Goal: Task Accomplishment & Management: Complete application form

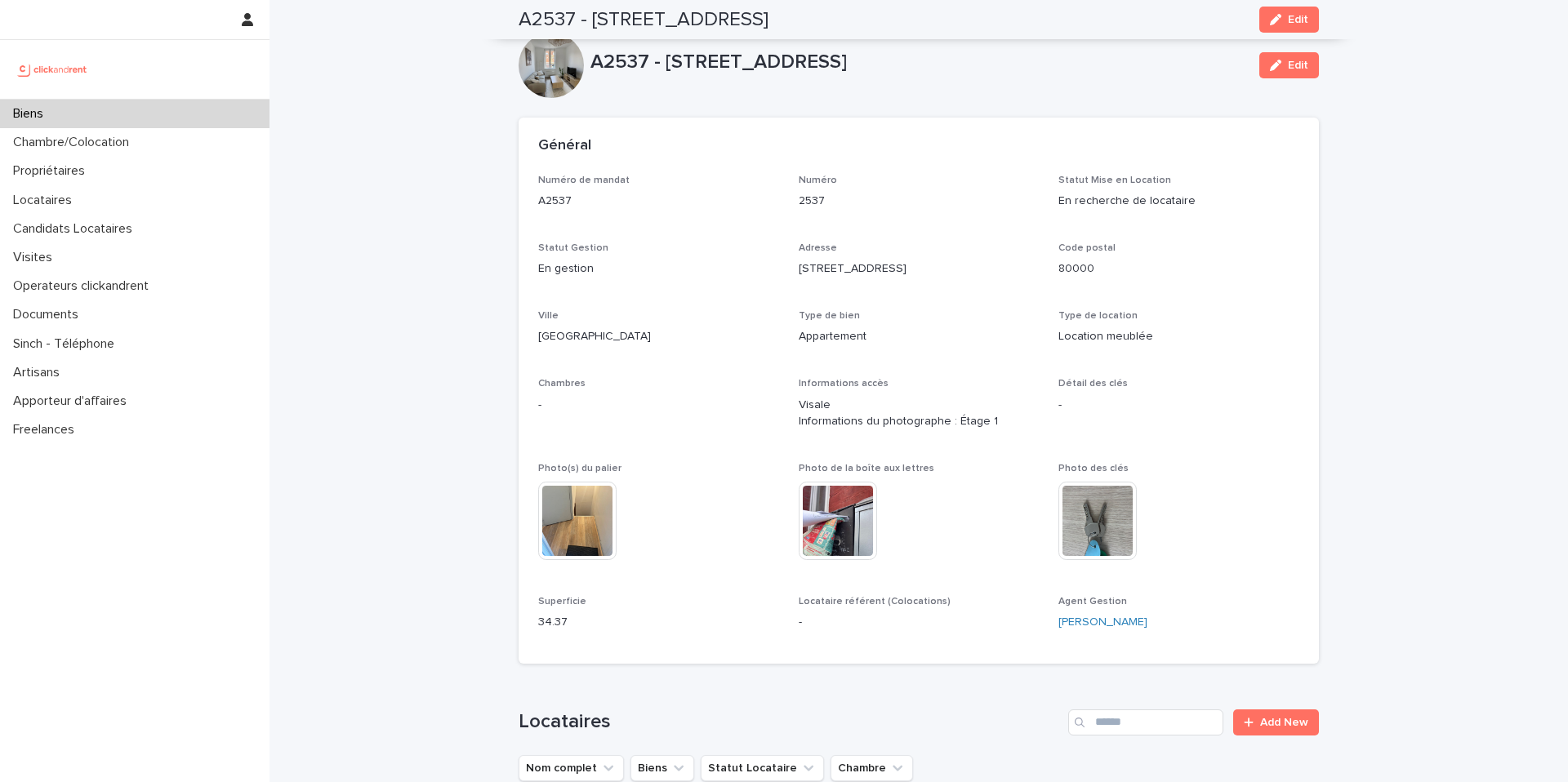
scroll to position [4583, 0]
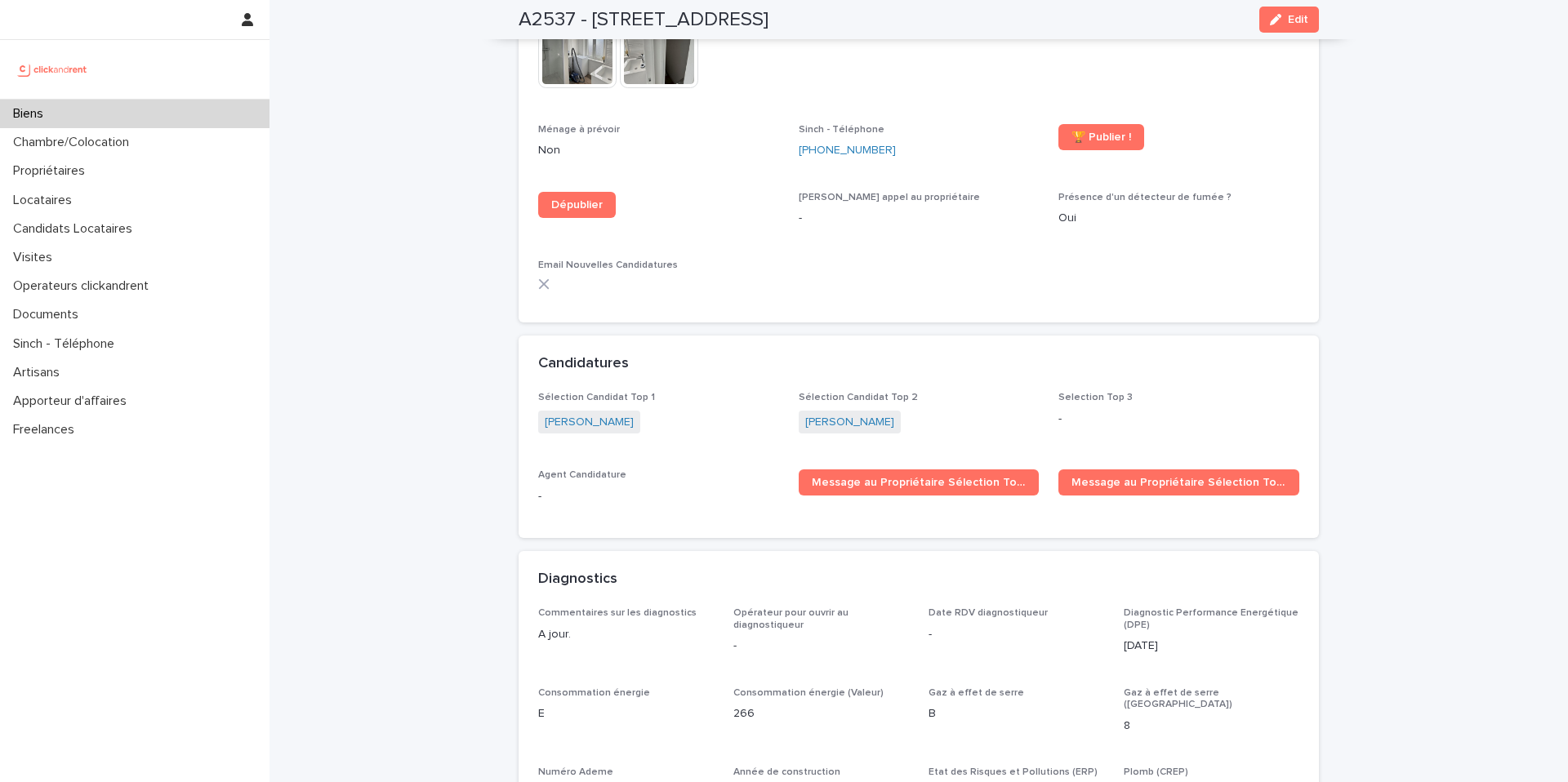
click at [77, 120] on div "Biens" at bounding box center [135, 113] width 270 height 29
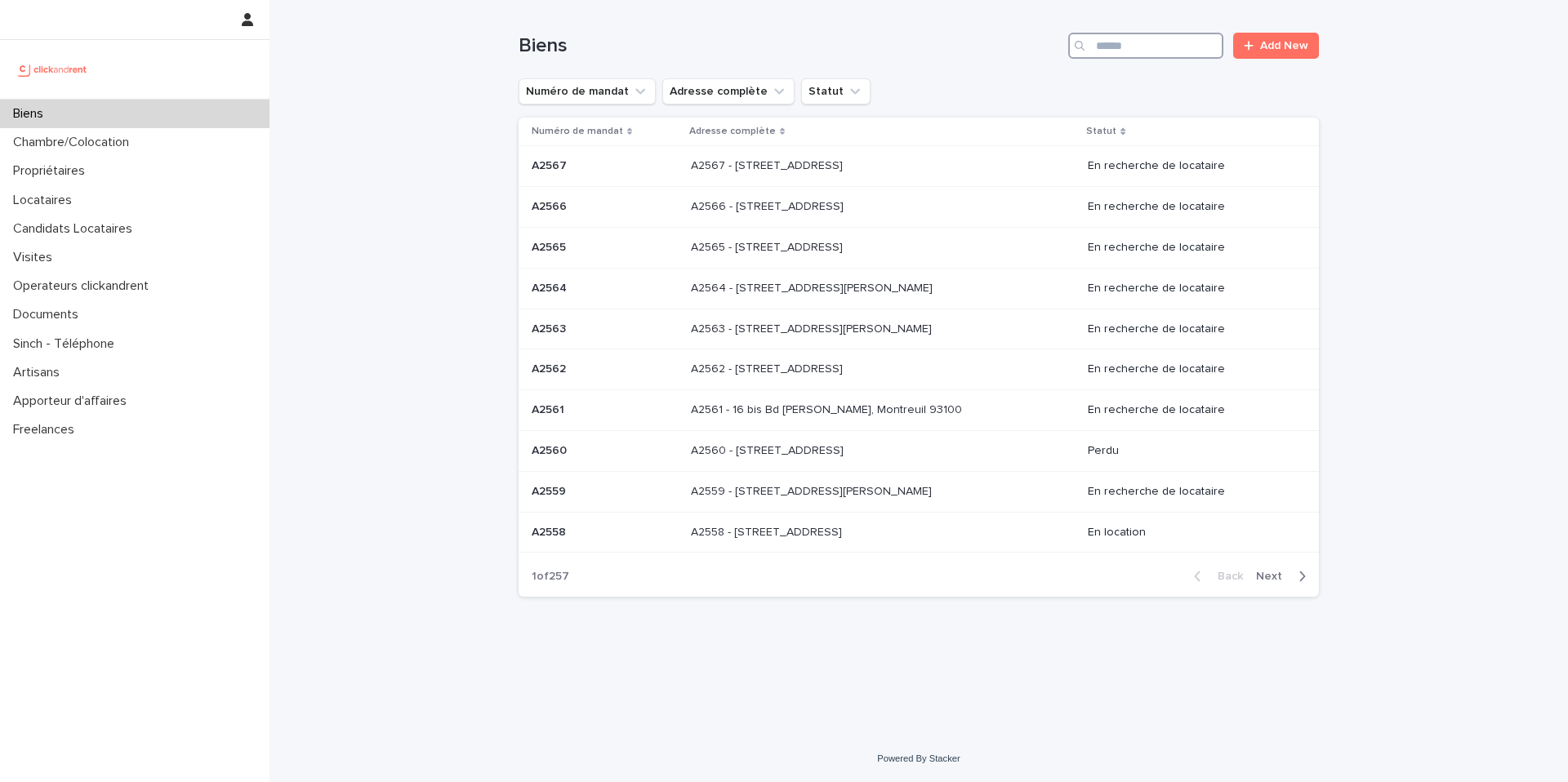
click at [1145, 52] on input "Search" at bounding box center [1146, 45] width 155 height 26
click at [1150, 48] on input "Search" at bounding box center [1146, 45] width 155 height 26
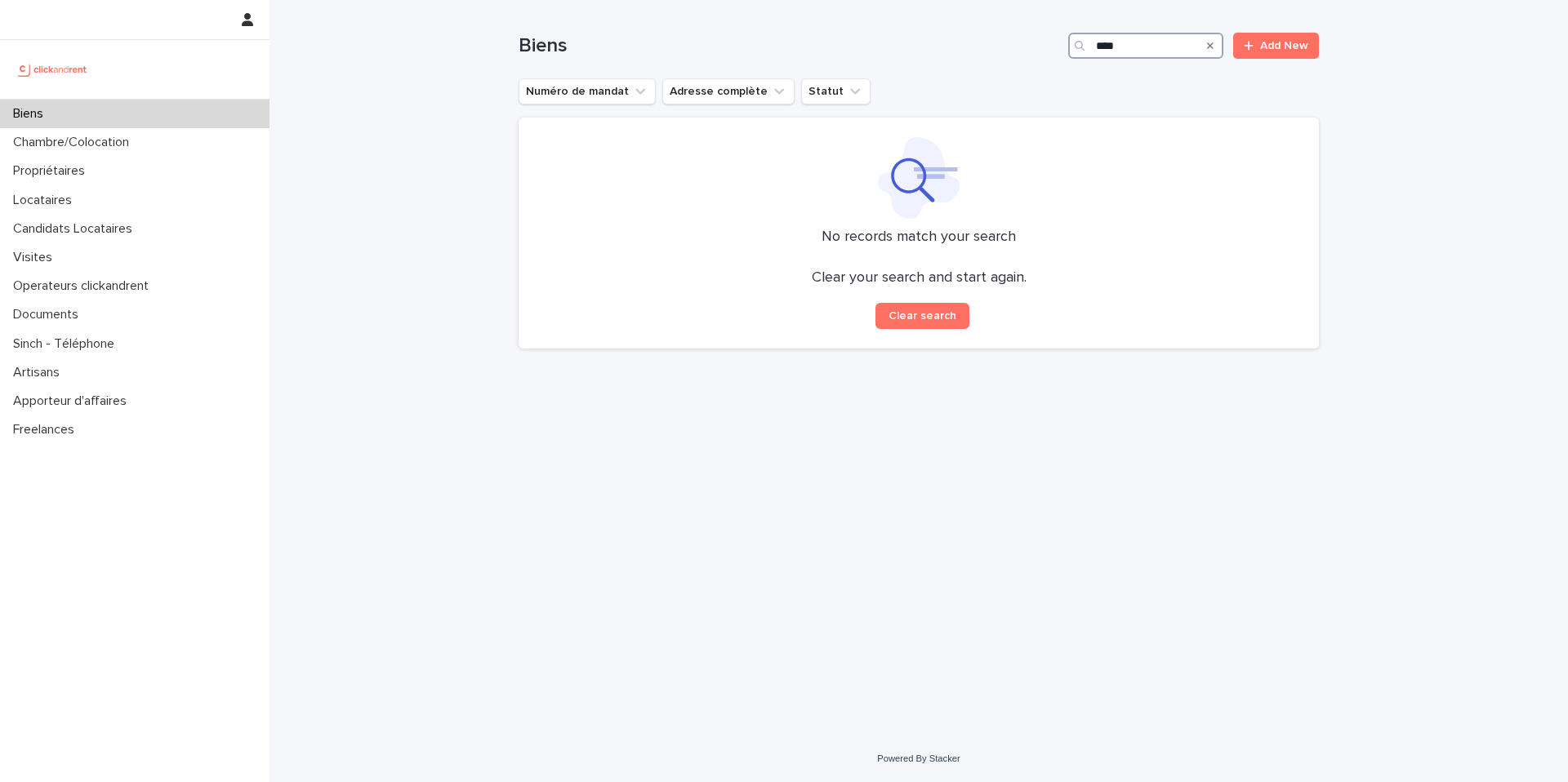
drag, startPoint x: 1137, startPoint y: 58, endPoint x: 1060, endPoint y: 48, distance: 77.6
click at [1061, 52] on div "Biens **** Add New" at bounding box center [919, 45] width 801 height 26
type input "*"
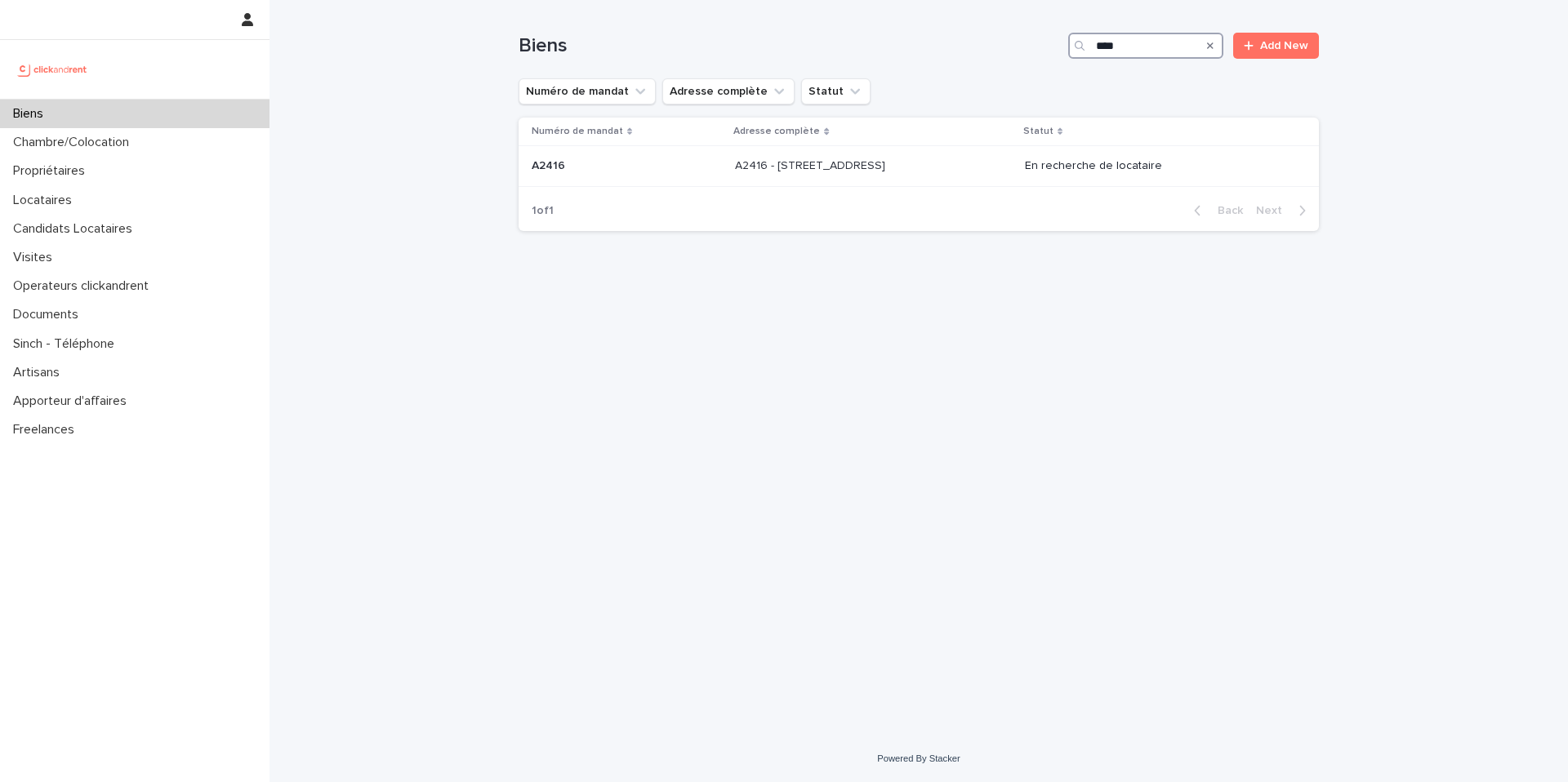
type input "****"
click at [929, 183] on td "A2416 - 16 rue de la Morlière, Amiens 80000 A2416 - 16 rue de la Morlière, Amie…" at bounding box center [873, 167] width 289 height 41
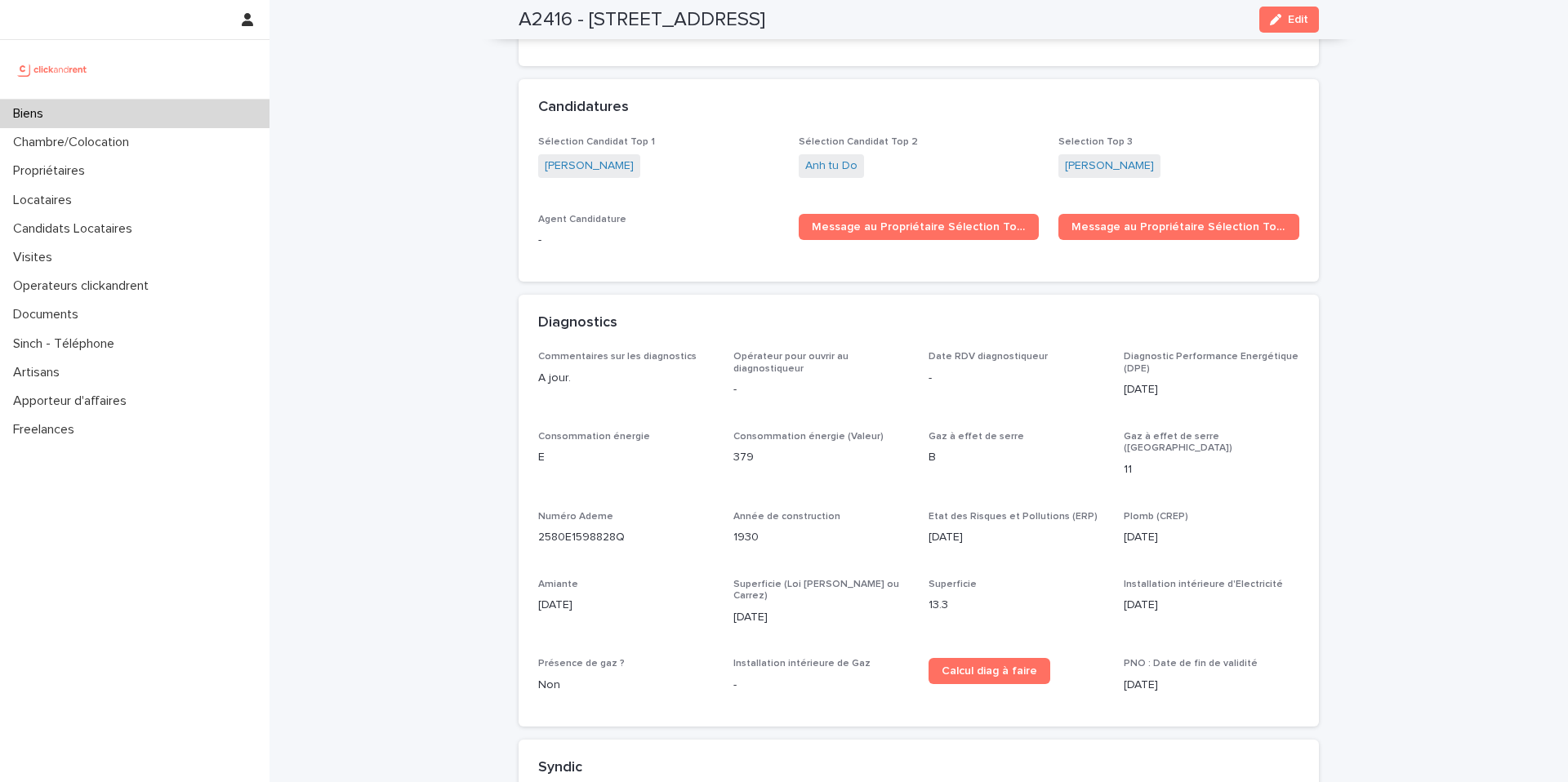
scroll to position [4573, 0]
click at [829, 159] on link "Anh tu Do" at bounding box center [831, 167] width 52 height 17
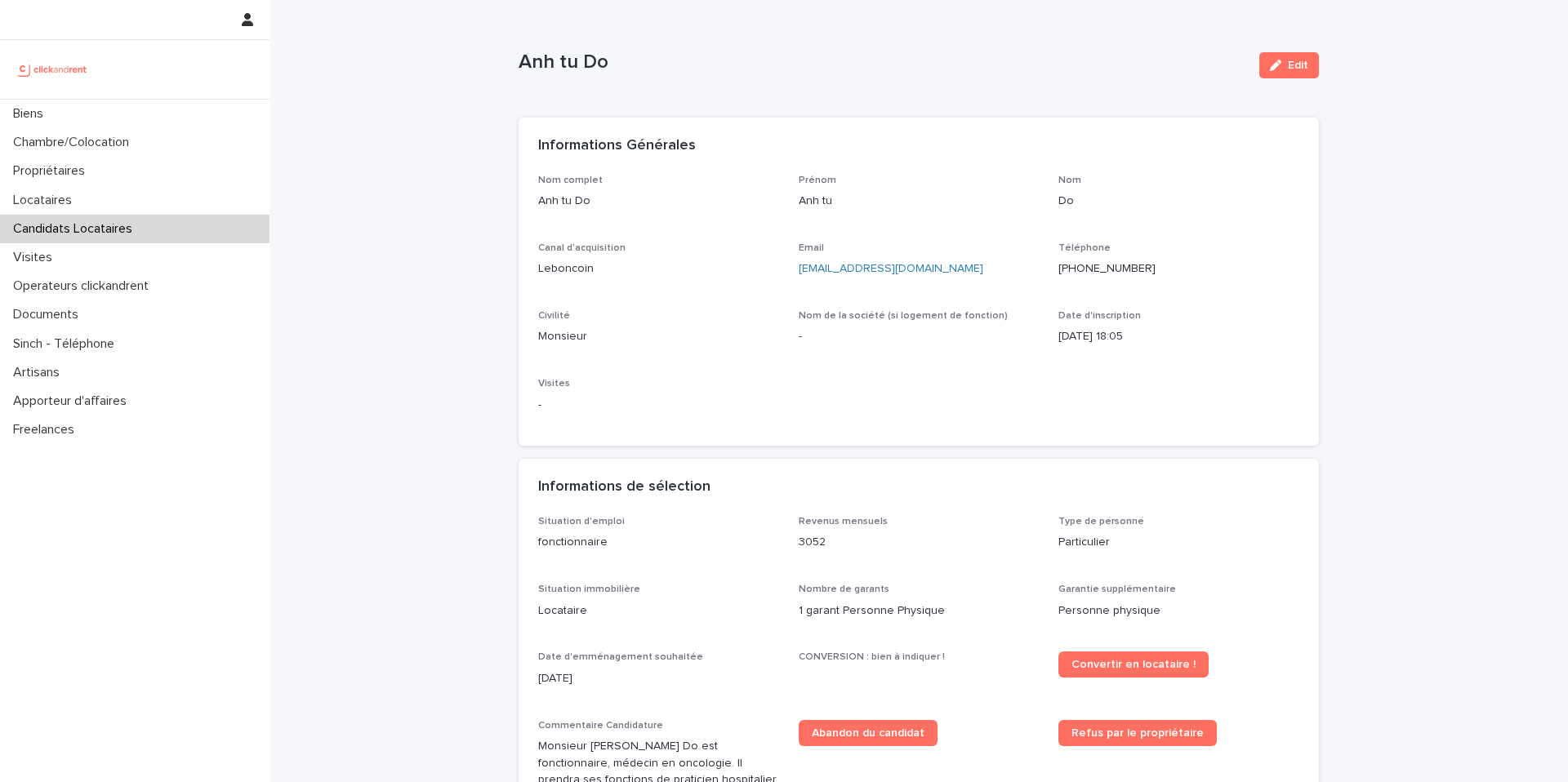
scroll to position [607, 0]
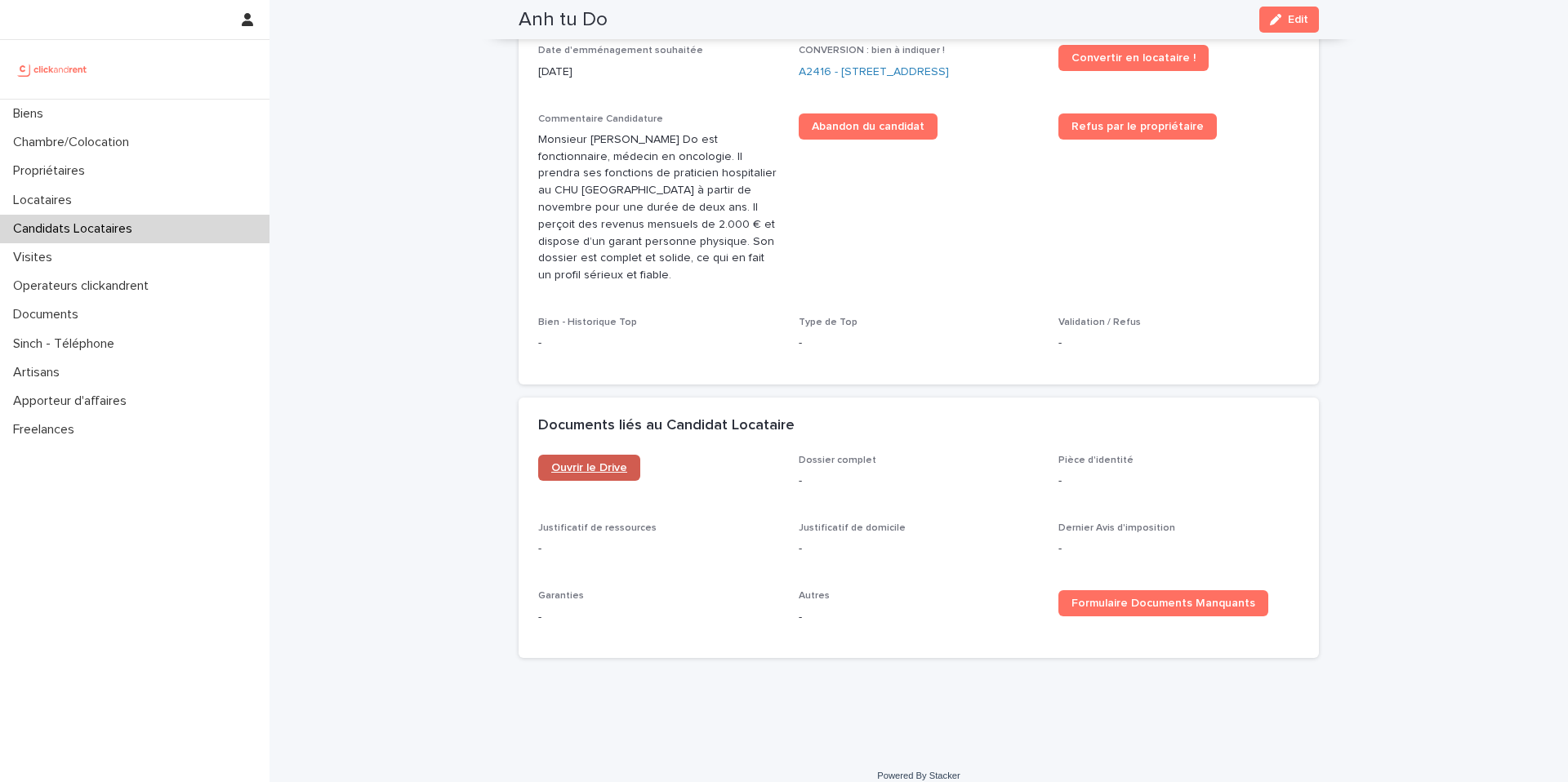
click at [590, 462] on span "Ouvrir le Drive" at bounding box center [589, 468] width 76 height 11
click at [112, 230] on p "Candidats Locataires" at bounding box center [76, 229] width 139 height 16
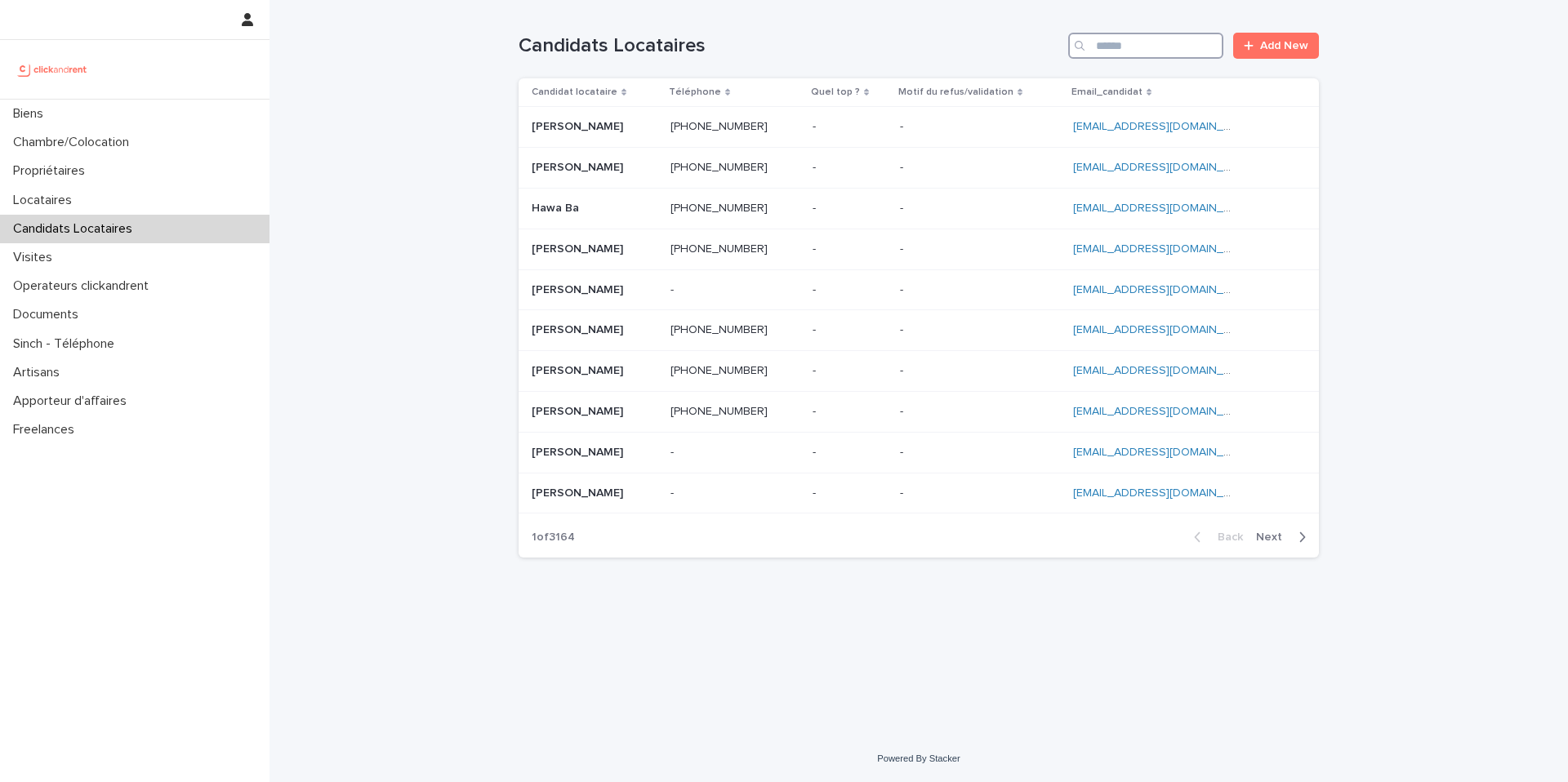
click at [1150, 51] on input "Search" at bounding box center [1146, 45] width 155 height 26
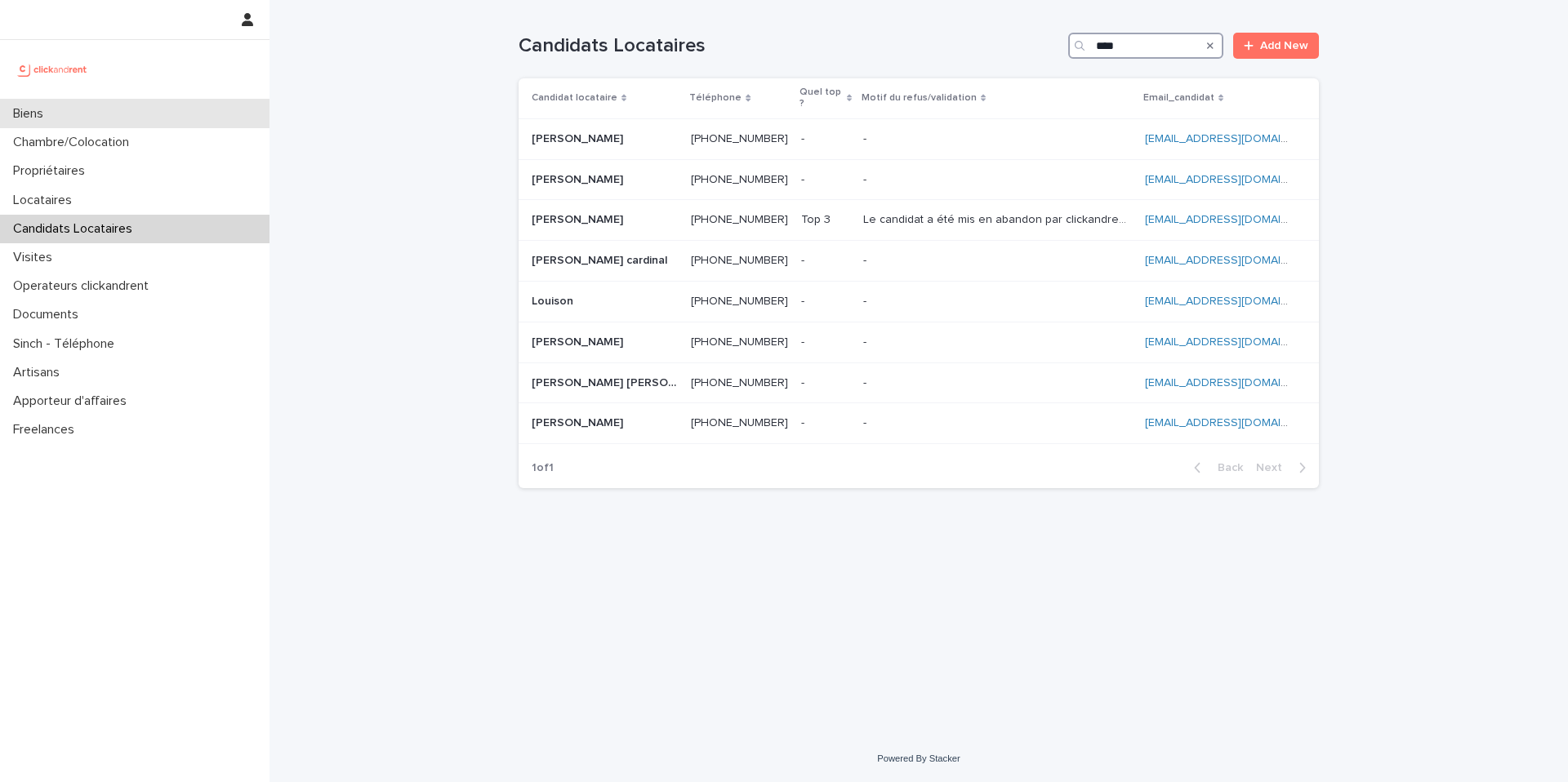
type input "****"
click at [60, 122] on div "Biens" at bounding box center [135, 113] width 270 height 29
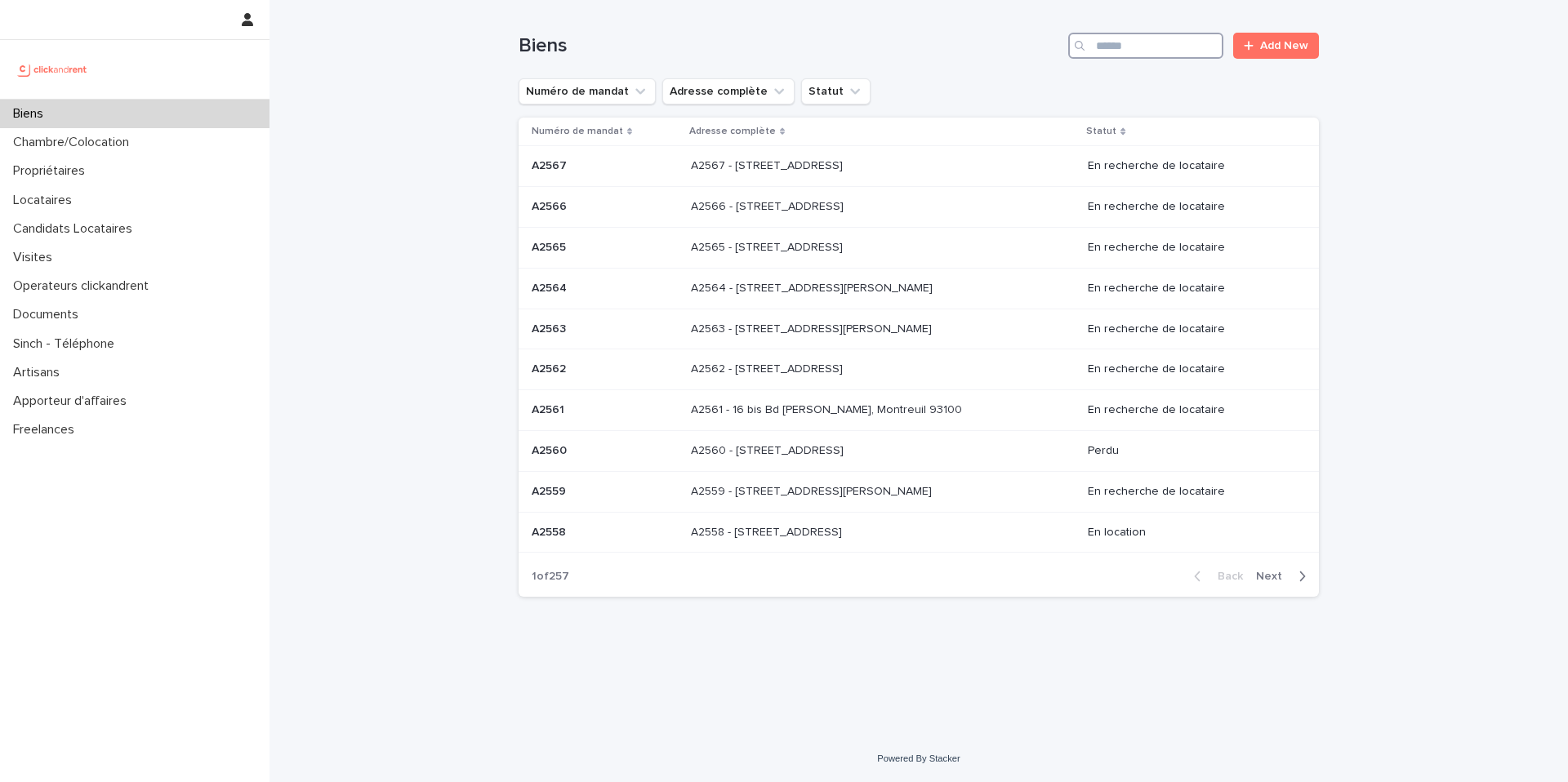
click at [1181, 58] on input "Search" at bounding box center [1146, 45] width 155 height 26
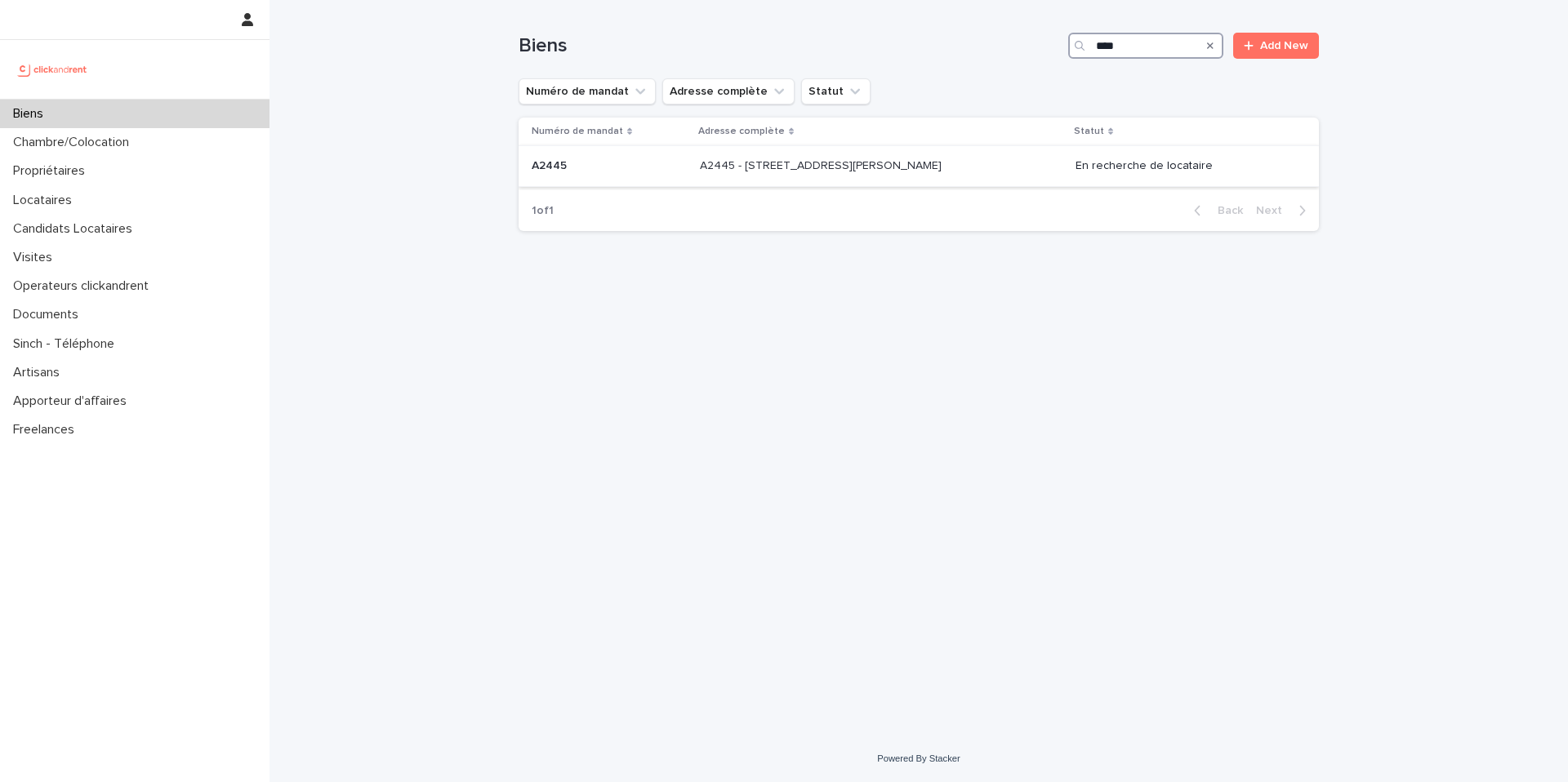
type input "****"
click at [964, 181] on td "A2445 - [STREET_ADDRESS][PERSON_NAME] A2445 - [STREET_ADDRESS][PERSON_NAME]" at bounding box center [880, 167] width 376 height 41
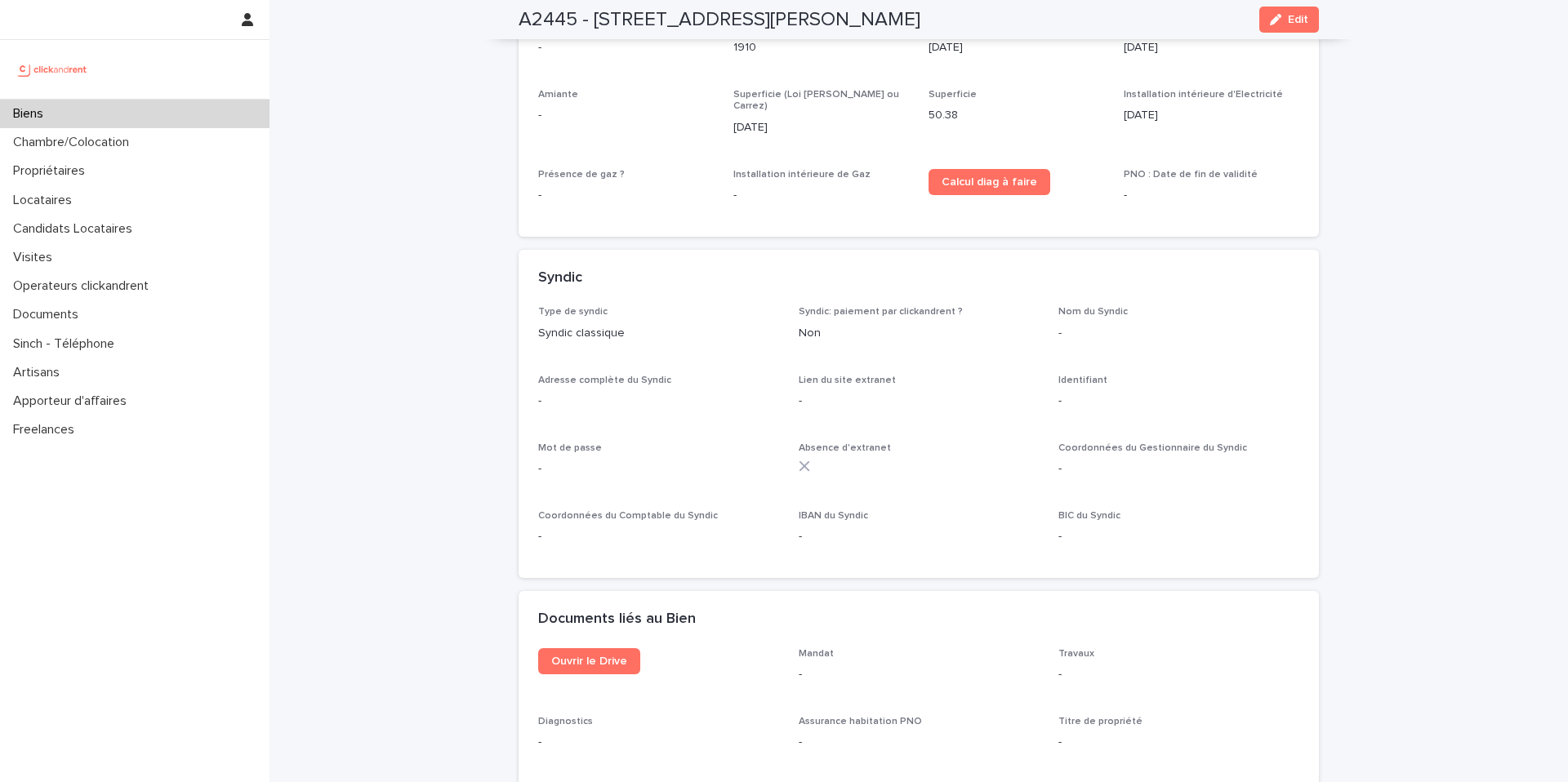
scroll to position [5589, 0]
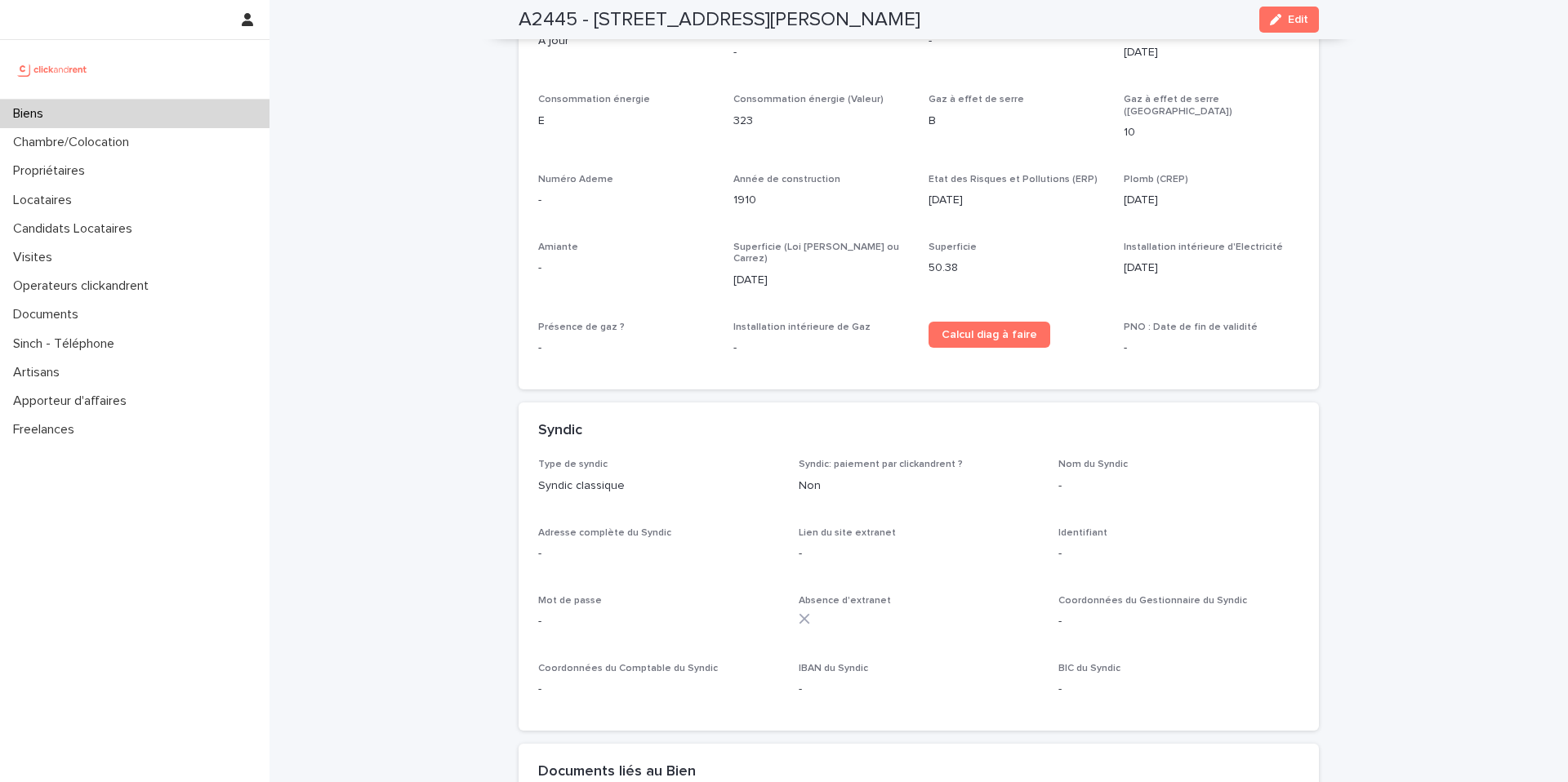
click at [74, 117] on div "Biens" at bounding box center [135, 113] width 270 height 29
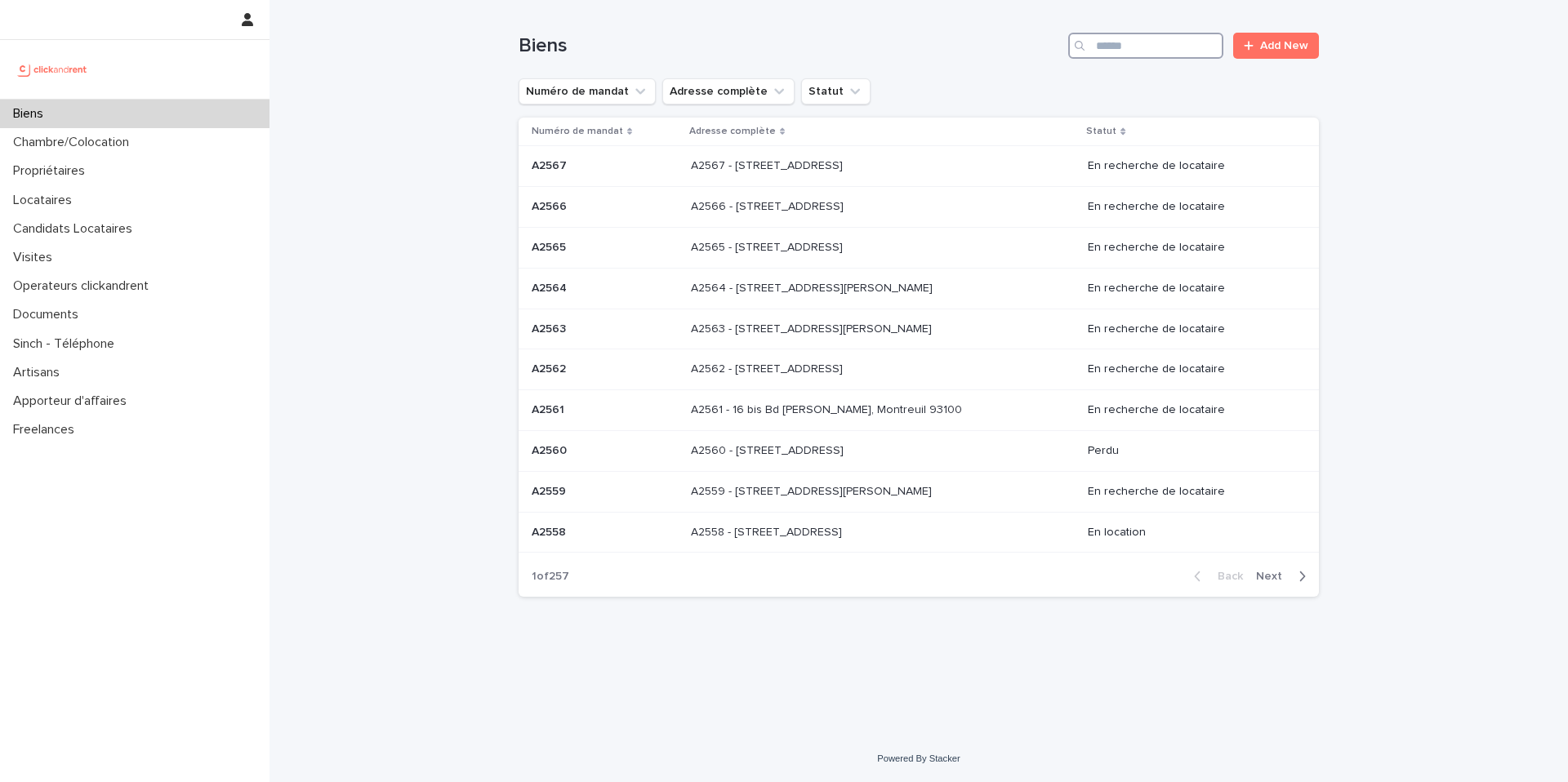
drag, startPoint x: 1142, startPoint y: 37, endPoint x: 1144, endPoint y: 45, distance: 8.2
click at [1142, 38] on input "Search" at bounding box center [1146, 45] width 155 height 26
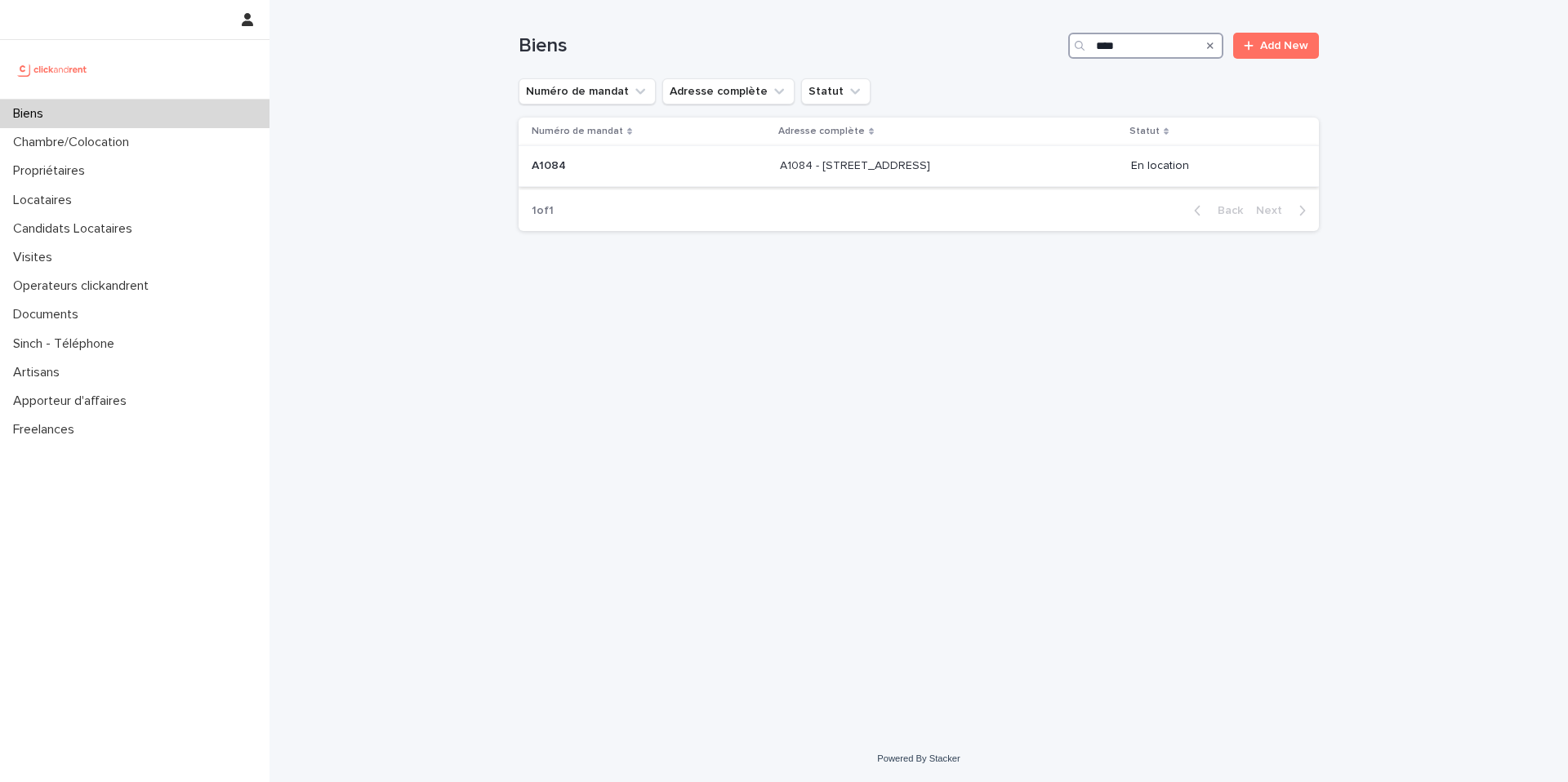
type input "****"
click at [866, 159] on p "A1084 - 21 avenue Nationale, Massy 91300" at bounding box center [857, 164] width 154 height 17
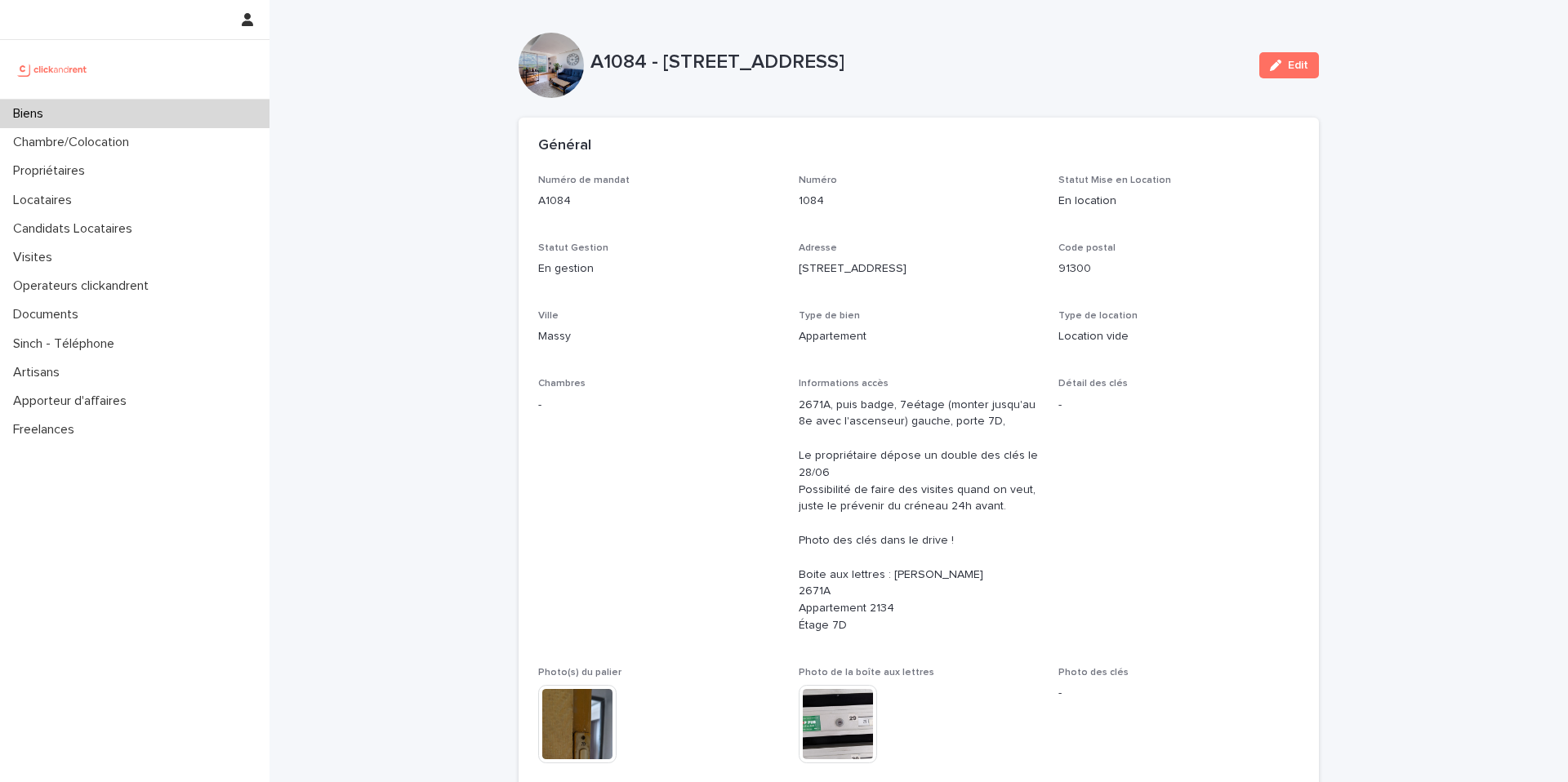
click at [170, 114] on div "Biens" at bounding box center [135, 113] width 270 height 29
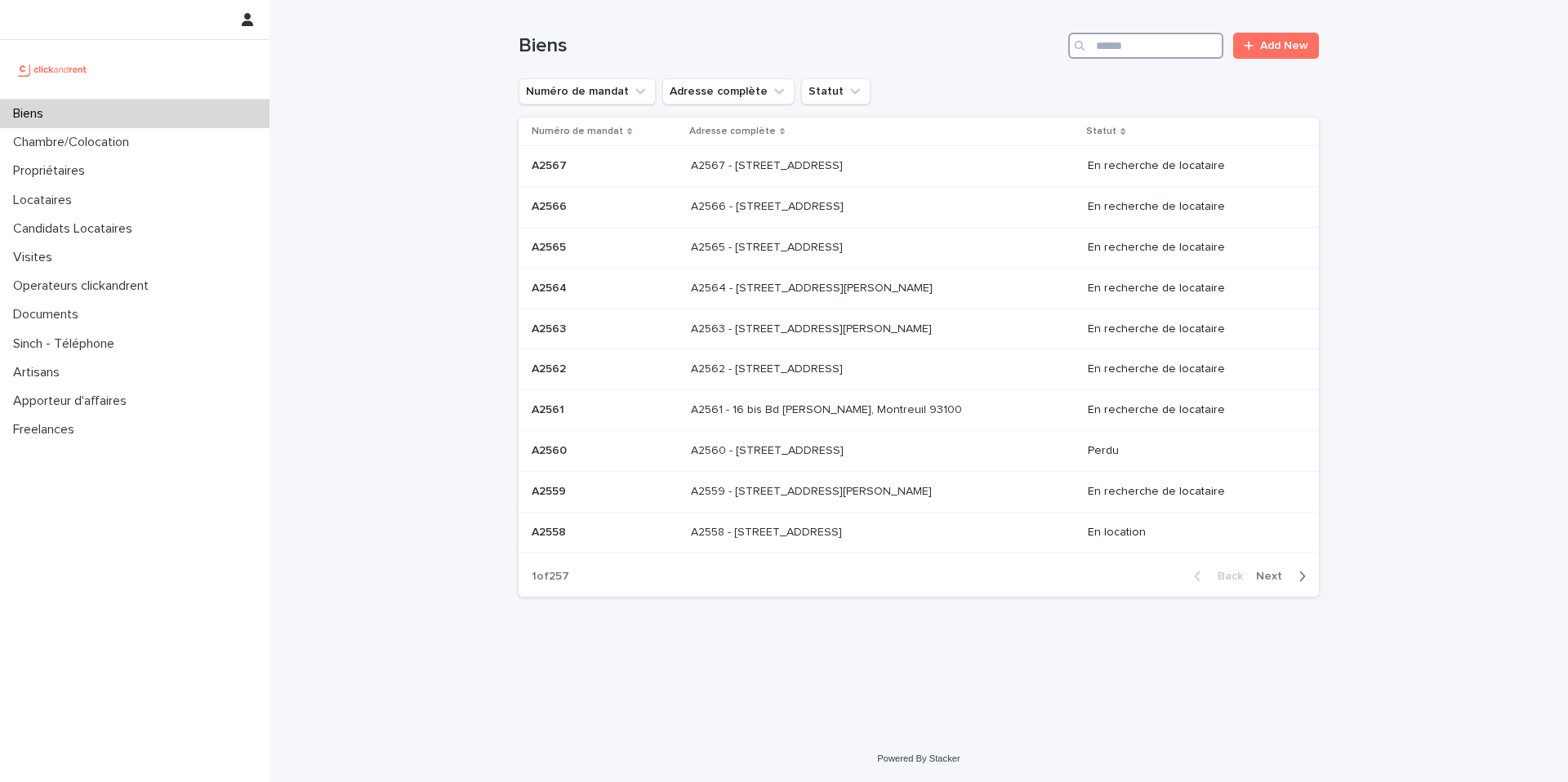
click at [1127, 53] on input "Search" at bounding box center [1146, 45] width 155 height 26
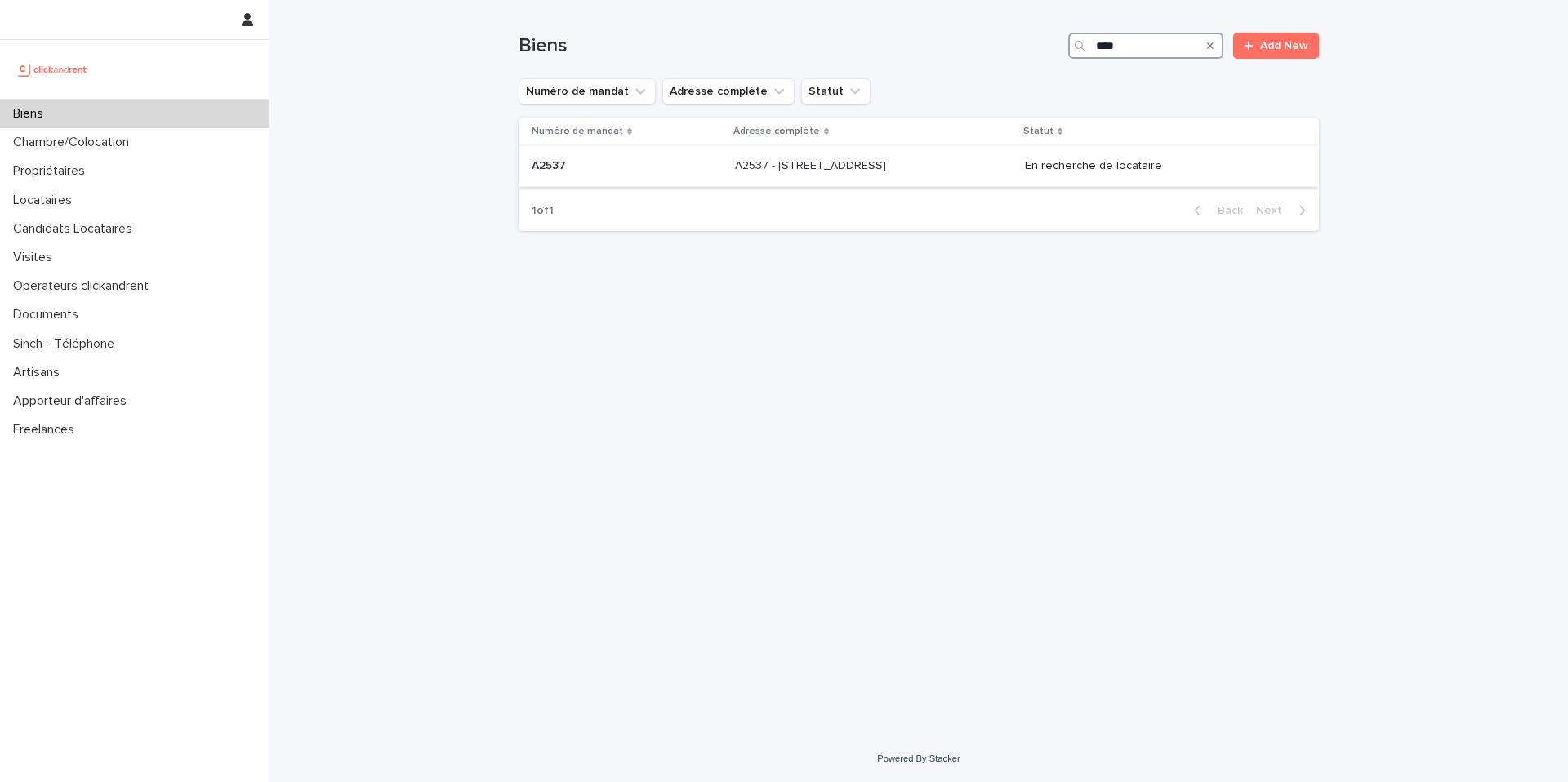
type input "****"
click at [986, 153] on div "A2537 - 142 rue Saint Honoré, Amiens 80000 A2537 - 142 rue Saint Honoré, Amiens…" at bounding box center [873, 166] width 276 height 27
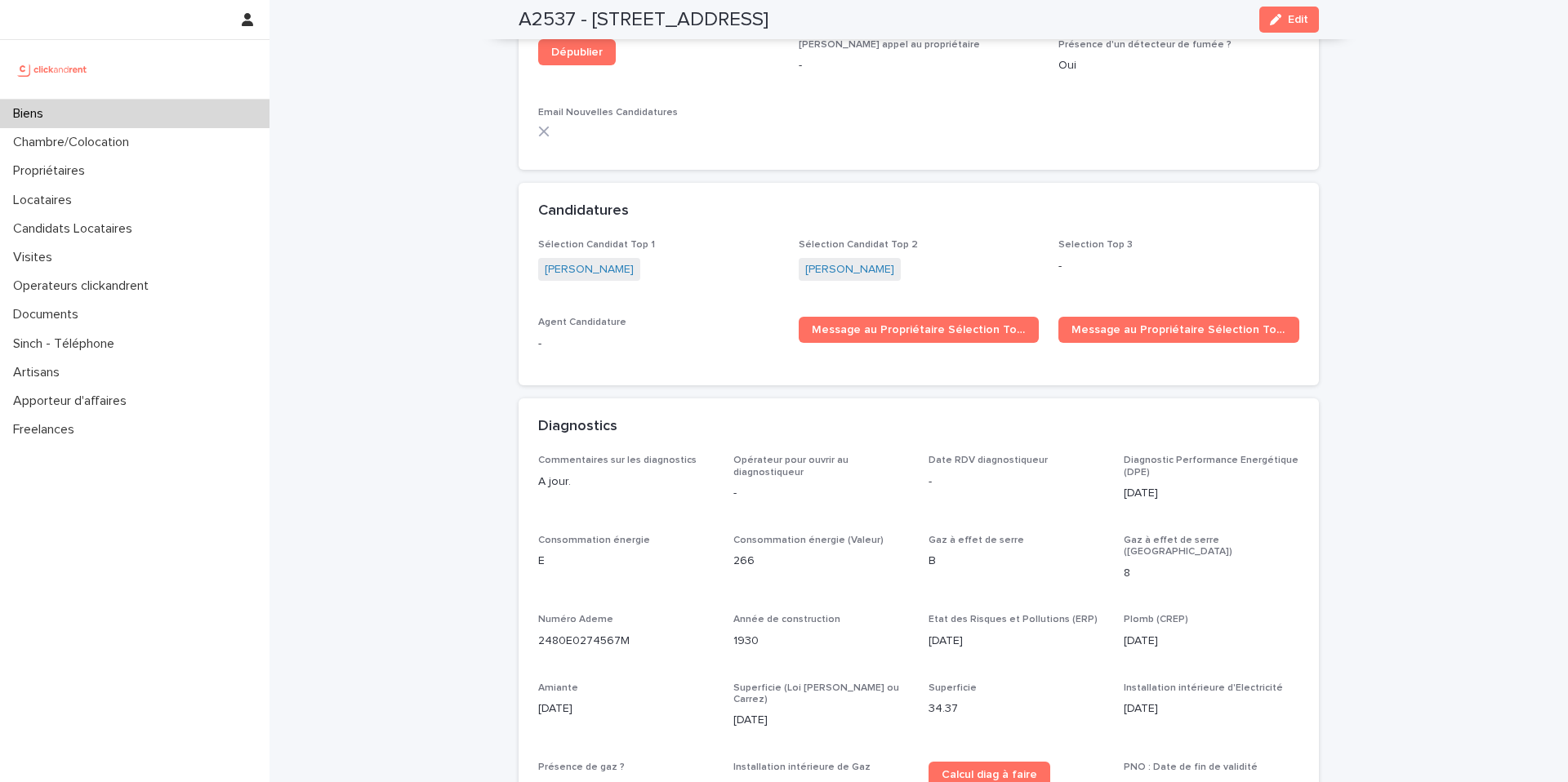
scroll to position [4727, 0]
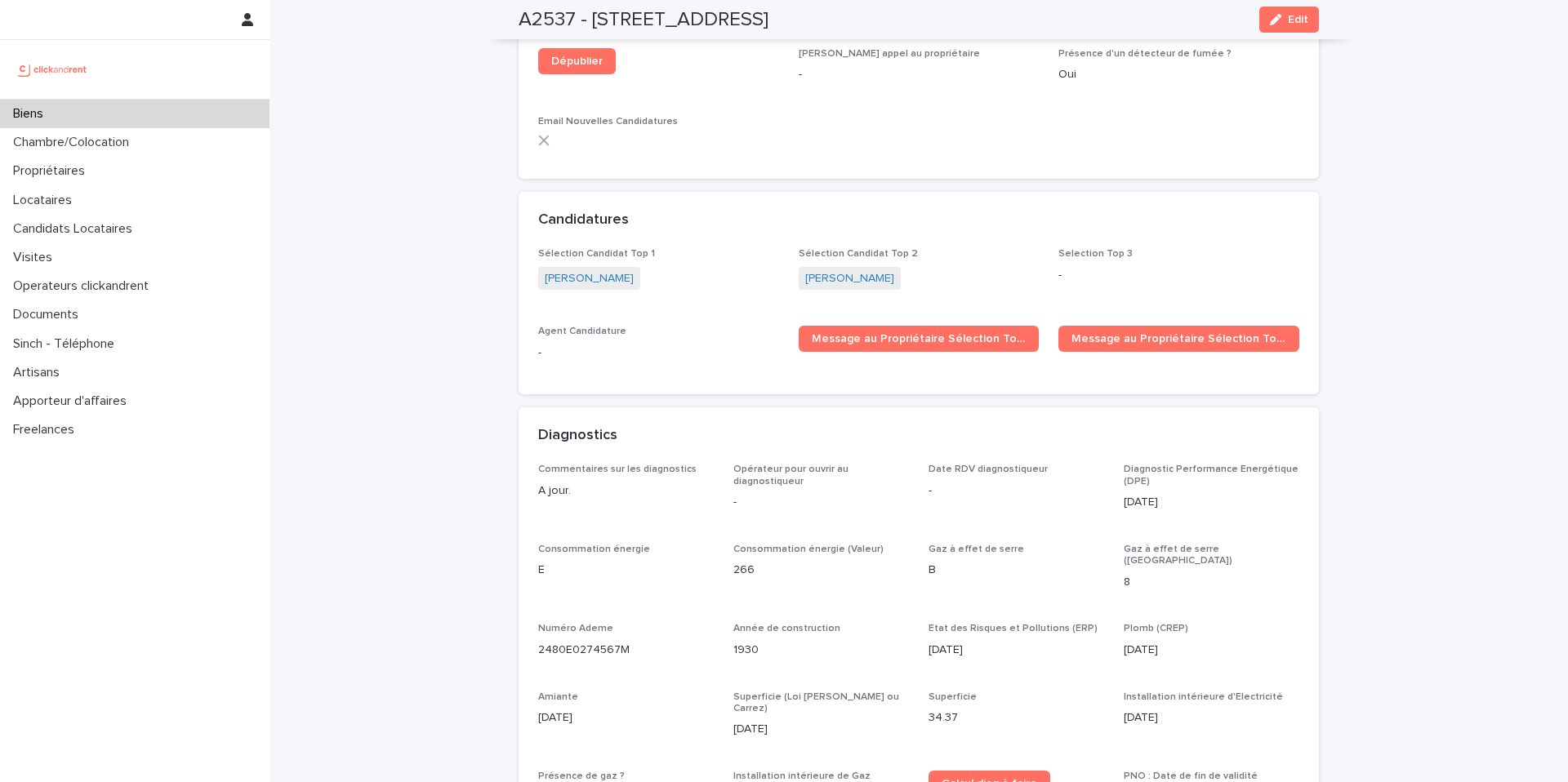
click at [79, 114] on div "Biens" at bounding box center [135, 113] width 270 height 29
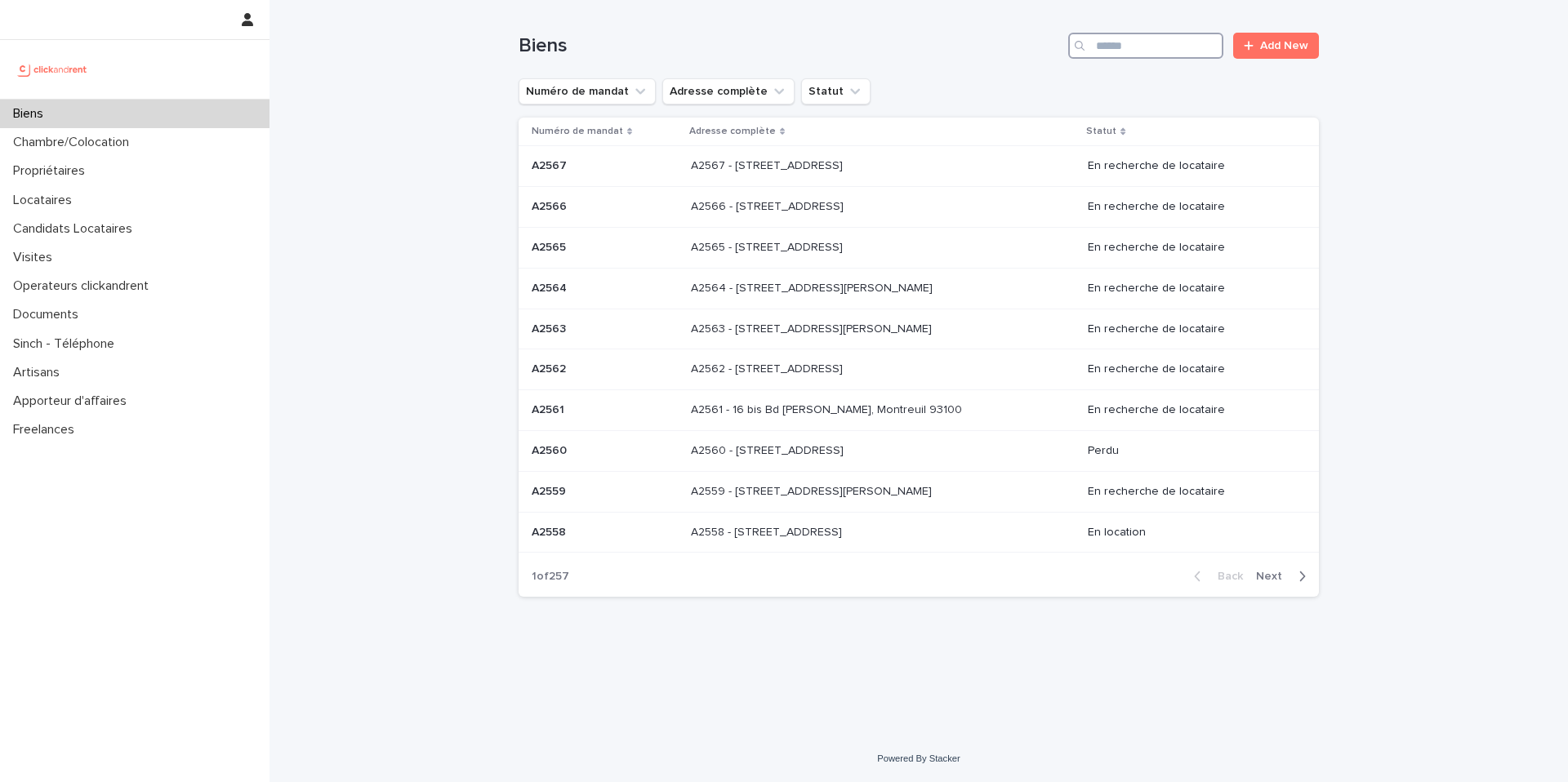
click at [1192, 45] on input "Search" at bounding box center [1146, 45] width 155 height 26
paste input "**********"
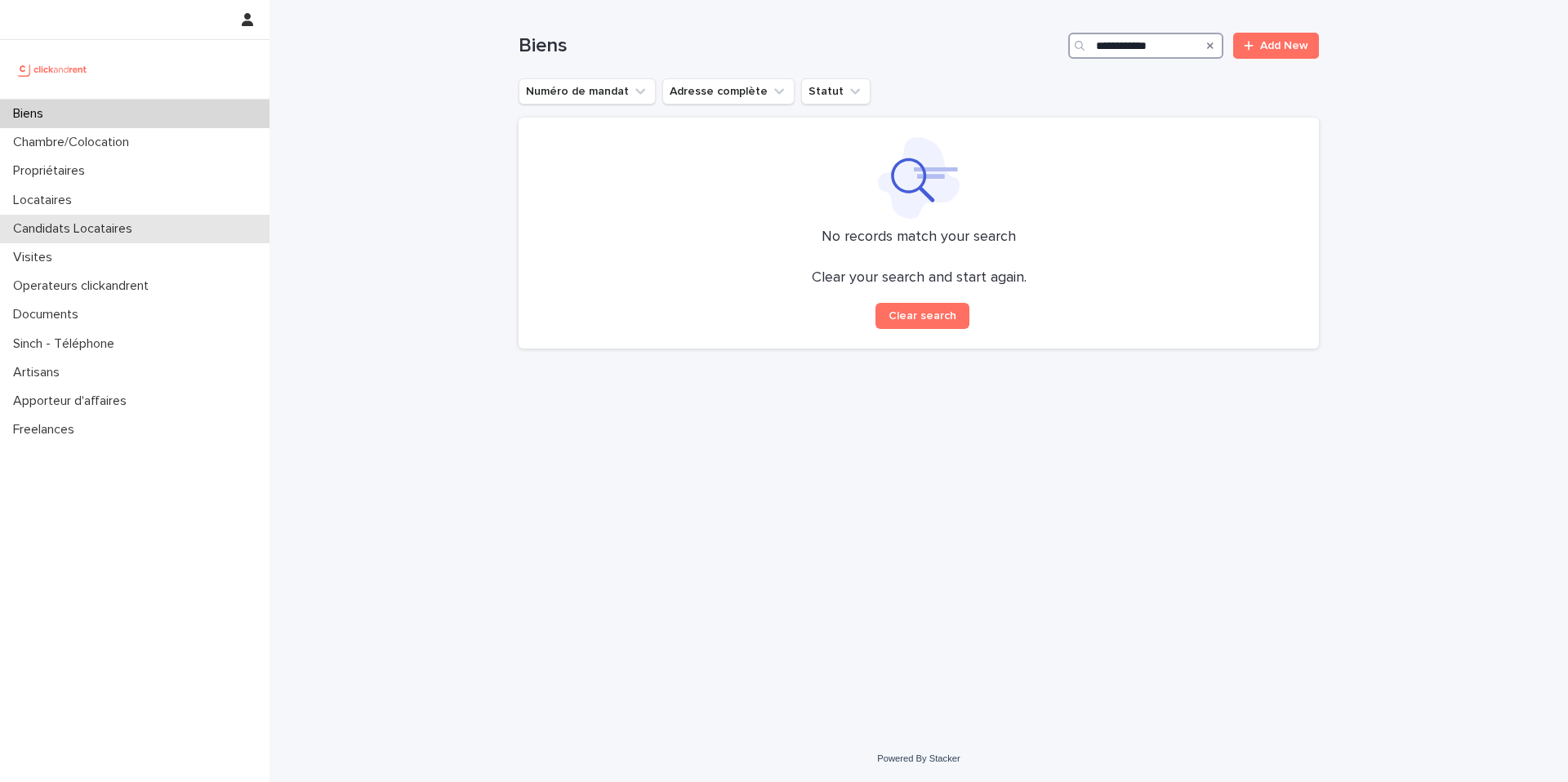
type input "**********"
click at [49, 237] on div "Candidats Locataires" at bounding box center [135, 229] width 270 height 29
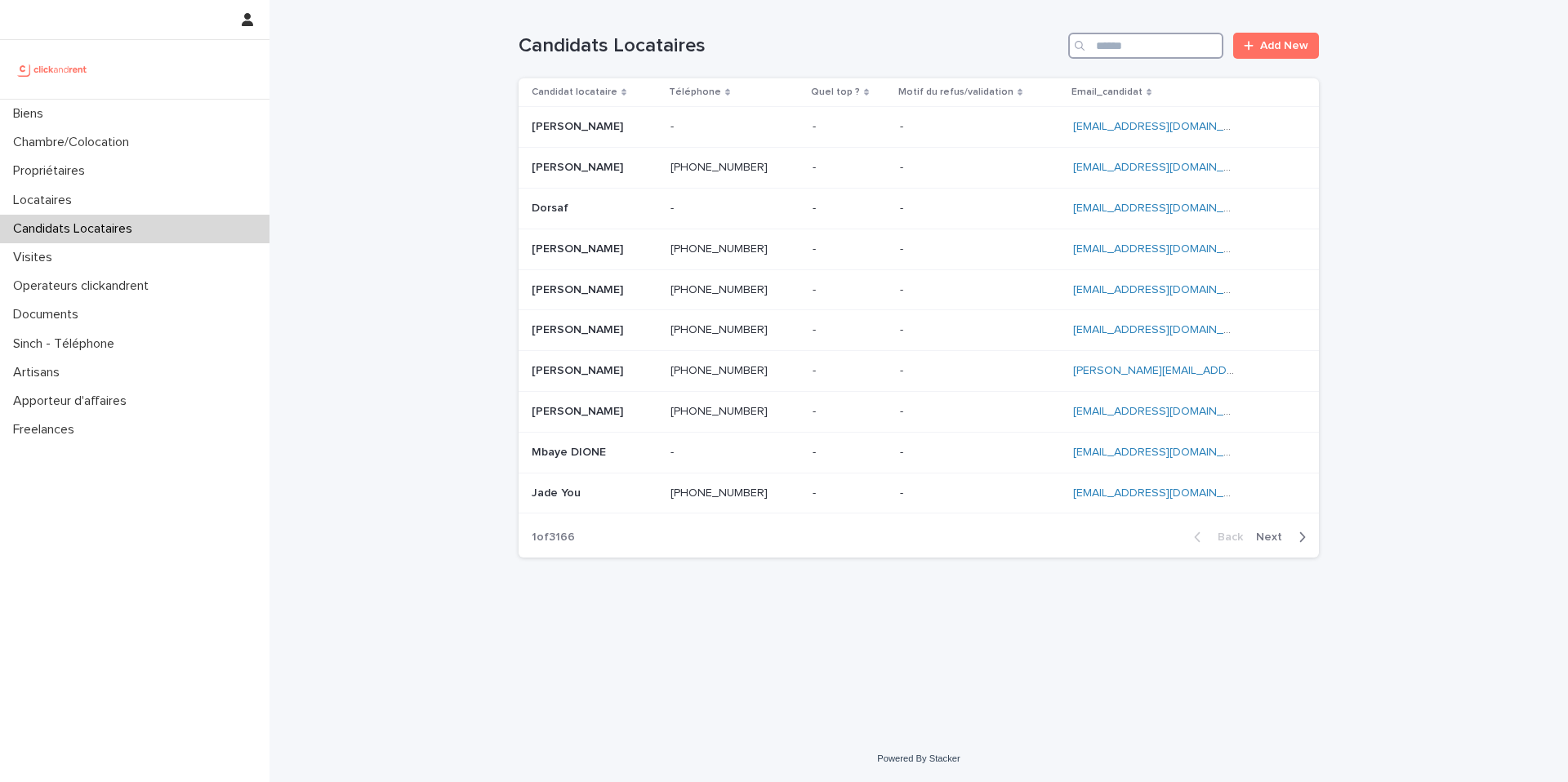
click at [1139, 48] on input "Search" at bounding box center [1146, 45] width 155 height 26
paste input "**********"
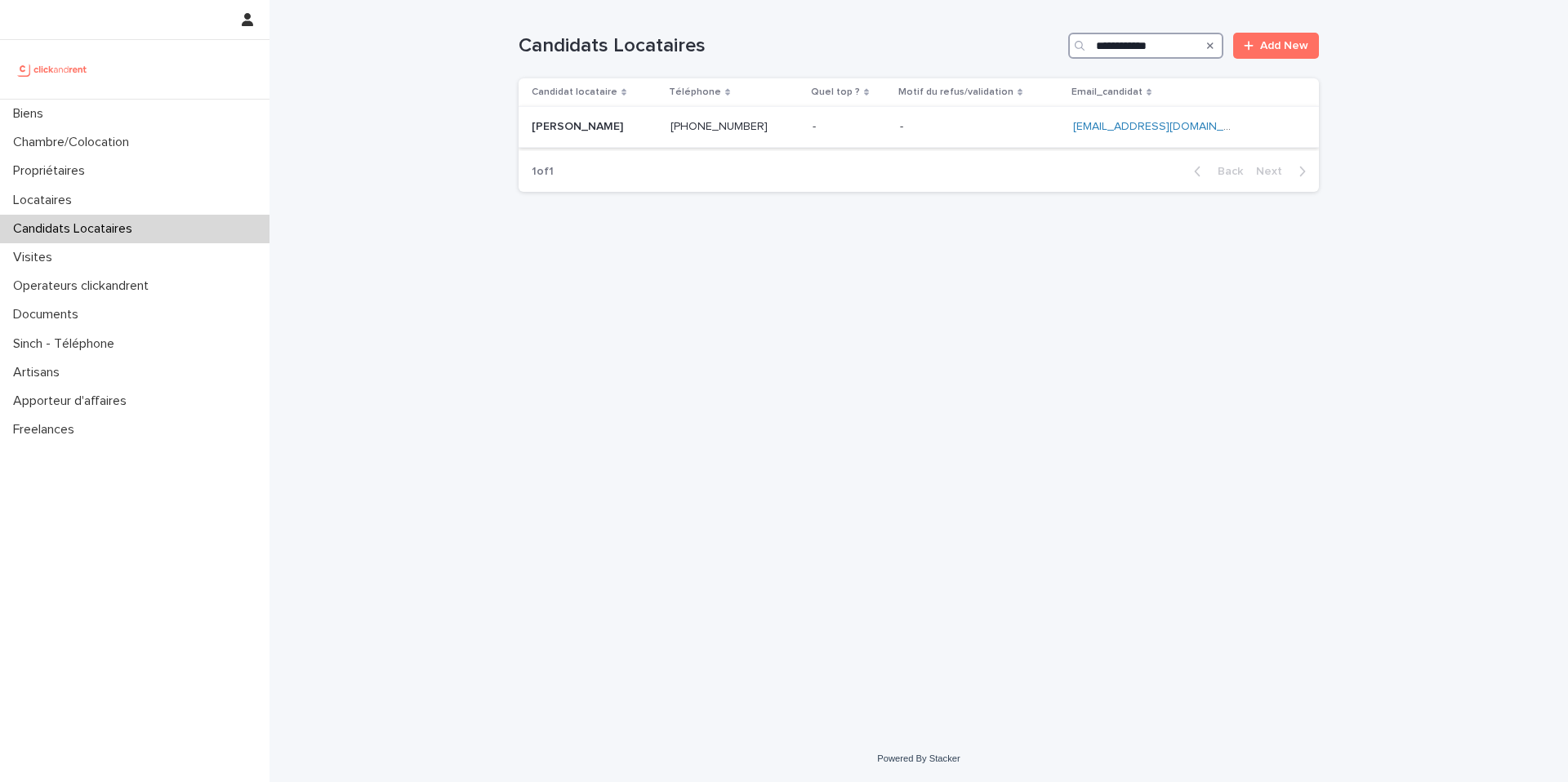
type input "**********"
click at [636, 109] on td "Celia Collet Celia Collet" at bounding box center [591, 127] width 146 height 41
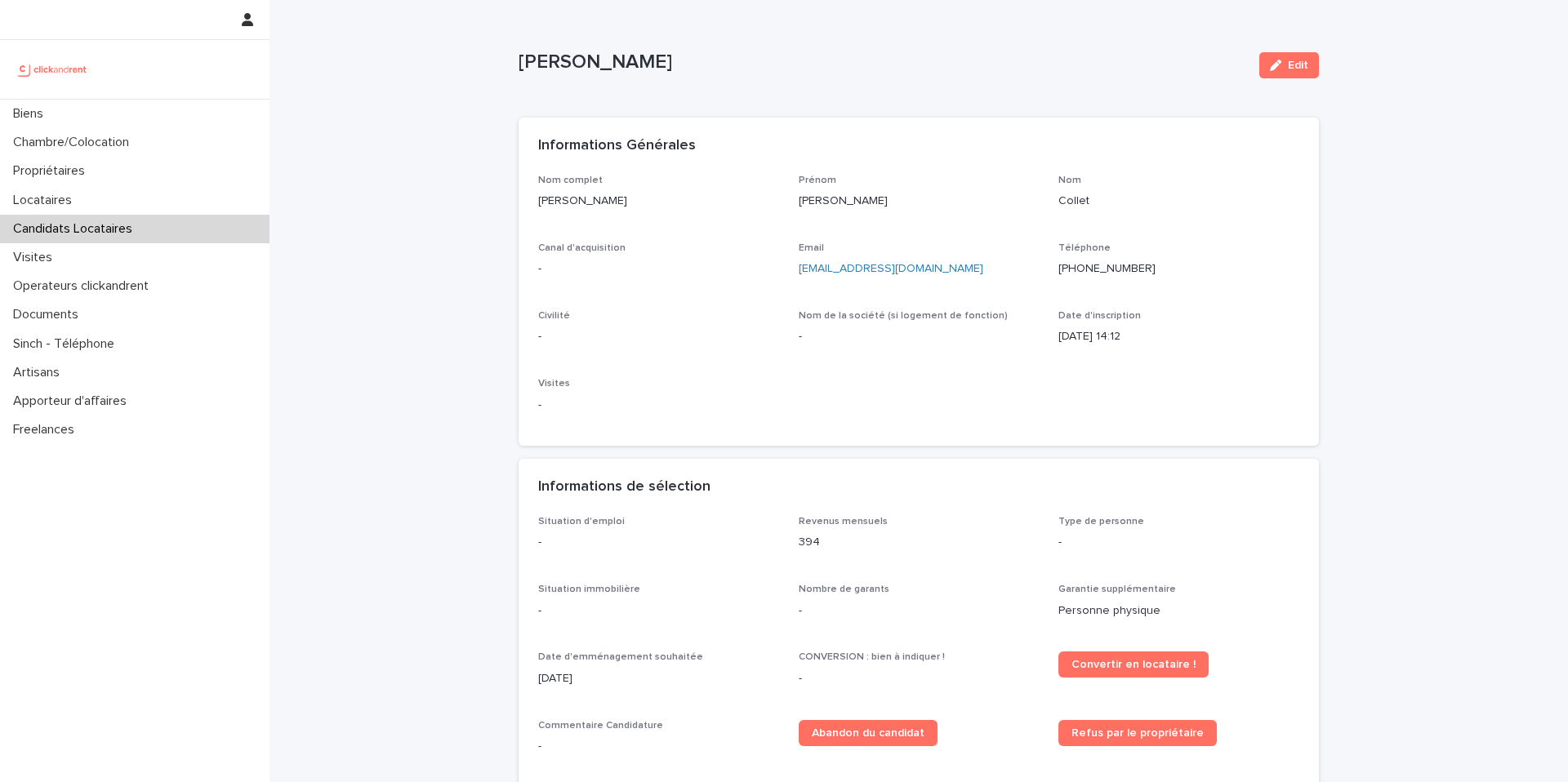
drag, startPoint x: 1285, startPoint y: 66, endPoint x: 813, endPoint y: 322, distance: 537.0
click at [1288, 62] on span "Edit" at bounding box center [1298, 65] width 20 height 11
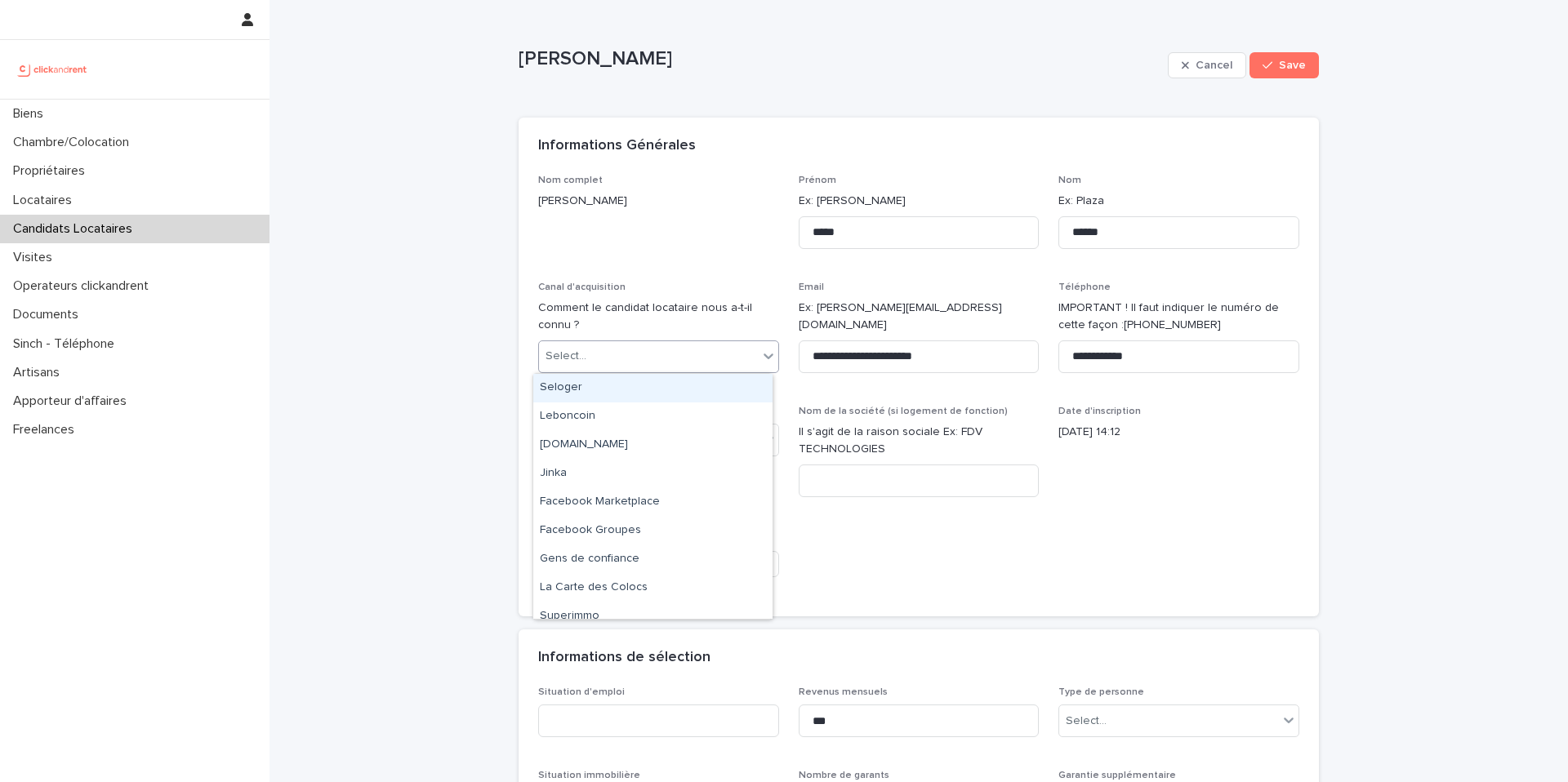
click at [650, 358] on div "Select..." at bounding box center [649, 356] width 219 height 27
click at [590, 447] on div "clickandrent.fr" at bounding box center [653, 445] width 239 height 29
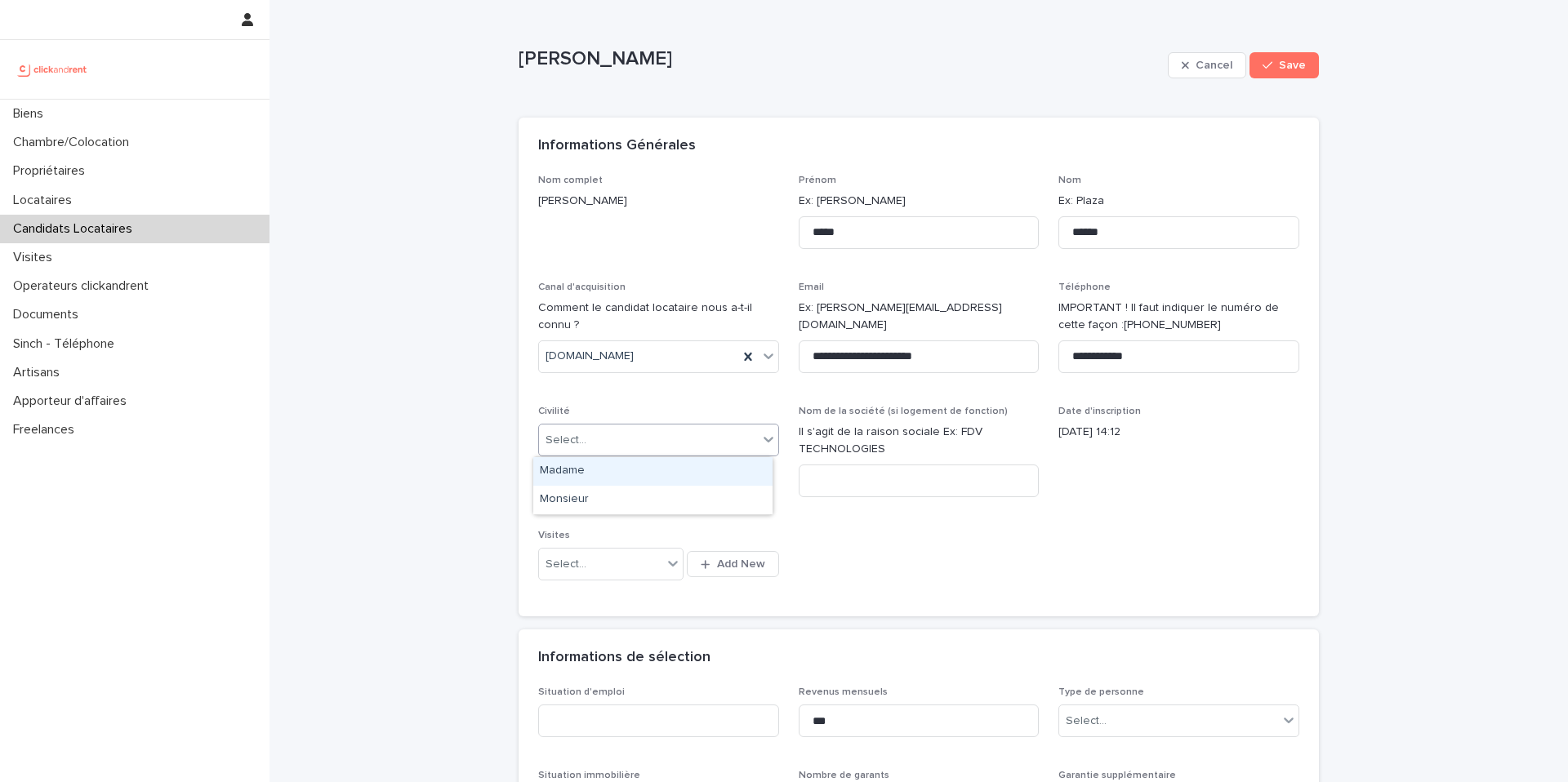
click at [592, 441] on div "Select..." at bounding box center [649, 440] width 219 height 27
click at [584, 499] on div "Monsieur" at bounding box center [653, 500] width 239 height 29
drag, startPoint x: 590, startPoint y: 450, endPoint x: 590, endPoint y: 463, distance: 13.0
click at [589, 450] on div "Monsieur" at bounding box center [638, 440] width 199 height 27
click at [590, 478] on div "Madame" at bounding box center [653, 471] width 239 height 29
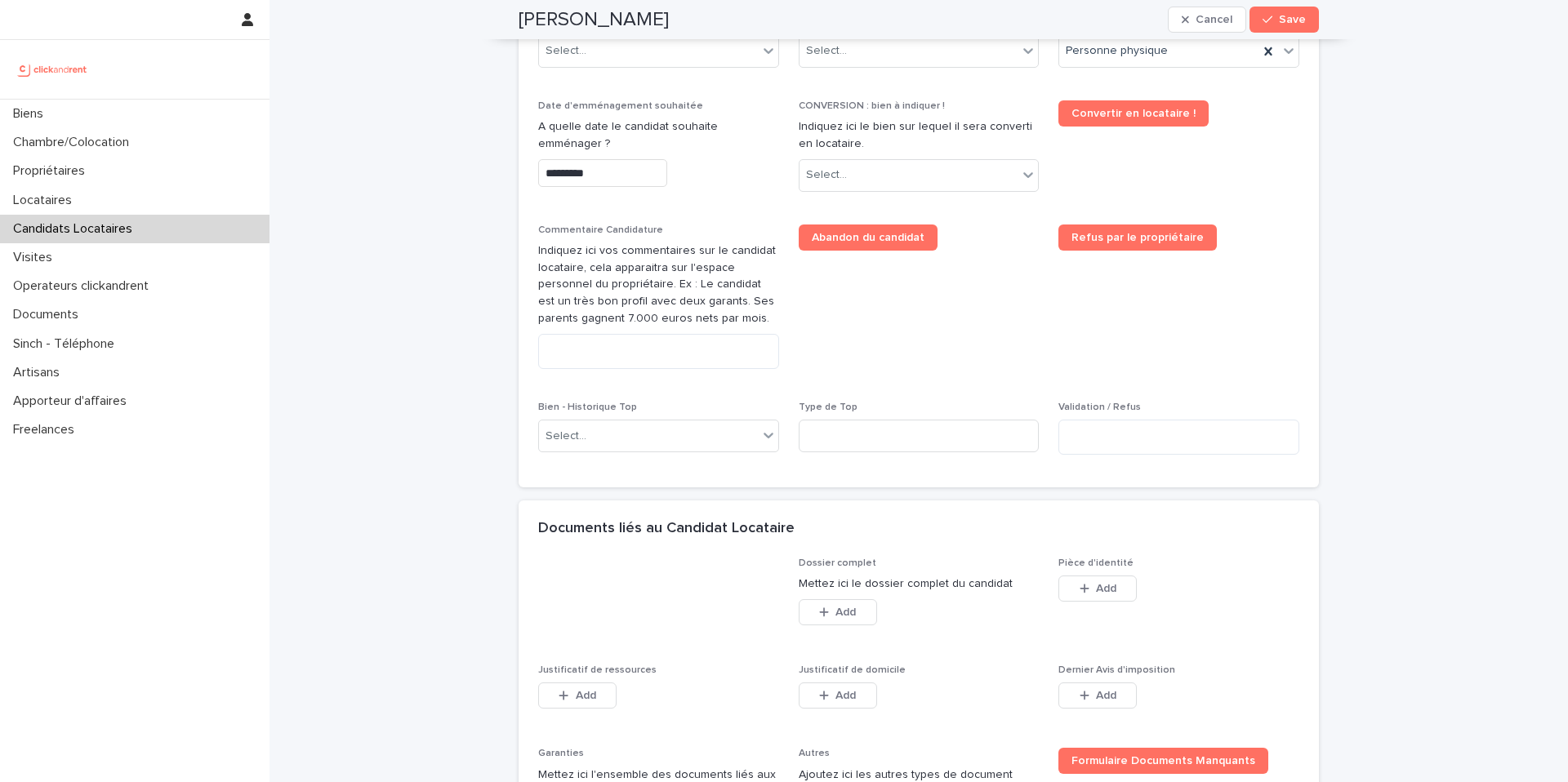
scroll to position [633, 0]
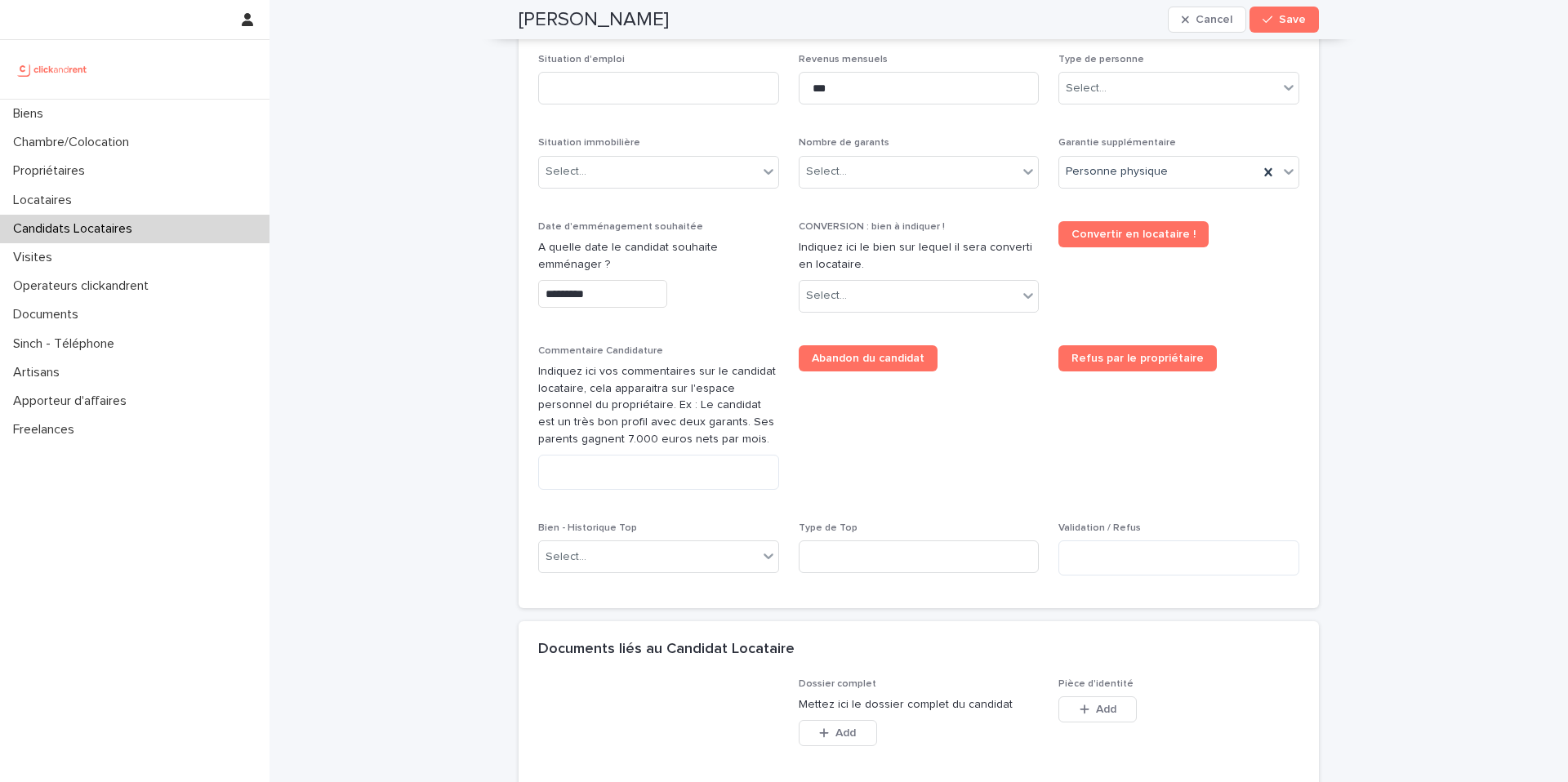
click at [610, 299] on input "*********" at bounding box center [602, 294] width 129 height 29
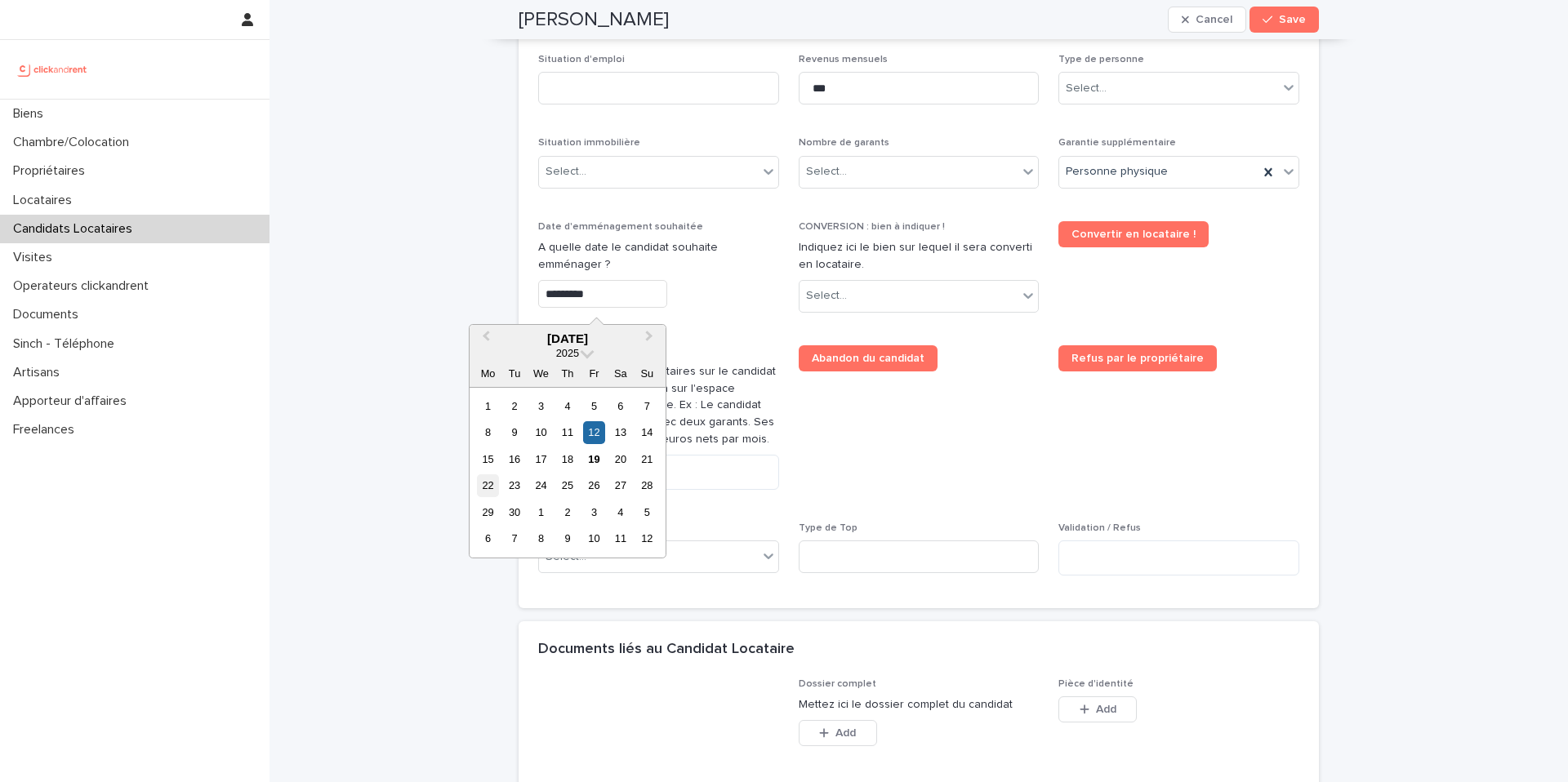
click at [488, 485] on div "22" at bounding box center [488, 485] width 22 height 22
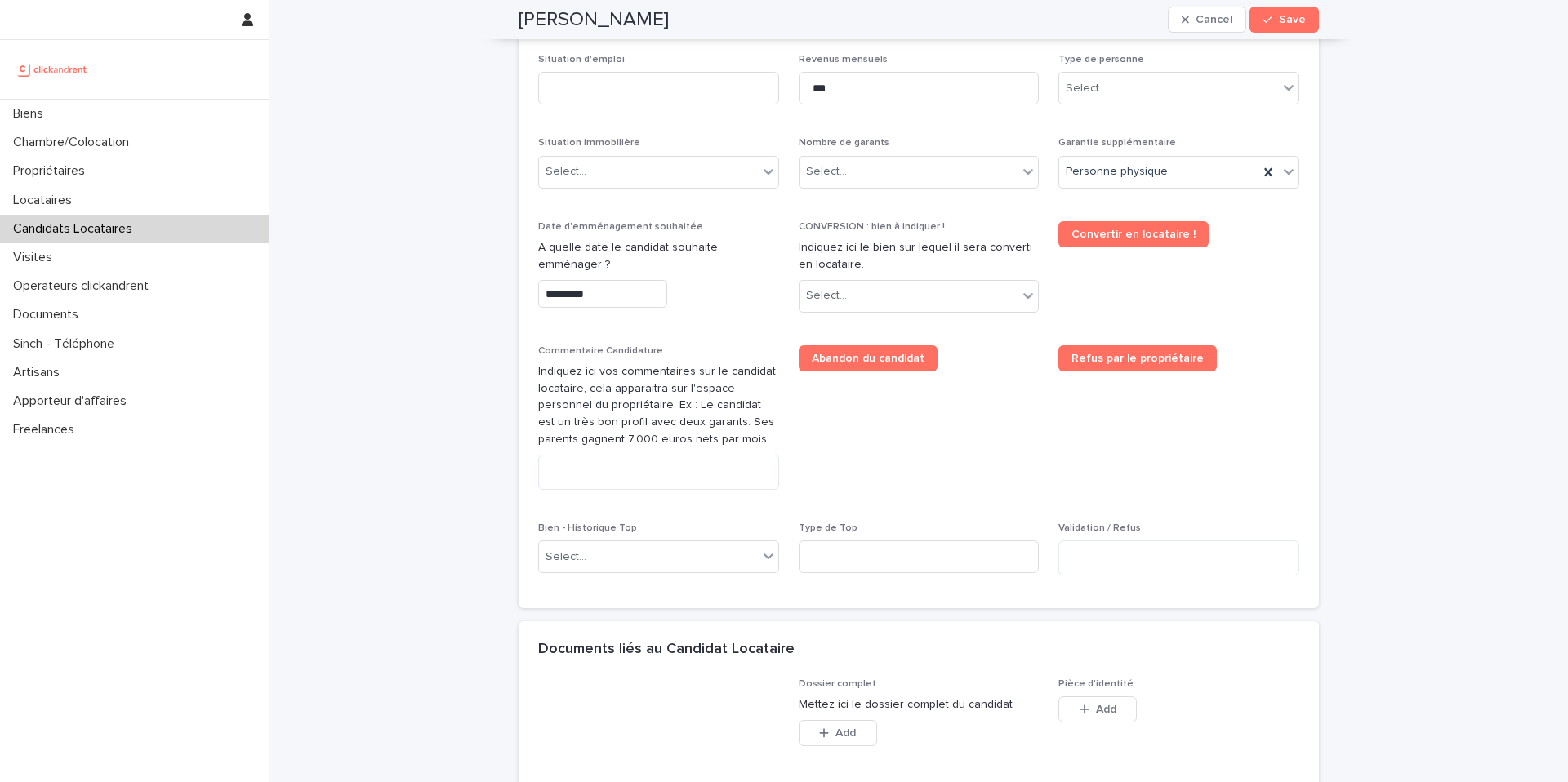
type input "*********"
click at [870, 308] on div "Select..." at bounding box center [909, 296] width 219 height 27
type input "****"
click at [866, 327] on div "A2537 - 142 rue Saint Honoré, Amiens 80000" at bounding box center [913, 327] width 239 height 29
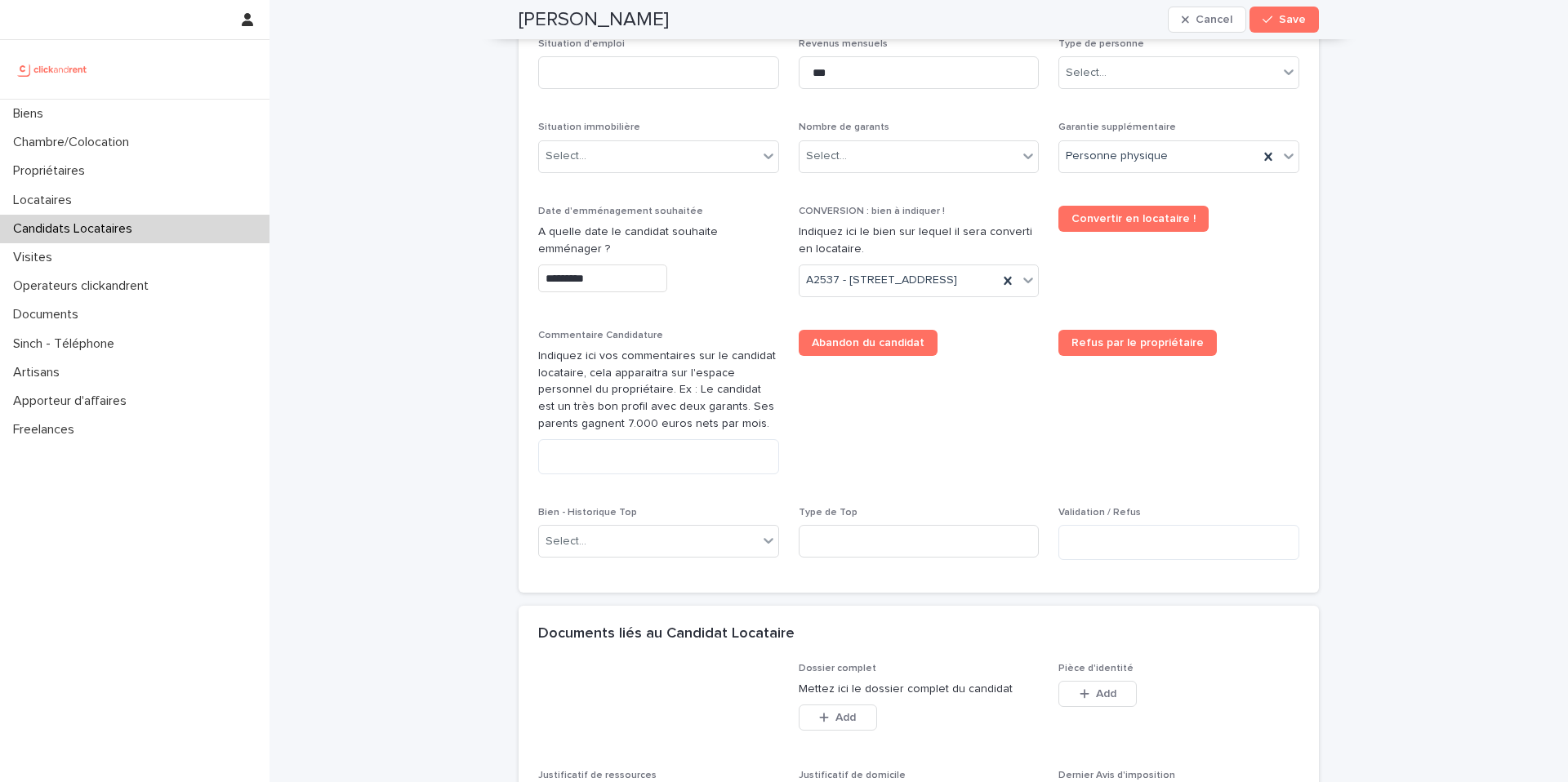
click at [958, 351] on div "Situation d'emploi Revenus mensuels *** Type de personne Select... Situation im…" at bounding box center [919, 306] width 762 height 536
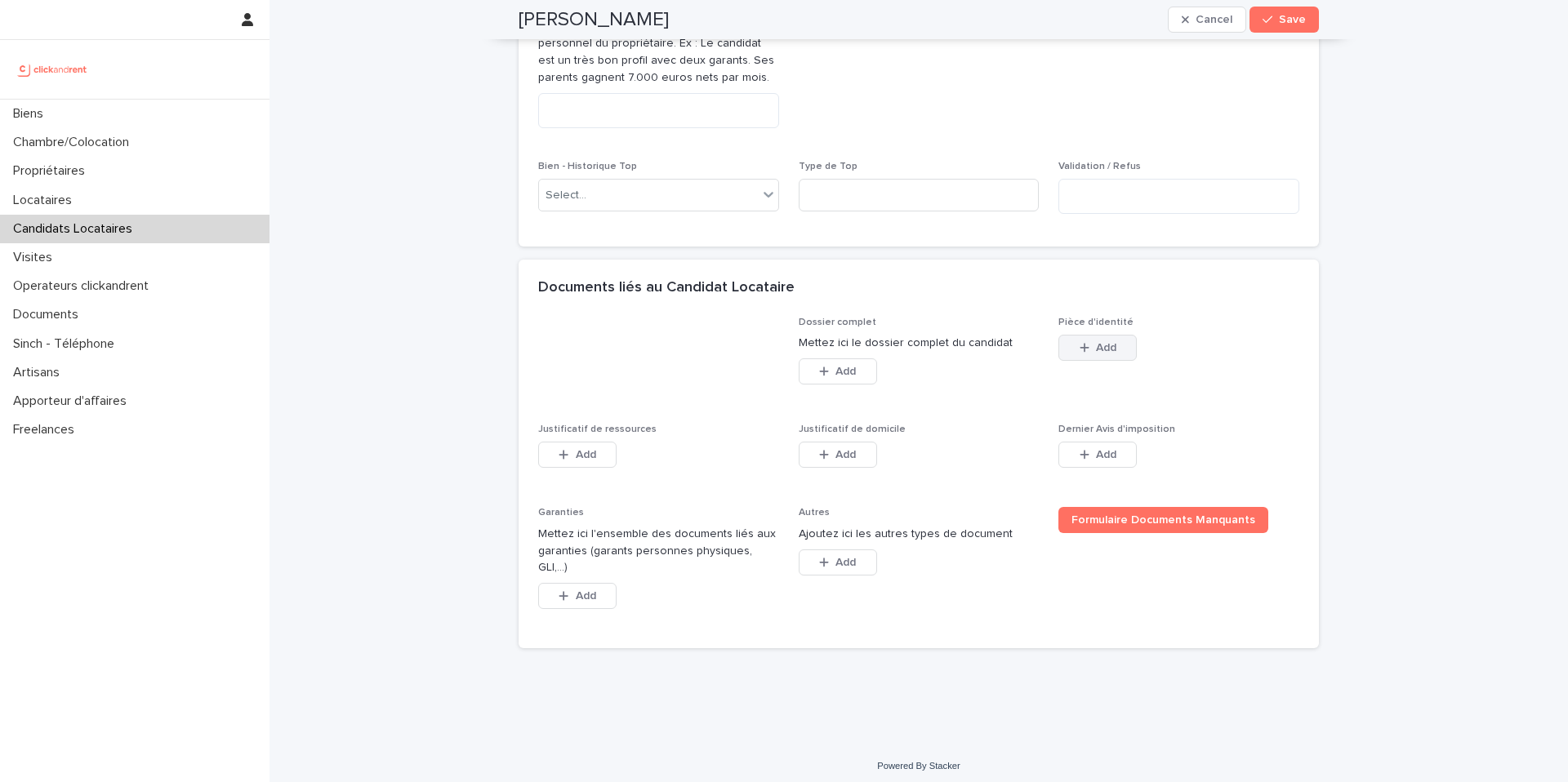
scroll to position [1015, 0]
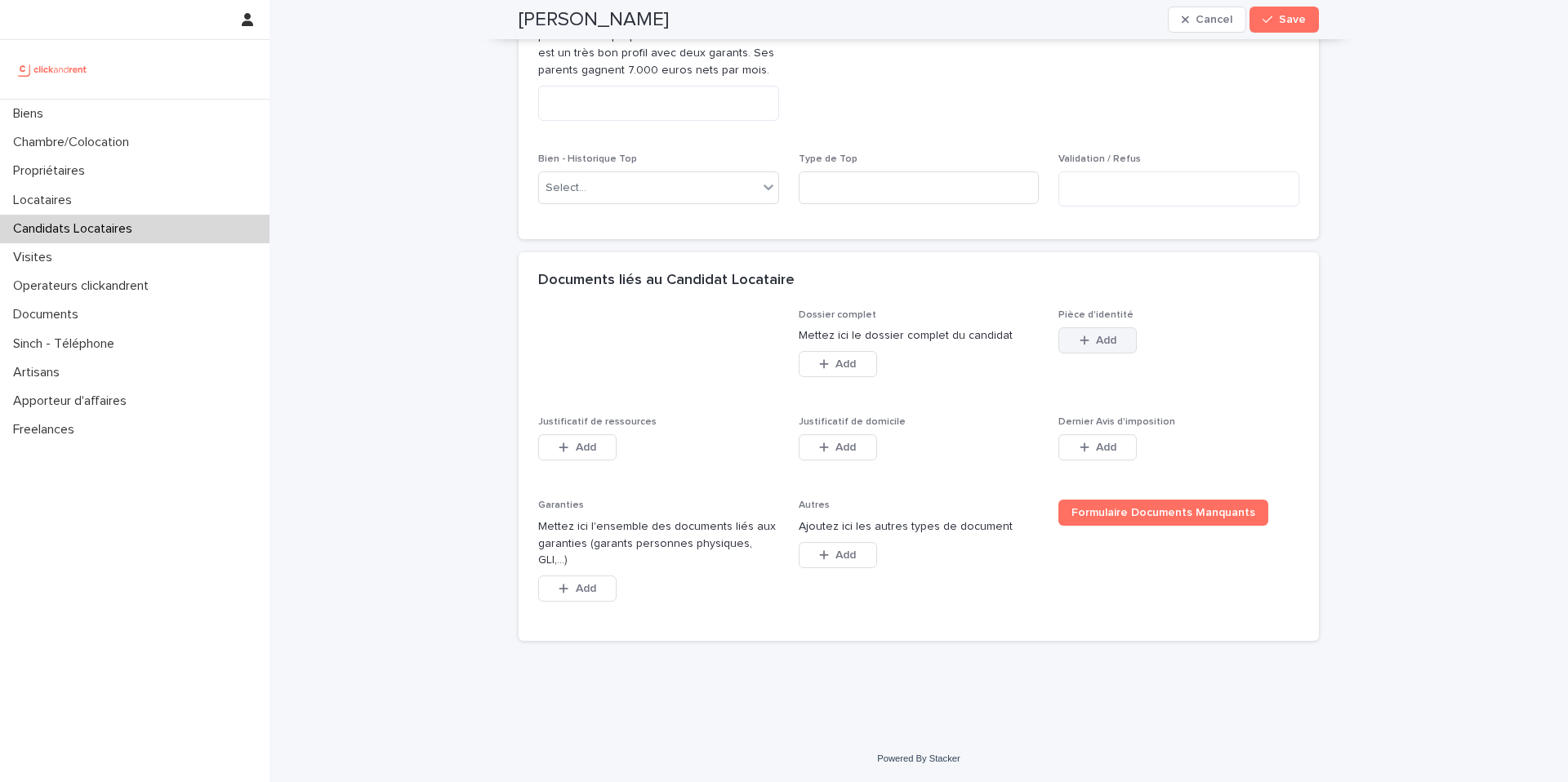
click at [1080, 346] on icon "button" at bounding box center [1085, 340] width 10 height 11
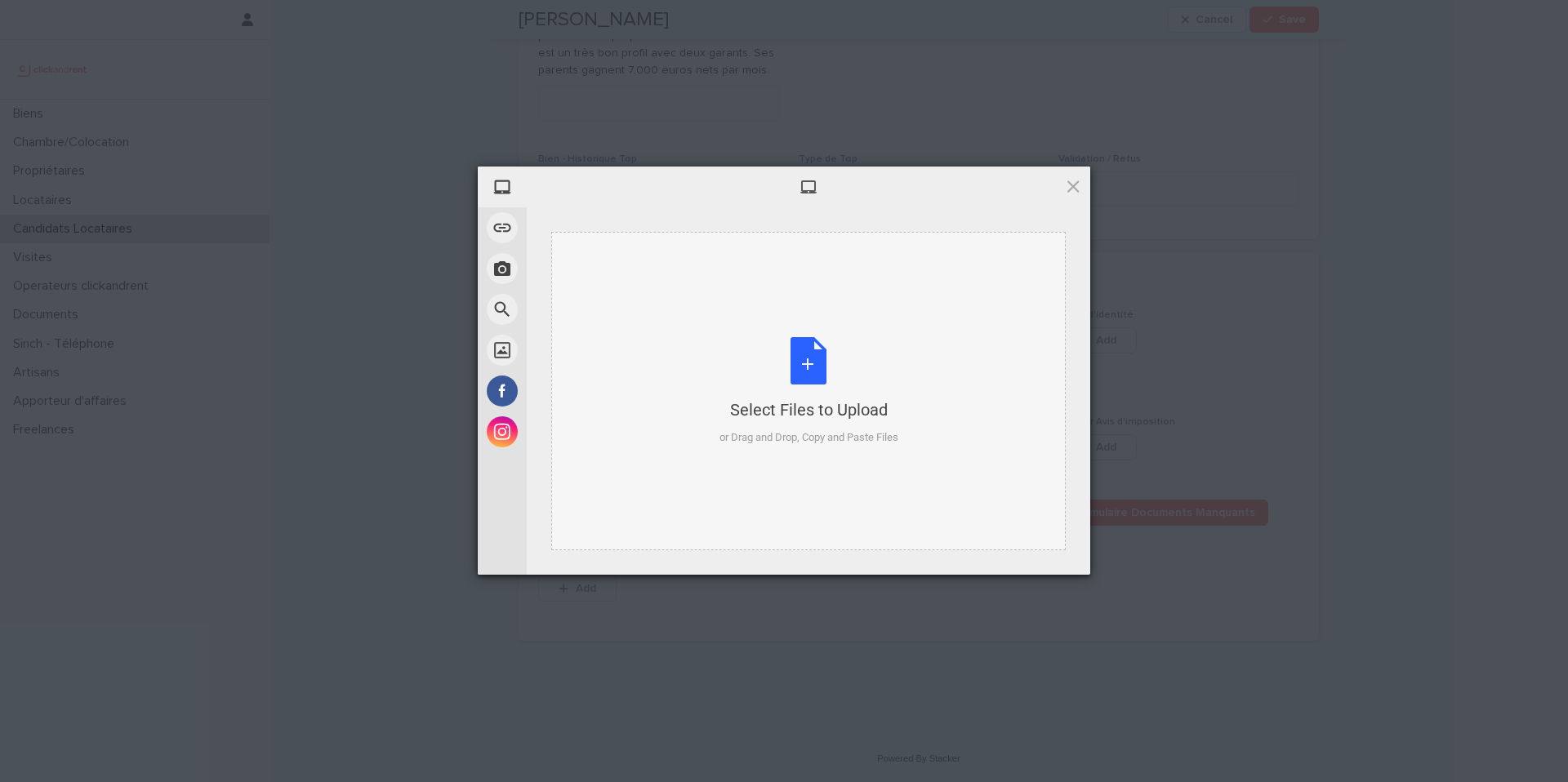
click at [814, 390] on div "Select Files to Upload or Drag and Drop, Copy and Paste Files" at bounding box center [809, 391] width 179 height 109
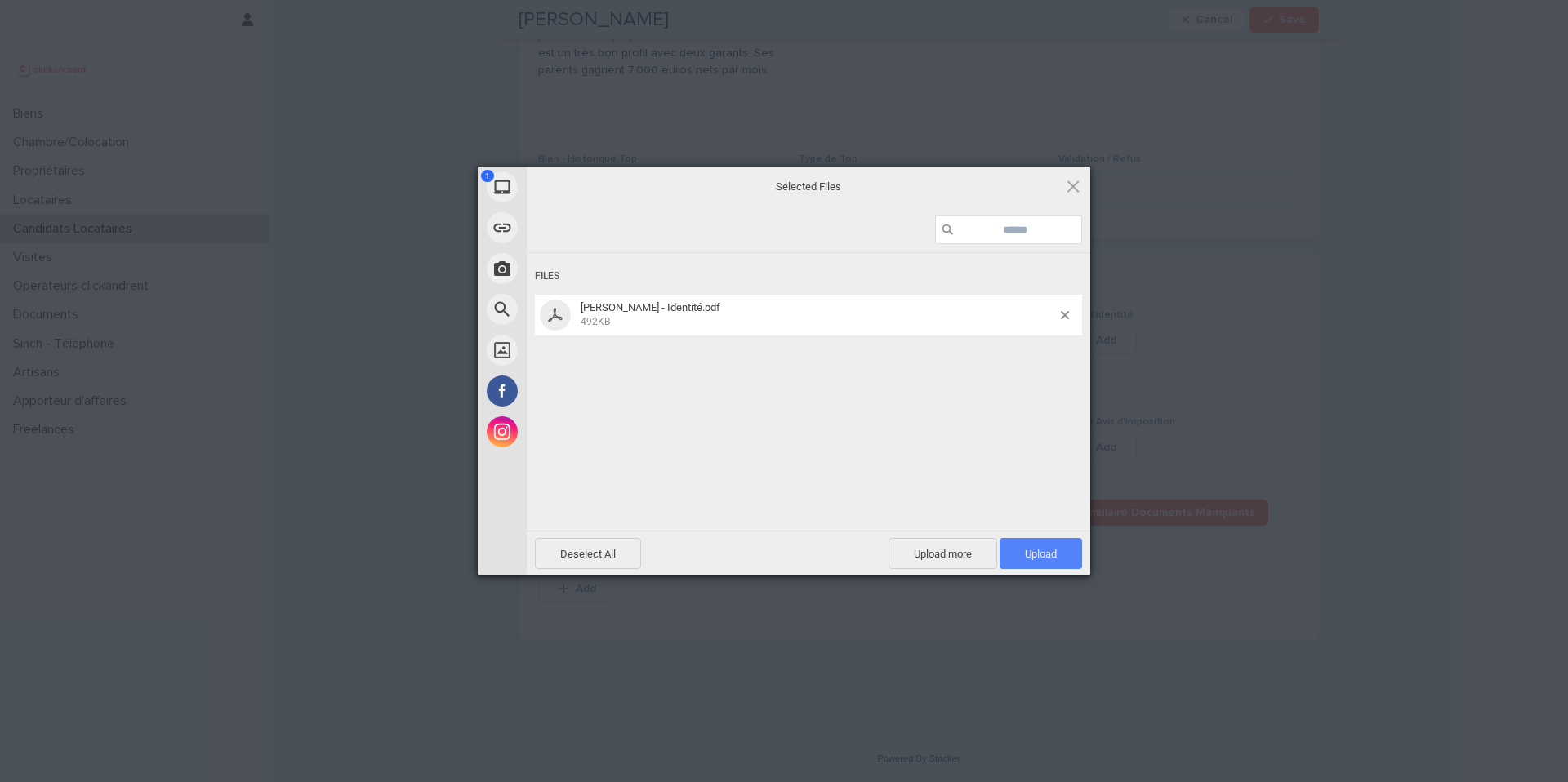
click at [1017, 553] on span "Upload 1" at bounding box center [1041, 553] width 83 height 31
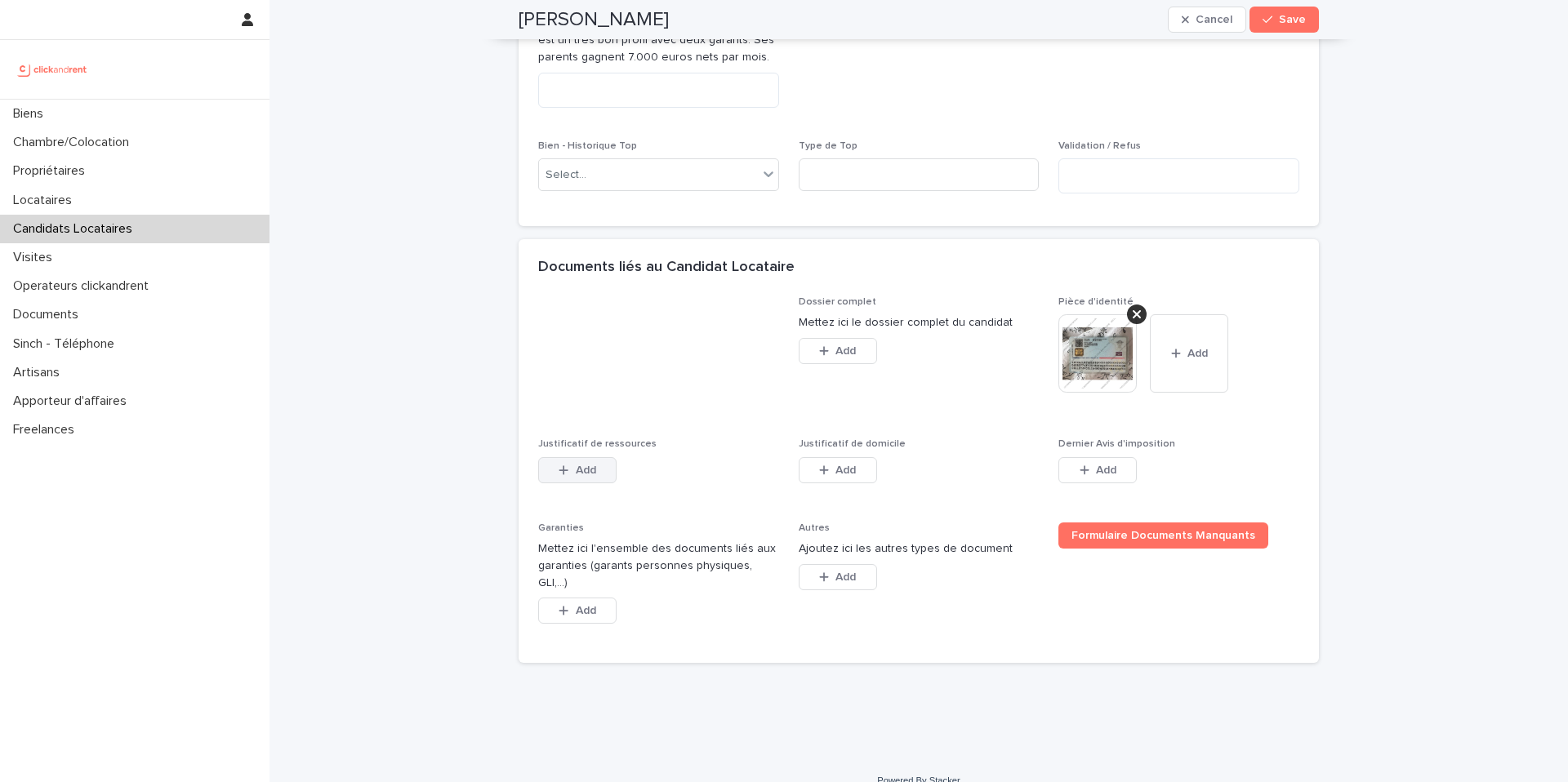
click at [582, 476] on span "Add" at bounding box center [586, 470] width 20 height 11
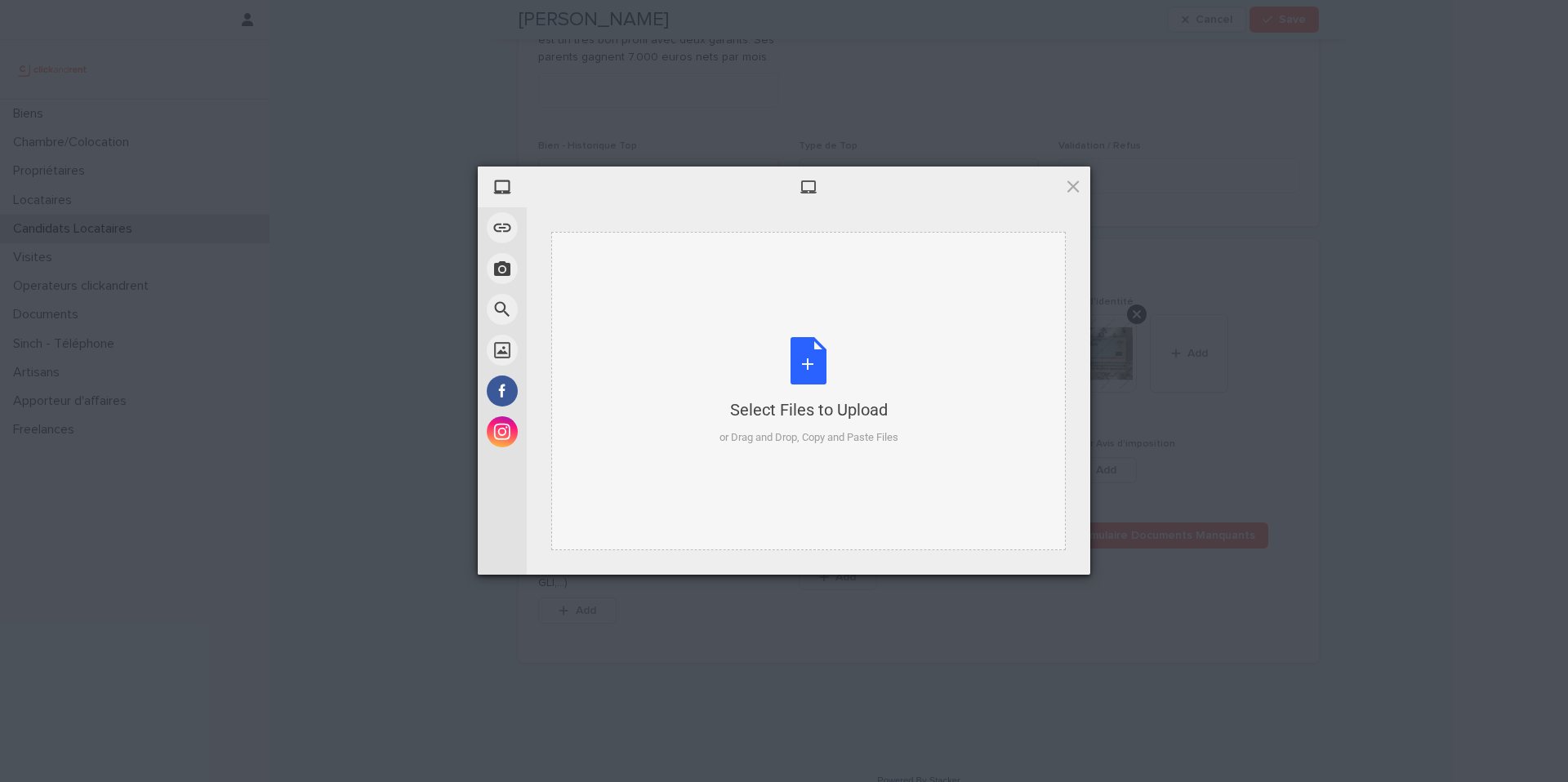
click at [739, 382] on div "Select Files to Upload or Drag and Drop, Copy and Paste Files" at bounding box center [809, 391] width 179 height 109
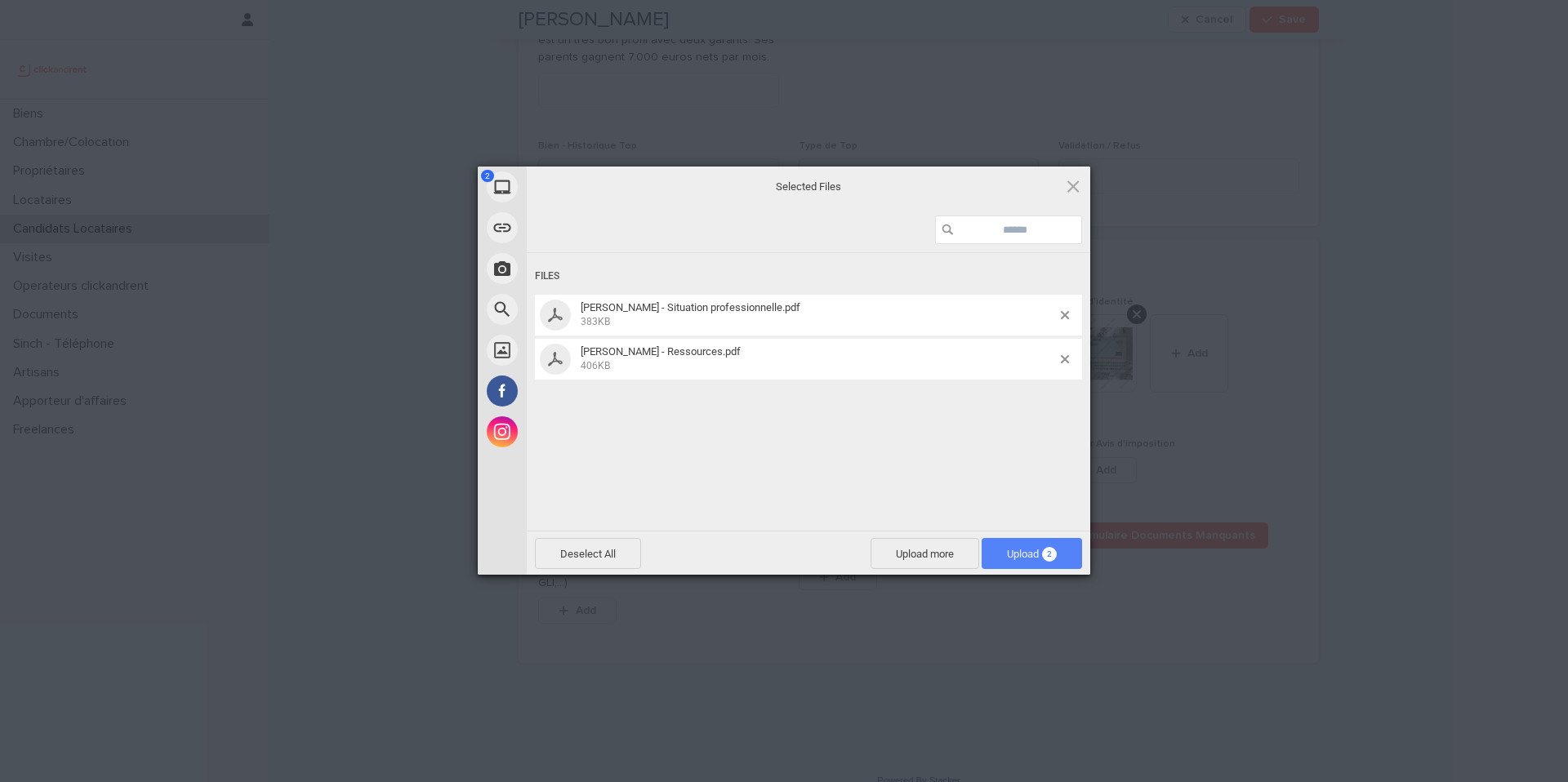
click at [1013, 543] on span "Upload 2" at bounding box center [1032, 553] width 100 height 31
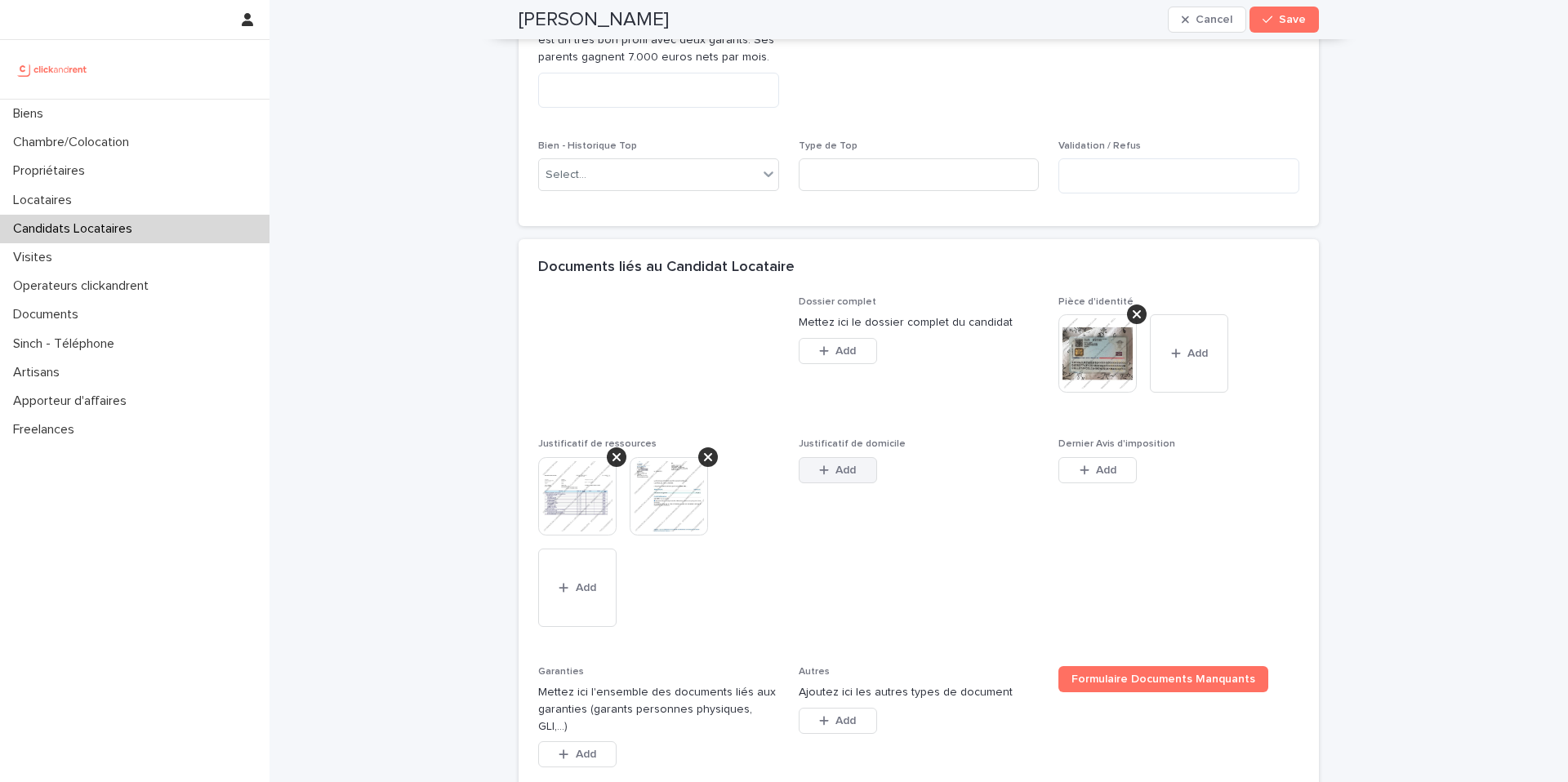
click at [838, 476] on span "Add" at bounding box center [846, 470] width 20 height 11
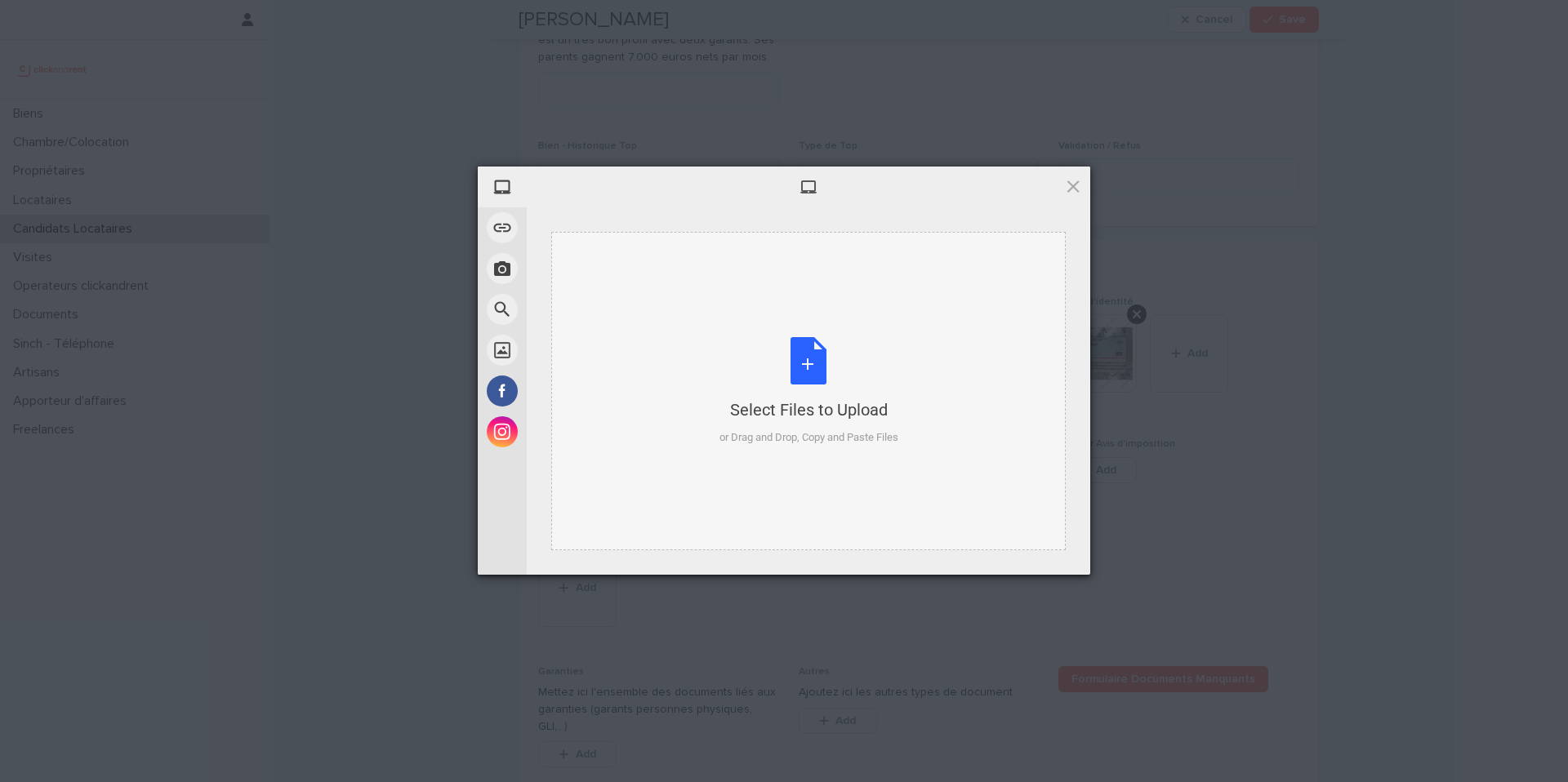
click at [829, 440] on div "or Drag and Drop, Copy and Paste Files" at bounding box center [809, 438] width 179 height 17
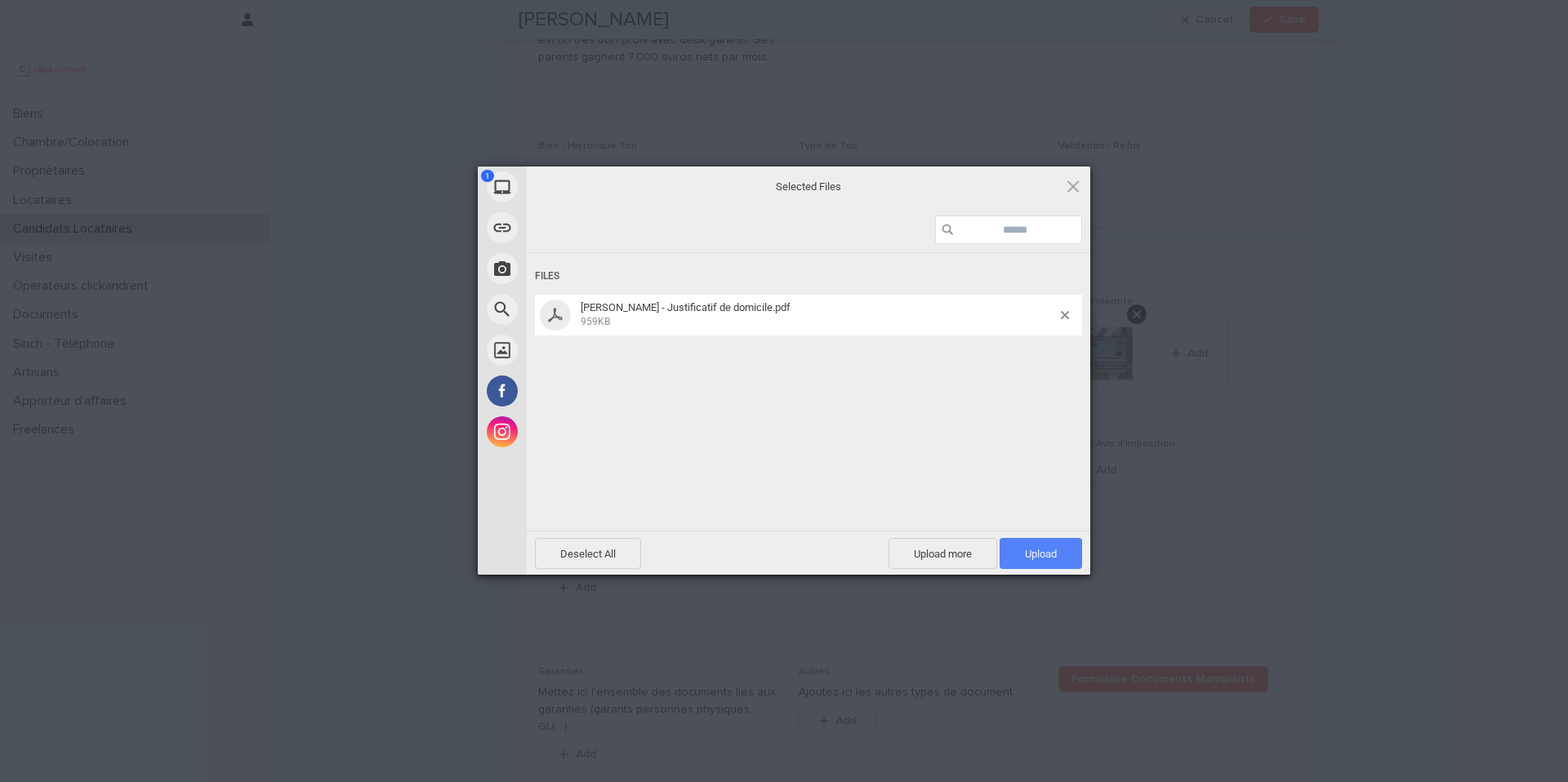
click at [1015, 557] on span "Upload 1" at bounding box center [1041, 553] width 83 height 31
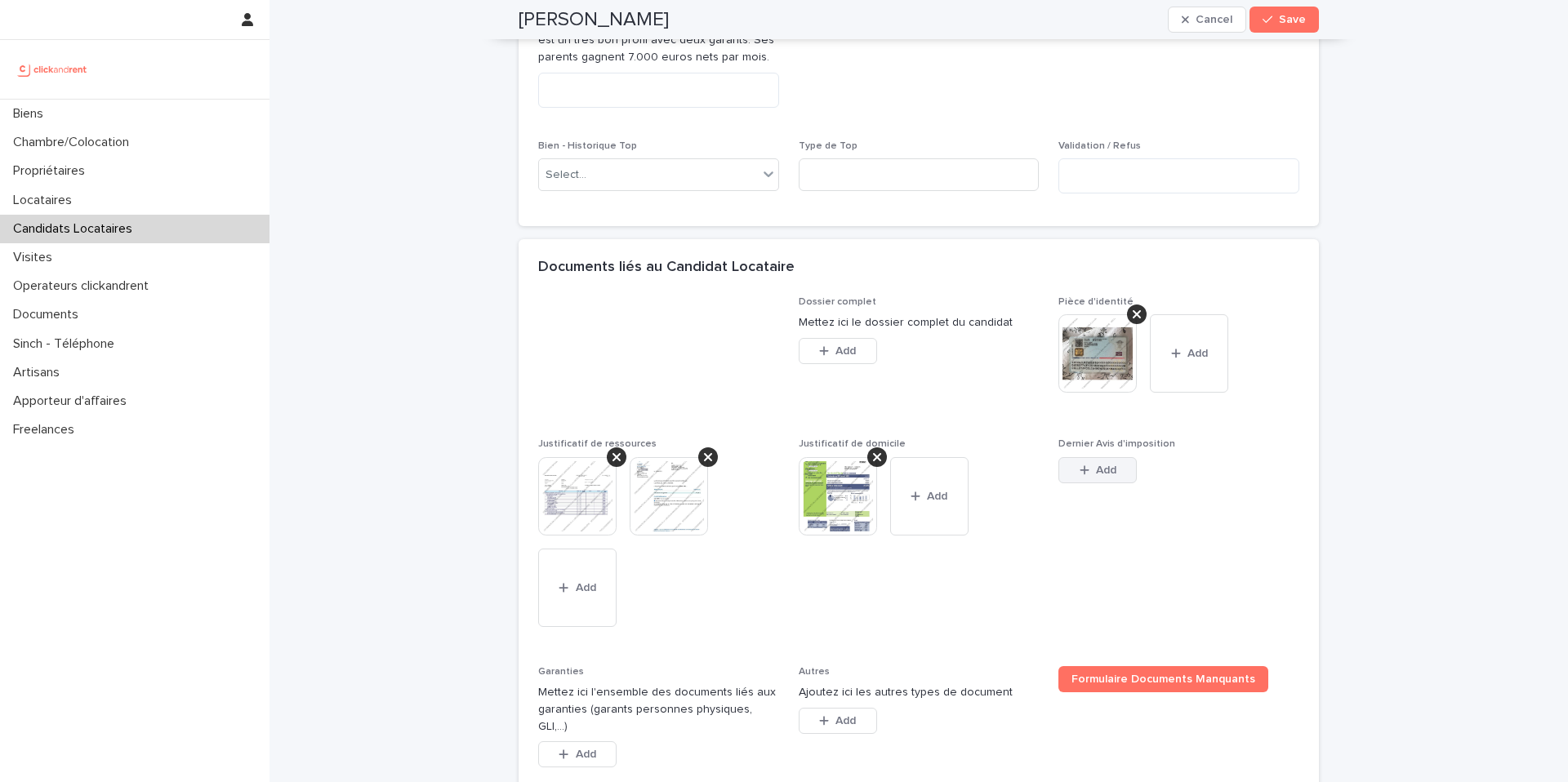
click at [1096, 476] on span "Add" at bounding box center [1106, 470] width 20 height 11
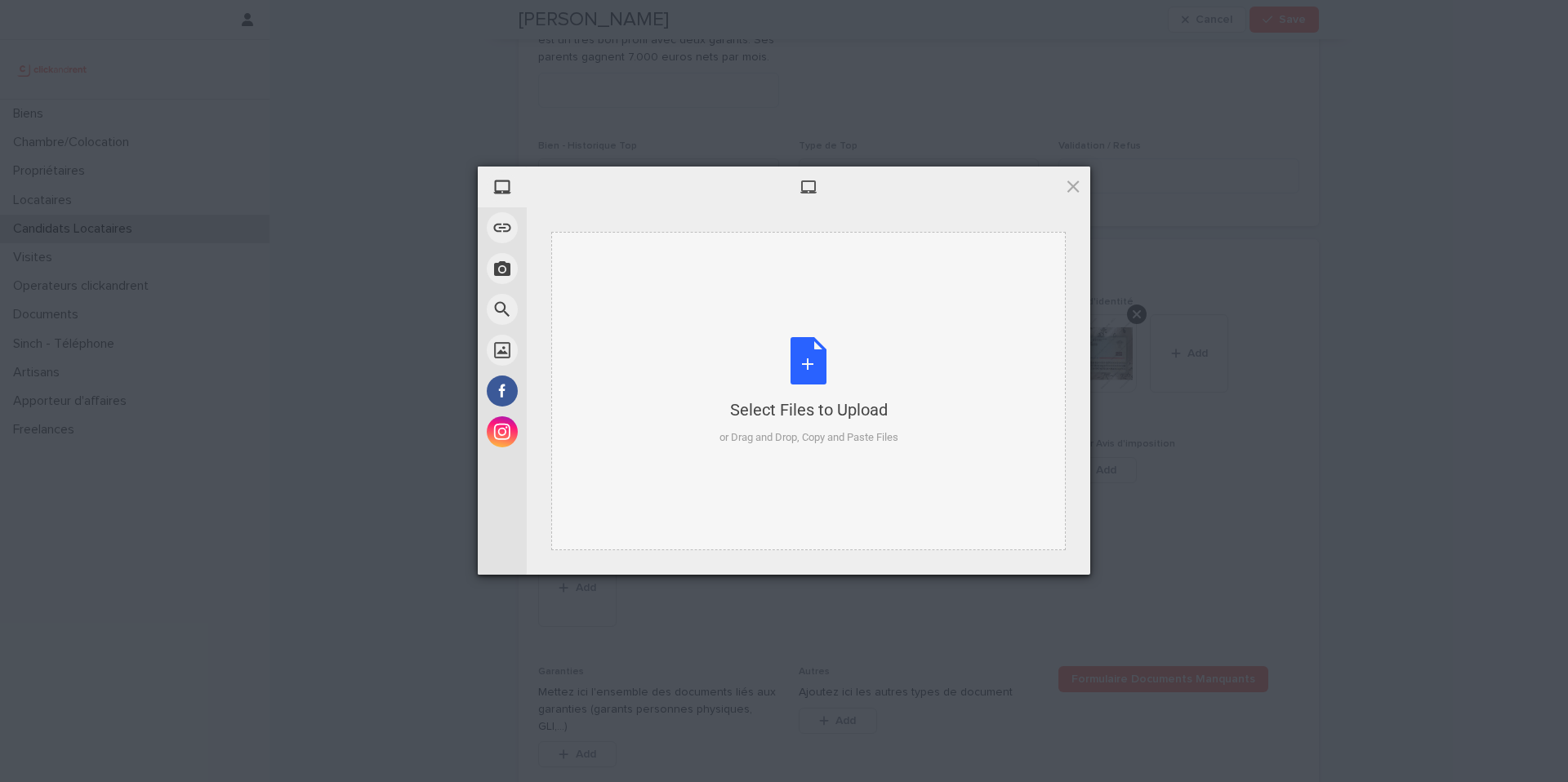
click at [897, 399] on div "Select Files to Upload" at bounding box center [809, 410] width 179 height 23
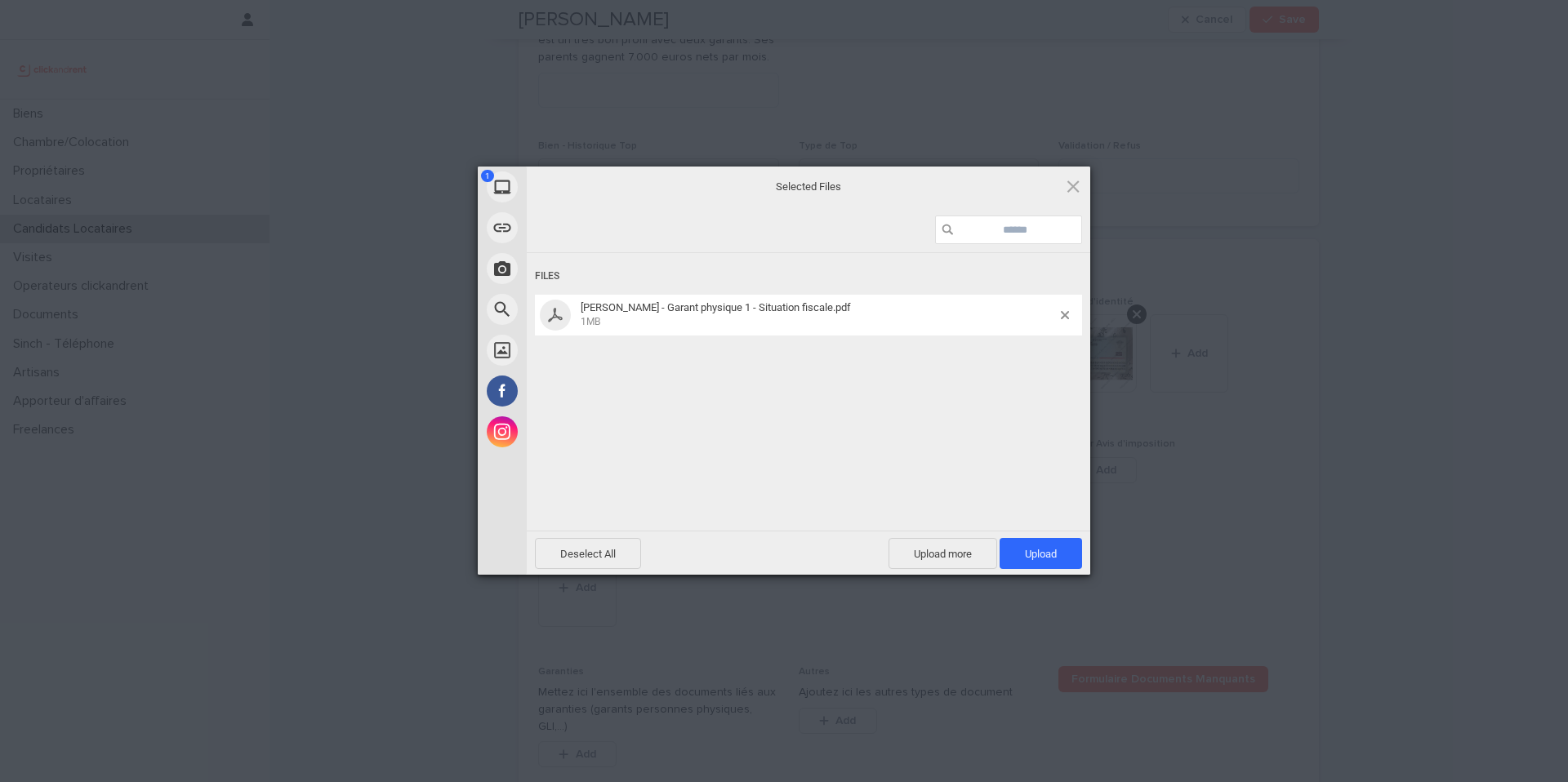
drag, startPoint x: 1022, startPoint y: 563, endPoint x: 1017, endPoint y: 570, distance: 8.6
click at [1017, 570] on div "Deselect All Upload more Upload 1" at bounding box center [808, 553] width 563 height 45
click at [1019, 562] on span "Upload 1" at bounding box center [1041, 553] width 83 height 31
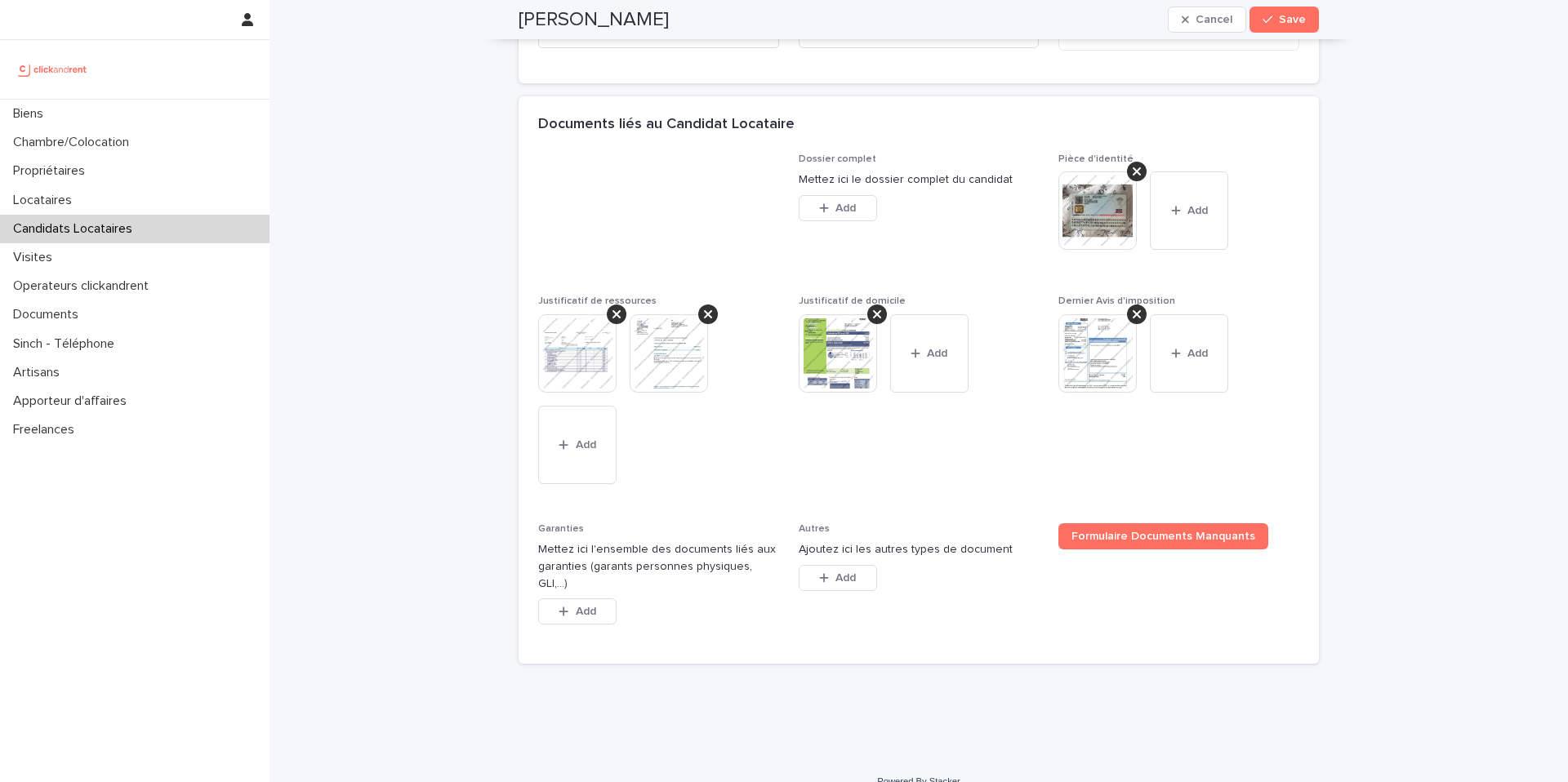
scroll to position [1164, 0]
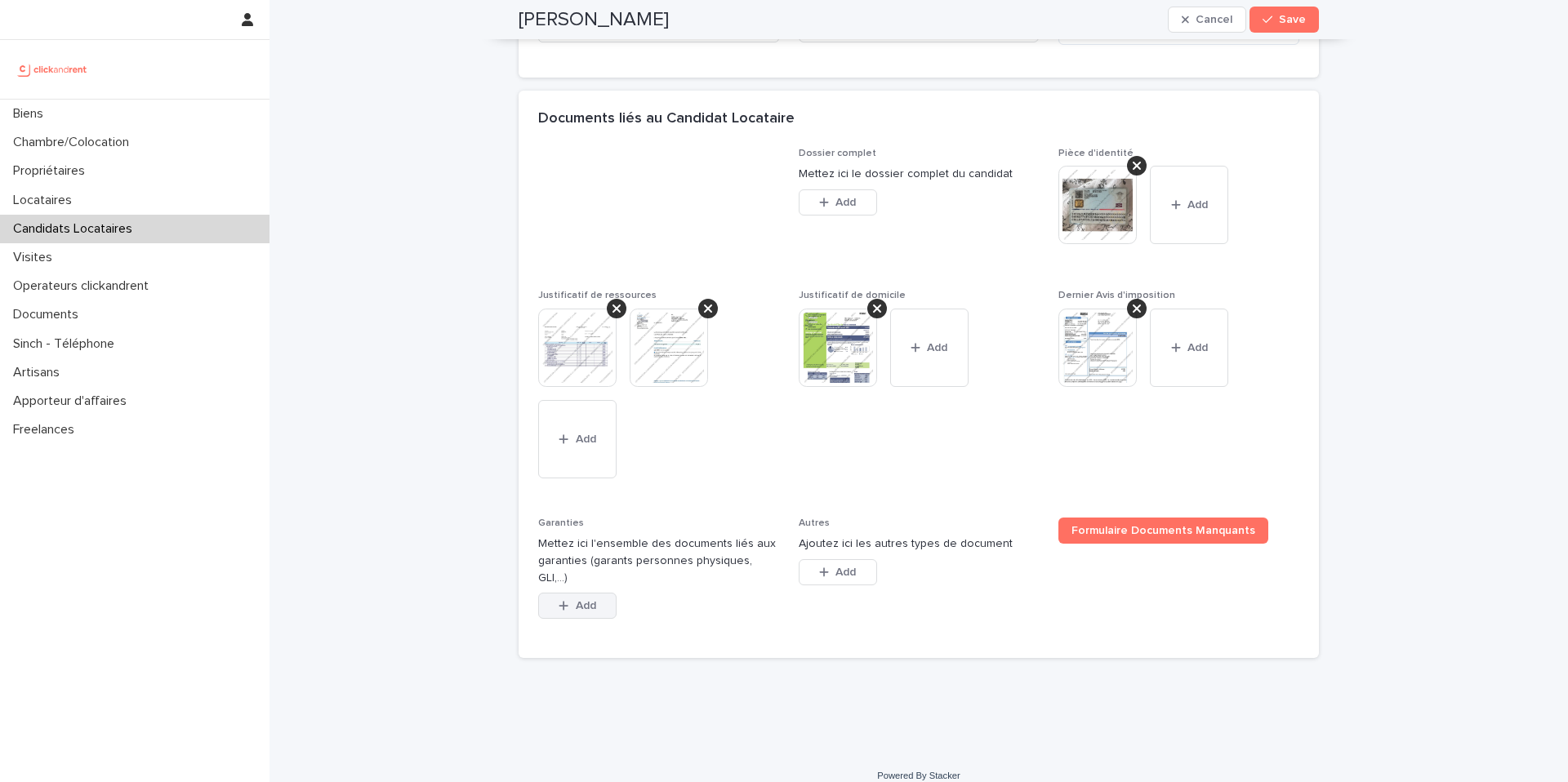
click at [596, 593] on button "Add" at bounding box center [577, 606] width 79 height 26
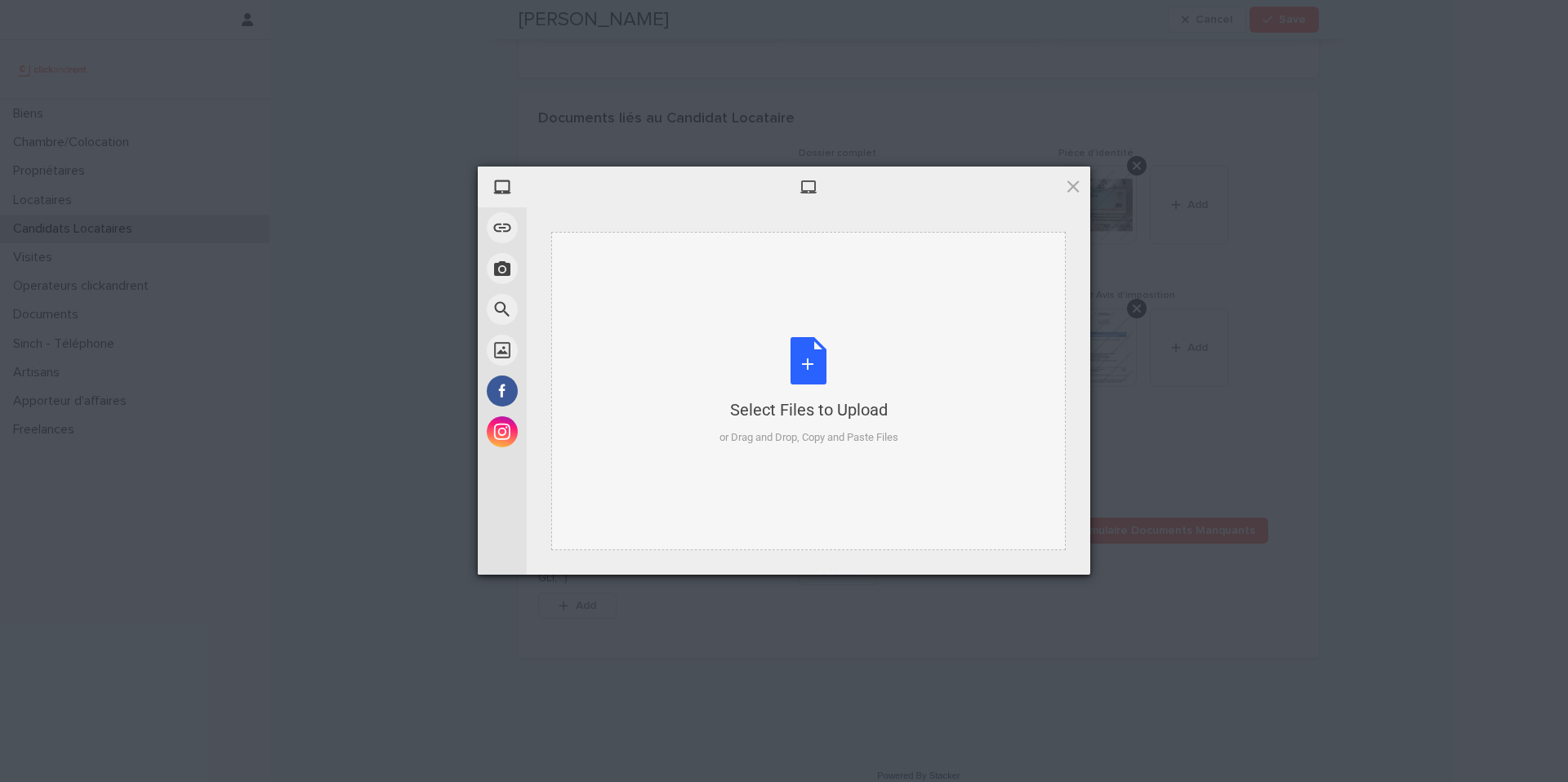
click at [694, 378] on div "Select Files to Upload or Drag and Drop, Copy and Paste Files" at bounding box center [808, 391] width 515 height 318
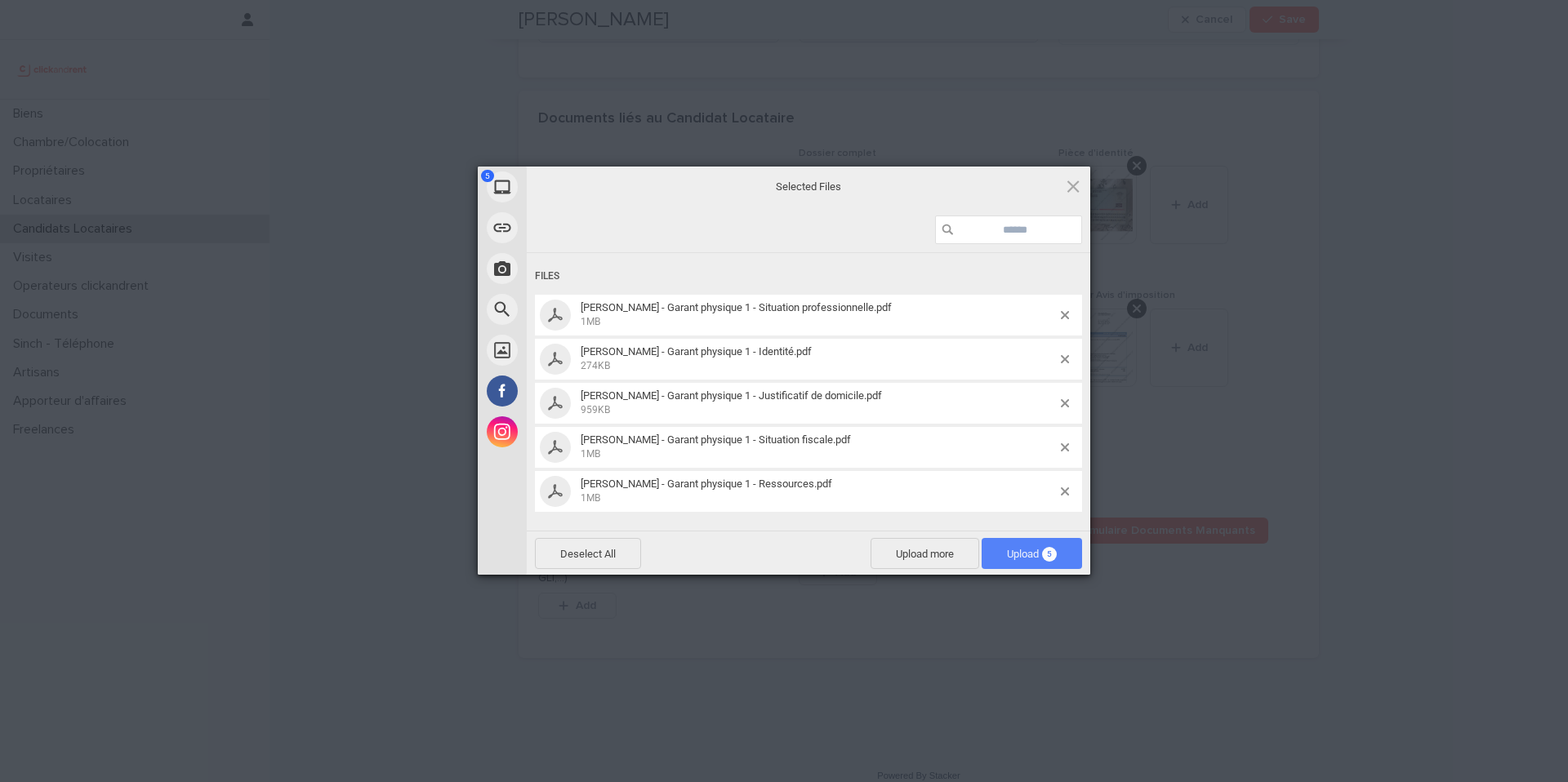
click at [1019, 557] on span "Upload 5" at bounding box center [1032, 554] width 50 height 12
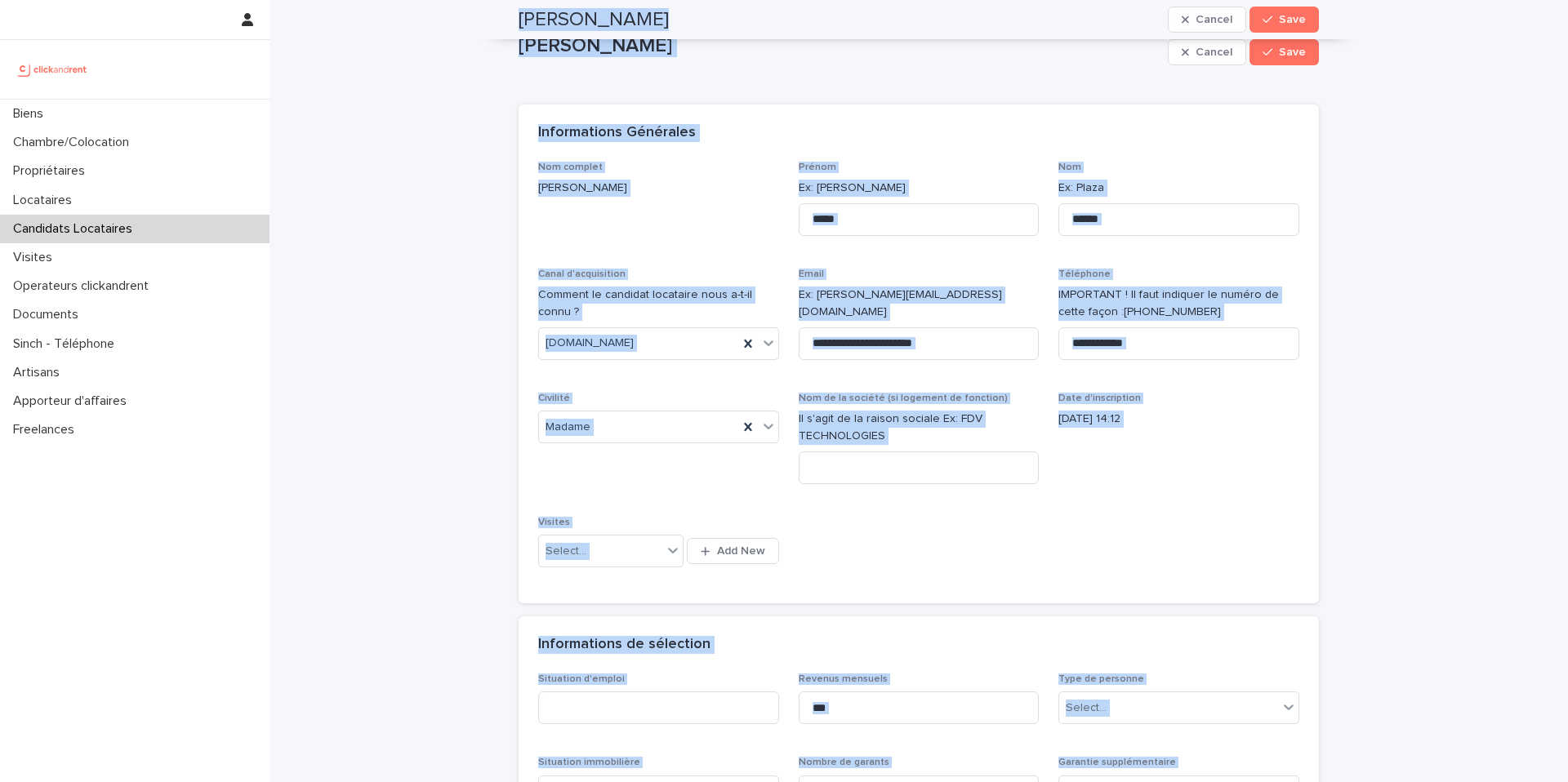
scroll to position [0, 0]
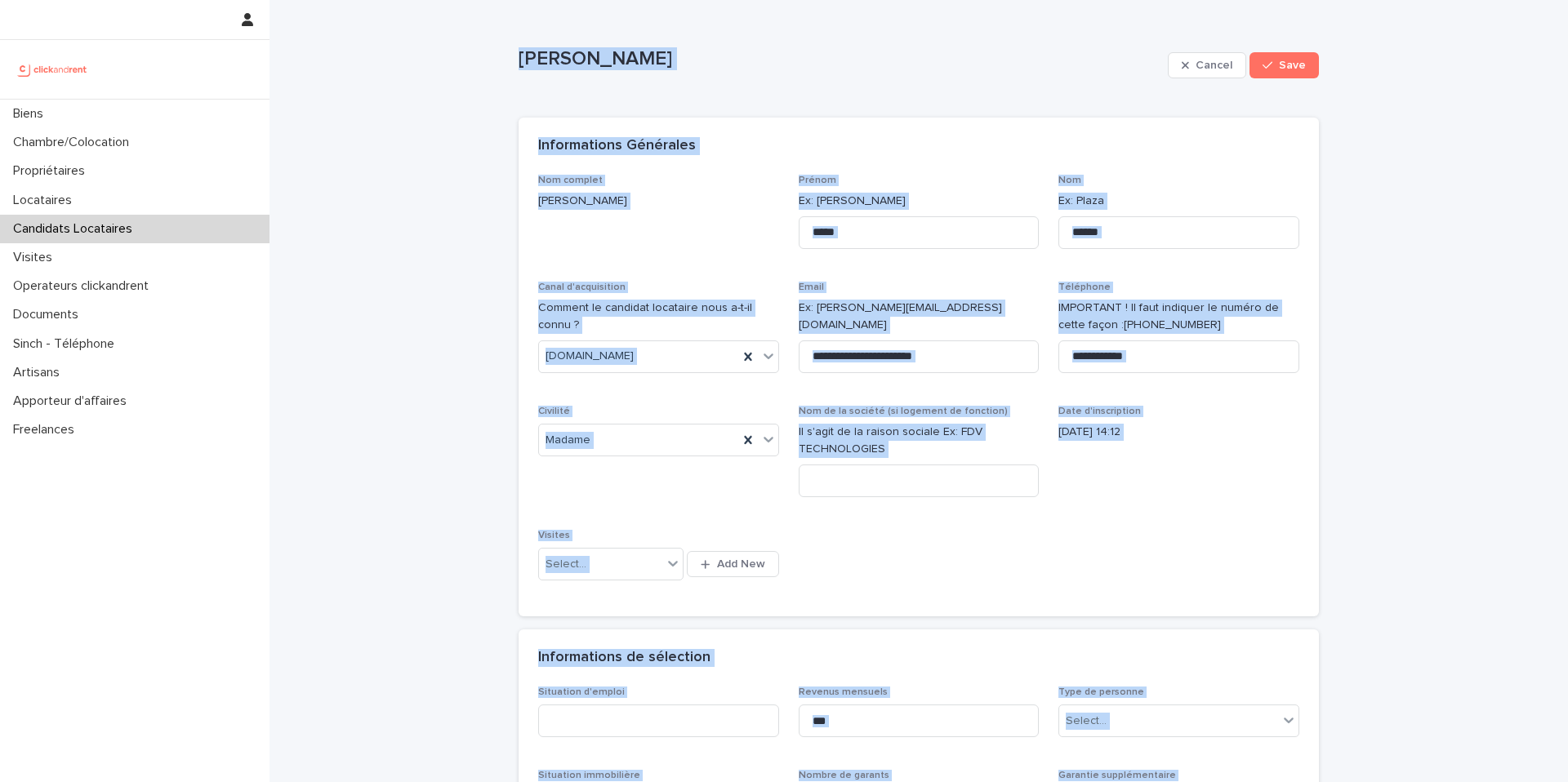
drag, startPoint x: 663, startPoint y: 541, endPoint x: 507, endPoint y: 10, distance: 553.4
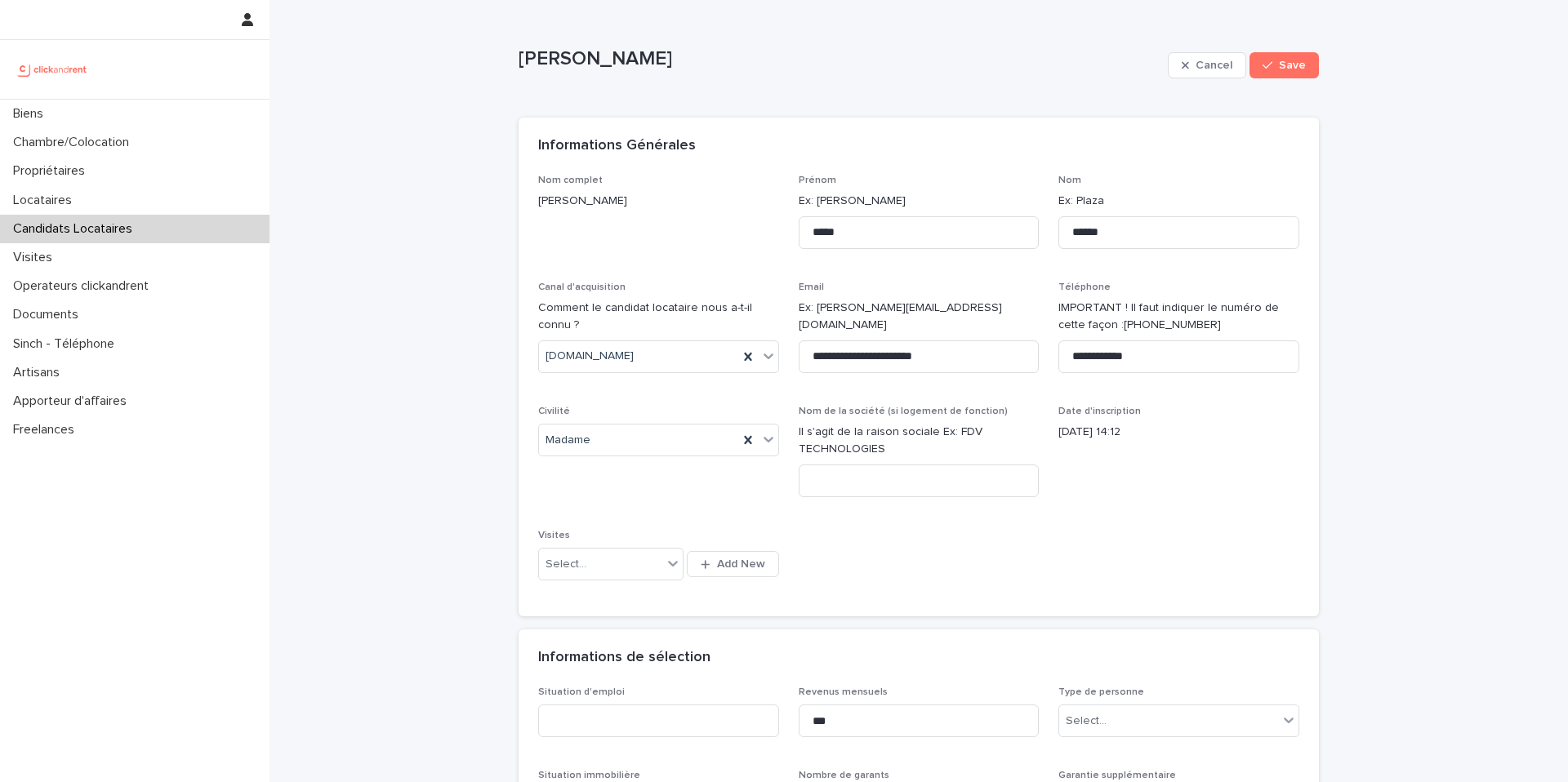
click at [1121, 537] on div "**********" at bounding box center [919, 386] width 762 height 423
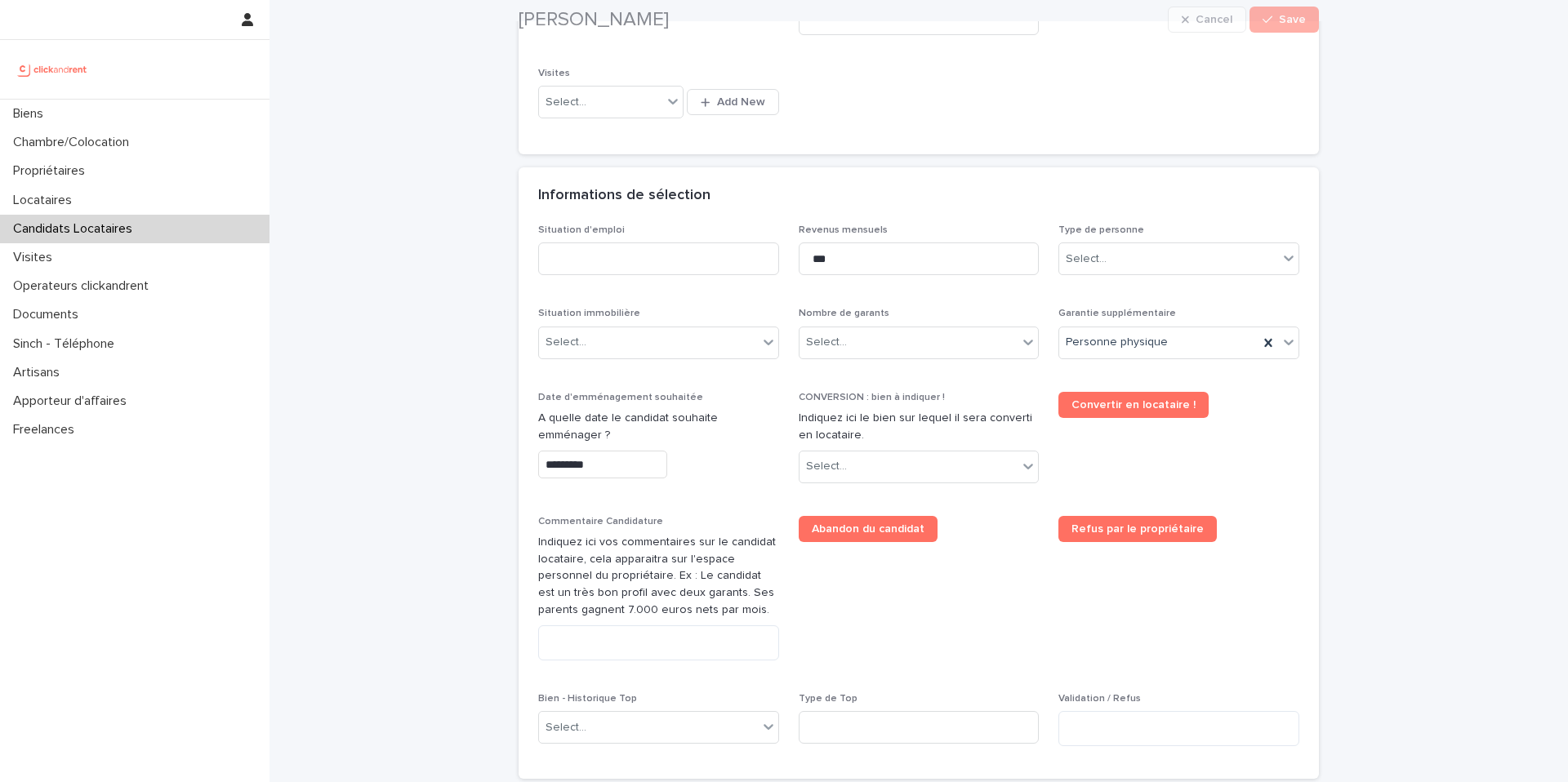
scroll to position [486, 0]
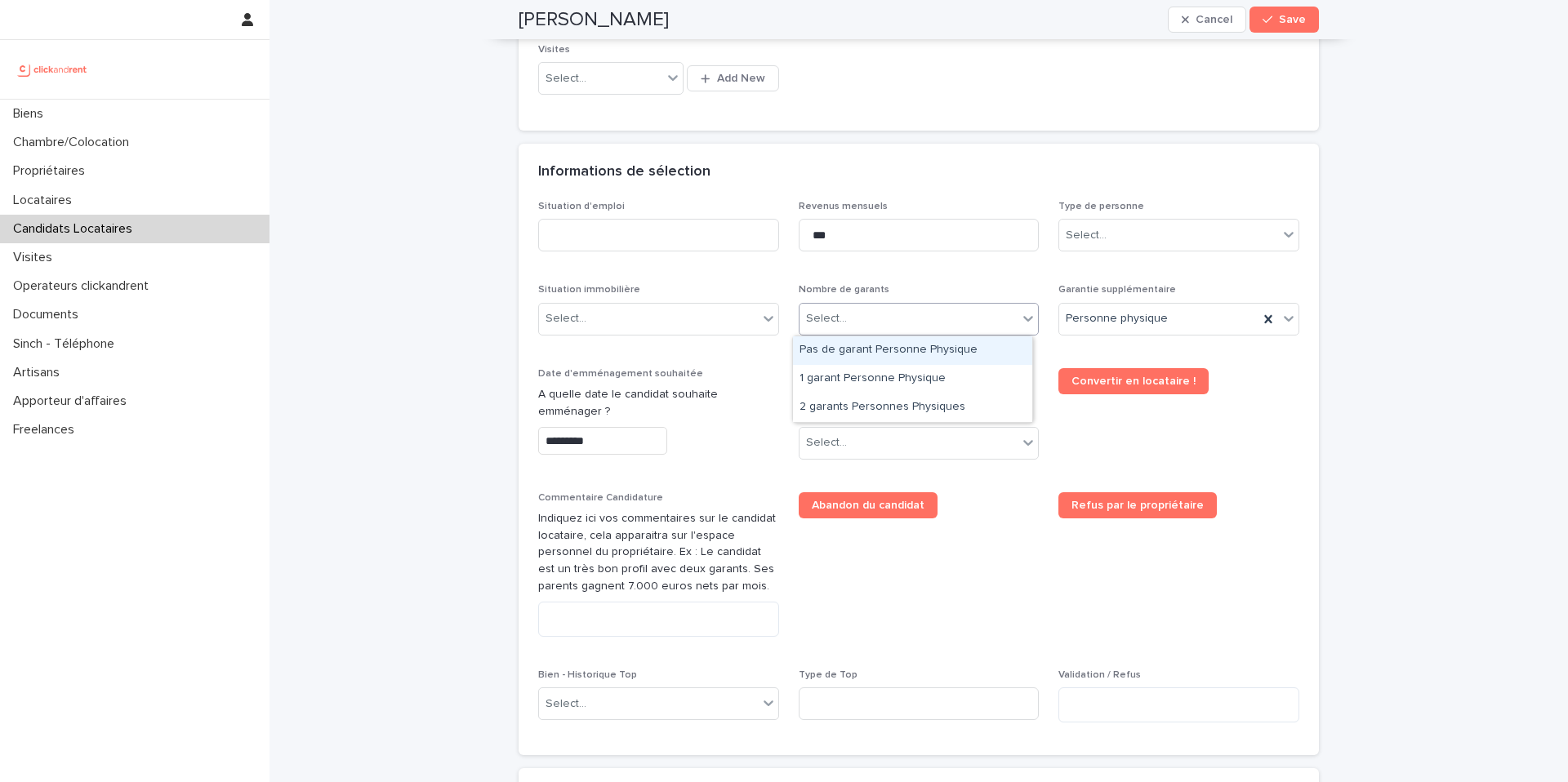
click at [879, 314] on div "Select..." at bounding box center [909, 318] width 219 height 27
click at [902, 360] on div "Pas de garant Personne Physique" at bounding box center [913, 351] width 239 height 29
click at [601, 327] on div "Select..." at bounding box center [649, 318] width 219 height 27
click at [603, 234] on input at bounding box center [659, 235] width 241 height 32
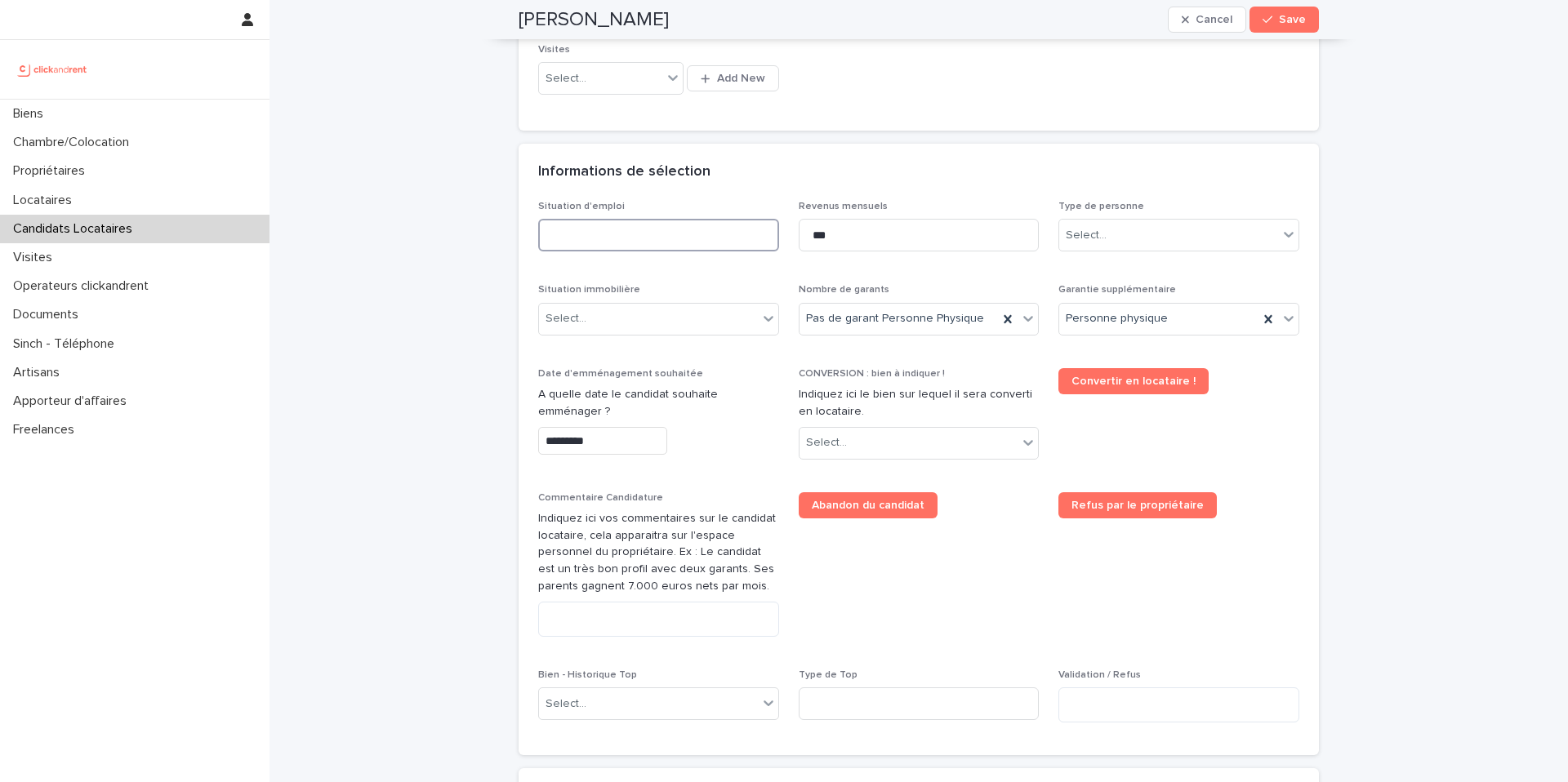
click at [598, 234] on input at bounding box center [659, 235] width 241 height 32
drag, startPoint x: 874, startPoint y: 460, endPoint x: 870, endPoint y: 452, distance: 8.9
click at [873, 460] on div "CONVERSION : bien à indiquer ! Indiquez ici le bien sur lequel il sera converti…" at bounding box center [919, 420] width 241 height 105
click at [868, 447] on div "Select..." at bounding box center [909, 442] width 219 height 27
type input "****"
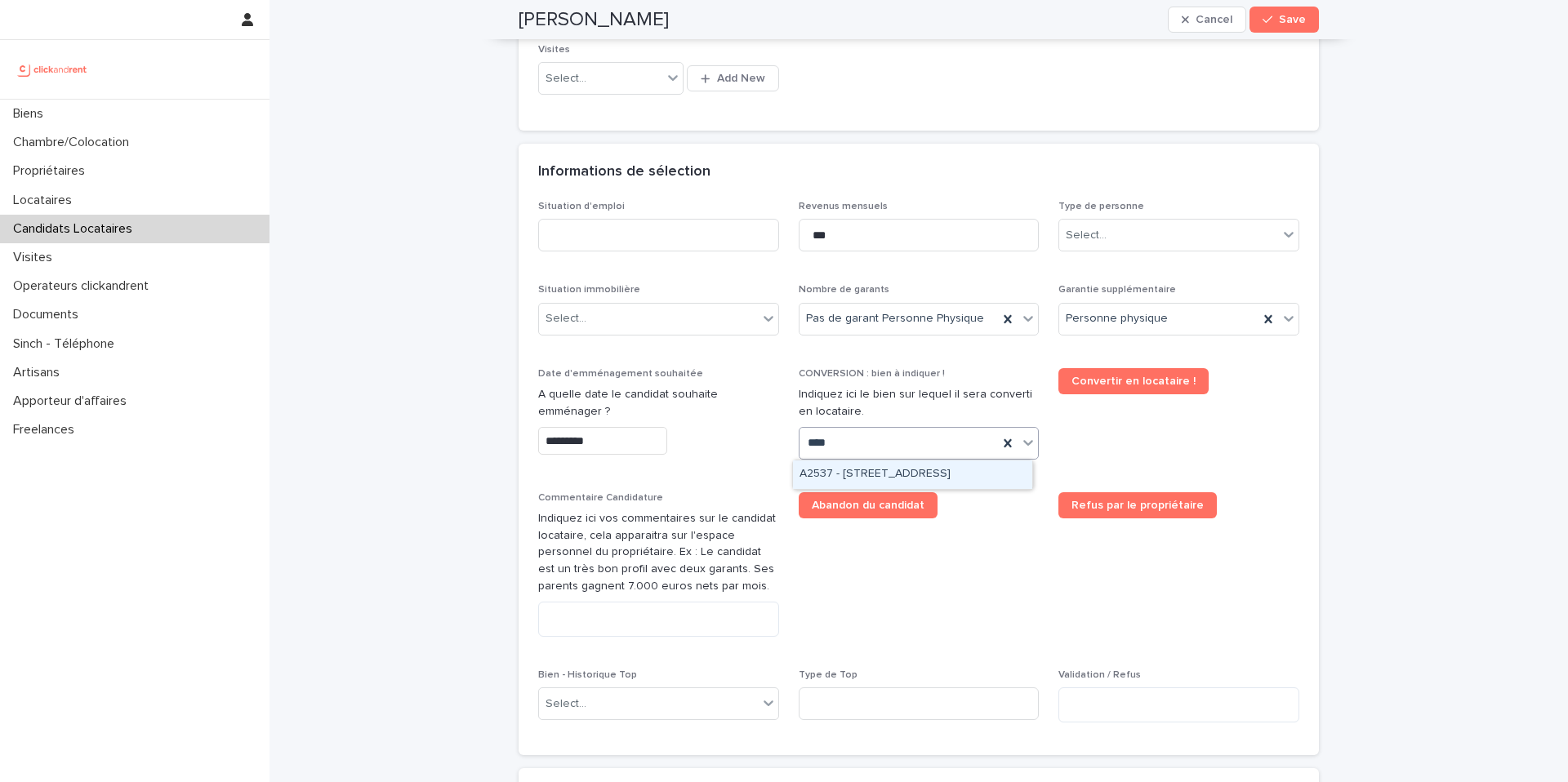
click at [869, 479] on div "A2537 - 142 rue Saint Honoré, Amiens 80000" at bounding box center [913, 475] width 239 height 29
click at [625, 233] on input at bounding box center [659, 235] width 241 height 32
click at [626, 223] on input at bounding box center [659, 235] width 241 height 32
click at [739, 458] on div "Date d'emménagement souhaitée A quelle date le candidat souhaite emménager ? **…" at bounding box center [659, 418] width 241 height 100
click at [601, 232] on input at bounding box center [659, 235] width 241 height 32
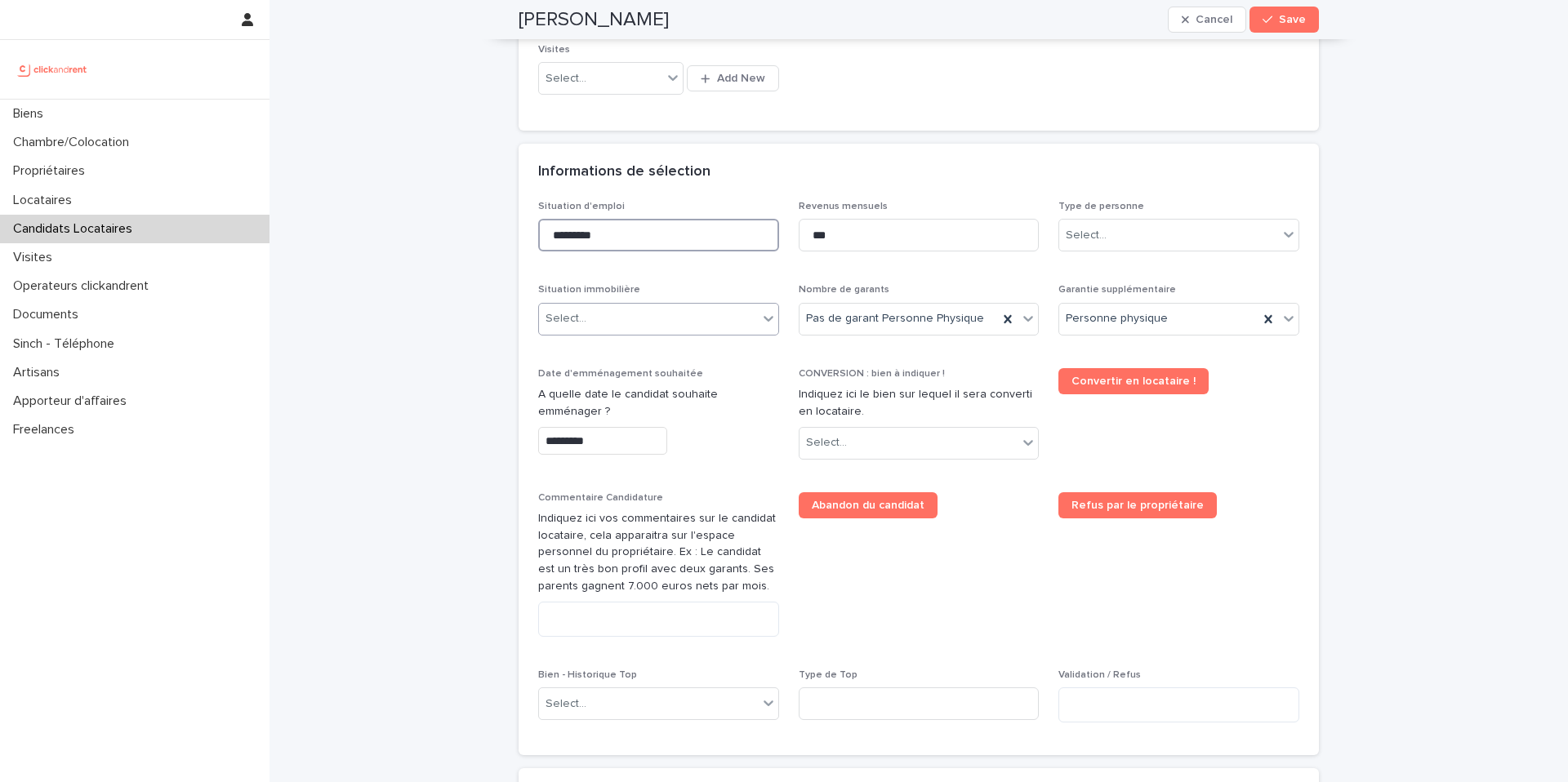
type input "*********"
click at [604, 327] on div "Select..." at bounding box center [649, 318] width 219 height 27
click at [607, 312] on div "Select..." at bounding box center [649, 318] width 219 height 27
click at [594, 413] on div "Hébergé" at bounding box center [653, 407] width 239 height 29
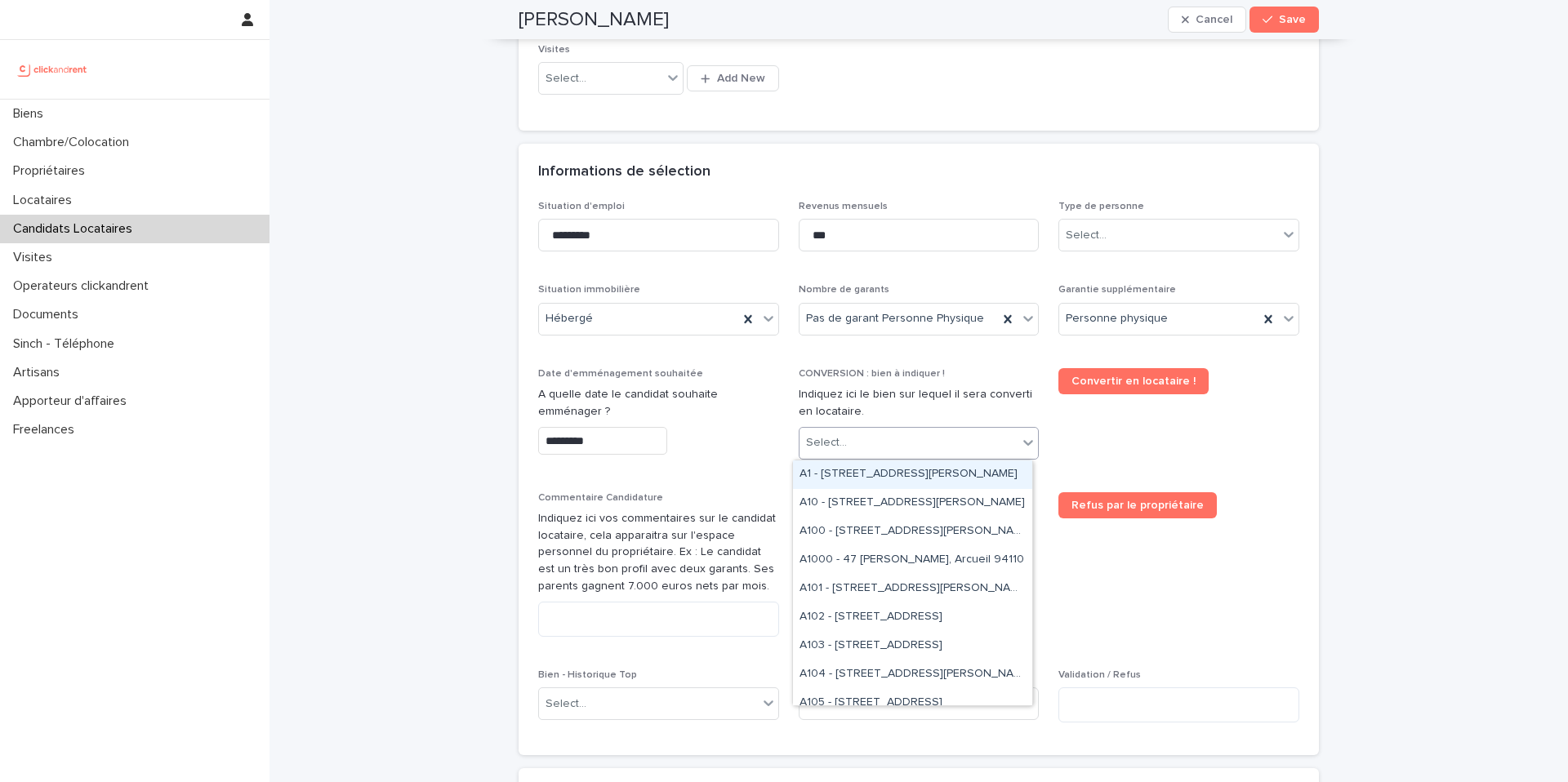
click at [893, 439] on div "Select..." at bounding box center [909, 442] width 219 height 27
type input "****"
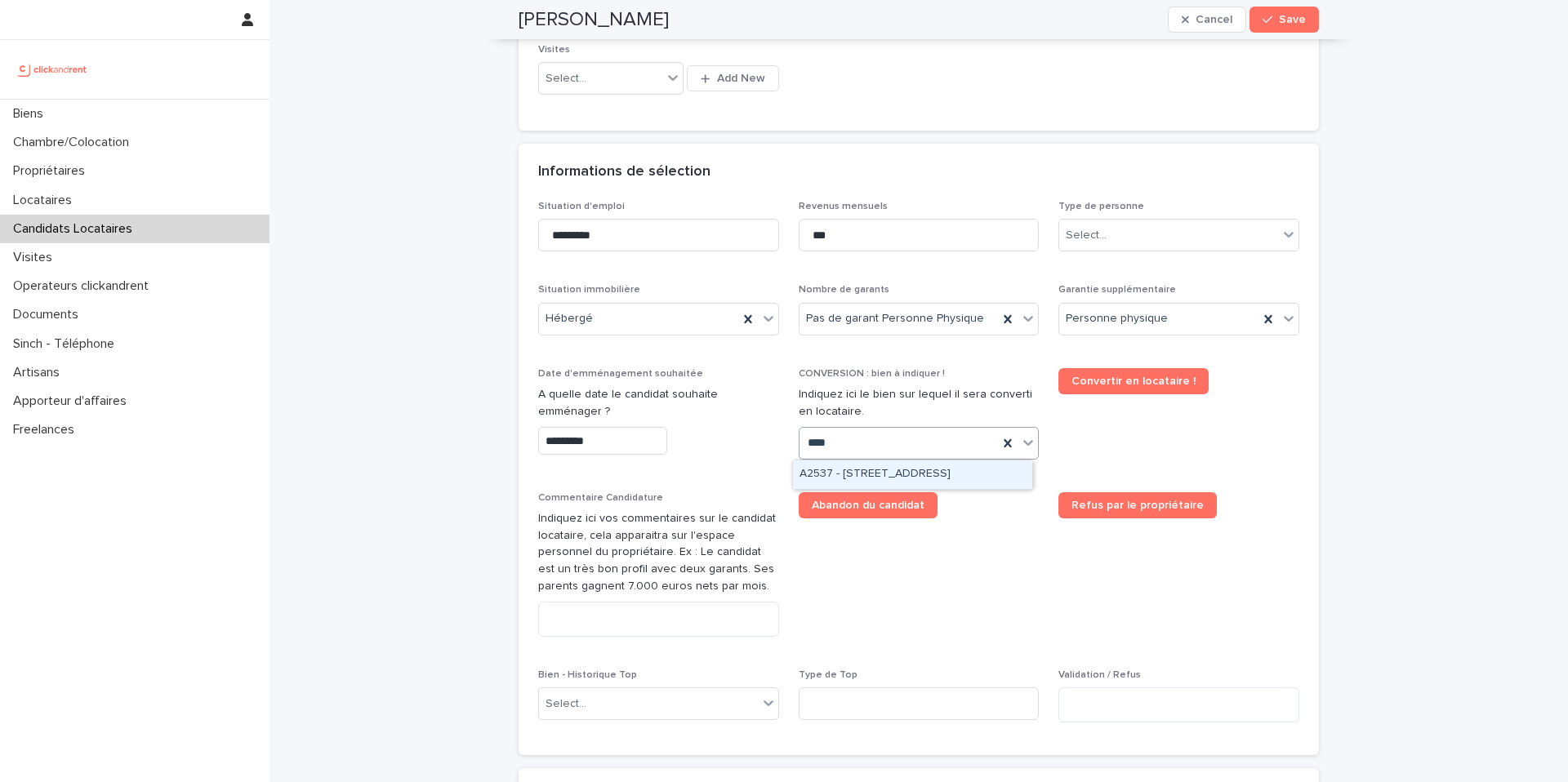
click at [914, 468] on div "A2537 - 142 rue Saint Honoré, Amiens 80000" at bounding box center [913, 475] width 239 height 29
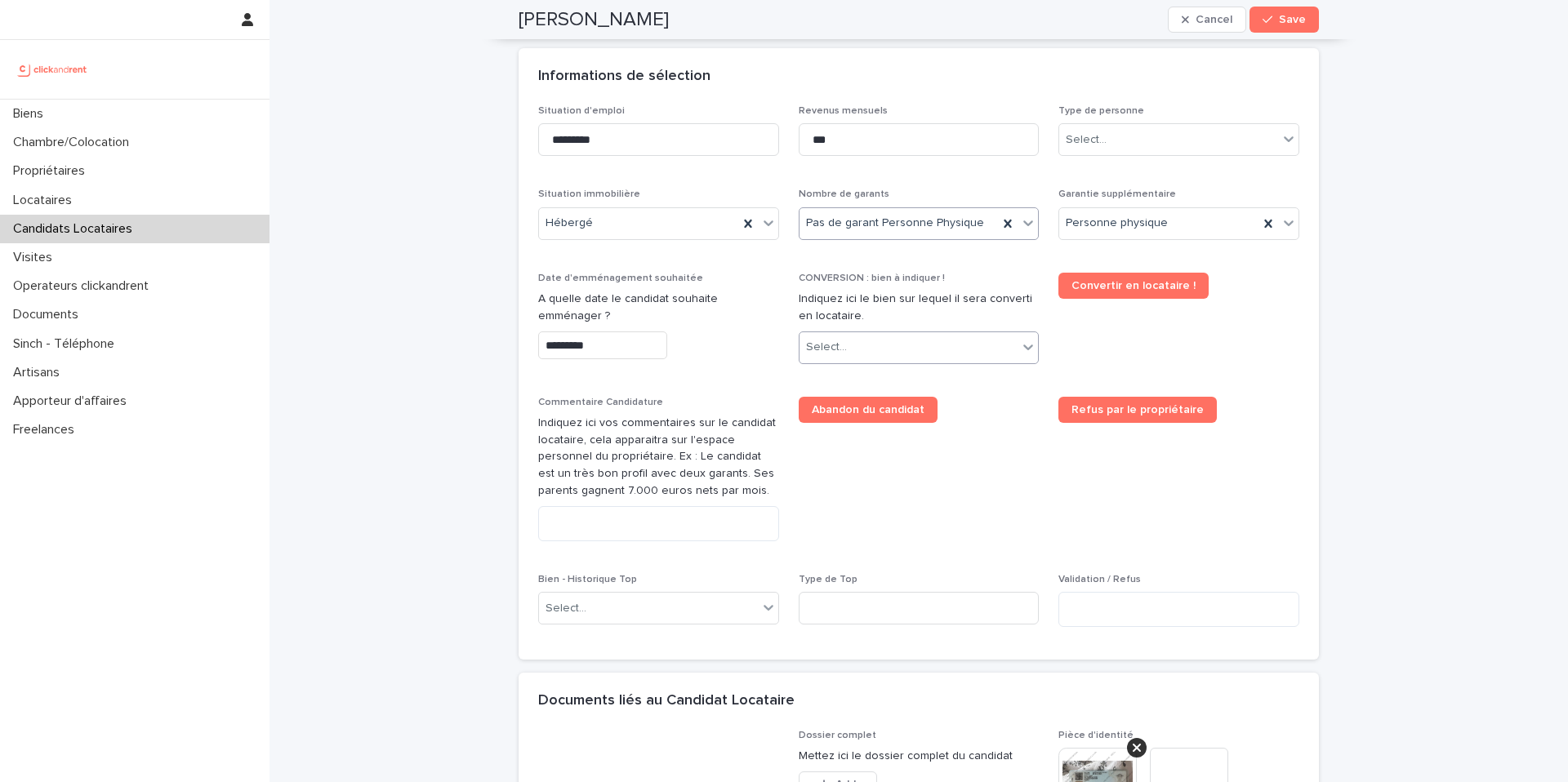
scroll to position [570, 0]
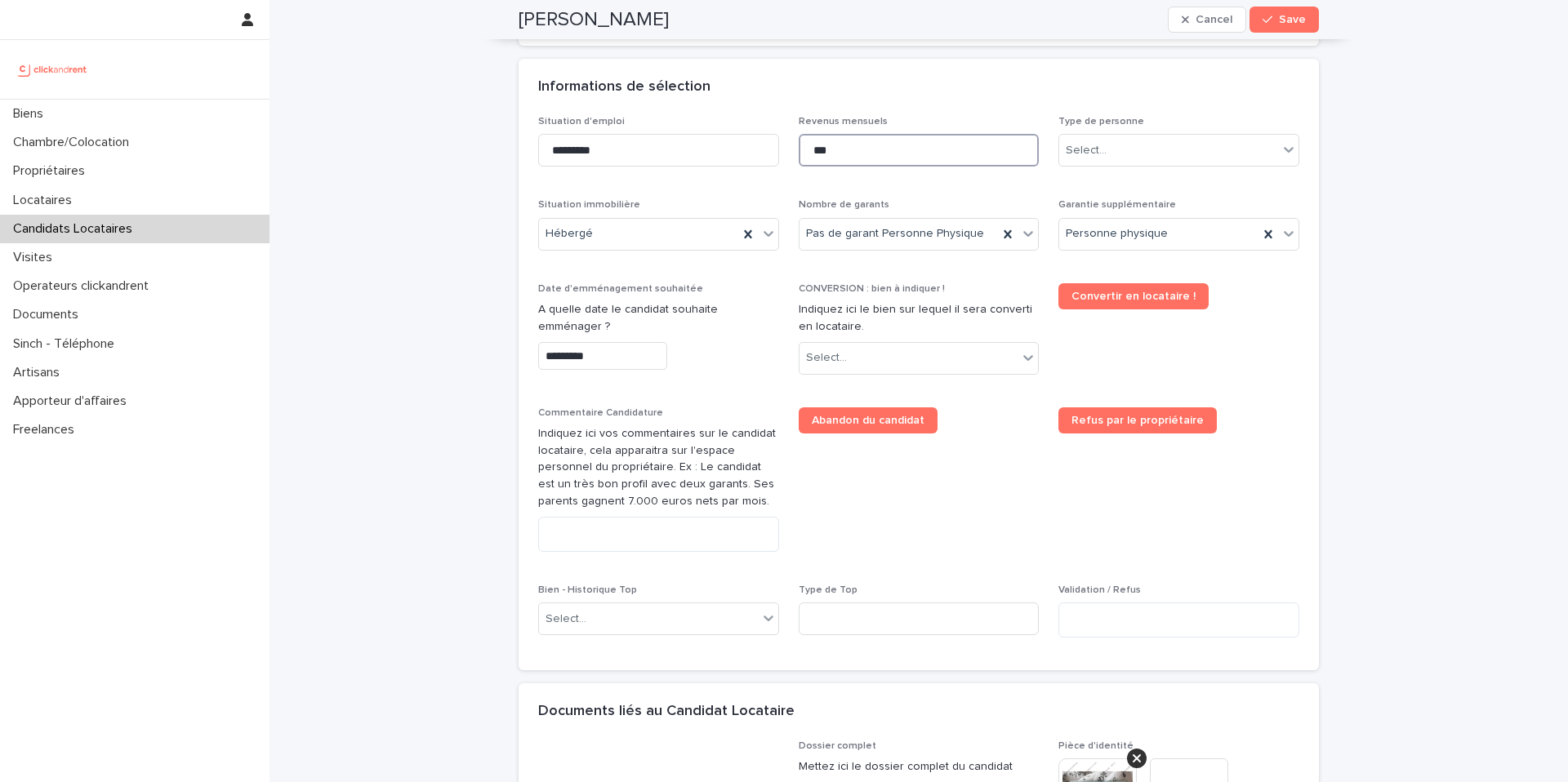
click at [848, 151] on input "***" at bounding box center [919, 149] width 241 height 32
click at [623, 539] on textarea at bounding box center [659, 534] width 241 height 35
paste textarea "**********"
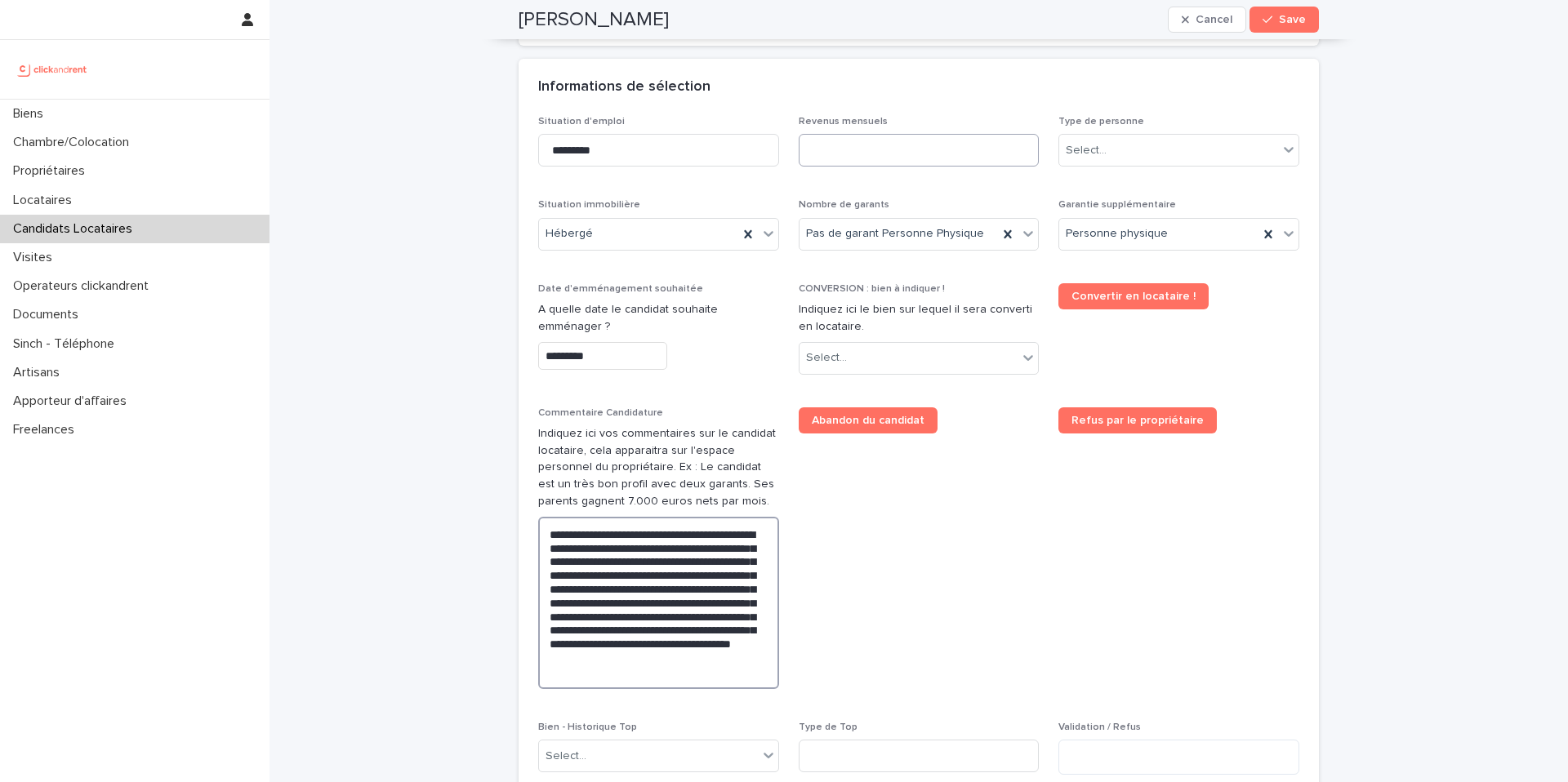
type textarea "**********"
click at [865, 156] on input at bounding box center [919, 149] width 241 height 32
type input "***"
click at [1092, 132] on div "Type de personne Select..." at bounding box center [1179, 147] width 241 height 64
click at [1099, 177] on div "Particulier" at bounding box center [1174, 181] width 239 height 29
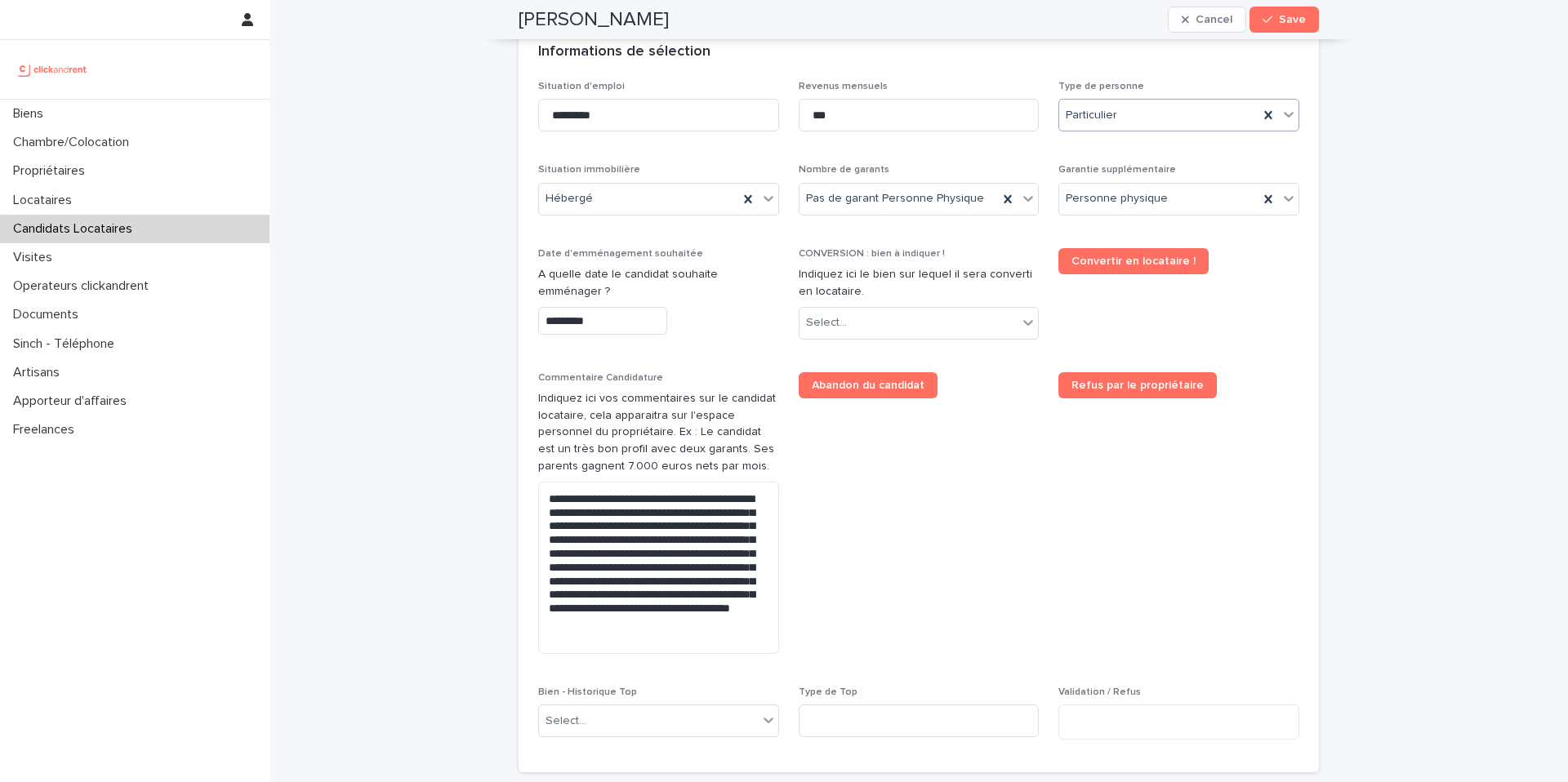
scroll to position [607, 0]
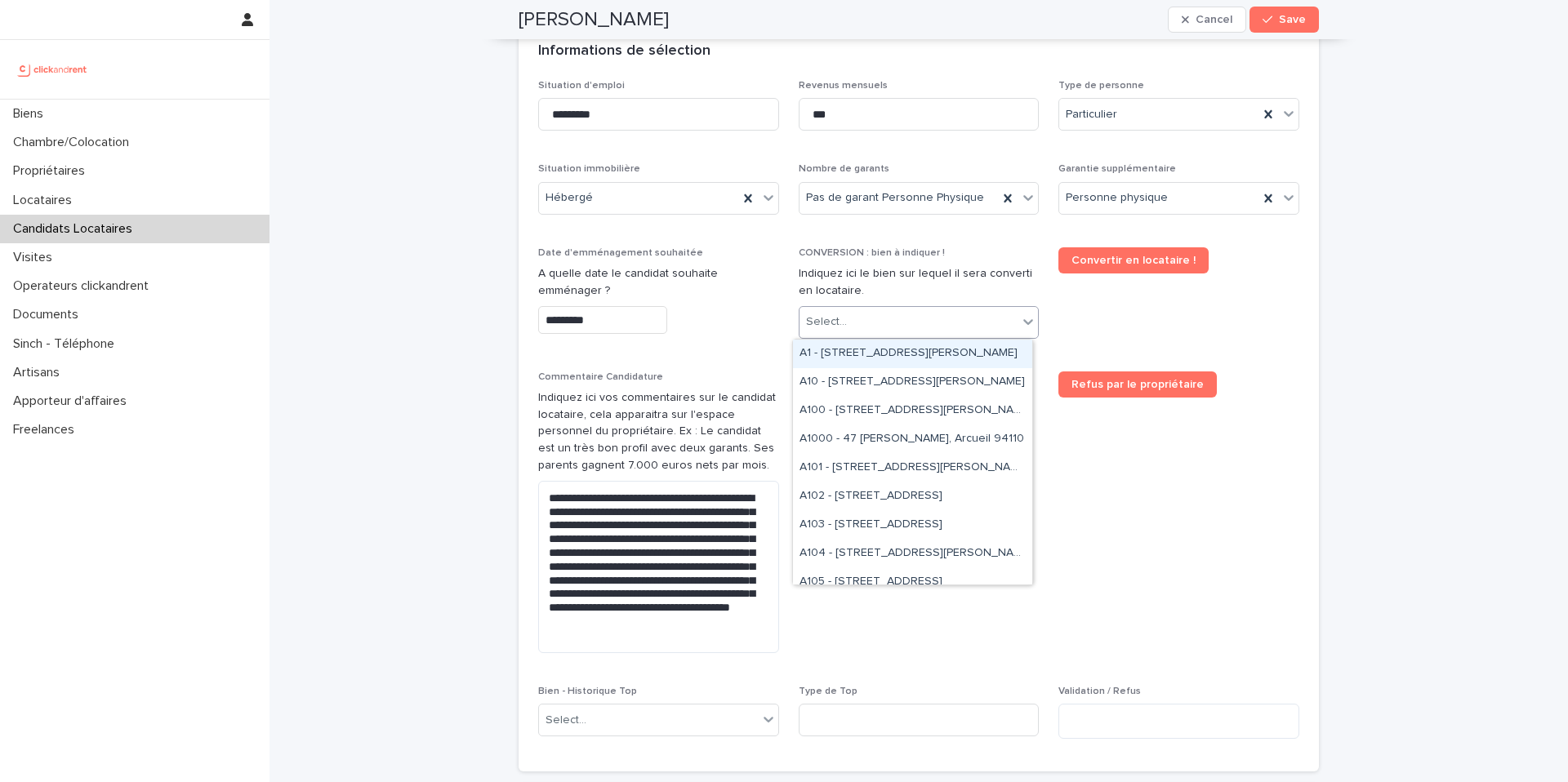
click at [919, 320] on div "Select..." at bounding box center [909, 322] width 219 height 27
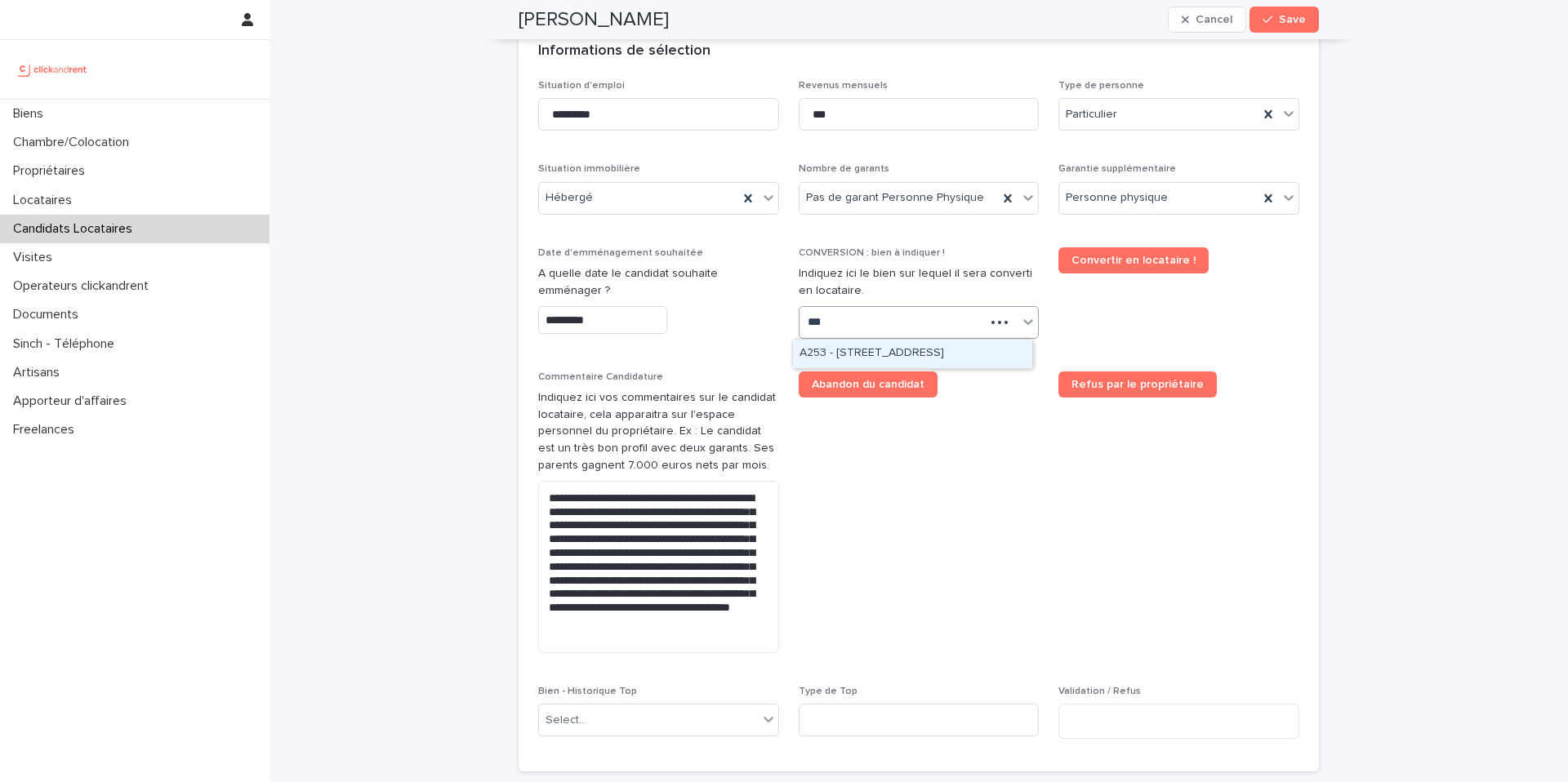
type input "****"
click at [841, 352] on div "A2537 - 142 rue Saint Honoré, Amiens 80000" at bounding box center [913, 353] width 239 height 29
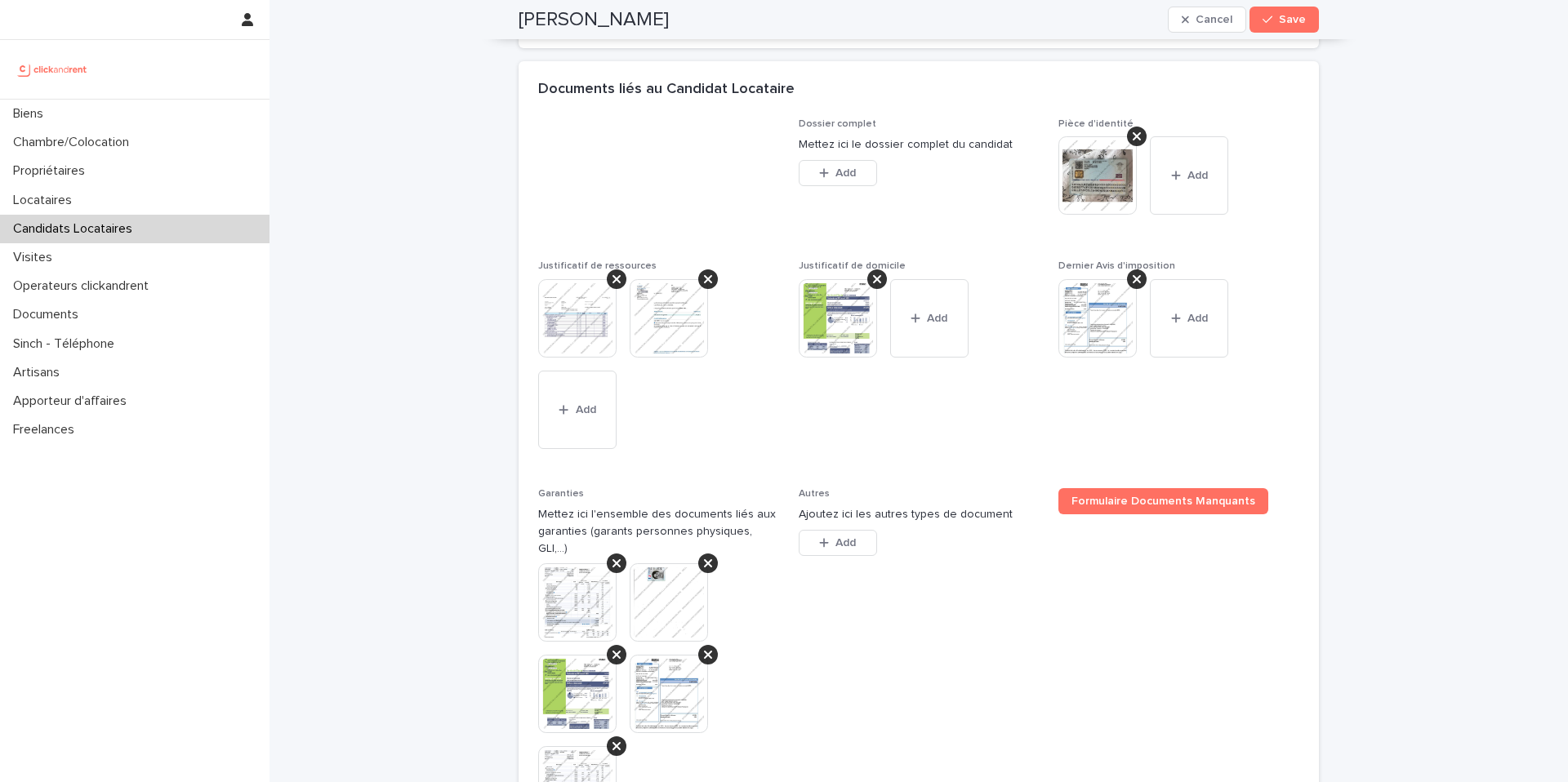
scroll to position [1333, 0]
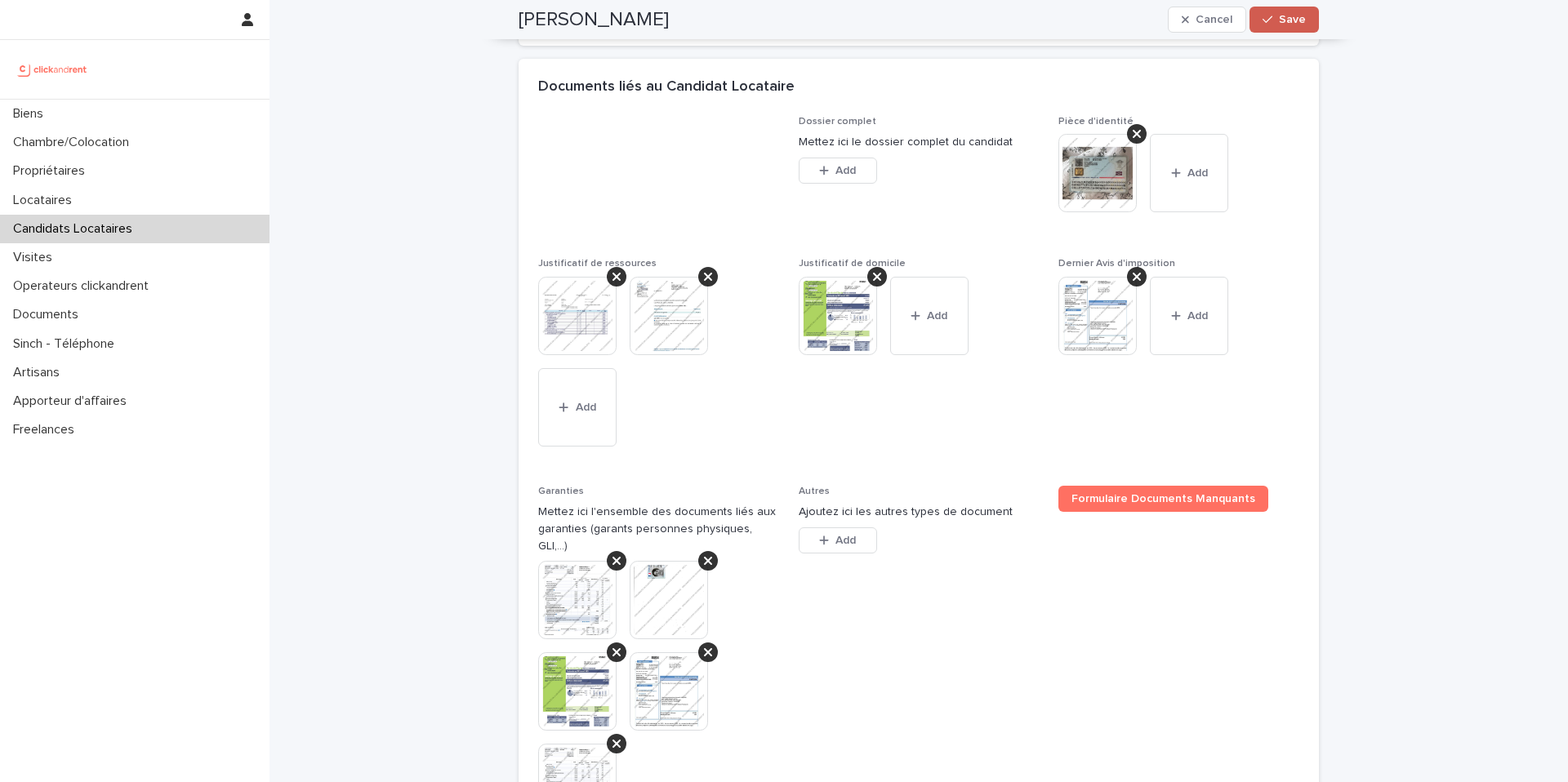
click at [1293, 24] on span "Save" at bounding box center [1292, 19] width 27 height 11
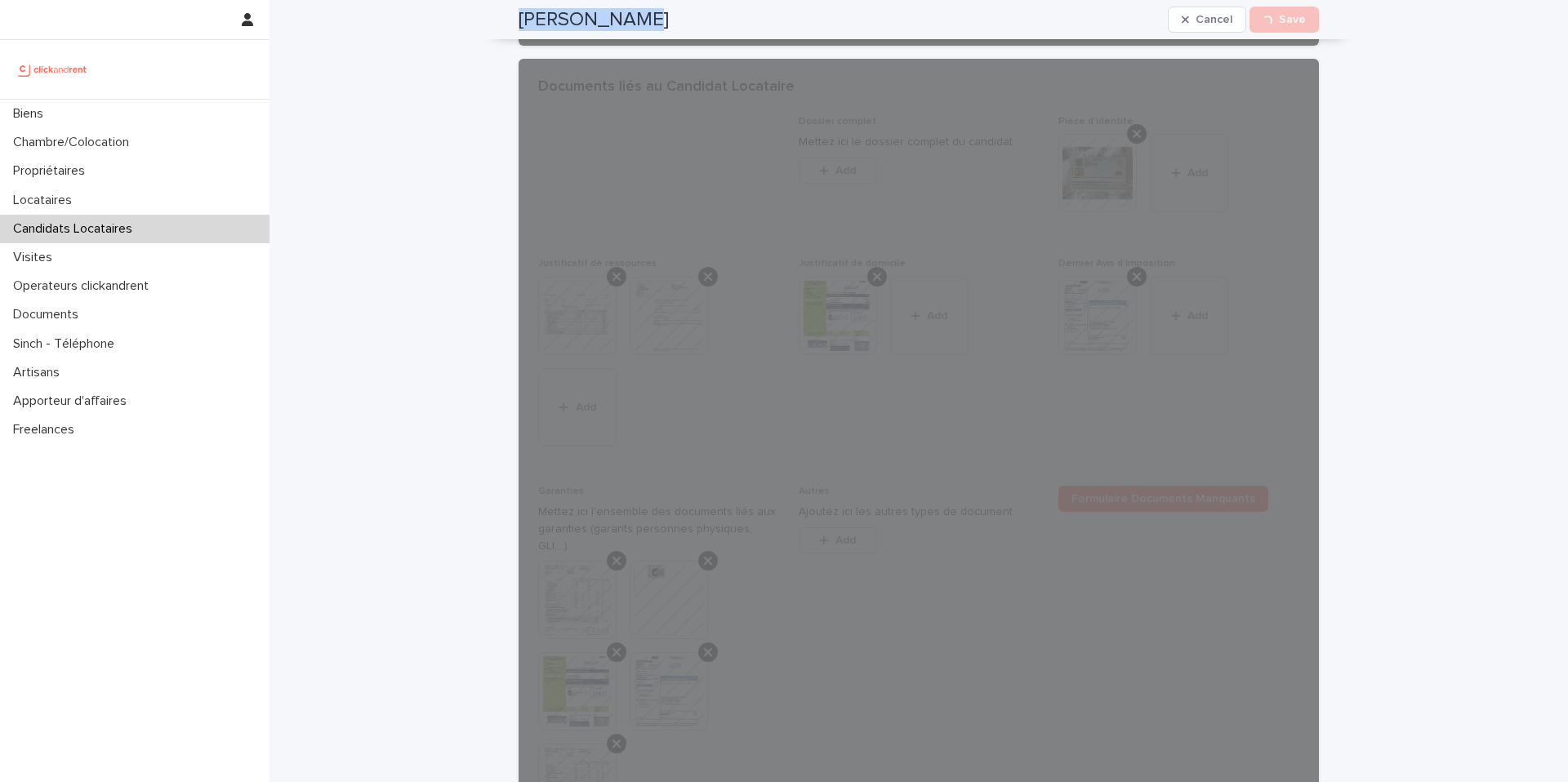
drag, startPoint x: 567, startPoint y: 19, endPoint x: 509, endPoint y: 19, distance: 58.0
click at [509, 19] on div "Celia Collet Cancel Loading... Save" at bounding box center [919, 19] width 879 height 39
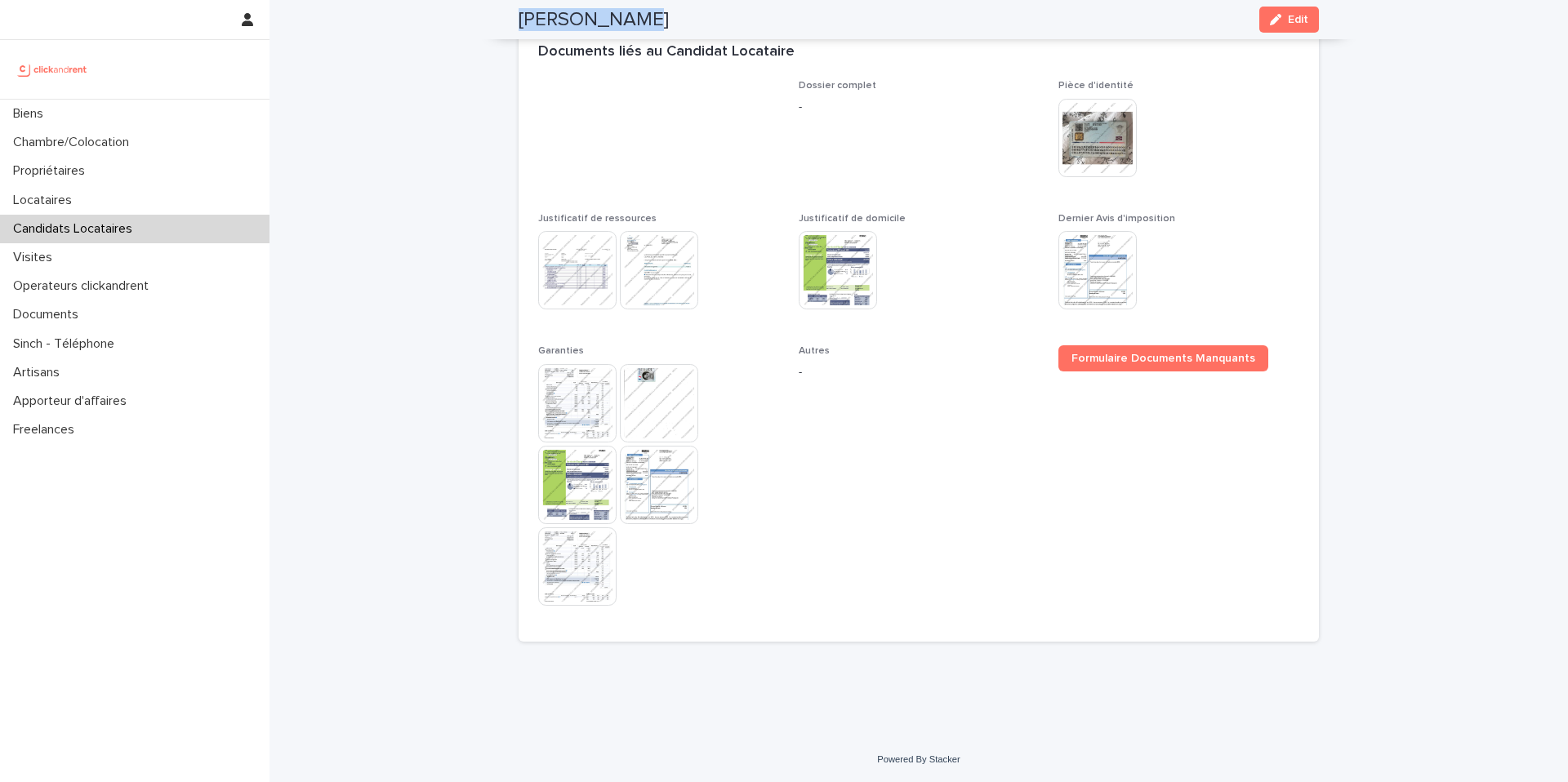
scroll to position [1015, 0]
copy h2 "Celia Collet"
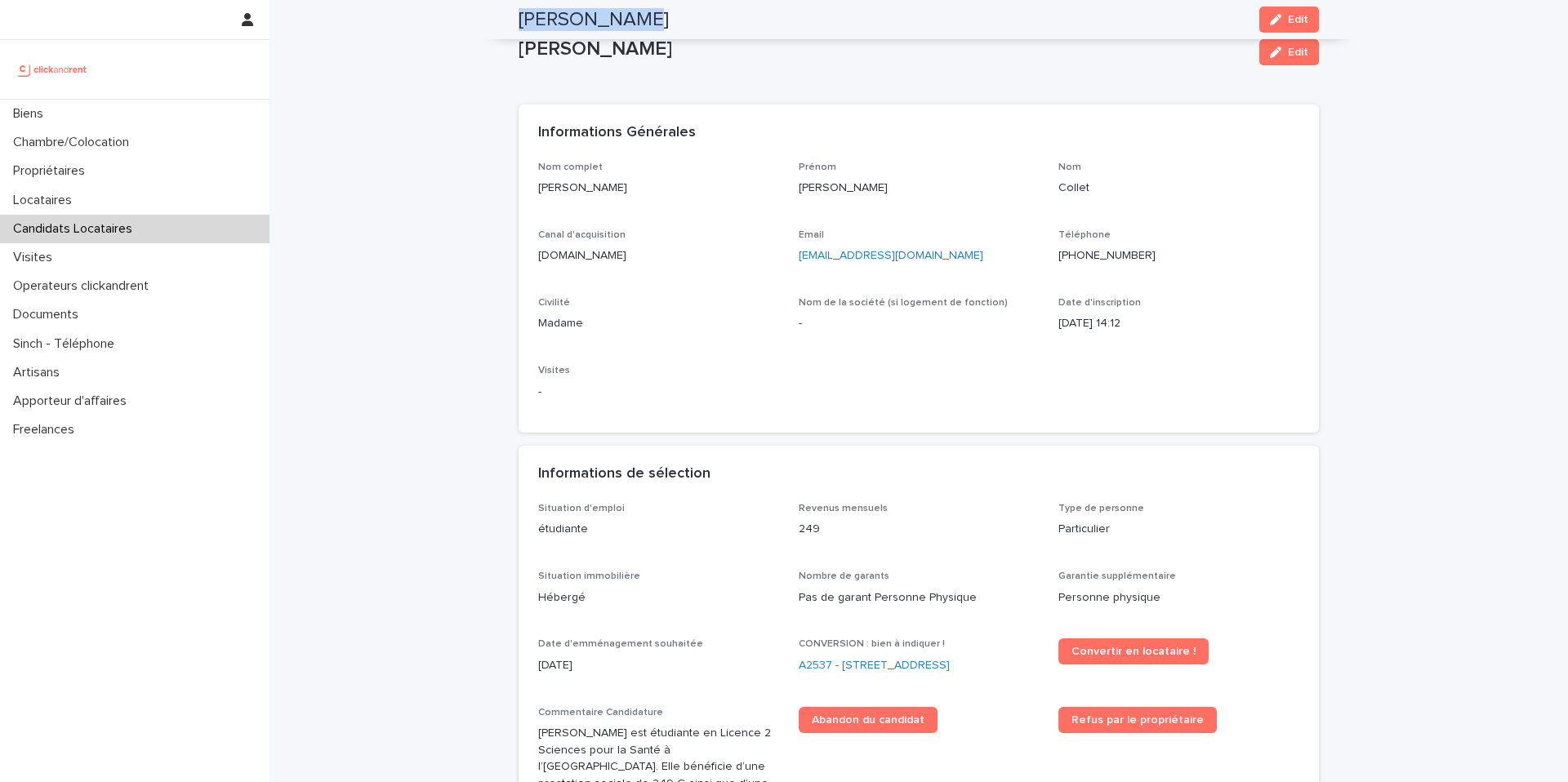
scroll to position [0, 0]
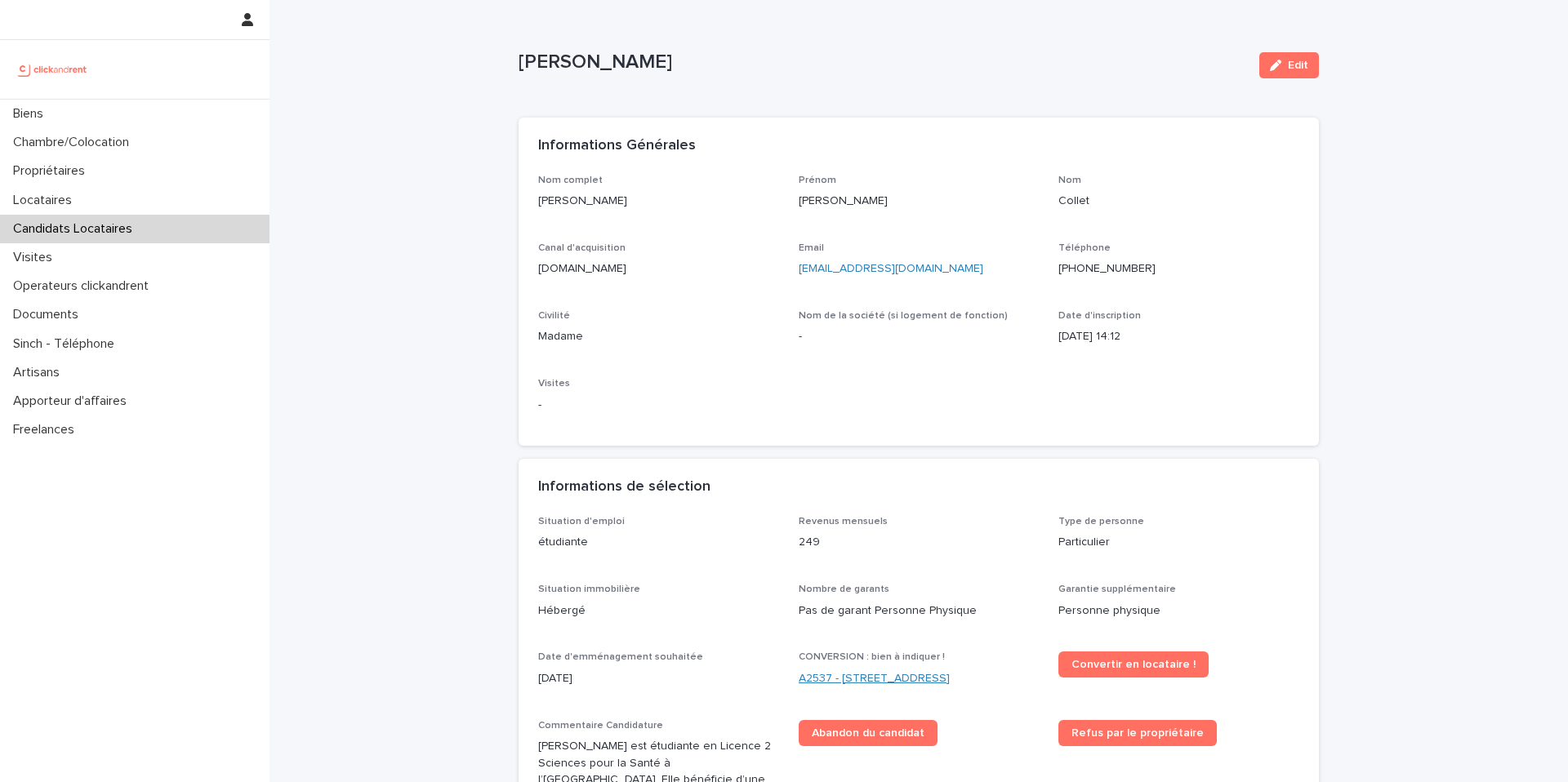
click at [870, 686] on link "A2537 - 142 rue Saint Honoré, Amiens 80000" at bounding box center [874, 679] width 151 height 17
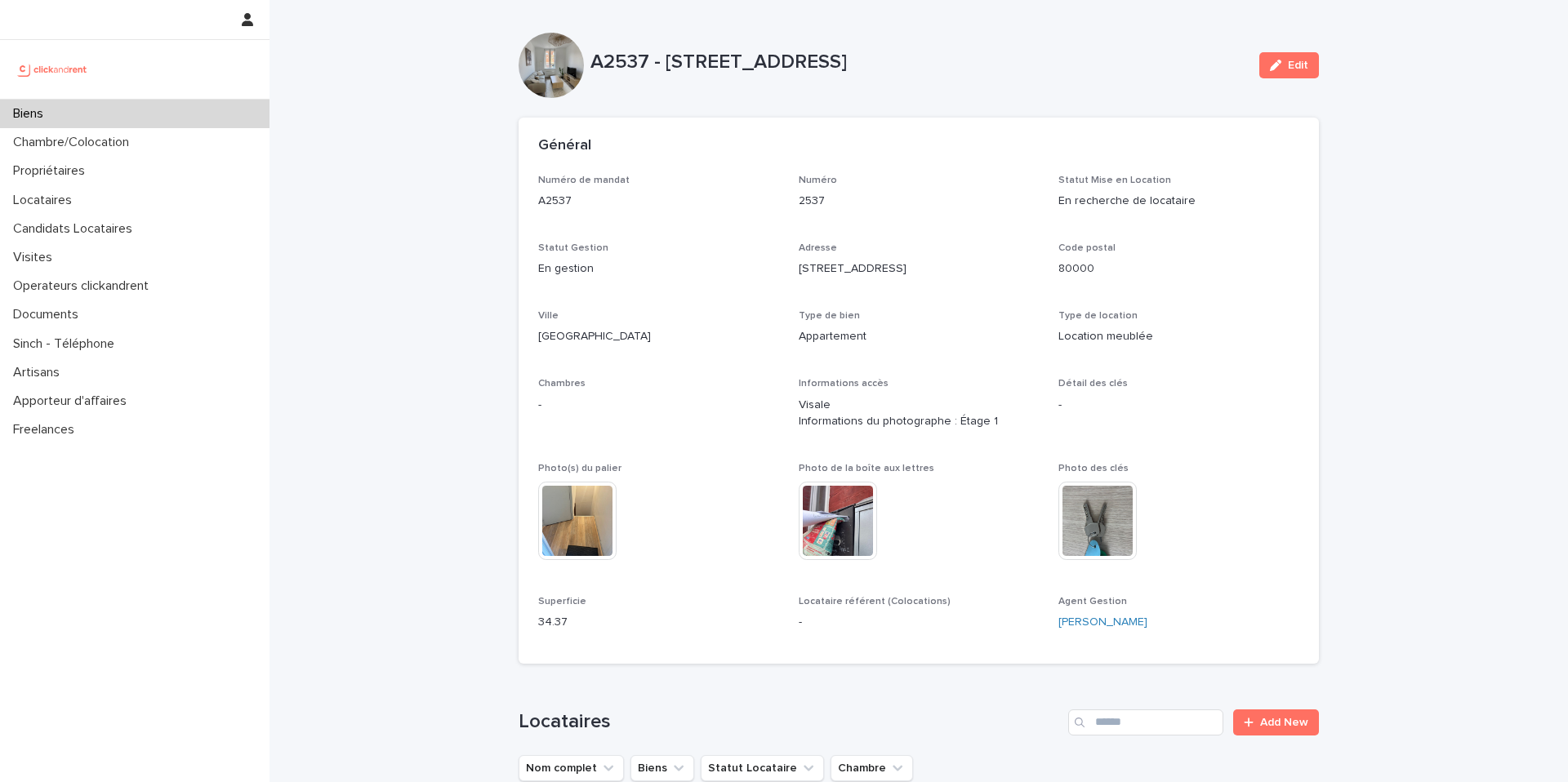
drag, startPoint x: 1276, startPoint y: 60, endPoint x: 4, endPoint y: 573, distance: 1371.6
click at [1275, 60] on icon "button" at bounding box center [1276, 65] width 11 height 11
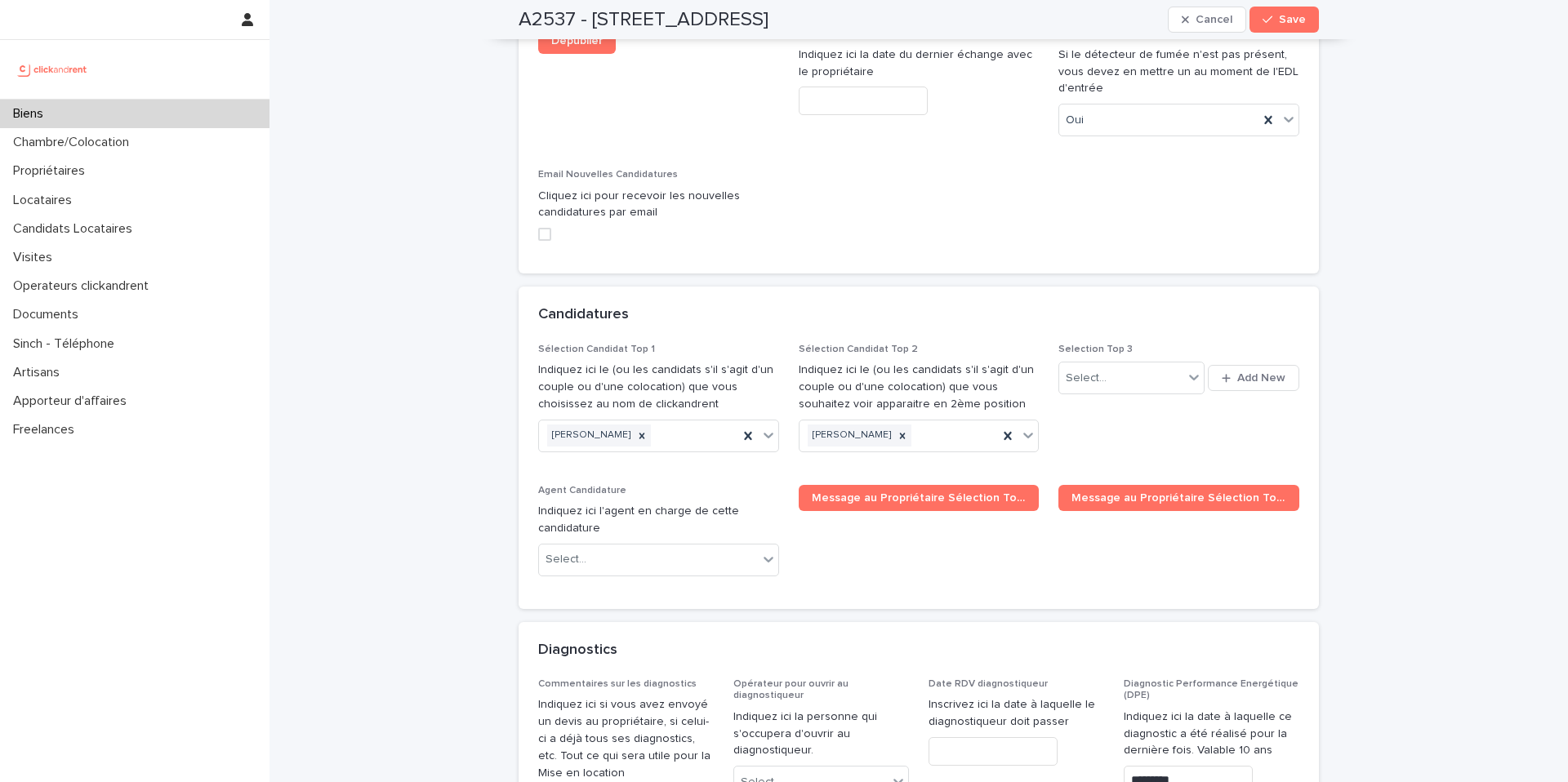
scroll to position [7443, 0]
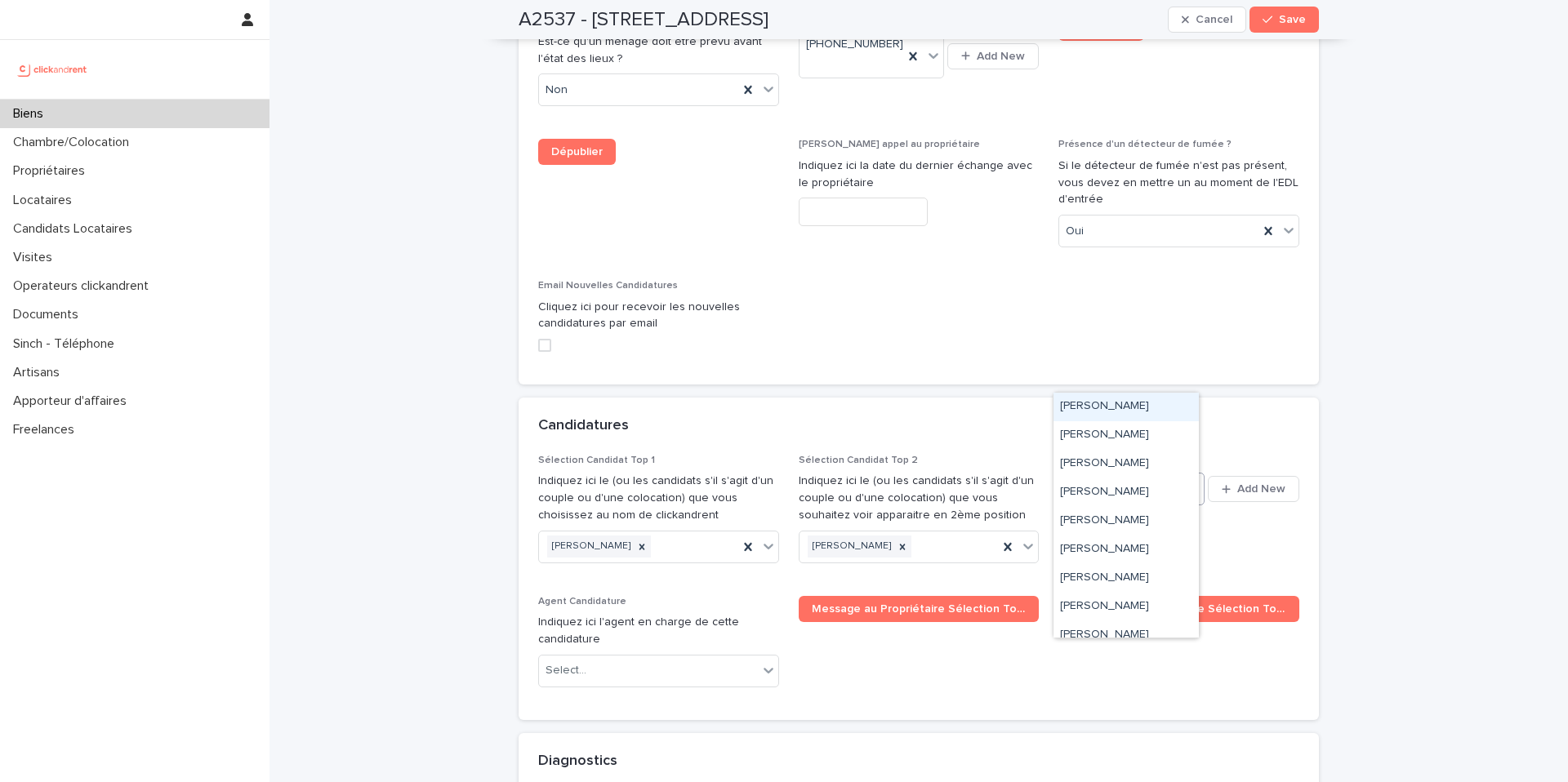
click at [1124, 476] on div "Select..." at bounding box center [1121, 489] width 123 height 27
paste input "**********"
type input "**********"
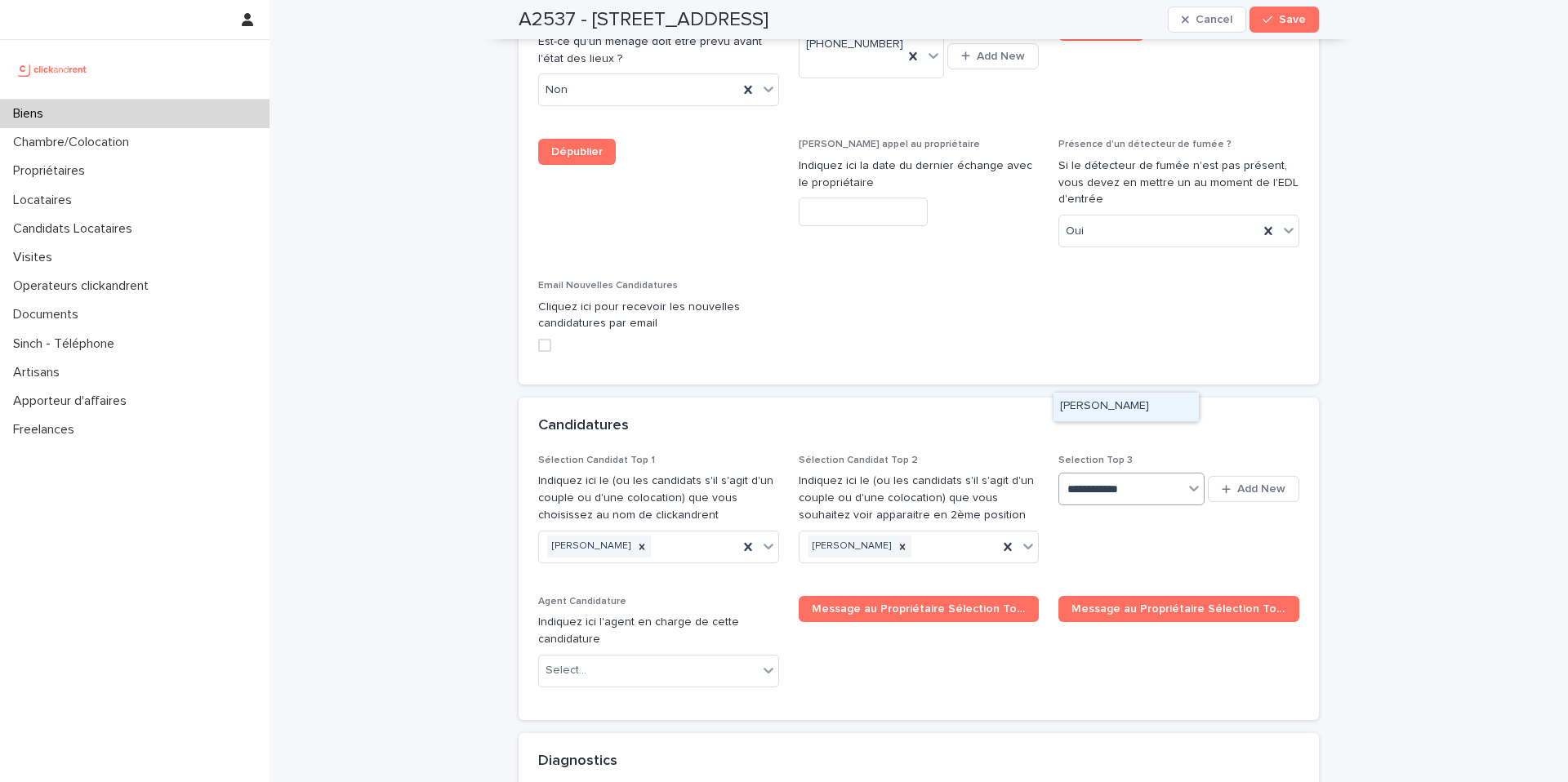
click at [1105, 407] on div "Celia Collet" at bounding box center [1126, 406] width 146 height 29
click at [1263, 23] on icon "button" at bounding box center [1267, 19] width 10 height 11
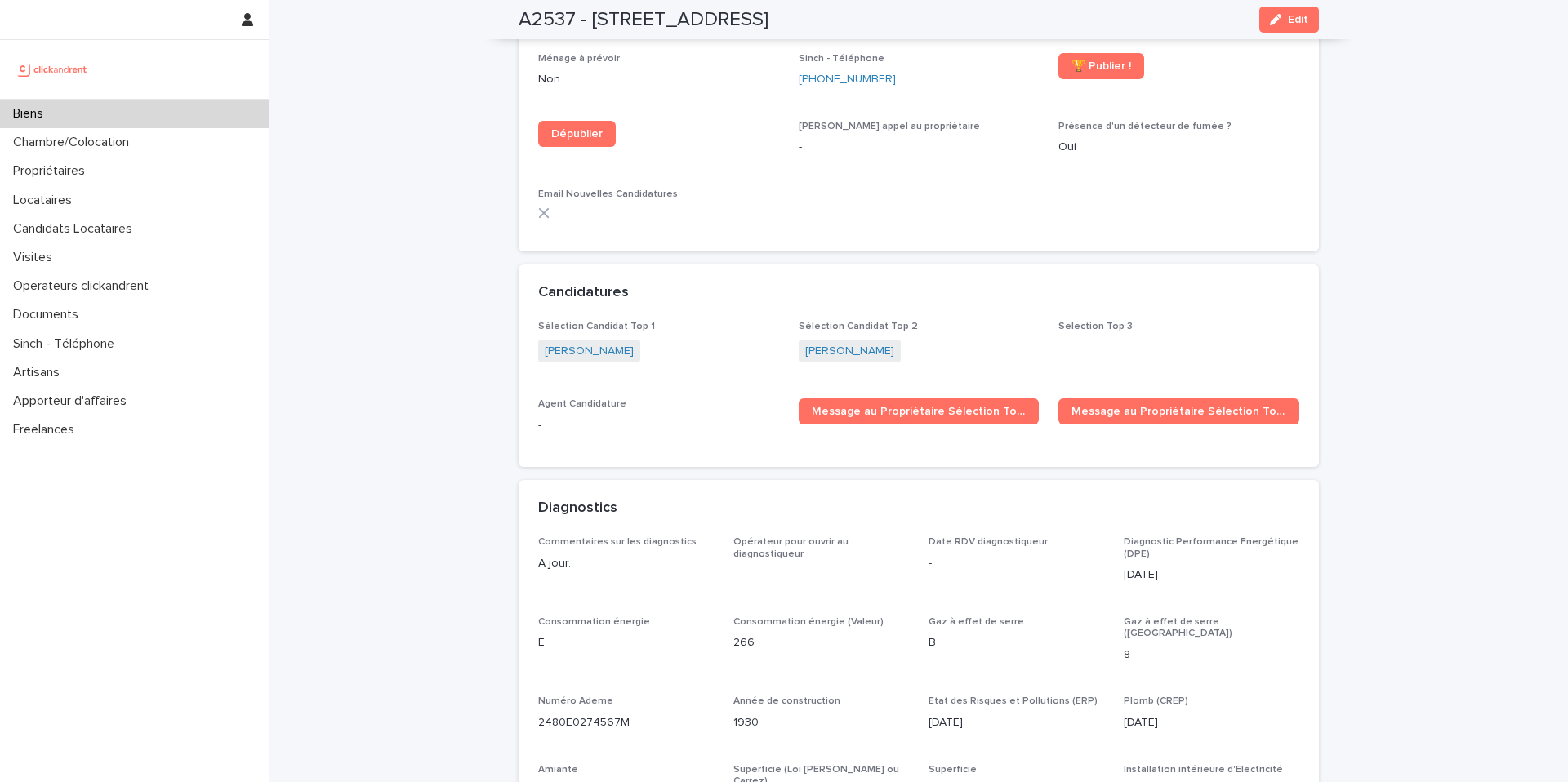
scroll to position [4655, 0]
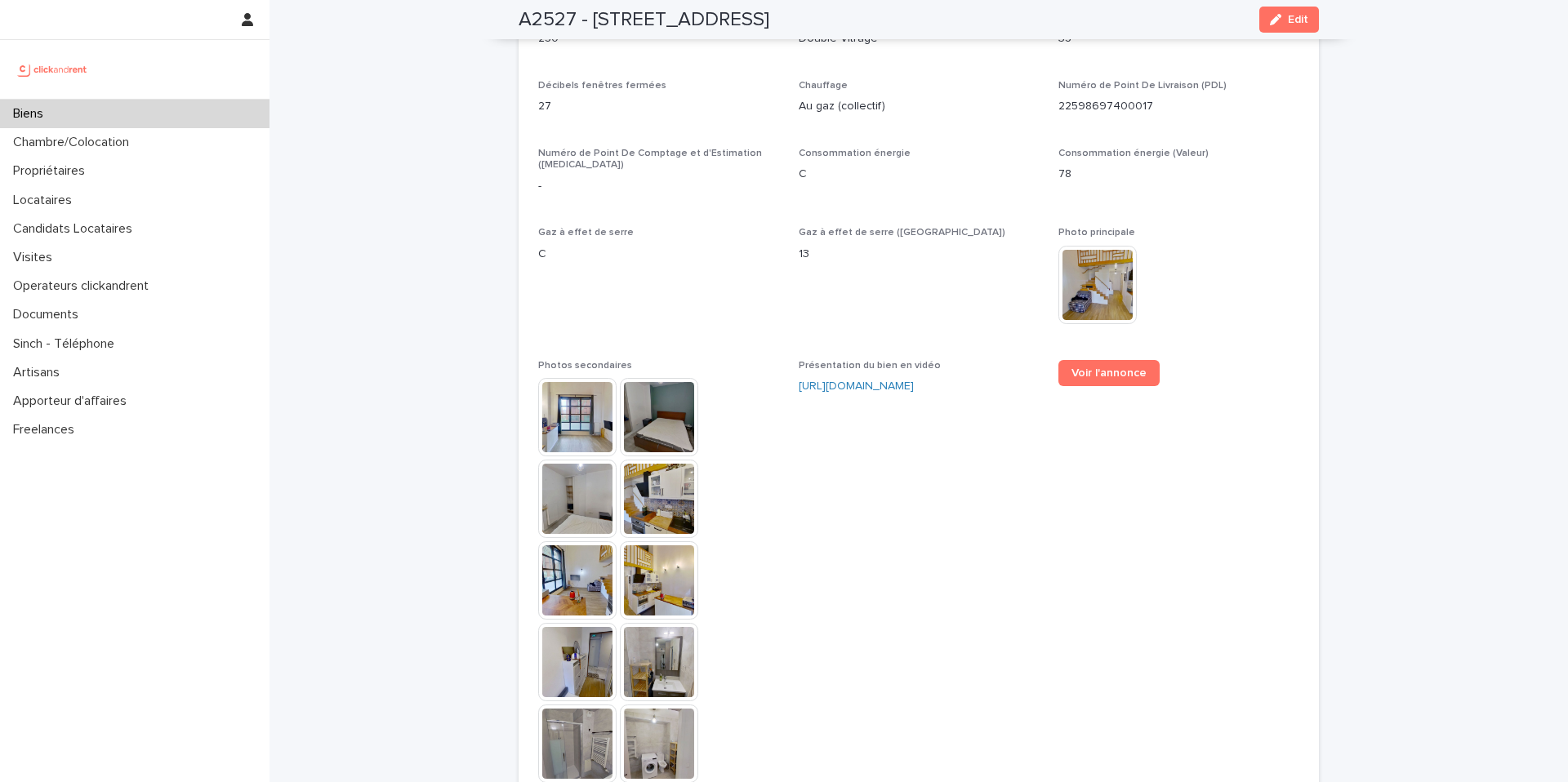
scroll to position [4052, 0]
click at [199, 107] on div "Biens" at bounding box center [135, 113] width 270 height 29
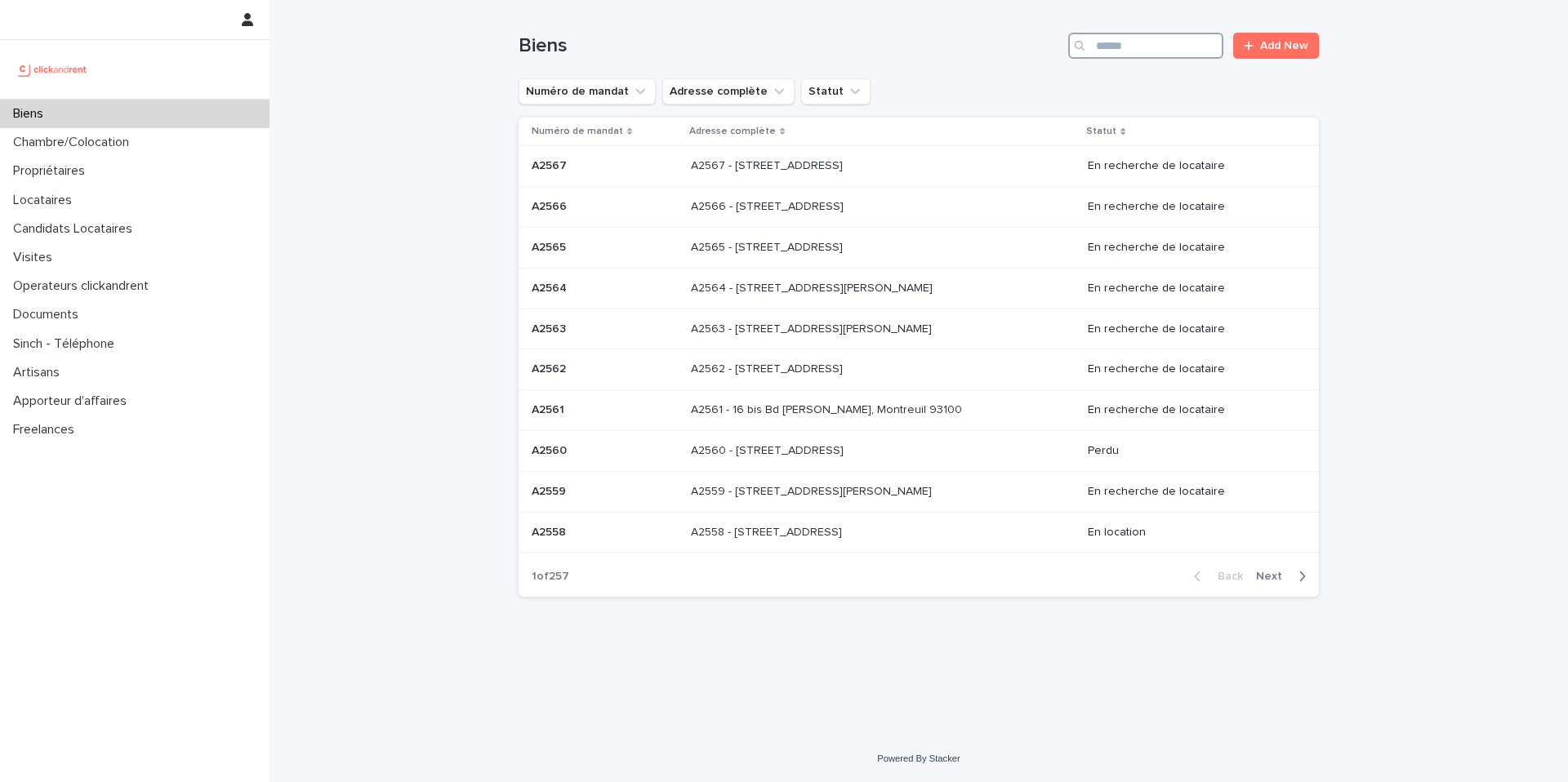
click at [1144, 50] on input "Search" at bounding box center [1146, 45] width 155 height 26
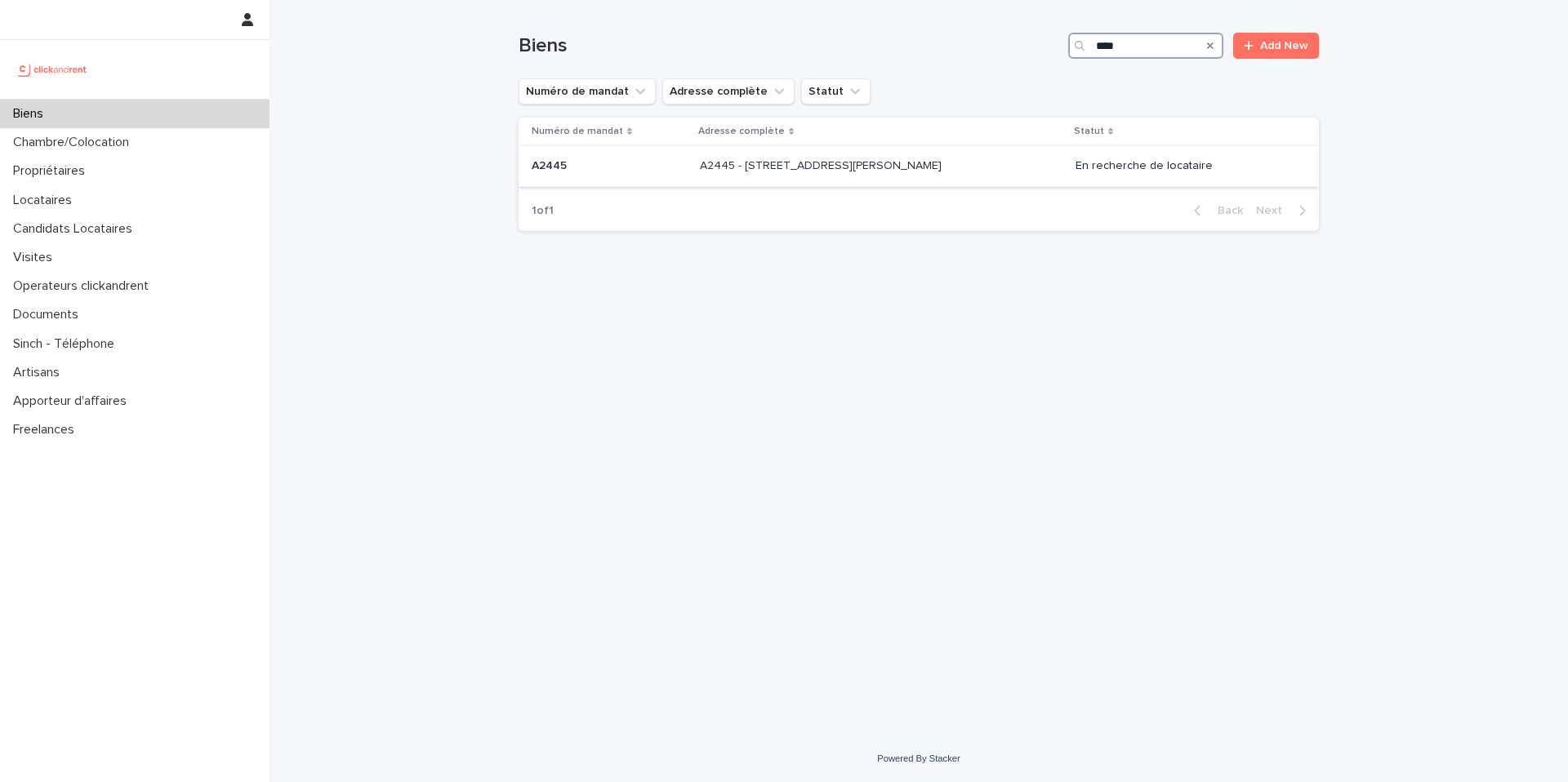
type input "****"
click at [768, 175] on div "A2445 - [STREET_ADDRESS][PERSON_NAME] A2445 - [STREET_ADDRESS][PERSON_NAME]" at bounding box center [880, 166] width 363 height 27
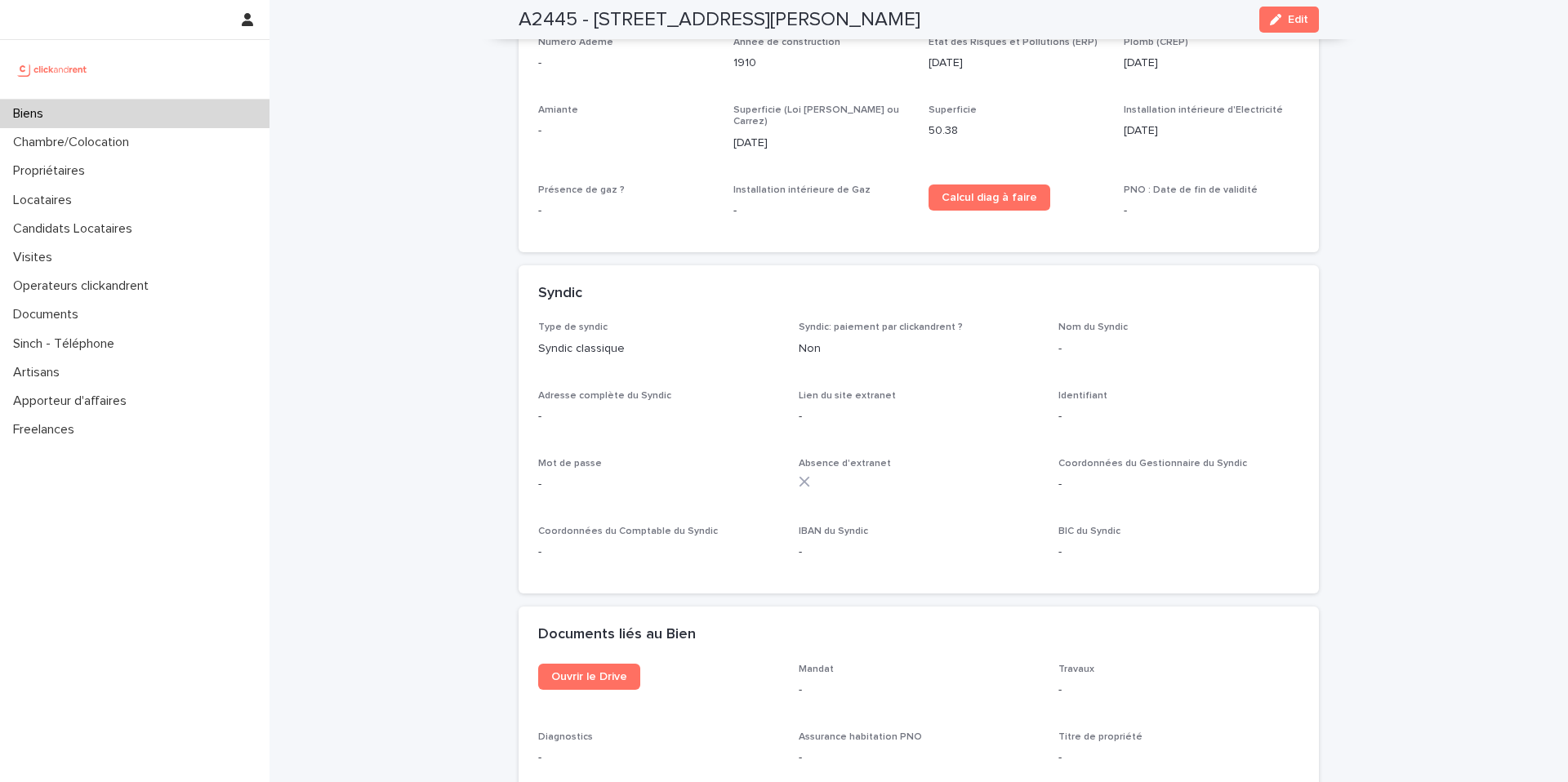
scroll to position [4947, 0]
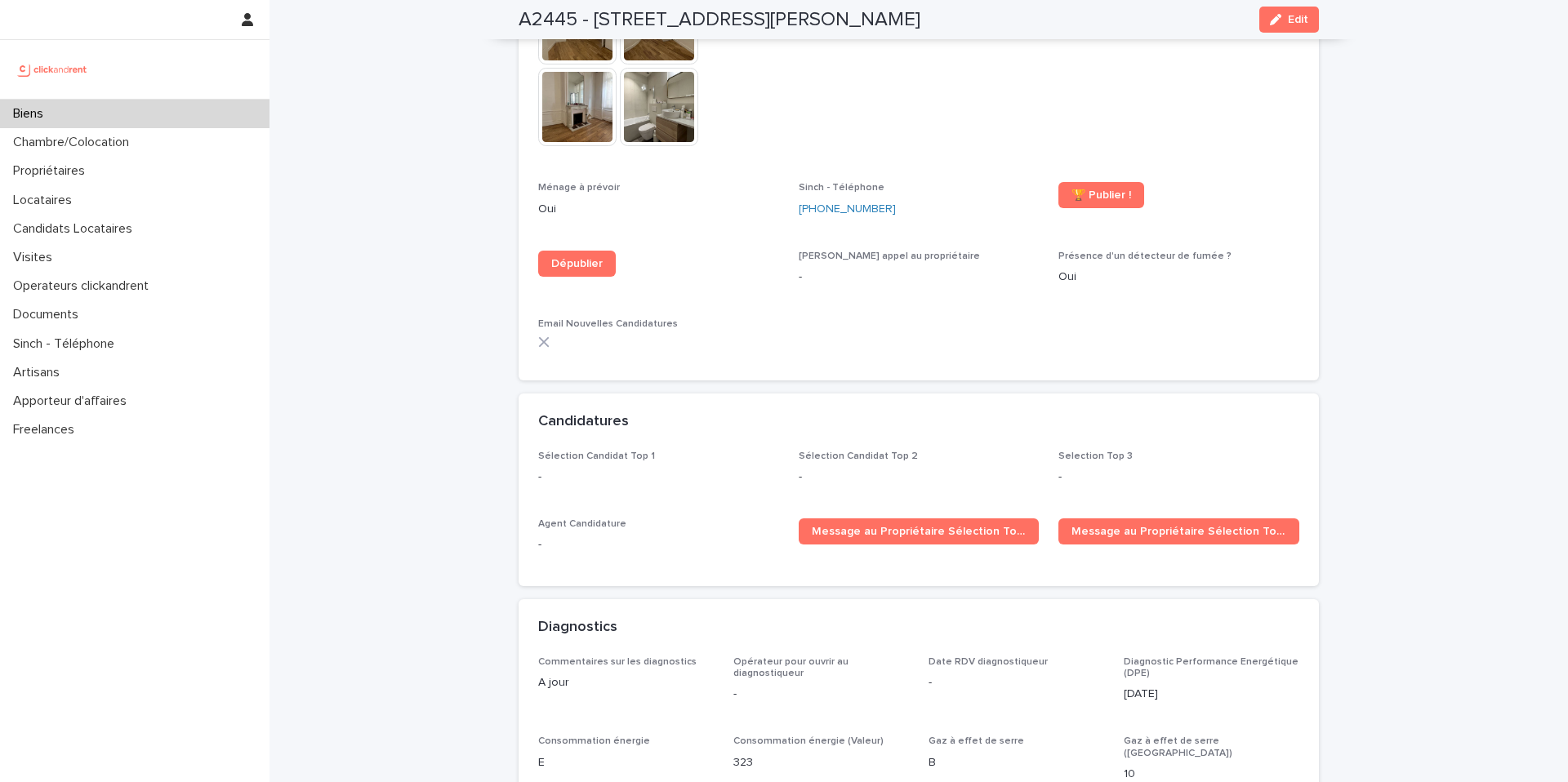
click at [1288, 22] on span "Edit" at bounding box center [1298, 19] width 20 height 11
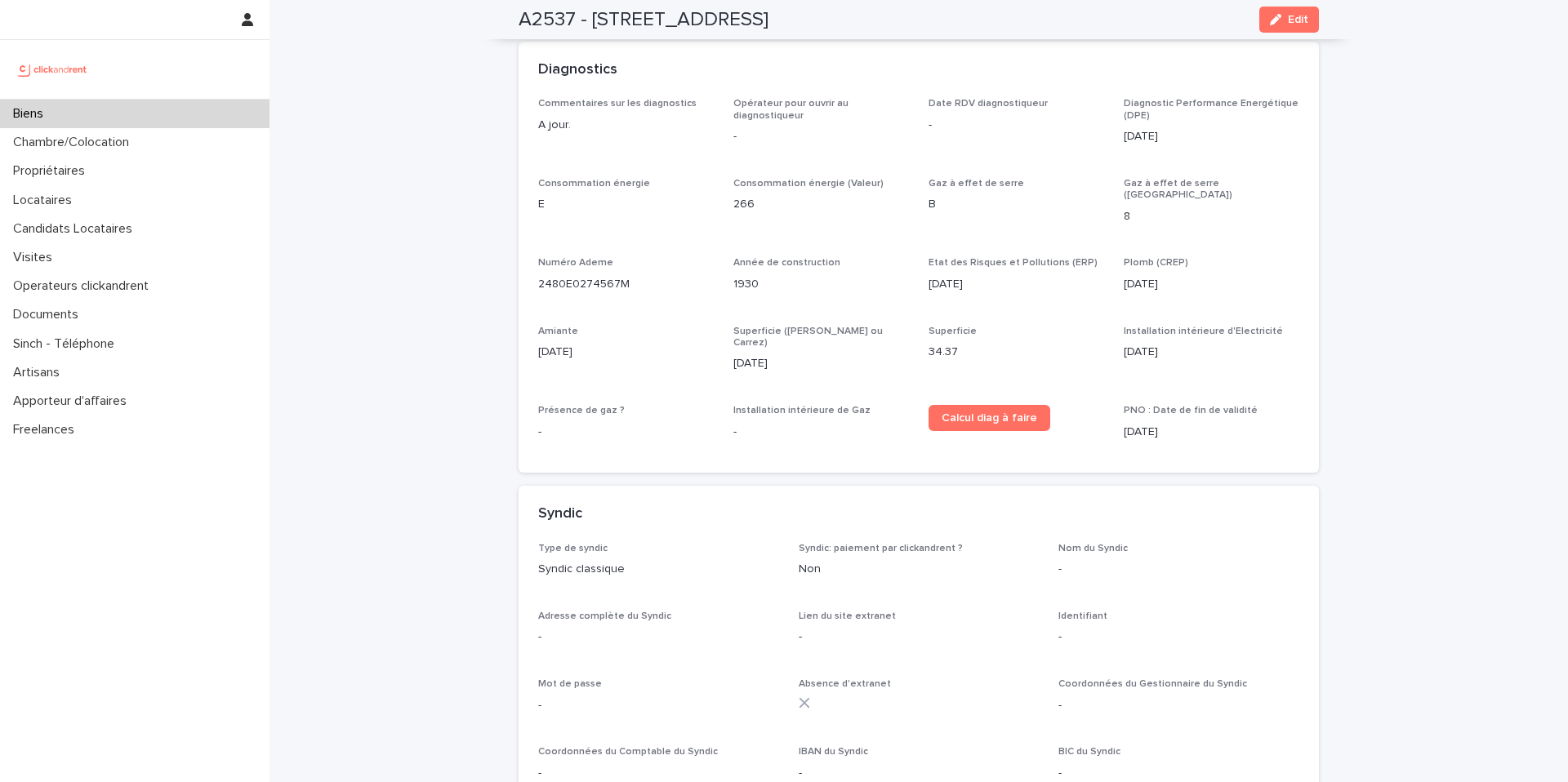
scroll to position [5608, 0]
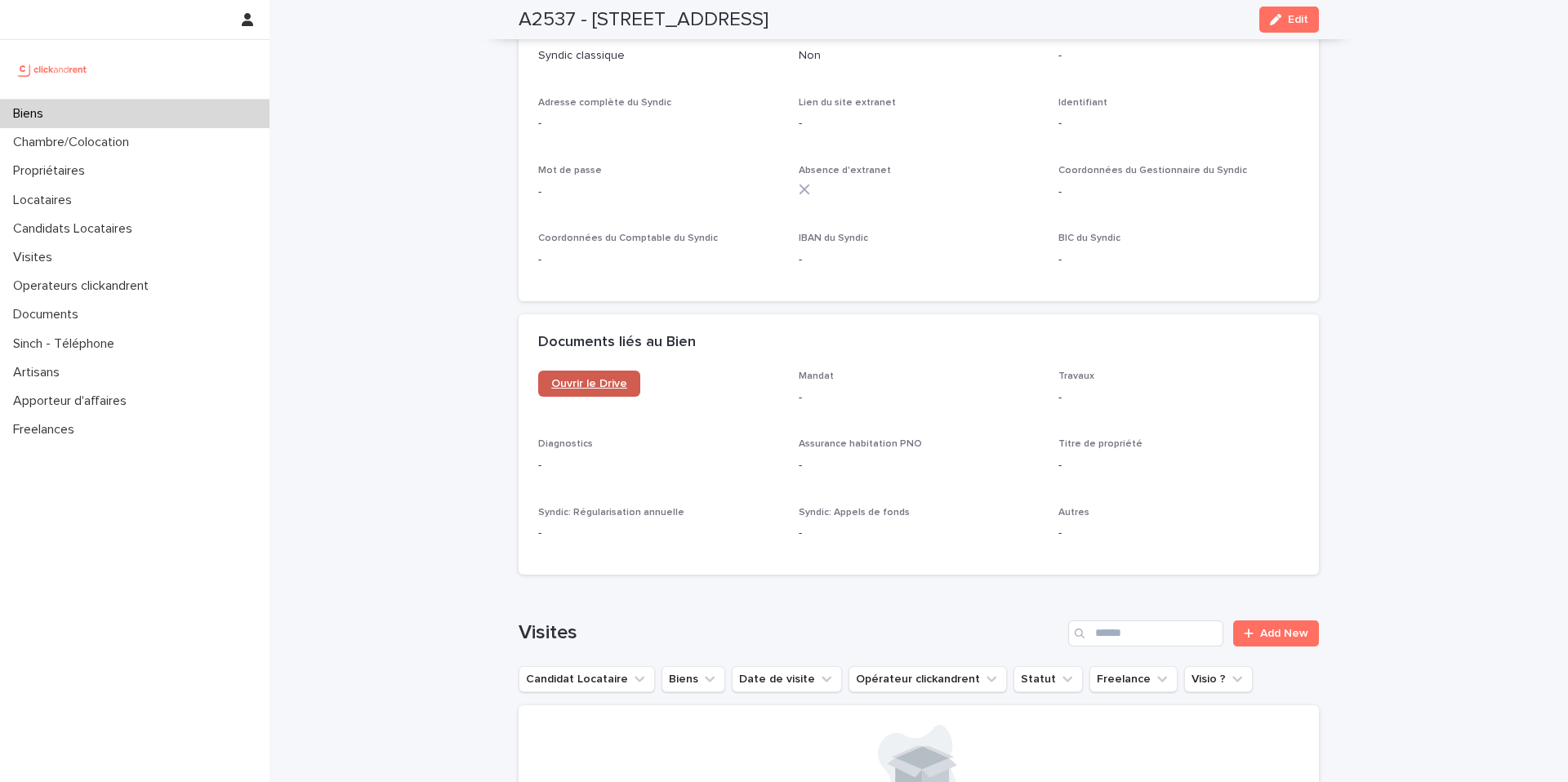
click at [584, 378] on span "Ouvrir le Drive" at bounding box center [589, 384] width 76 height 11
click at [114, 235] on p "Candidats Locataires" at bounding box center [76, 229] width 139 height 16
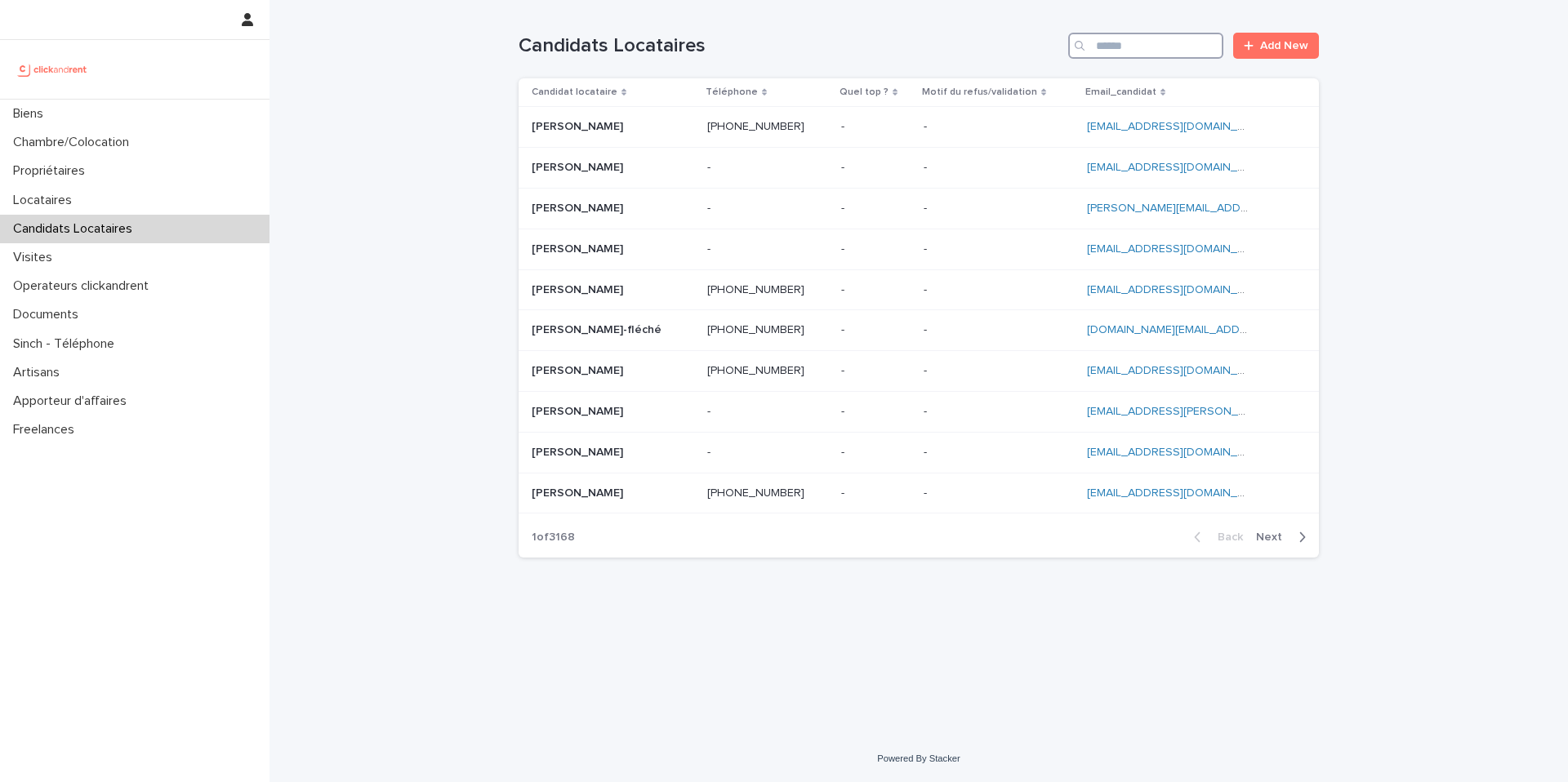
click at [1132, 45] on input "Search" at bounding box center [1146, 45] width 155 height 26
paste input "**********"
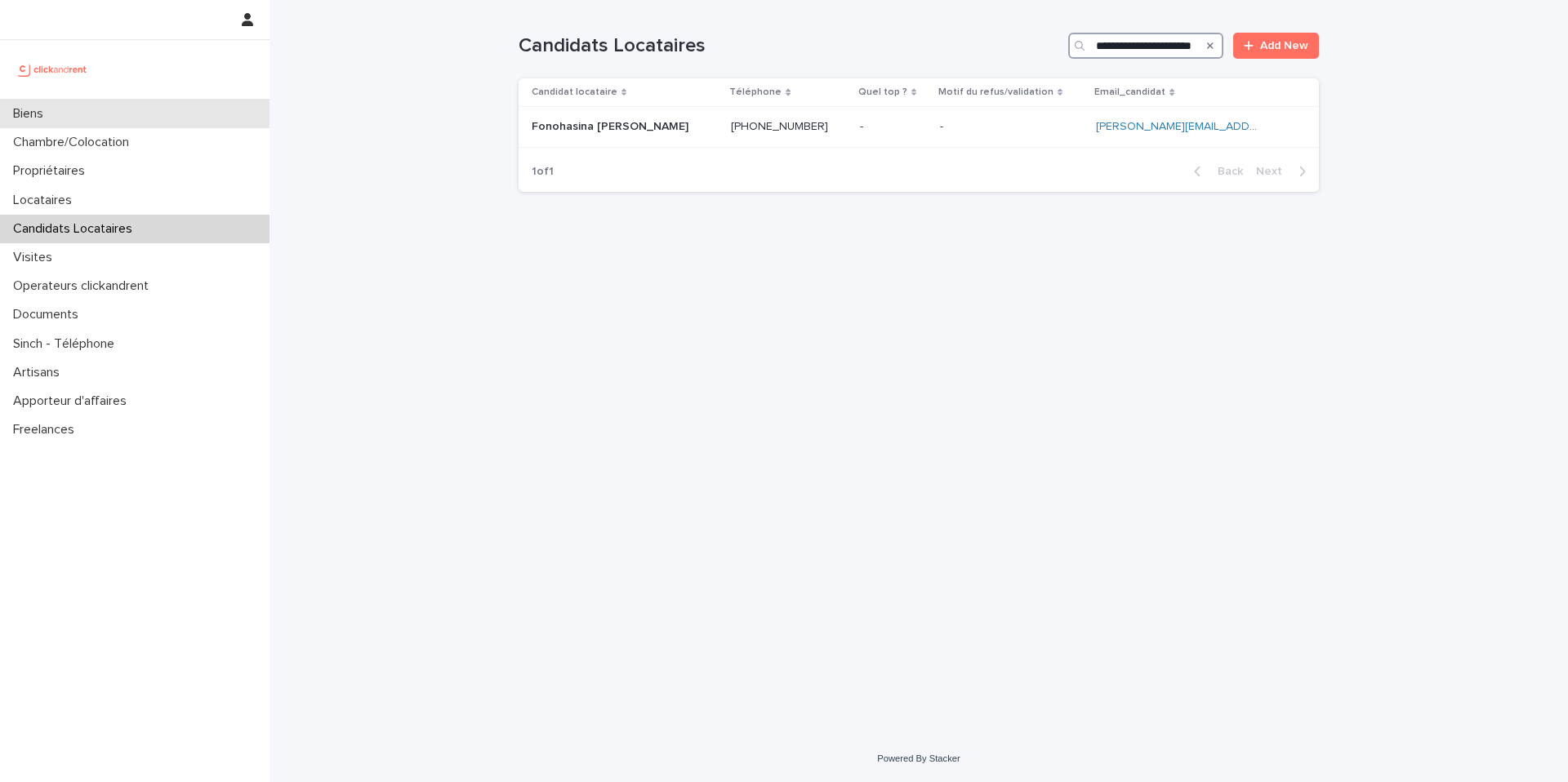
type input "**********"
click at [699, 133] on div "Fonohasina Sarah dreyer Fonohasina Sarah dreyer" at bounding box center [624, 126] width 186 height 27
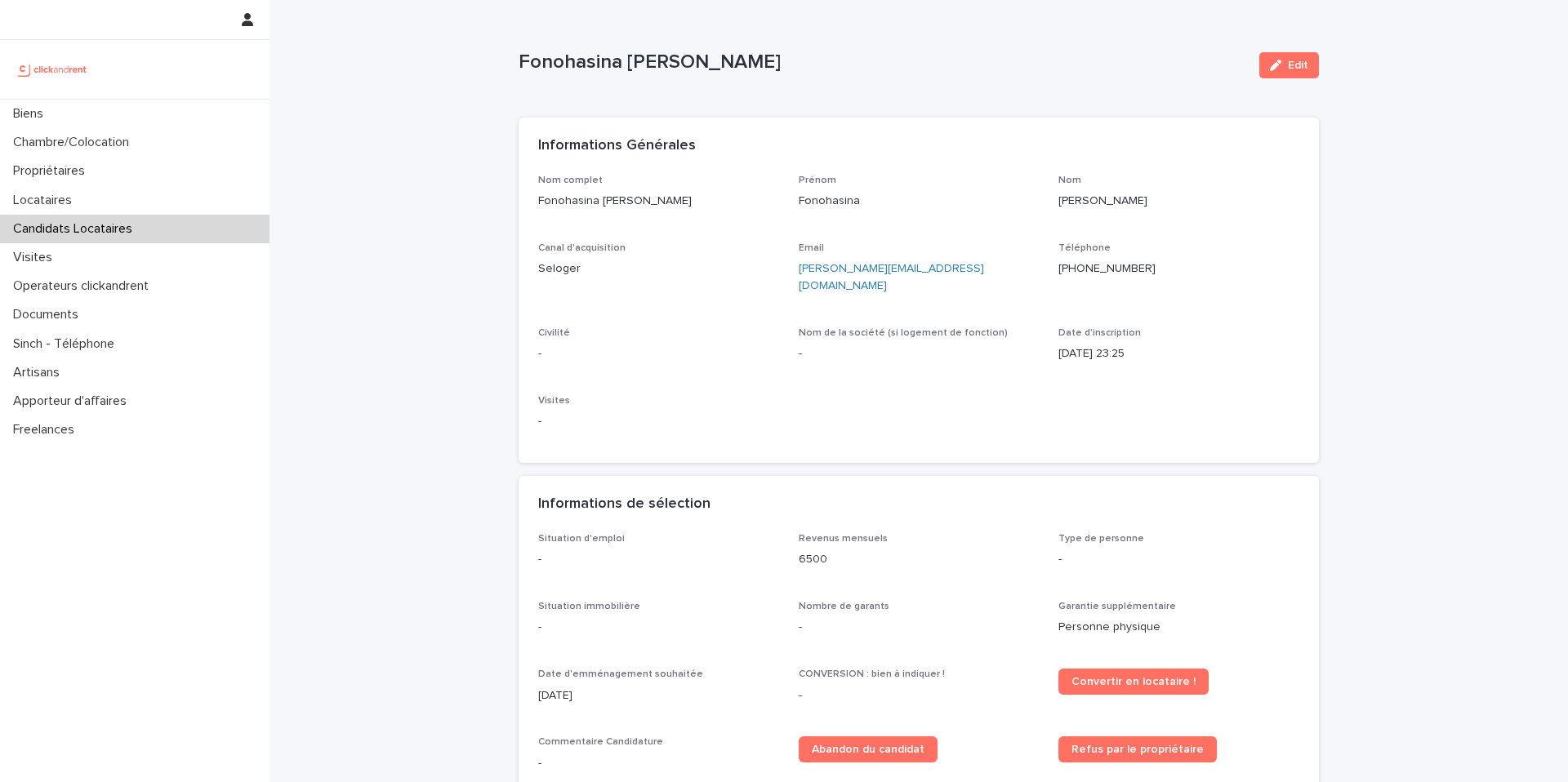
drag, startPoint x: 1301, startPoint y: 67, endPoint x: 426, endPoint y: 11, distance: 876.8
click at [1301, 67] on span "Edit" at bounding box center [1298, 65] width 20 height 11
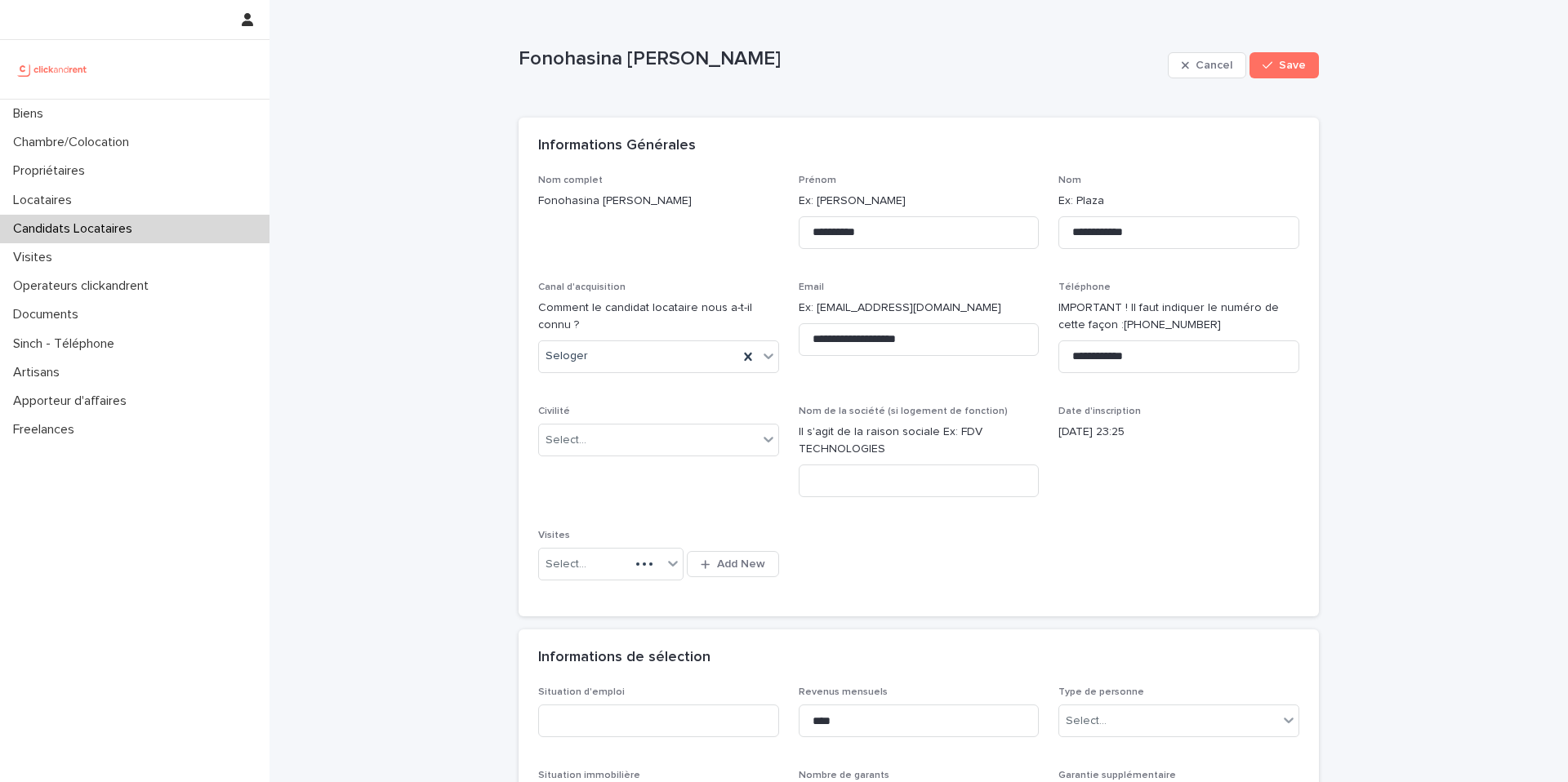
click at [114, 226] on p "Candidats Locataires" at bounding box center [76, 229] width 139 height 16
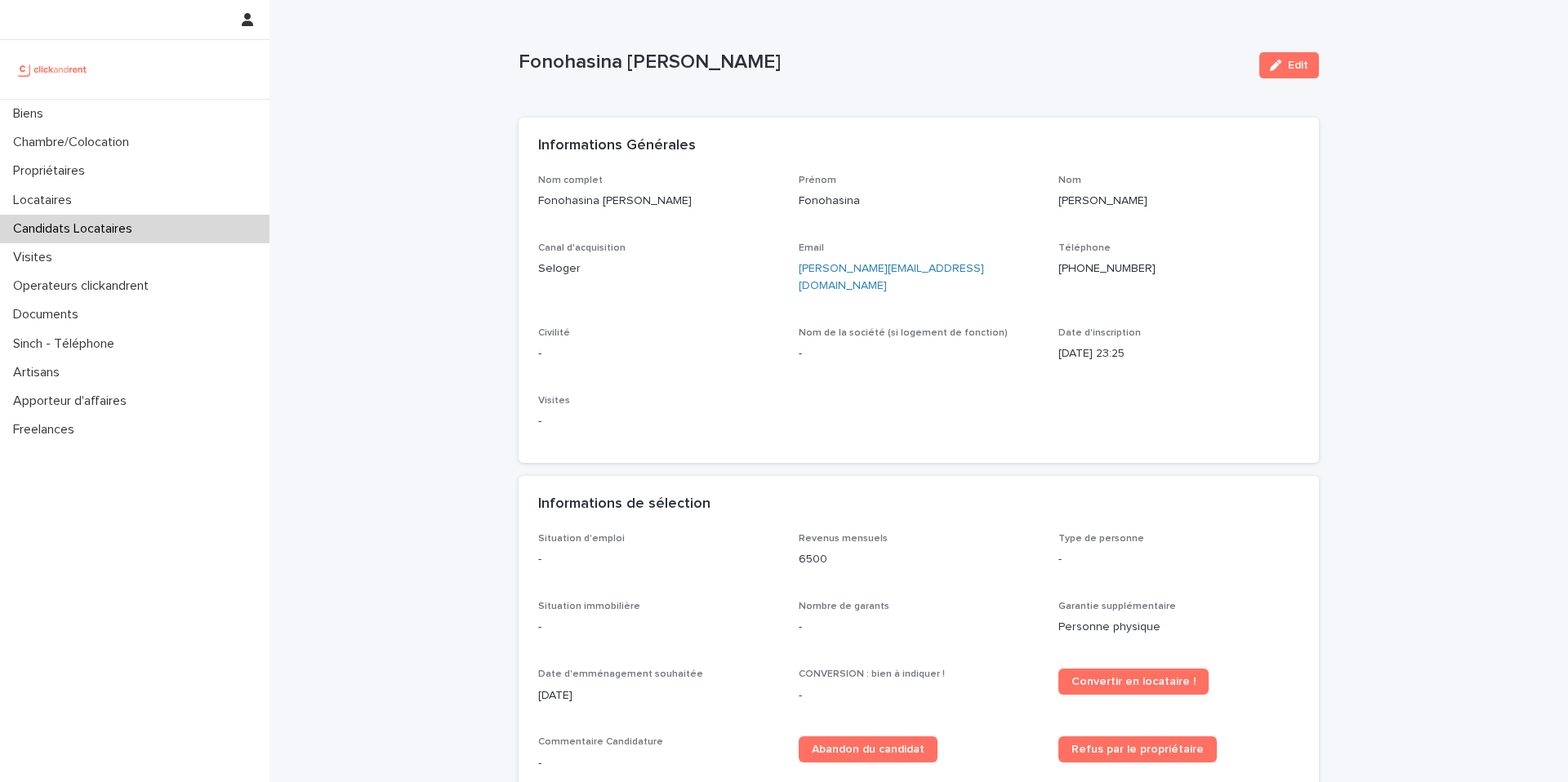
drag, startPoint x: 1294, startPoint y: 68, endPoint x: 598, endPoint y: 338, distance: 746.5
click at [1295, 68] on span "Edit" at bounding box center [1298, 65] width 20 height 11
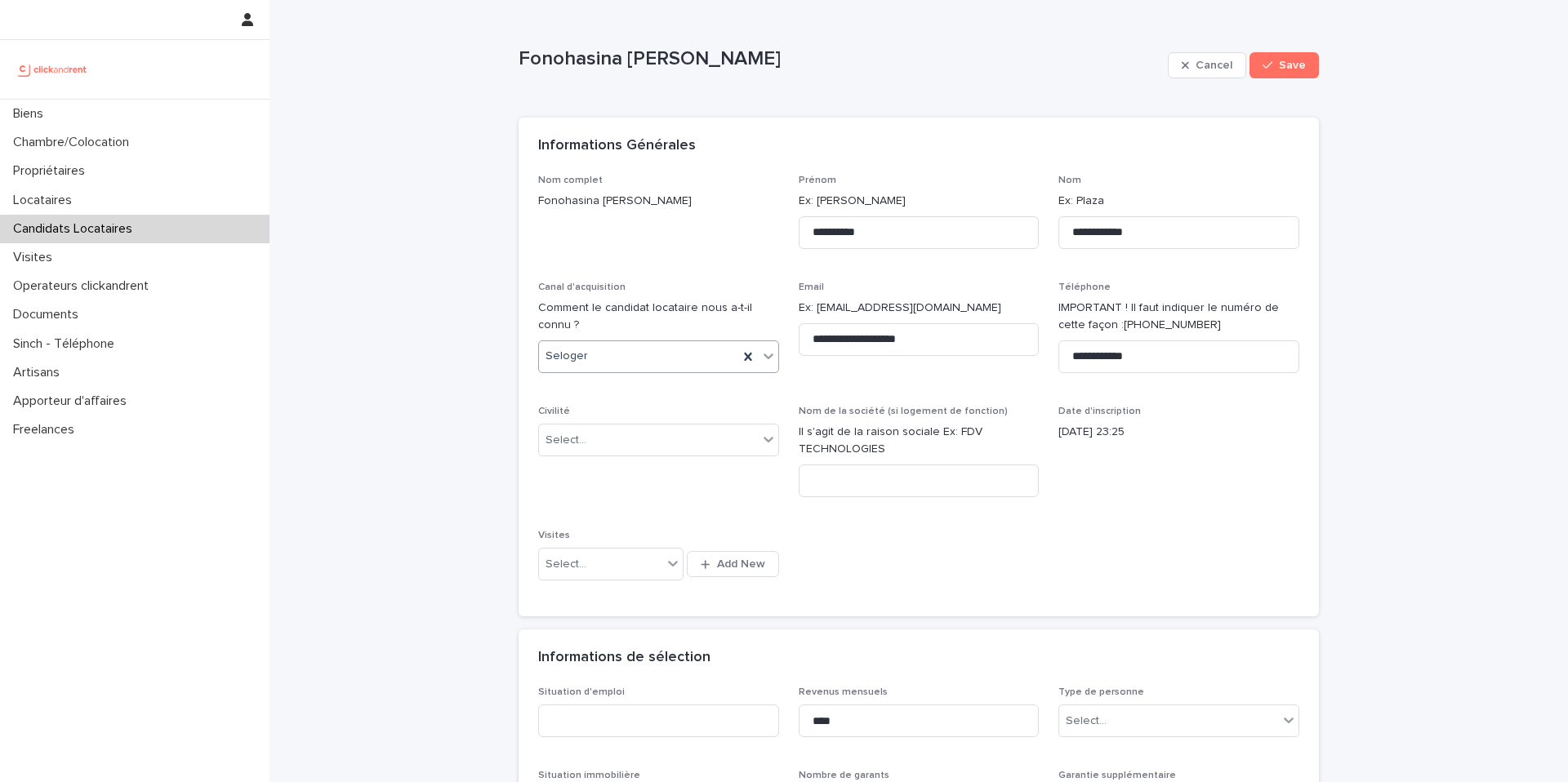
drag, startPoint x: 577, startPoint y: 344, endPoint x: 593, endPoint y: 371, distance: 31.4
click at [577, 344] on div "Seloger" at bounding box center [638, 356] width 199 height 27
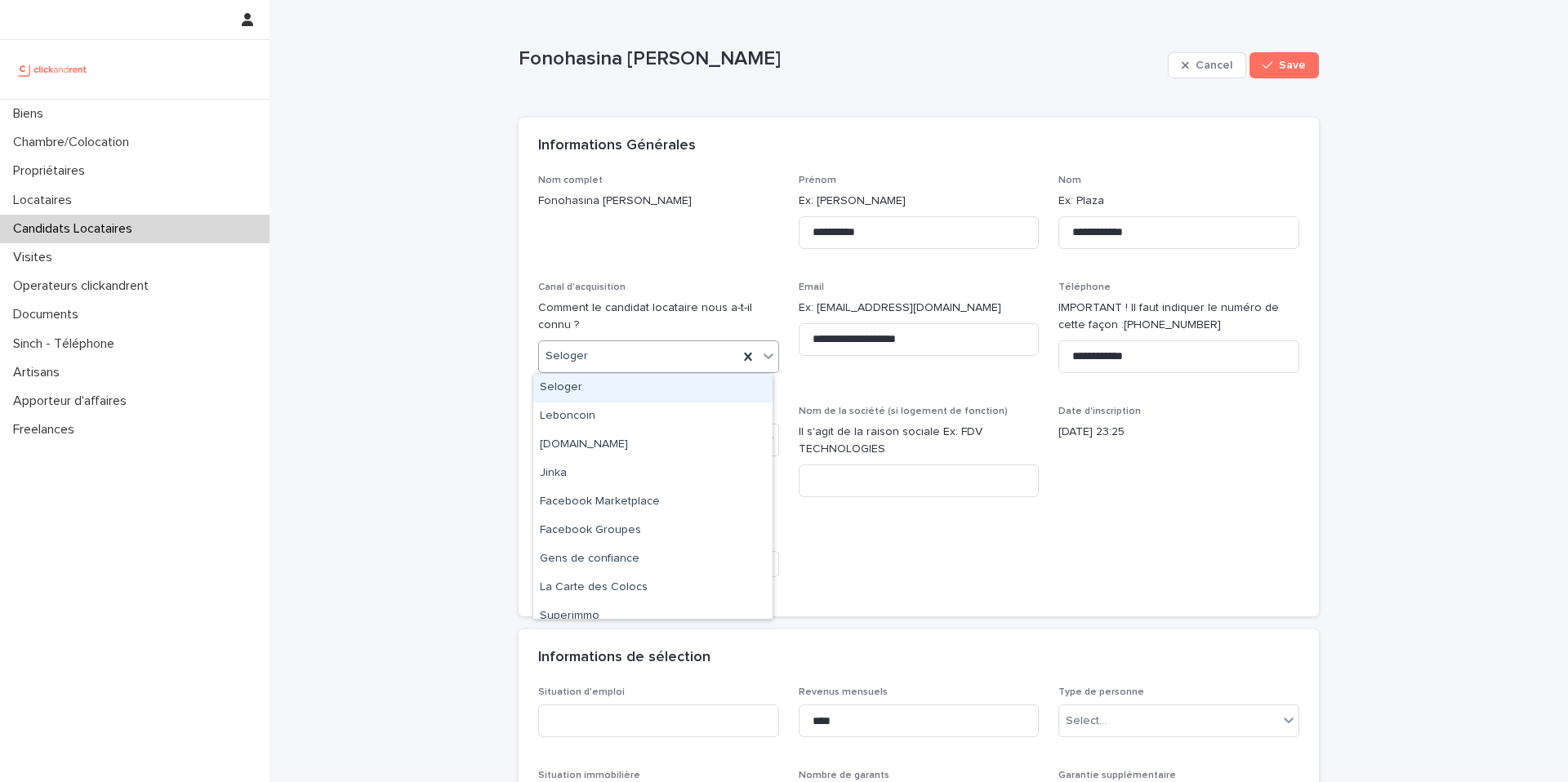
click at [581, 379] on div "Seloger" at bounding box center [653, 388] width 239 height 29
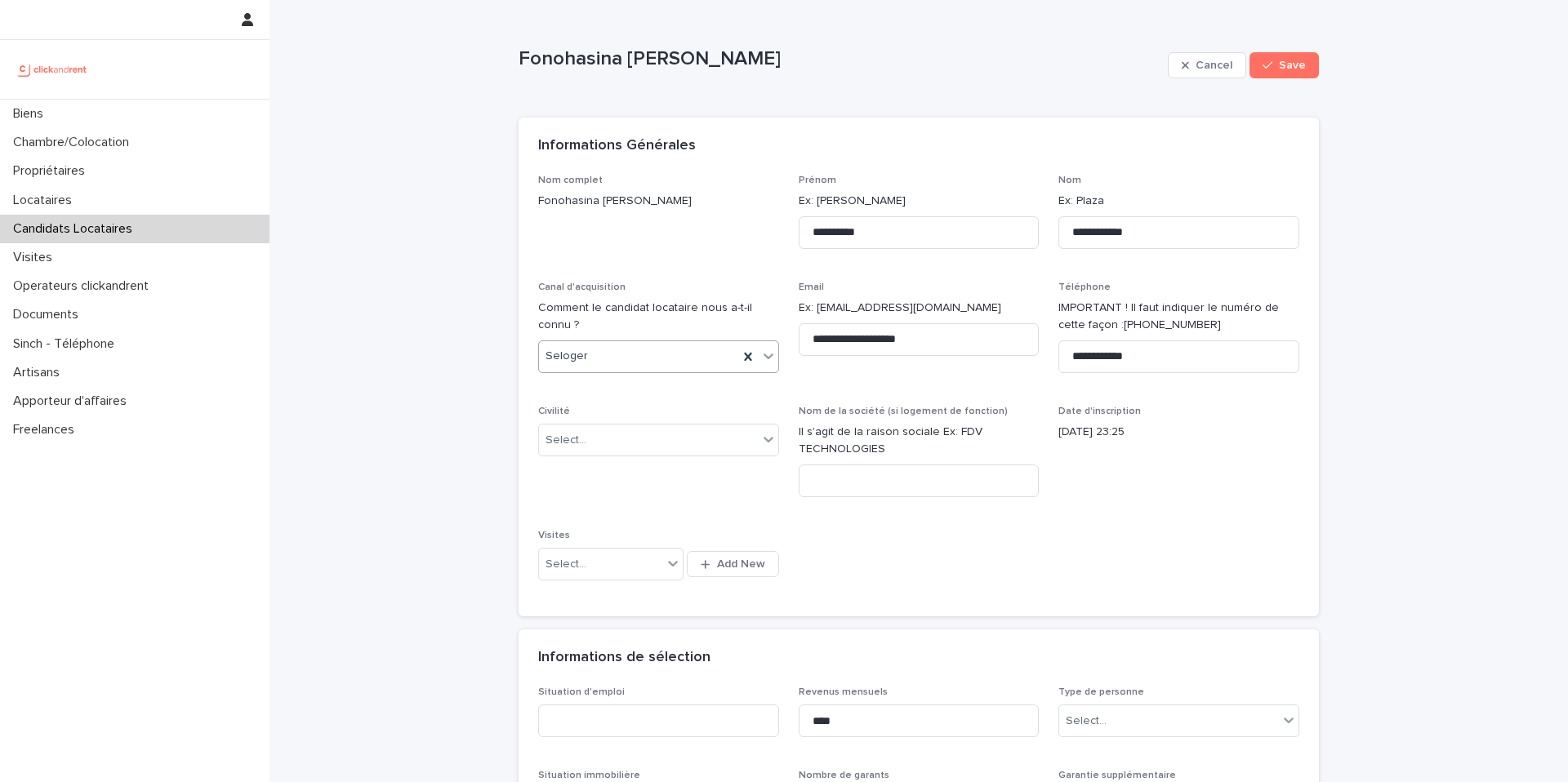
click at [583, 362] on div "Seloger" at bounding box center [638, 356] width 199 height 27
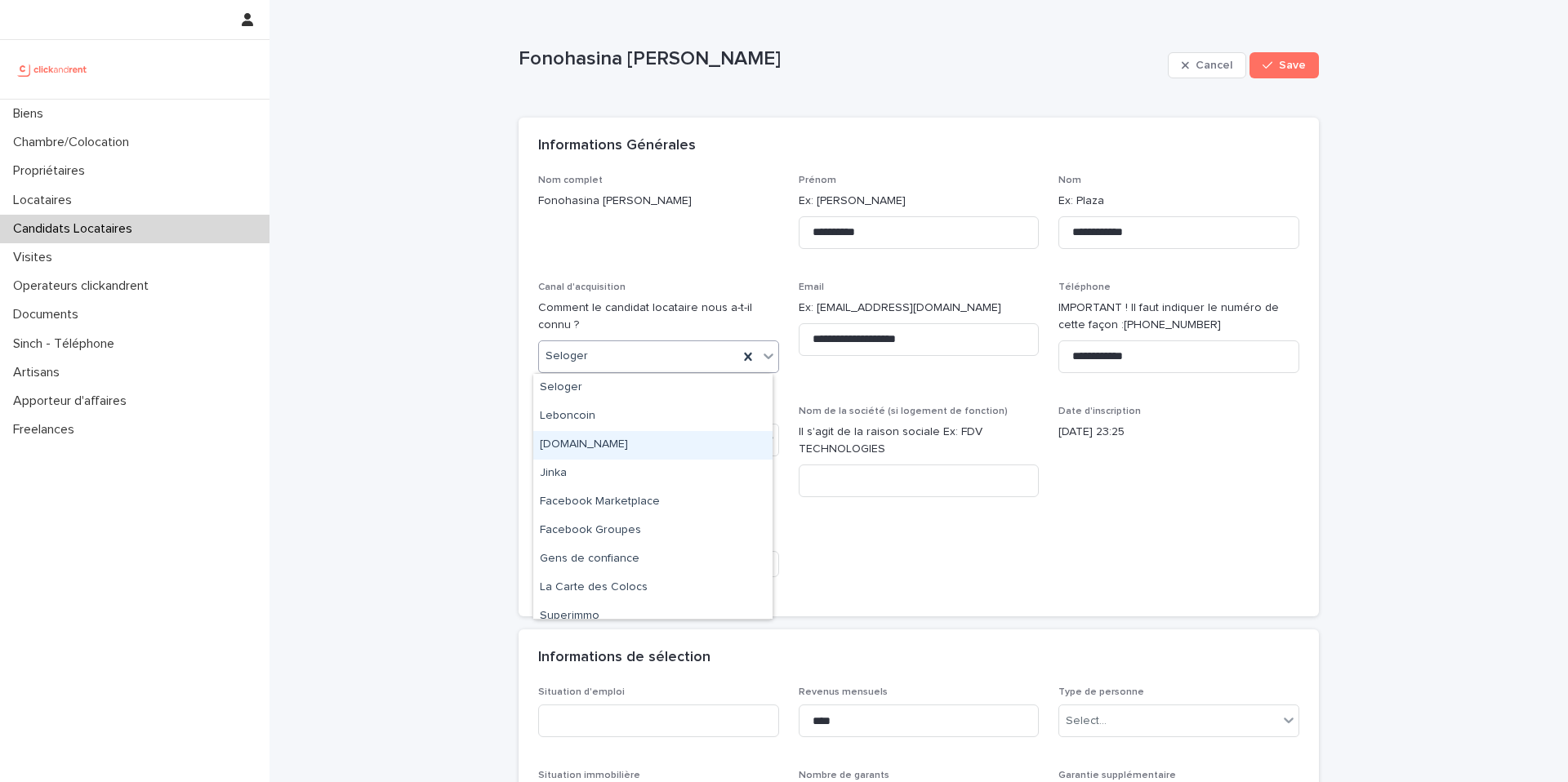
click at [588, 444] on div "clickandrent.fr" at bounding box center [653, 445] width 239 height 29
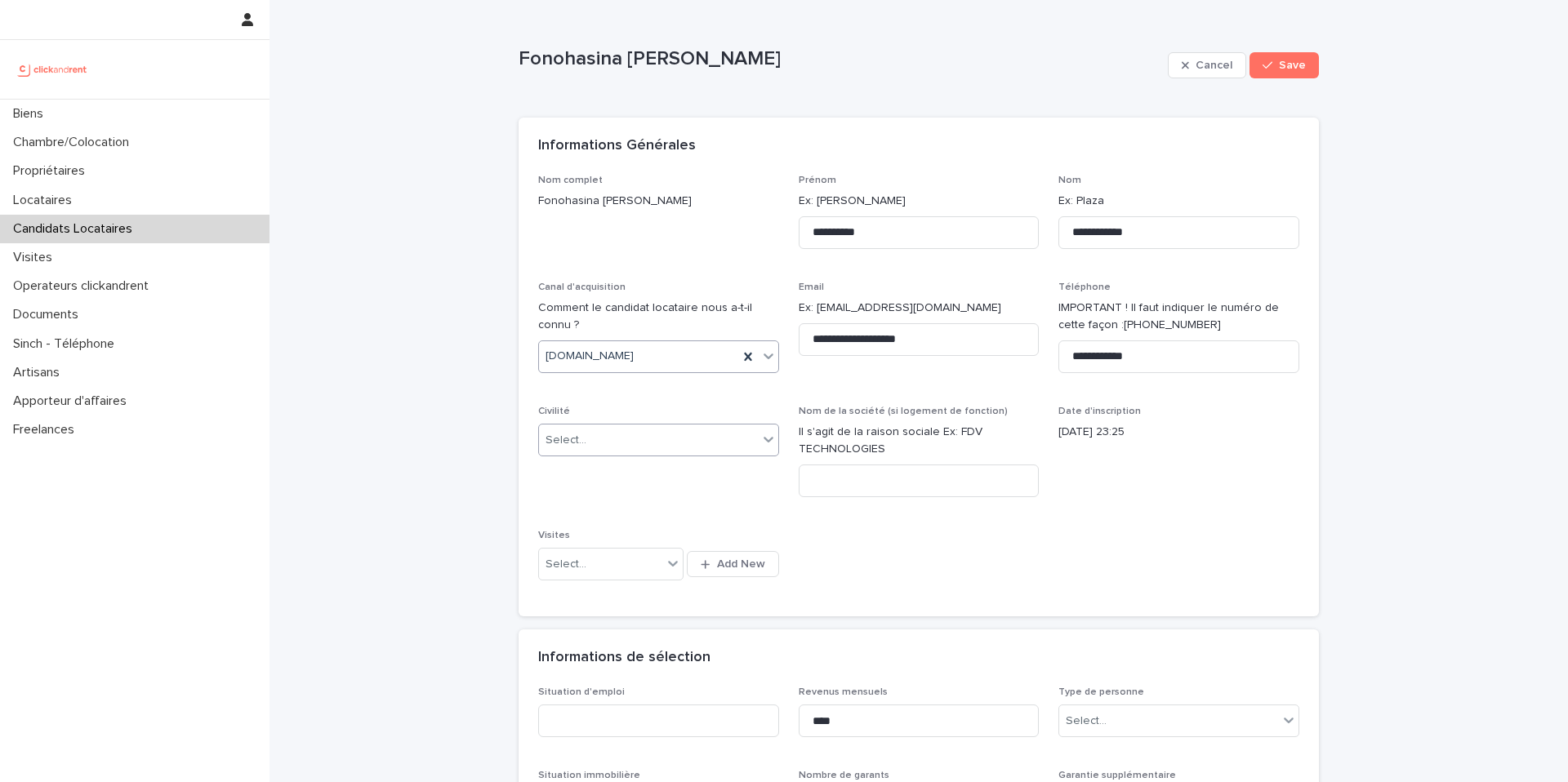
click at [604, 445] on div "Select..." at bounding box center [649, 440] width 219 height 27
click at [600, 475] on div "Madame" at bounding box center [653, 471] width 239 height 29
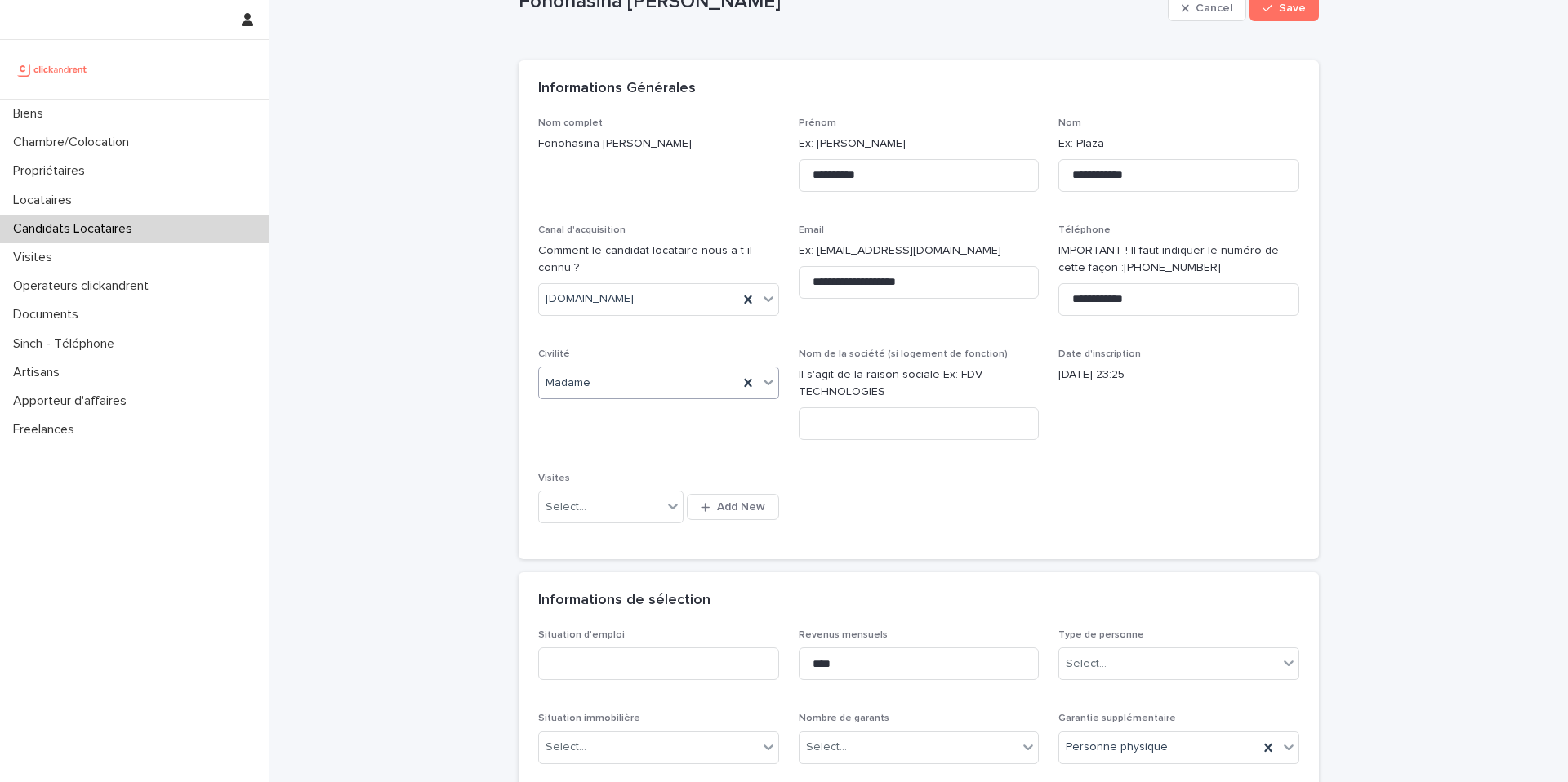
scroll to position [99, 0]
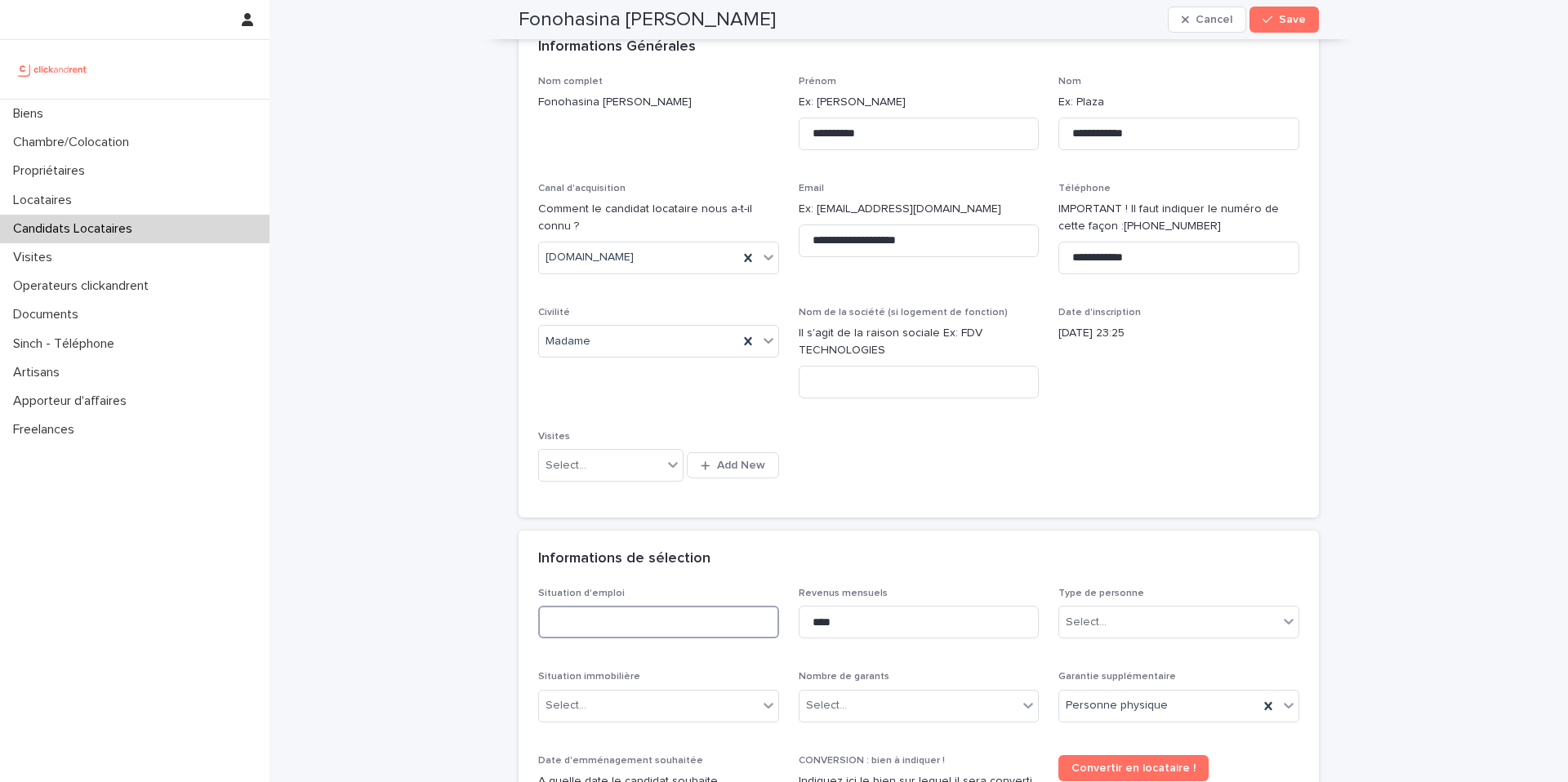
click at [622, 635] on input at bounding box center [659, 622] width 241 height 32
type input "*******"
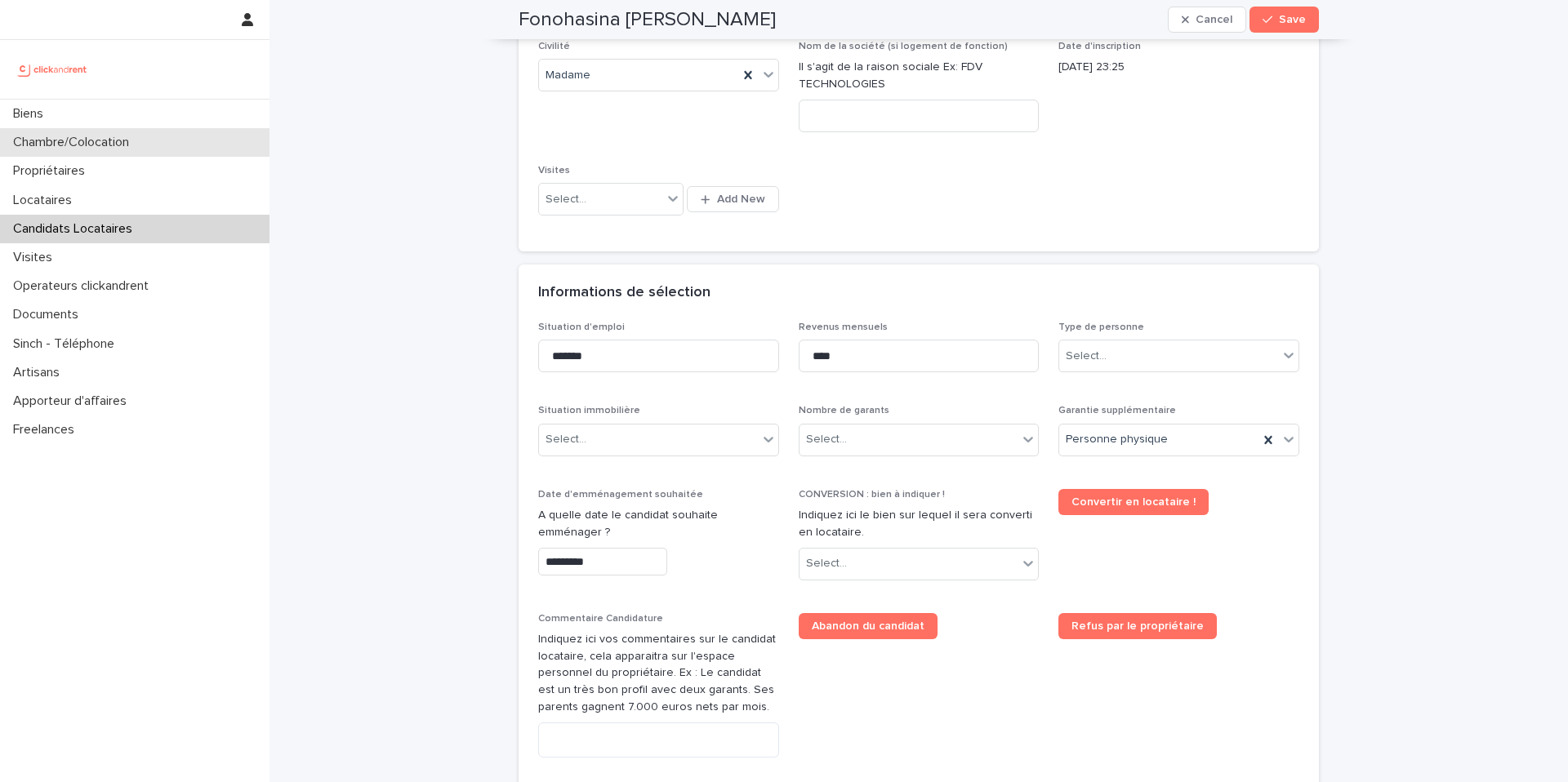
scroll to position [379, 0]
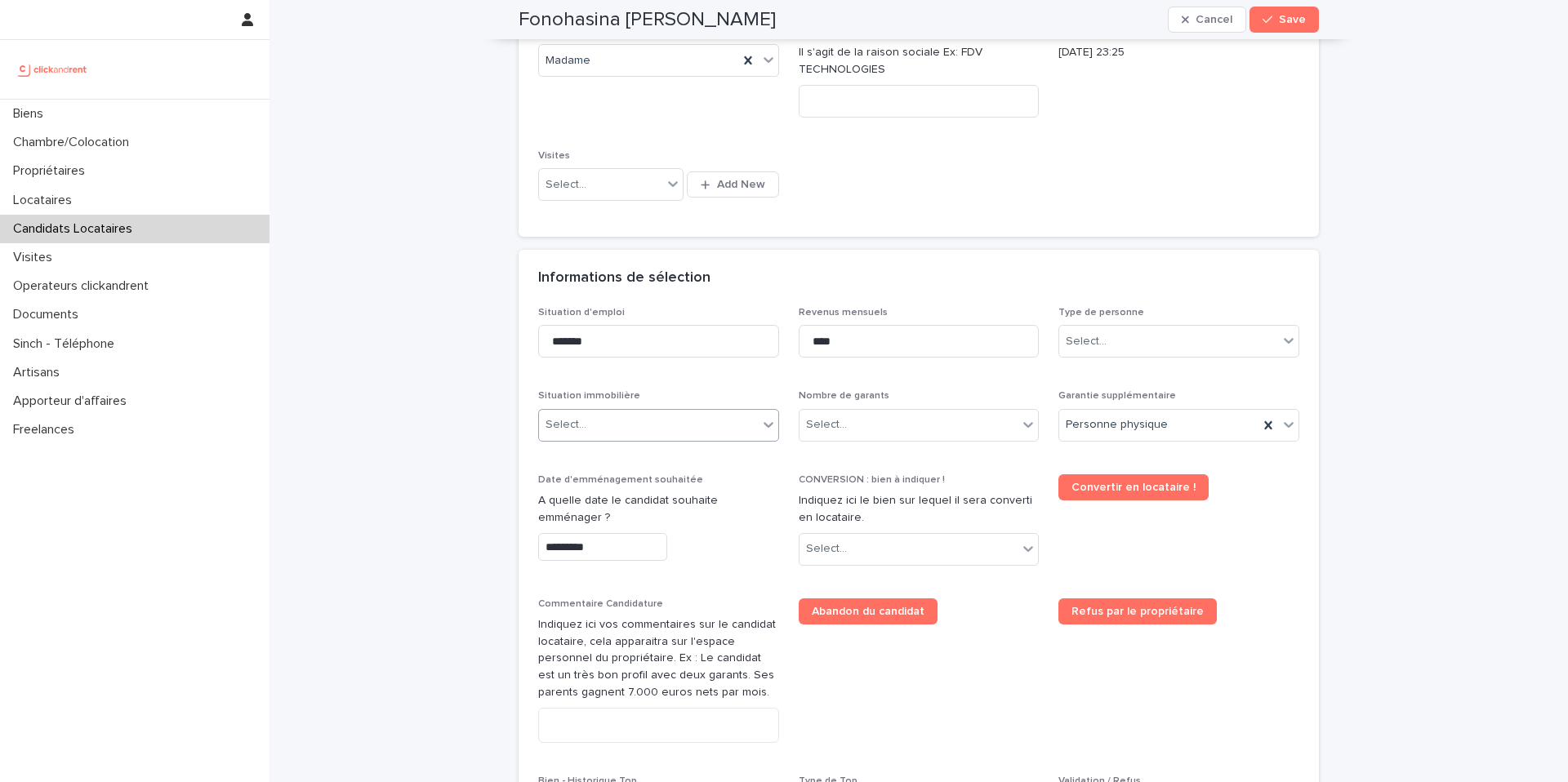
click at [624, 427] on div "Select..." at bounding box center [649, 425] width 219 height 27
click at [613, 460] on div "Propriétaire" at bounding box center [653, 456] width 239 height 29
click at [866, 421] on div "Select..." at bounding box center [909, 425] width 219 height 27
click at [857, 463] on div "Pas de garant Personne Physique" at bounding box center [913, 456] width 239 height 29
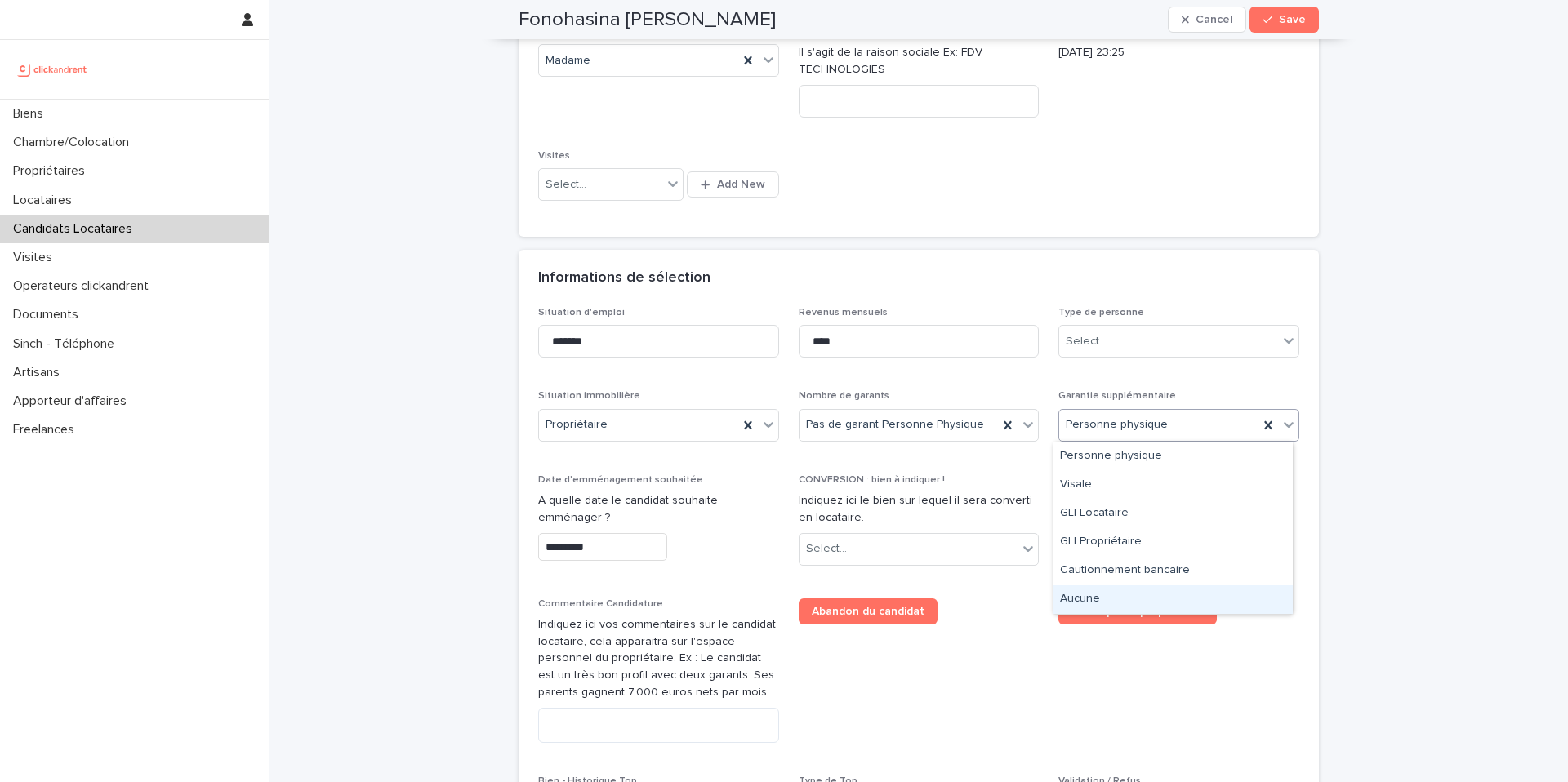
click at [1117, 592] on div "Aucune" at bounding box center [1174, 599] width 239 height 29
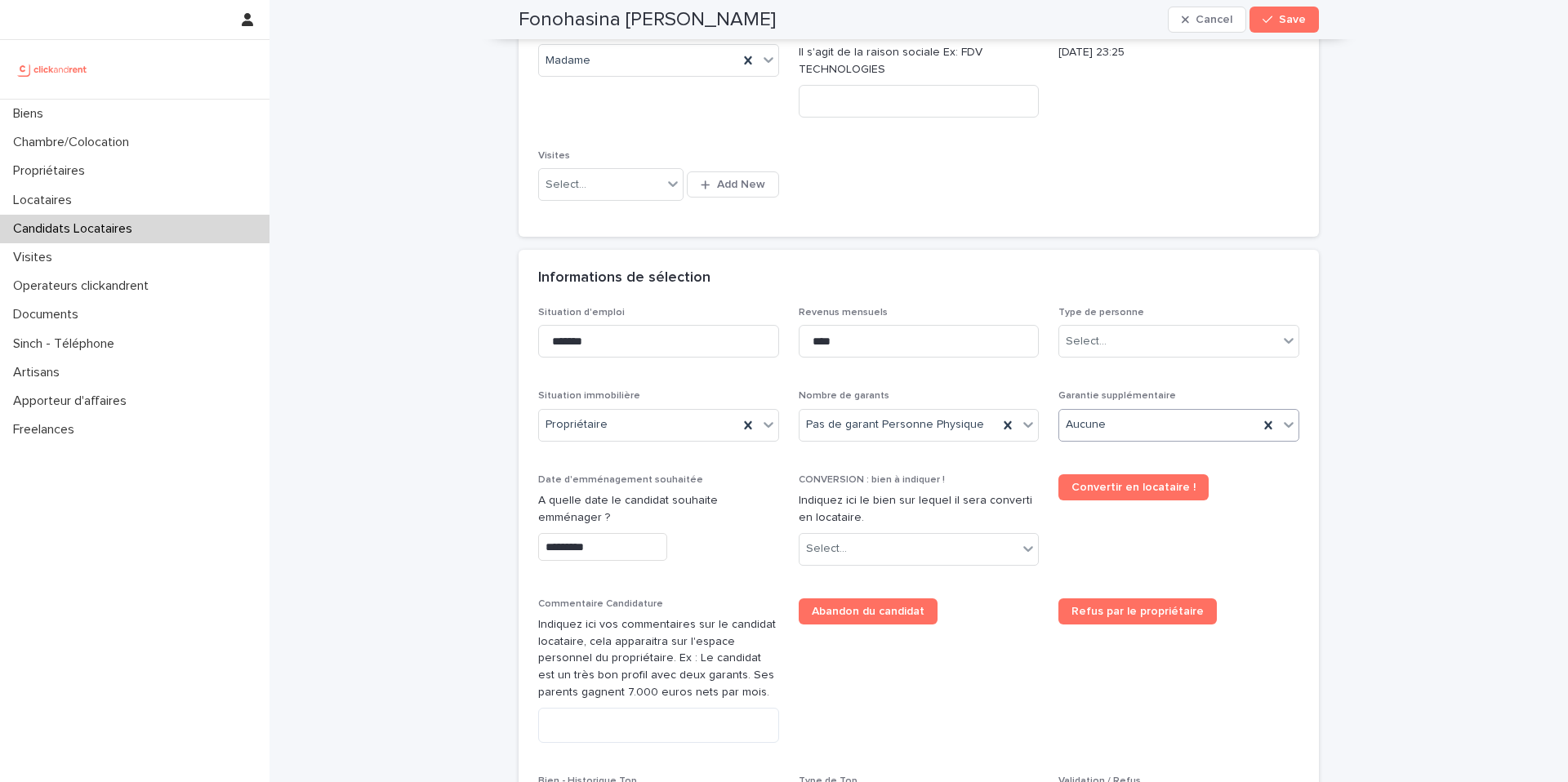
click at [604, 552] on input "*********" at bounding box center [602, 547] width 129 height 29
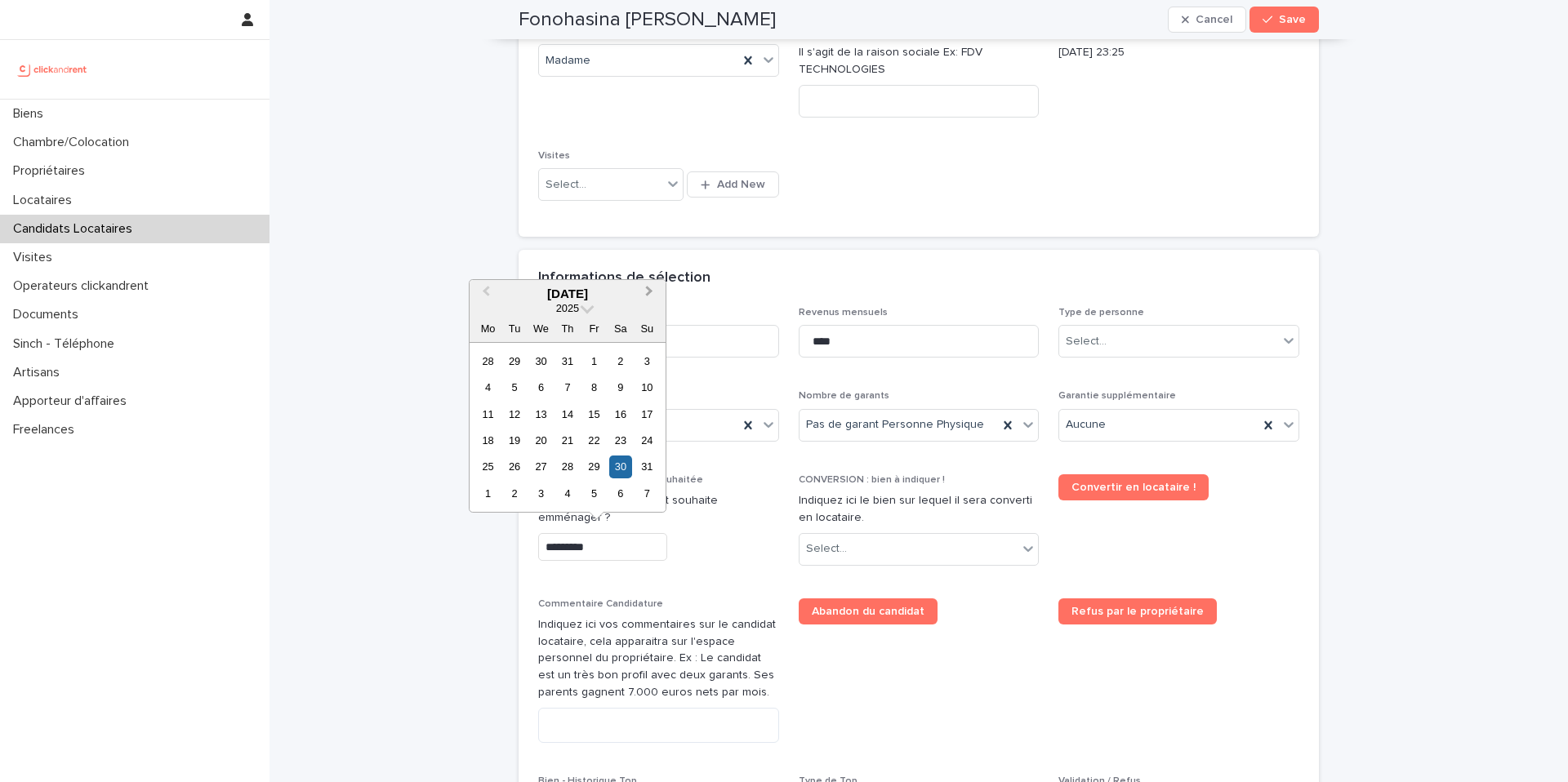
click at [657, 293] on button "Next Month" at bounding box center [651, 295] width 26 height 26
click at [494, 445] on div "22" at bounding box center [488, 441] width 22 height 22
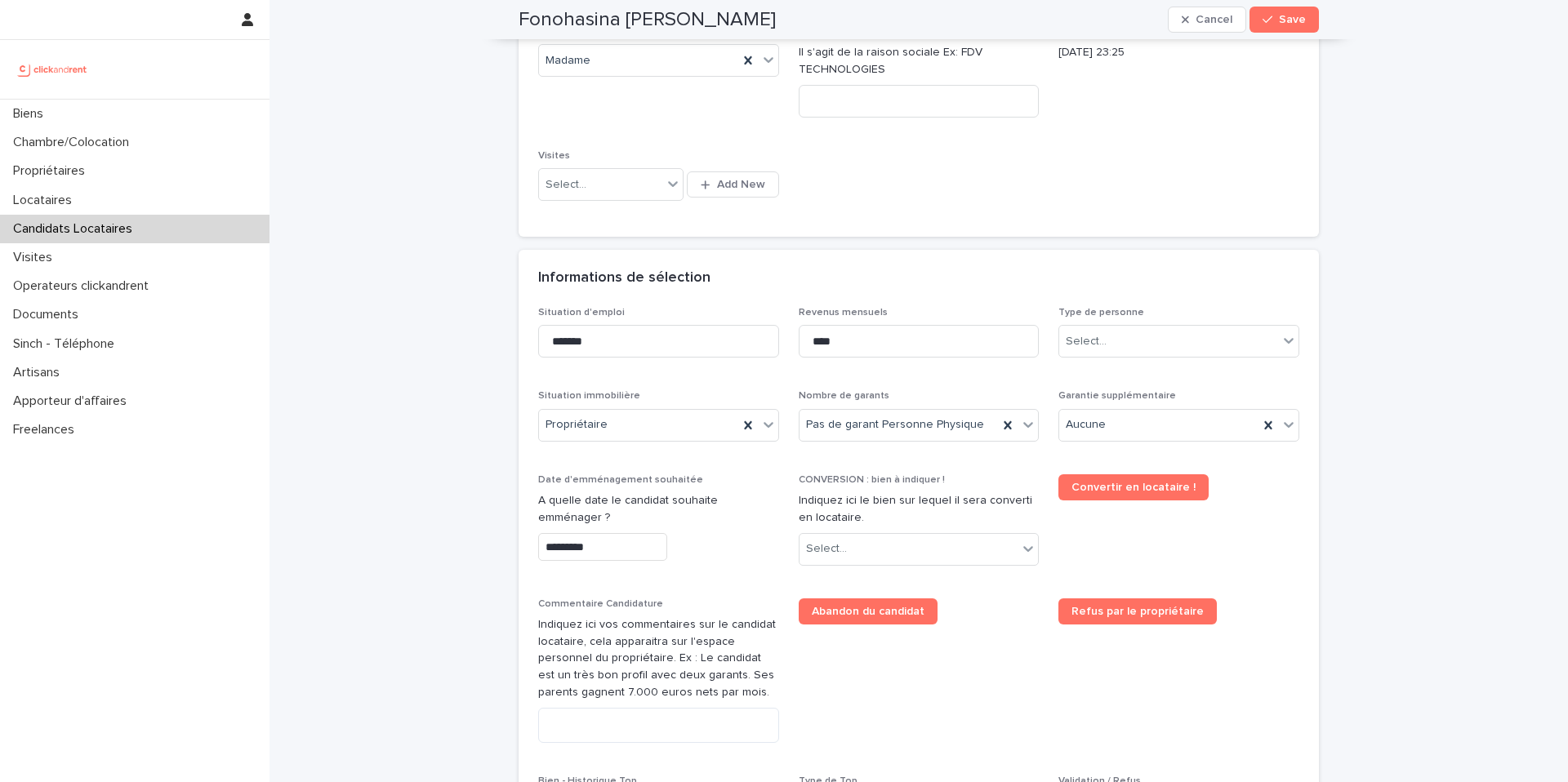
type input "*********"
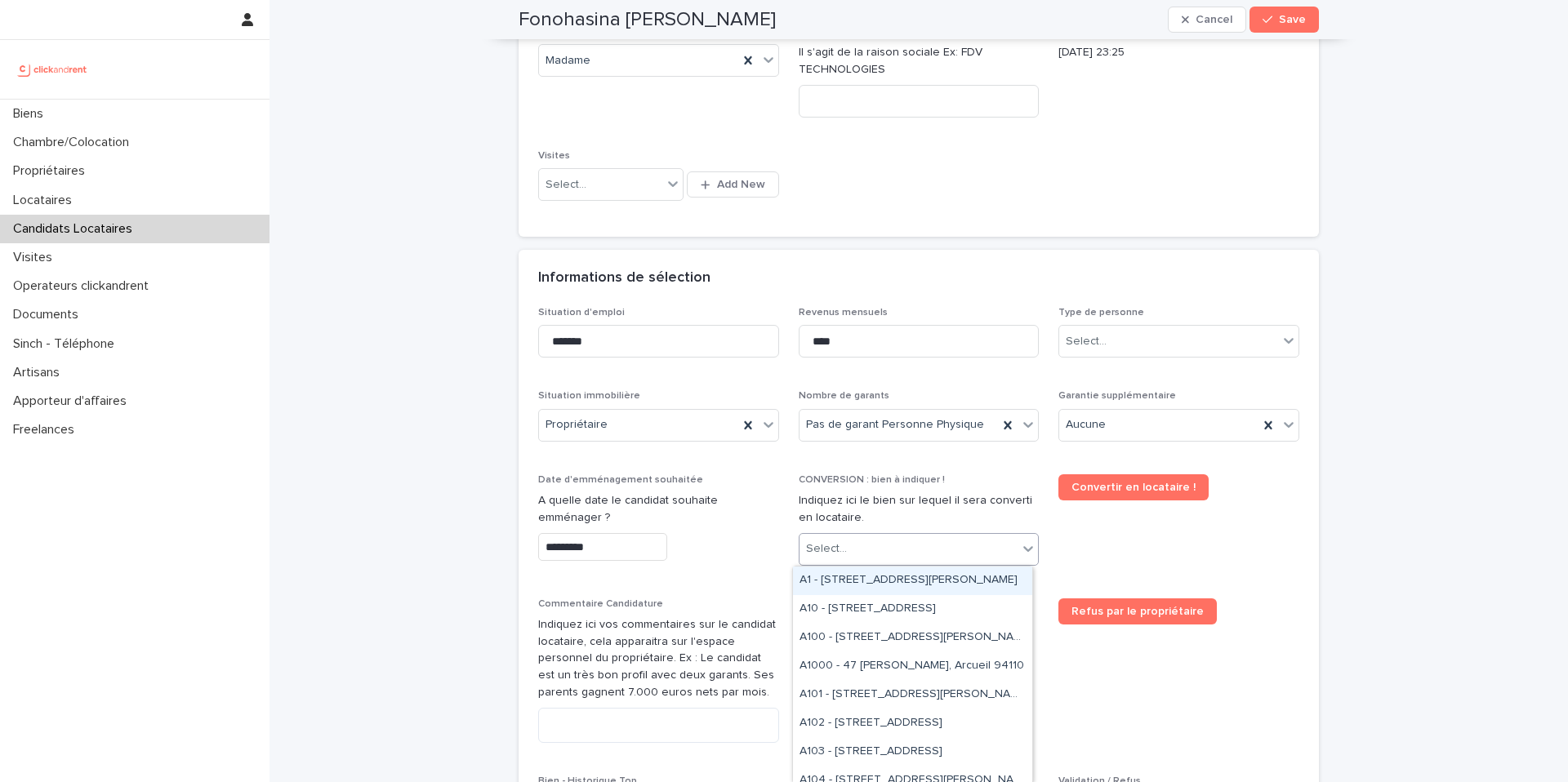
click at [836, 543] on div "Select..." at bounding box center [827, 549] width 41 height 17
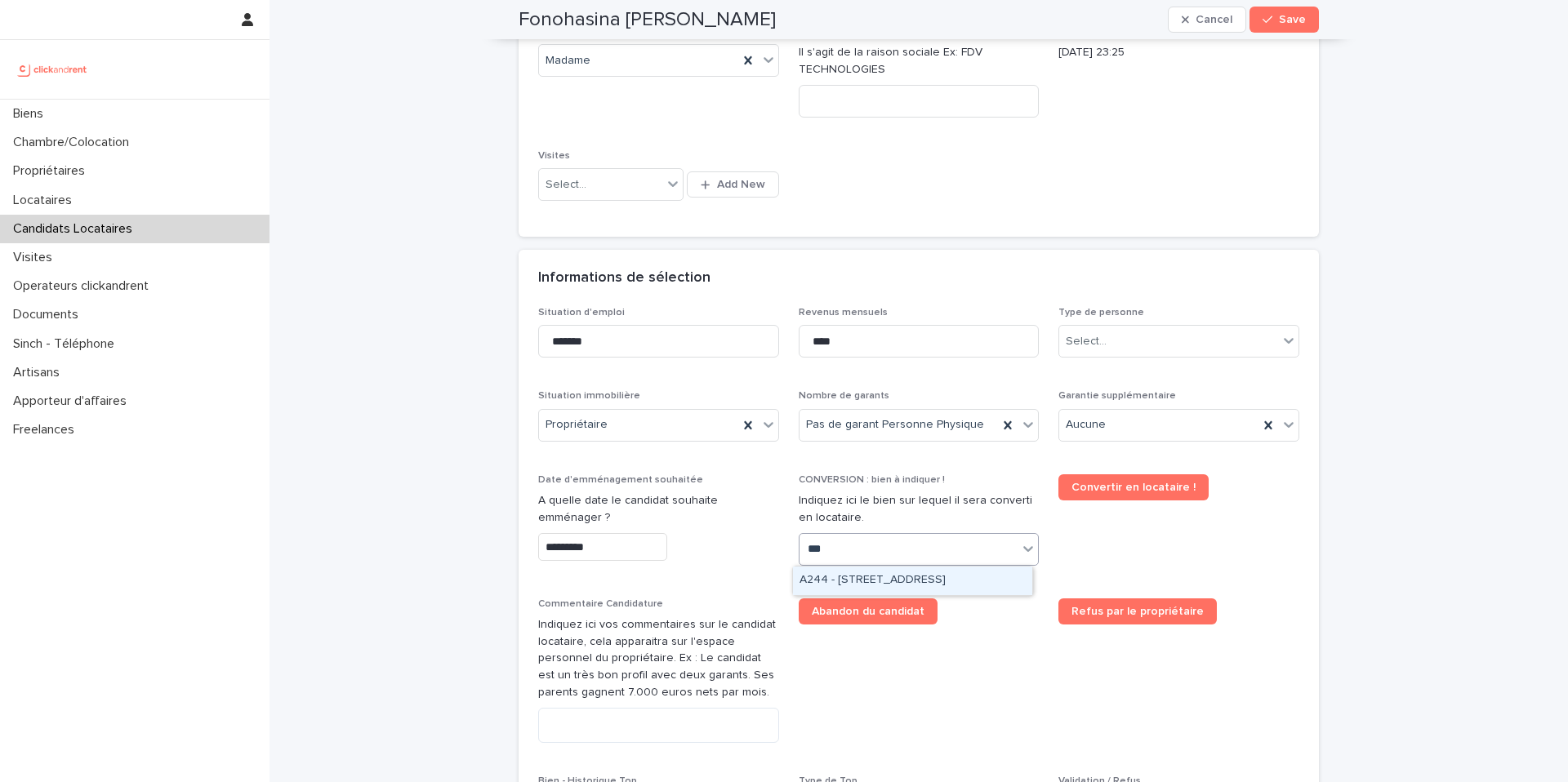
type input "****"
click at [865, 583] on div "A2445 - [STREET_ADDRESS][PERSON_NAME]" at bounding box center [913, 581] width 239 height 29
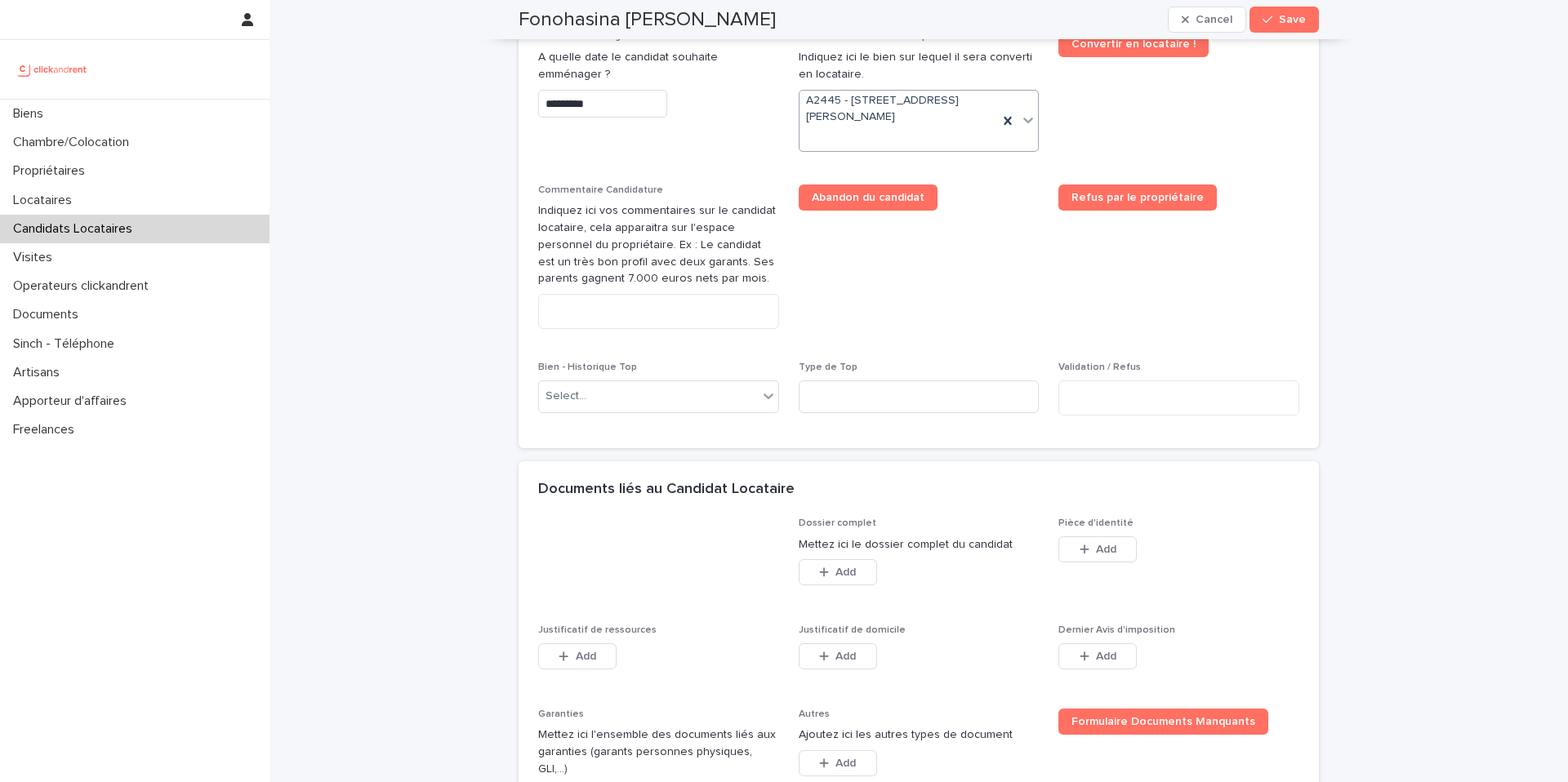
scroll to position [850, 0]
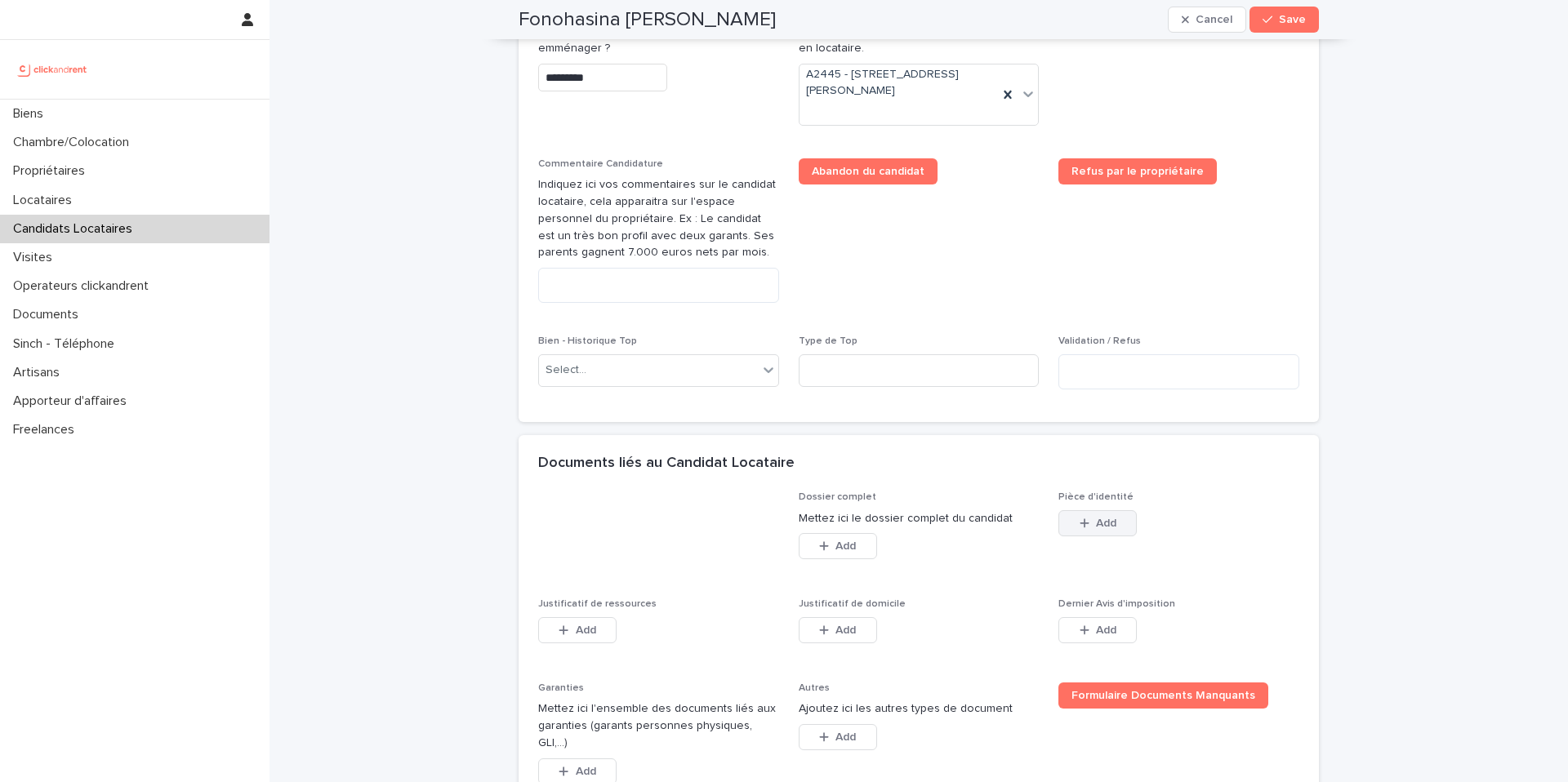
click at [1086, 532] on button "Add" at bounding box center [1098, 523] width 79 height 26
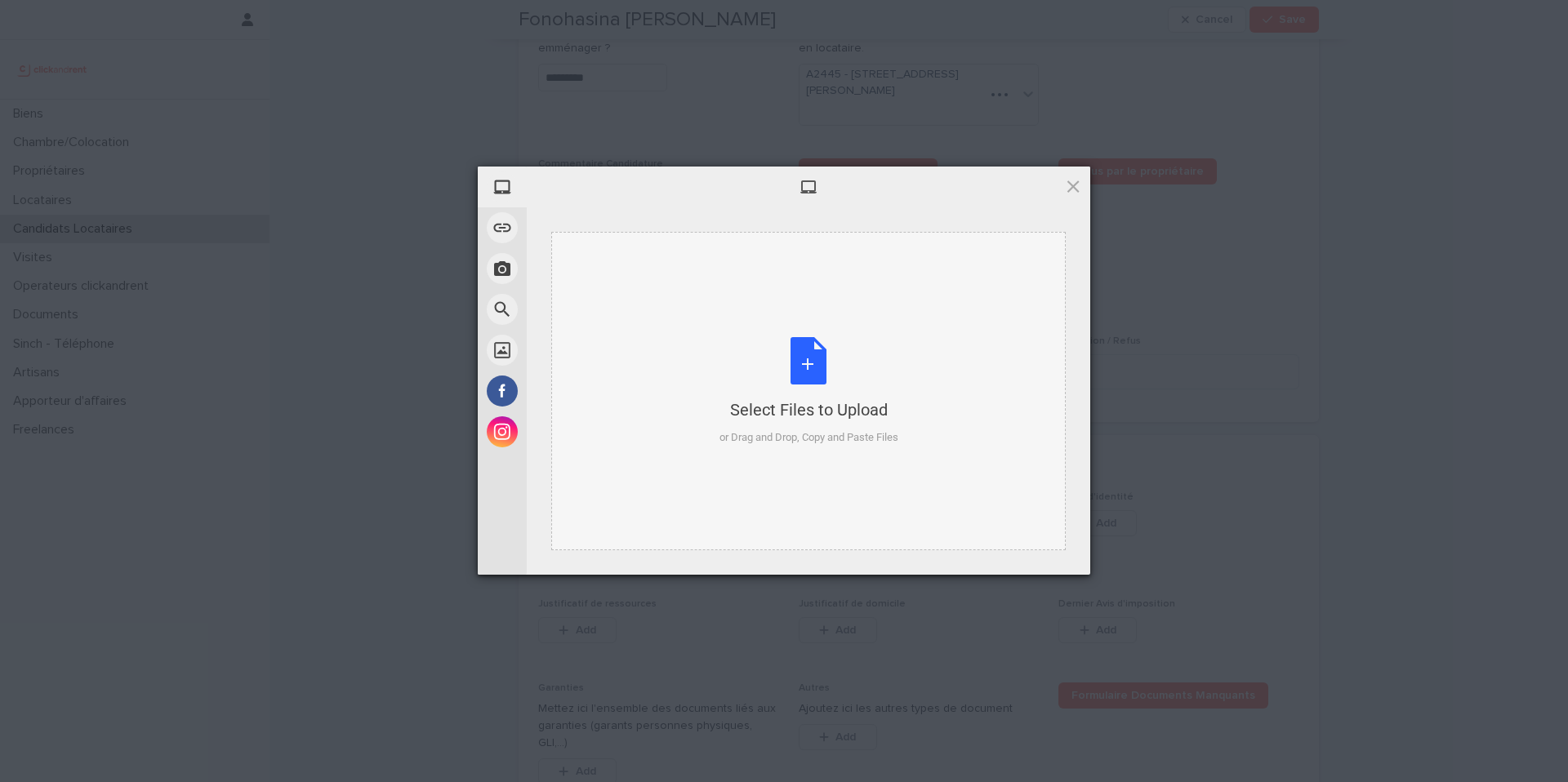
click at [787, 432] on div "or Drag and Drop, Copy and Paste Files" at bounding box center [809, 438] width 179 height 17
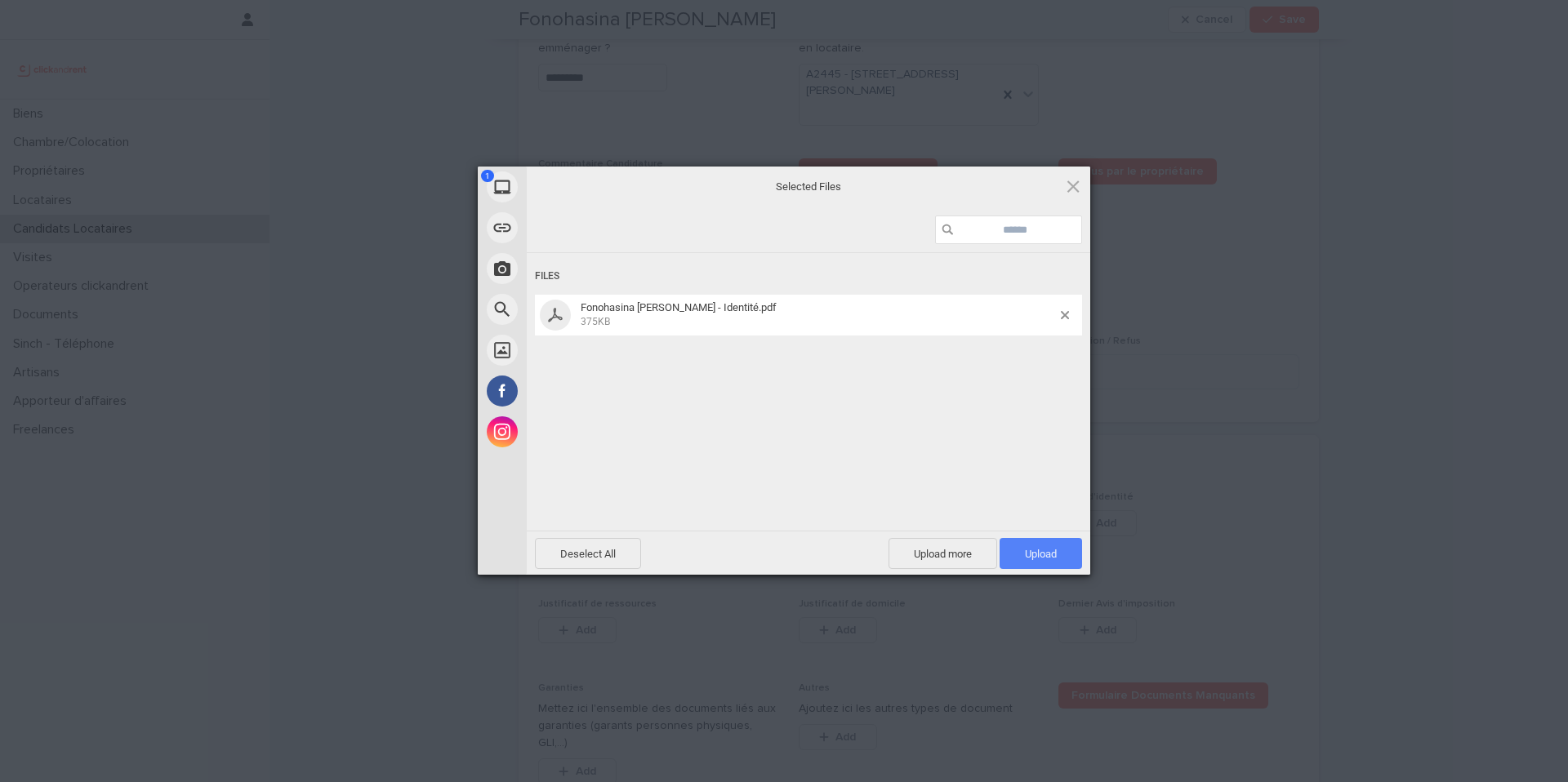
click at [1035, 563] on span "Upload 1" at bounding box center [1041, 553] width 83 height 31
click at [945, 422] on div "Uploading Fonohasina sarah Dreyer - Identité.pdf 0.00B / 375KB" at bounding box center [808, 417] width 563 height 327
click at [1208, 404] on div "My Device Link (URL) Take Photo Web Search Unsplash Facebook Instagram Uploaded…" at bounding box center [784, 391] width 1568 height 782
click at [925, 315] on span "0.00B / 375KB" at bounding box center [818, 321] width 475 height 15
click at [1079, 186] on span at bounding box center [1073, 186] width 18 height 18
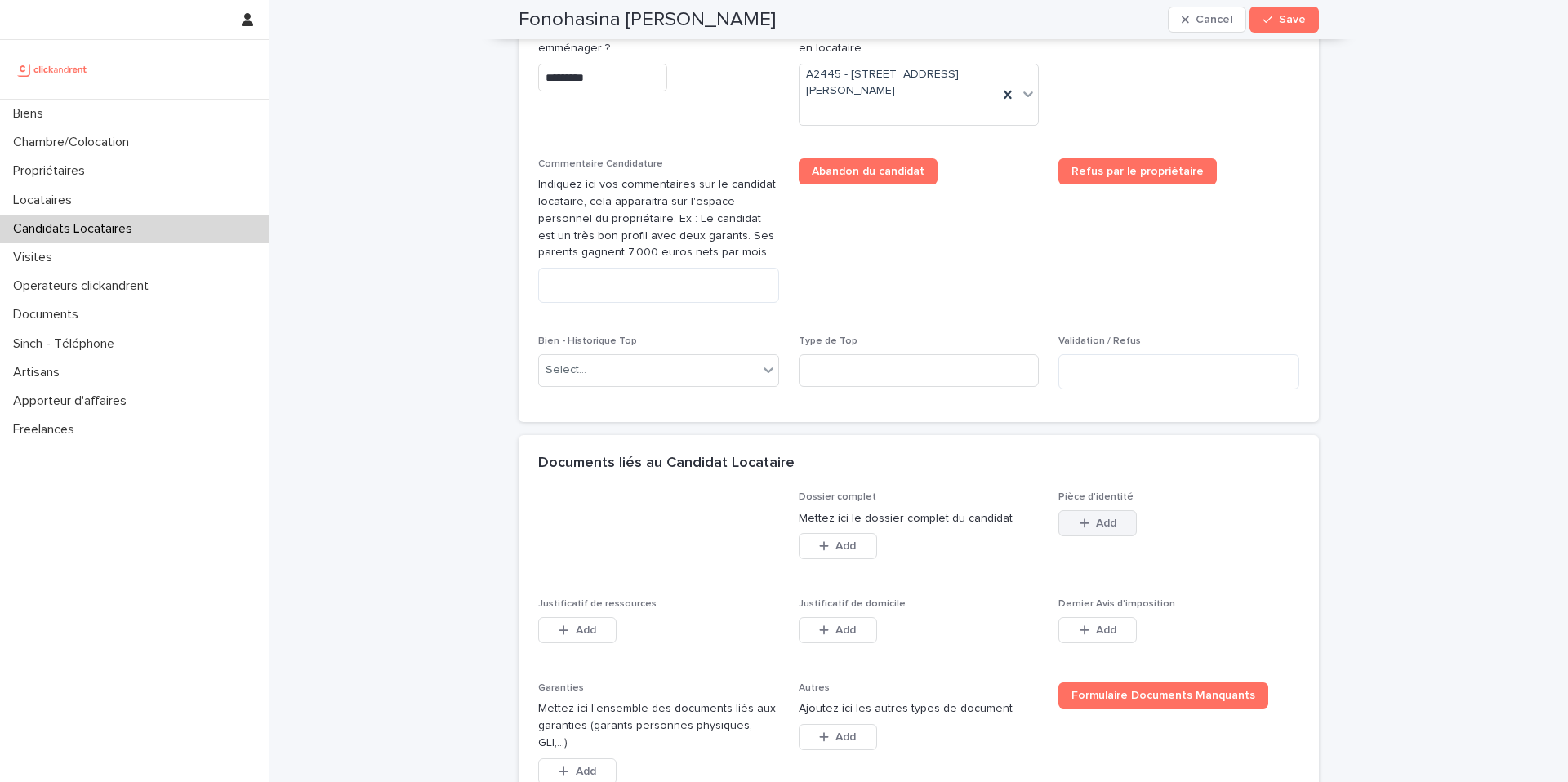
click at [1099, 529] on span "Add" at bounding box center [1106, 523] width 20 height 11
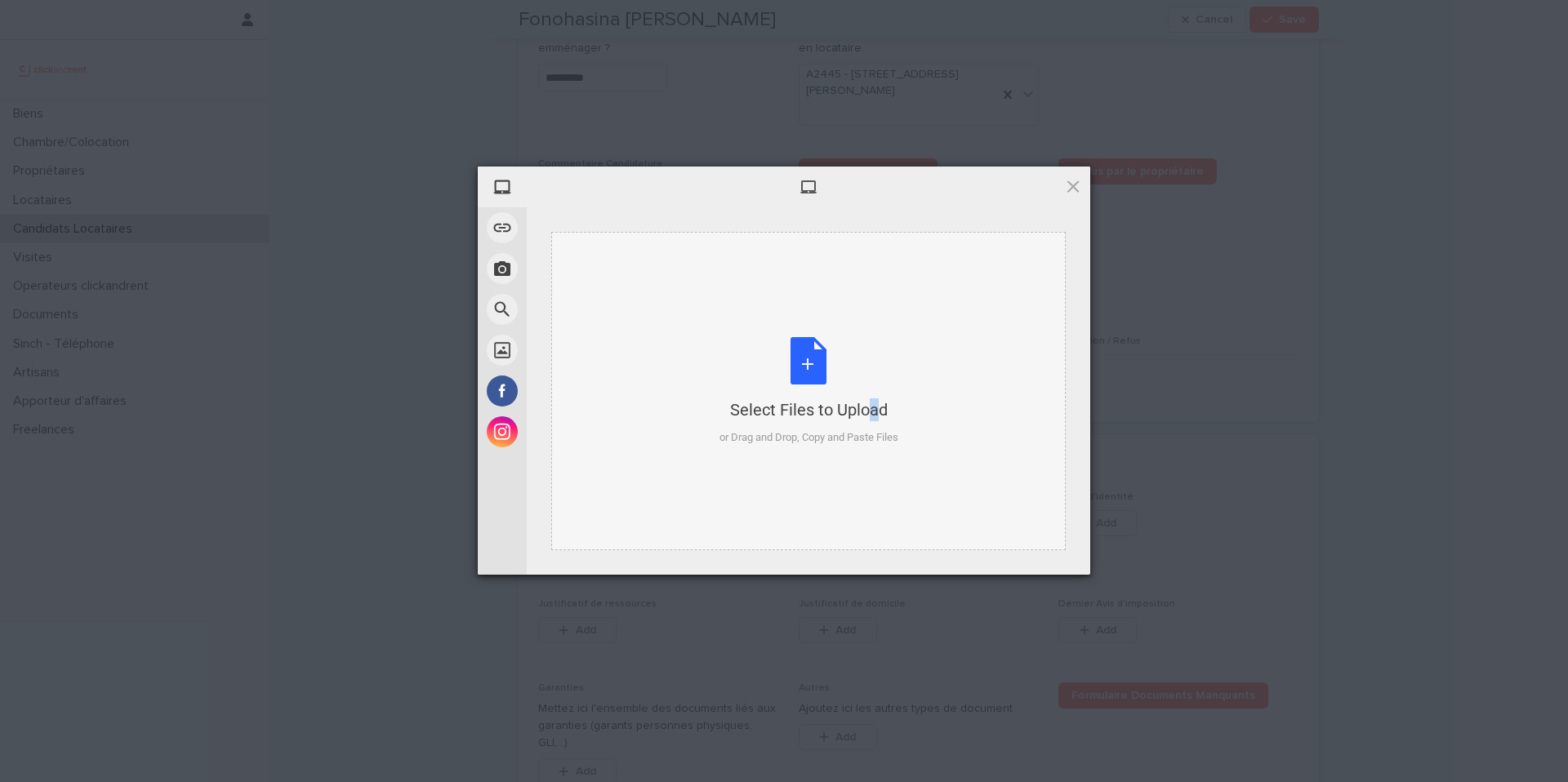
click at [835, 407] on div "Select Files to Upload" at bounding box center [809, 410] width 179 height 23
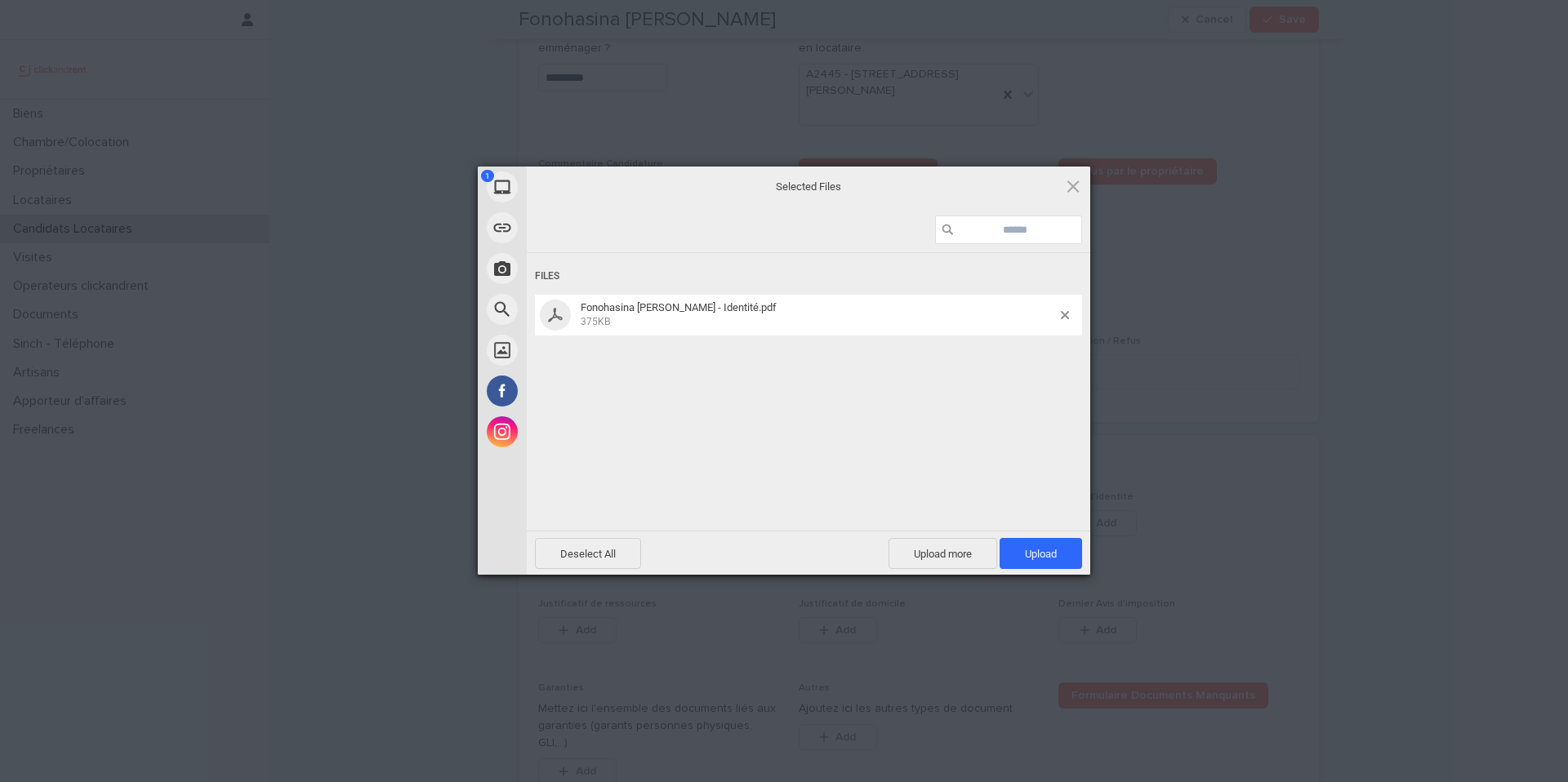
click at [1054, 570] on div "Deselect All Upload more Upload 1" at bounding box center [808, 553] width 563 height 45
click at [1053, 566] on span "Upload 1" at bounding box center [1041, 553] width 83 height 31
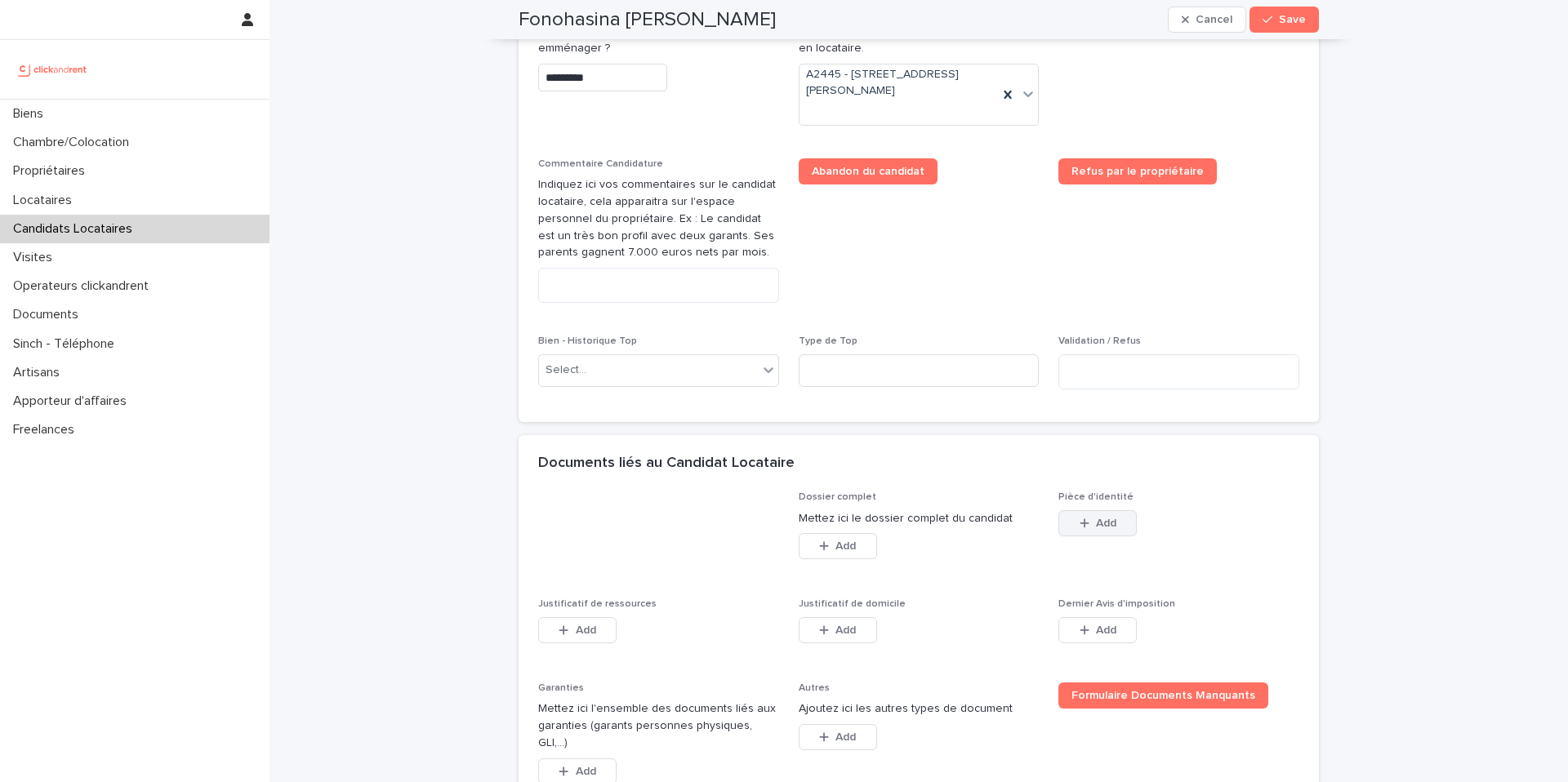
click at [1087, 516] on button "Add" at bounding box center [1098, 523] width 79 height 26
click at [1086, 516] on button "Add" at bounding box center [1098, 523] width 79 height 26
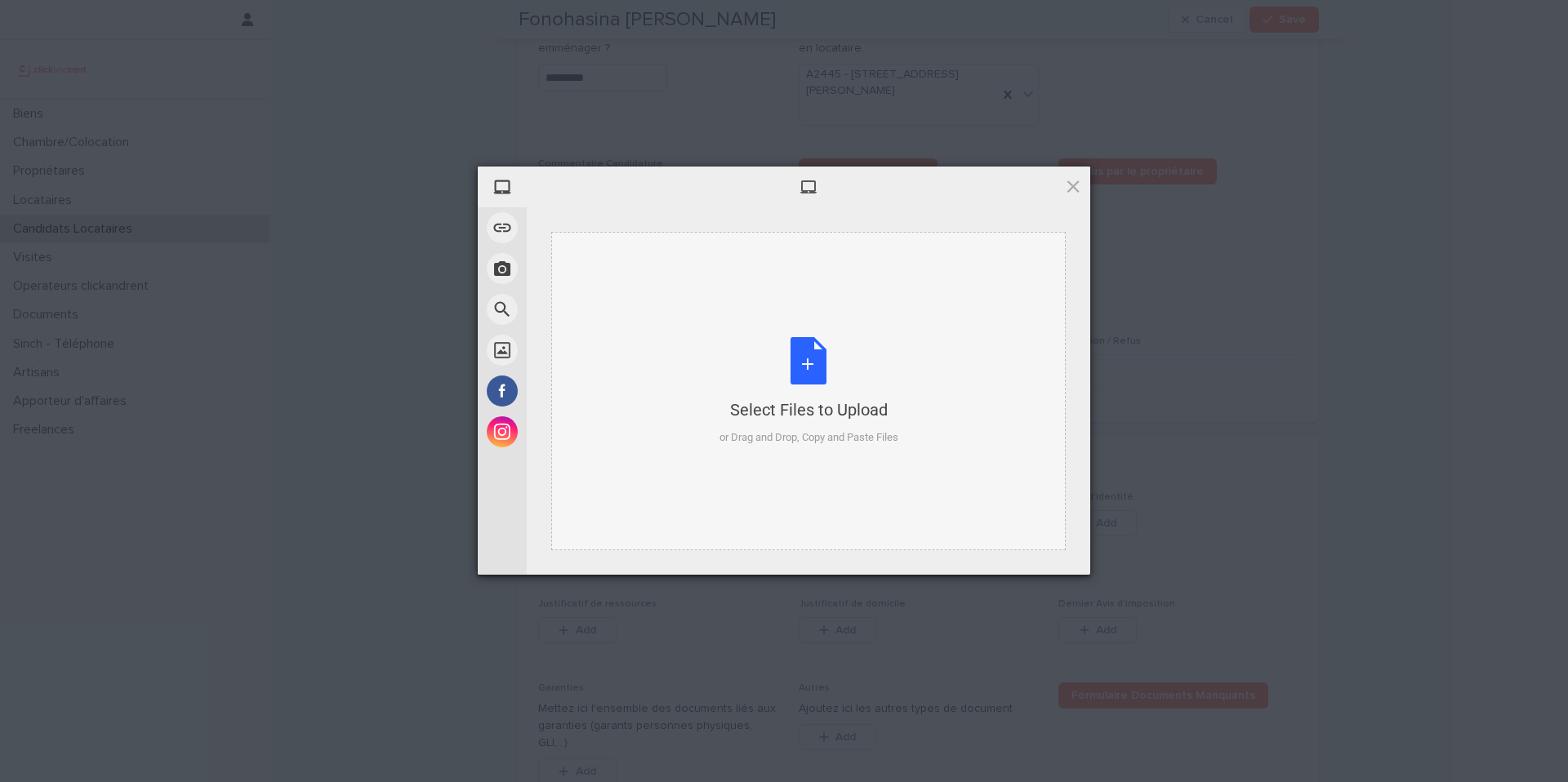
click at [869, 393] on div "Select Files to Upload or Drag and Drop, Copy and Paste Files" at bounding box center [809, 391] width 179 height 109
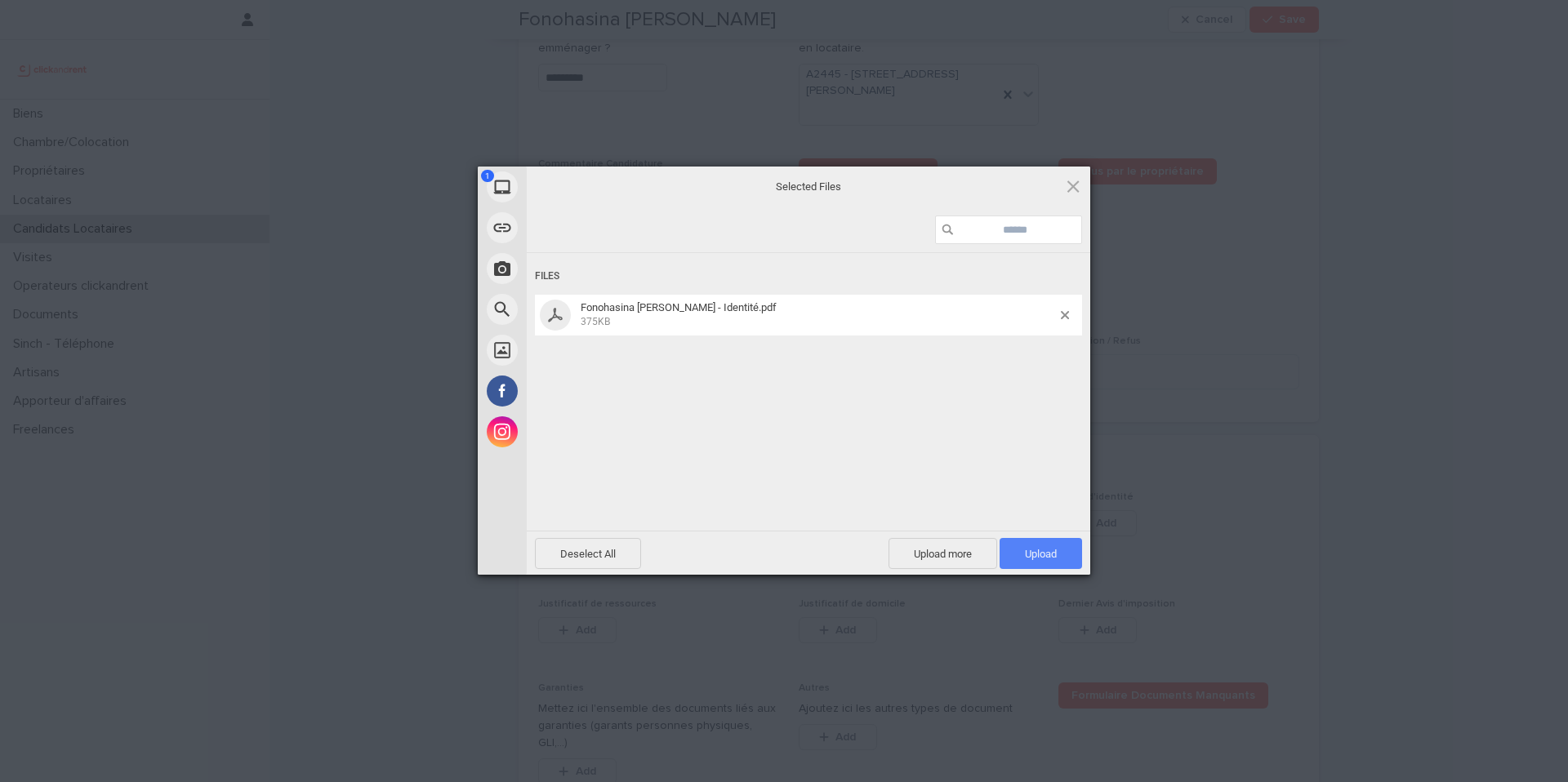
click at [1061, 561] on span "Upload 1" at bounding box center [1041, 553] width 83 height 31
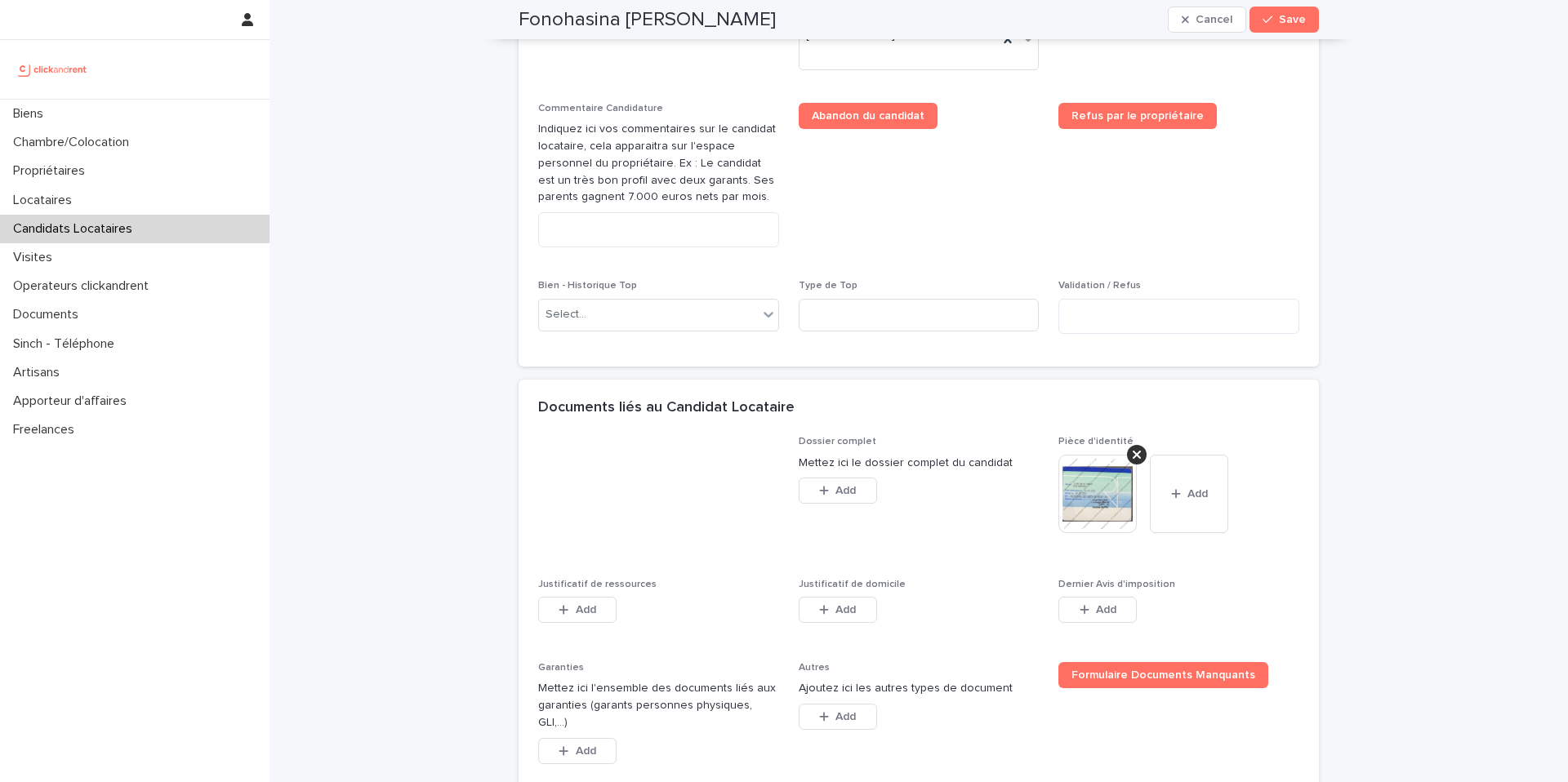
scroll to position [1014, 0]
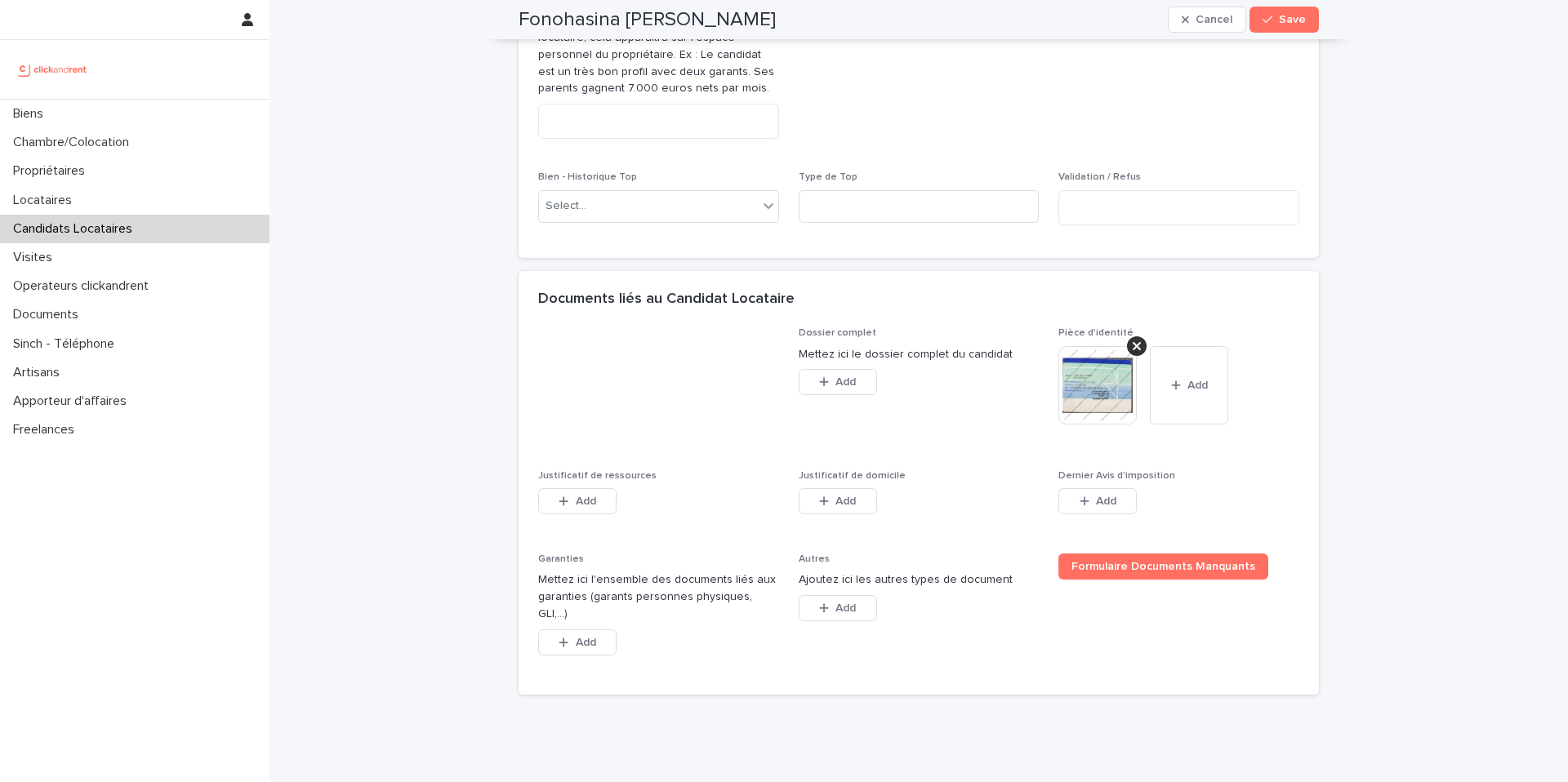
click at [570, 518] on div "Add" at bounding box center [577, 504] width 79 height 32
click at [569, 511] on button "Add" at bounding box center [577, 501] width 79 height 26
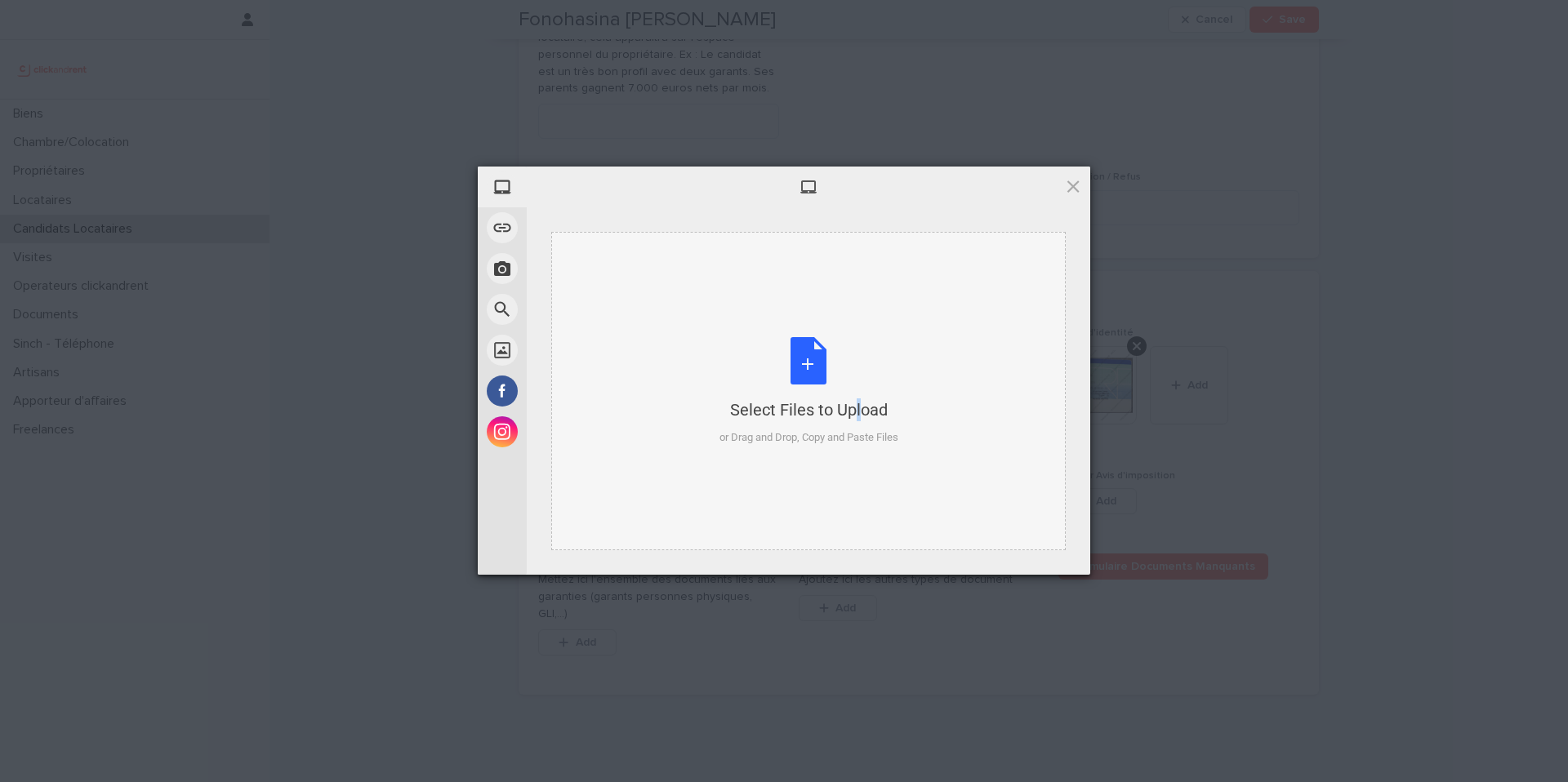
click at [823, 419] on div "Select Files to Upload" at bounding box center [809, 410] width 179 height 23
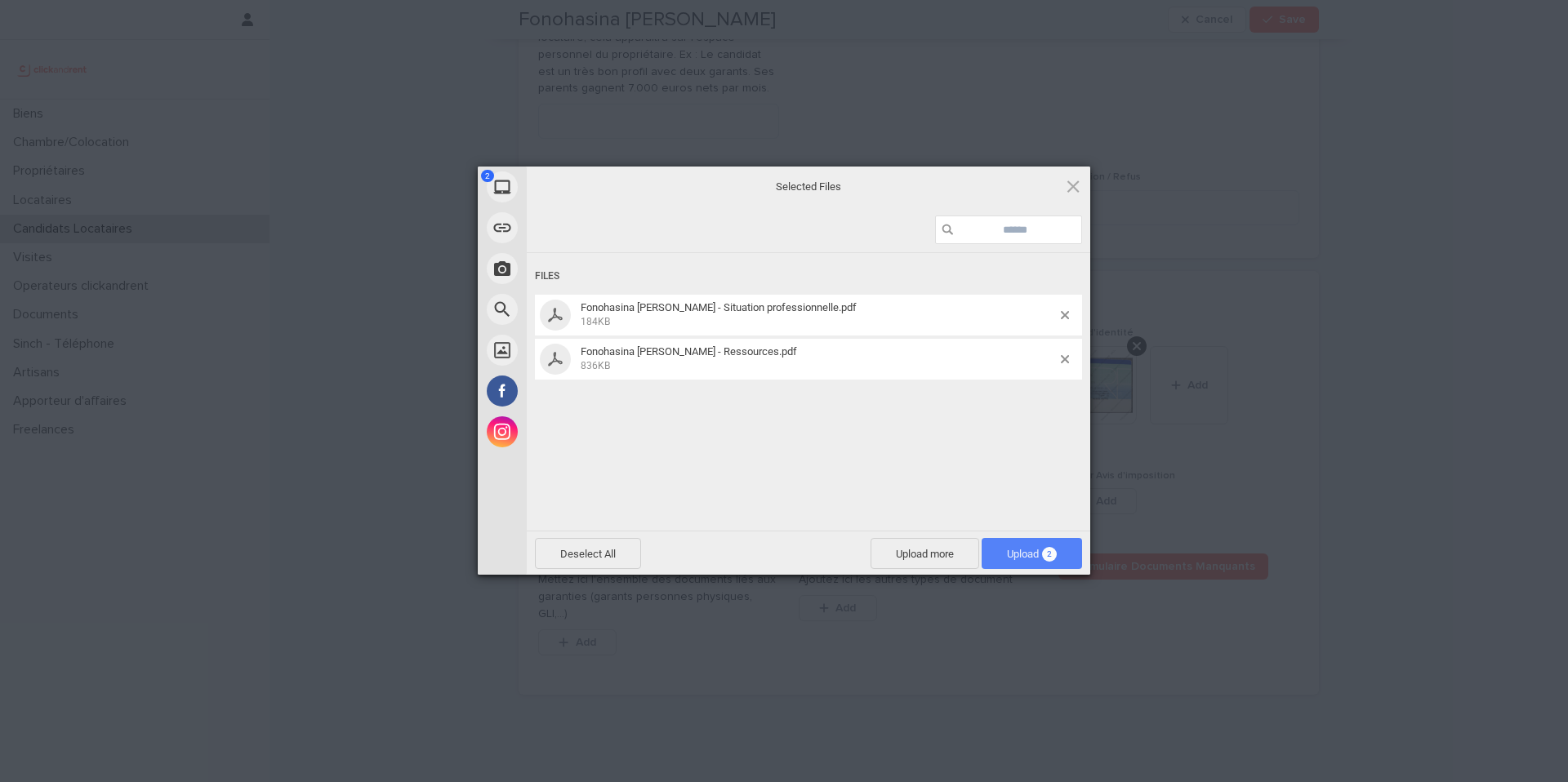
click at [1013, 555] on span "Upload 2" at bounding box center [1032, 554] width 50 height 12
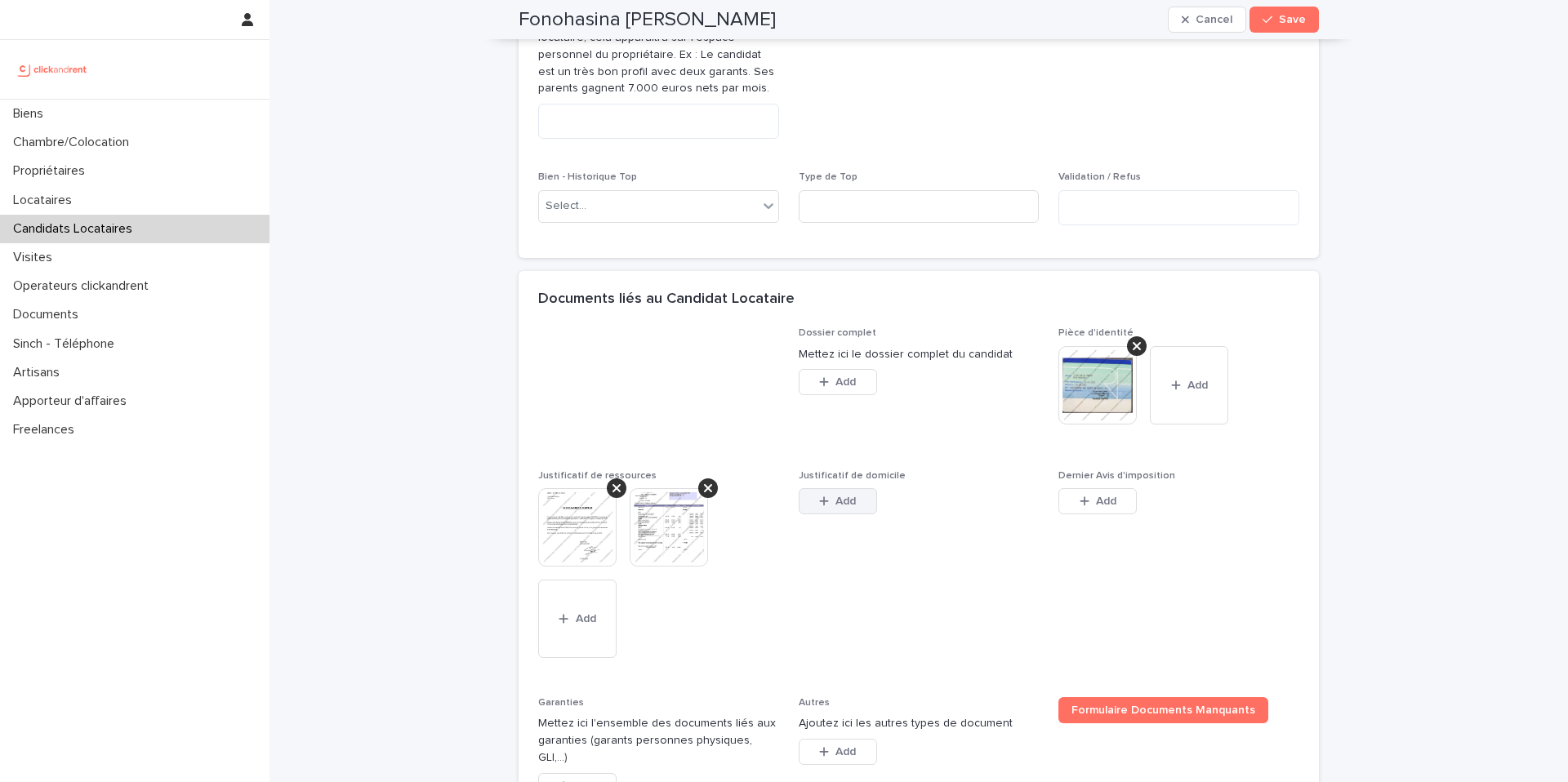
click at [842, 496] on span "Add" at bounding box center [846, 501] width 20 height 11
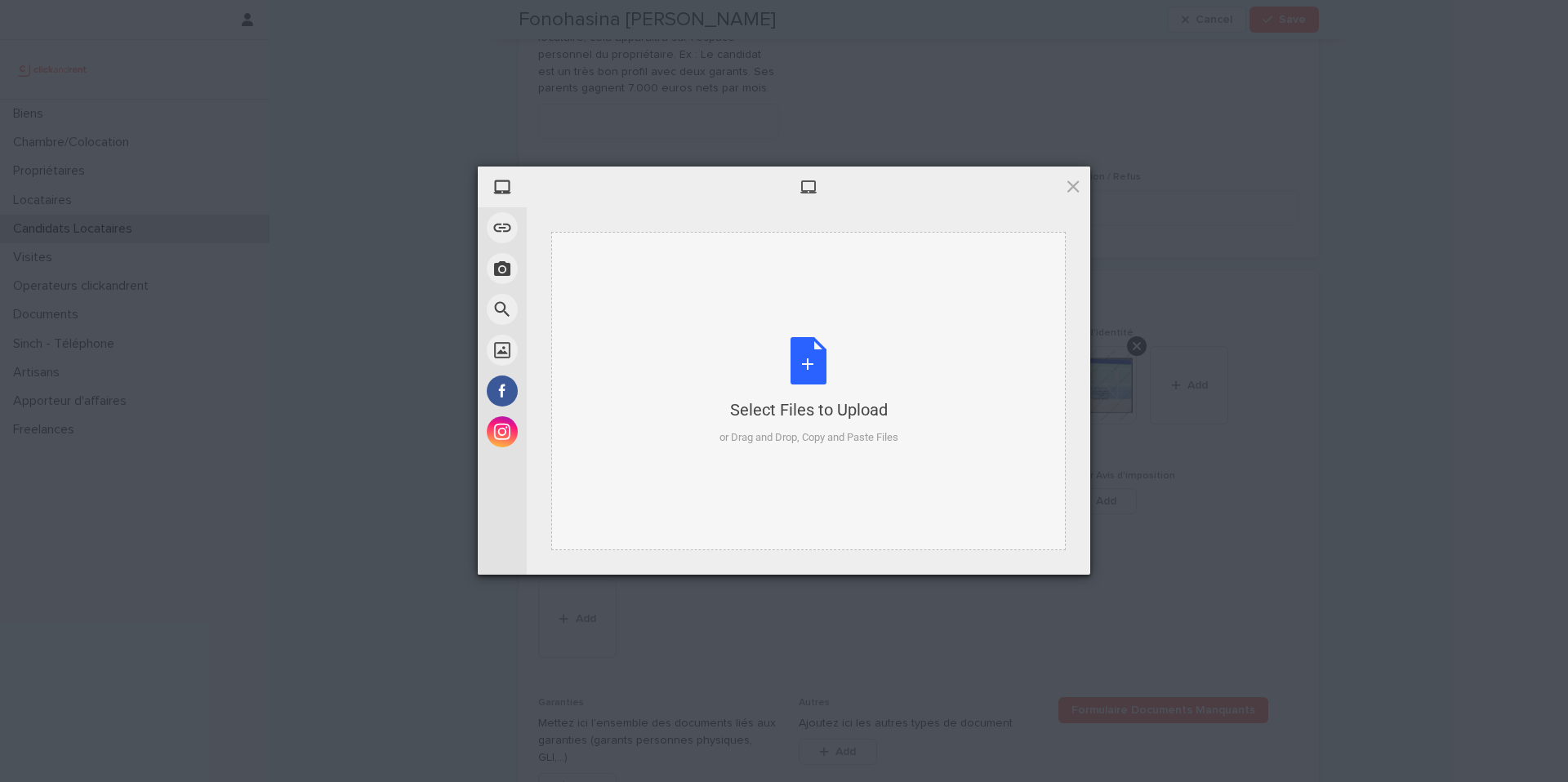
click at [803, 417] on div "Select Files to Upload" at bounding box center [809, 410] width 179 height 23
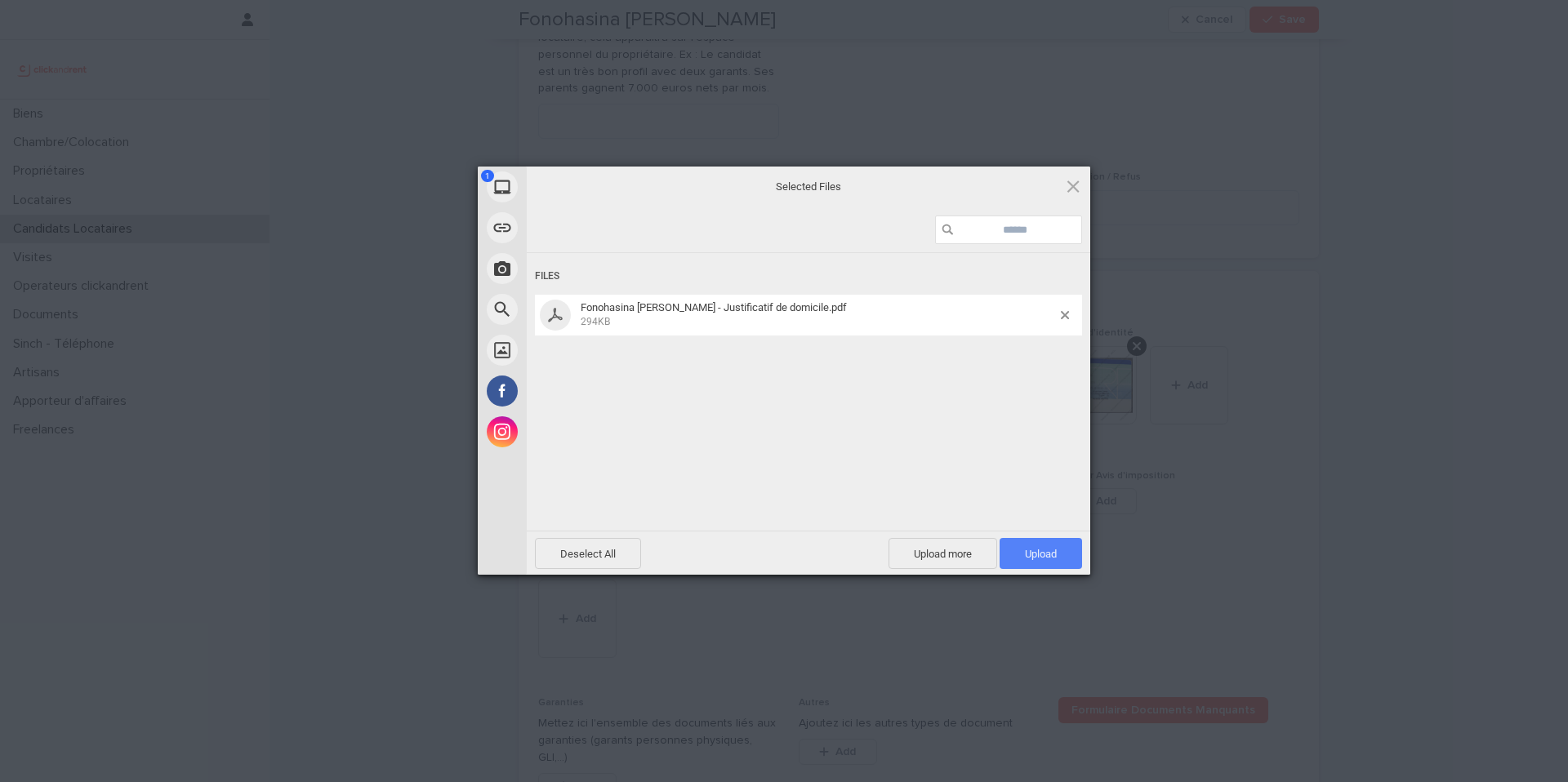
click at [1056, 545] on span "Upload 1" at bounding box center [1041, 553] width 83 height 31
